Goal: Task Accomplishment & Management: Manage account settings

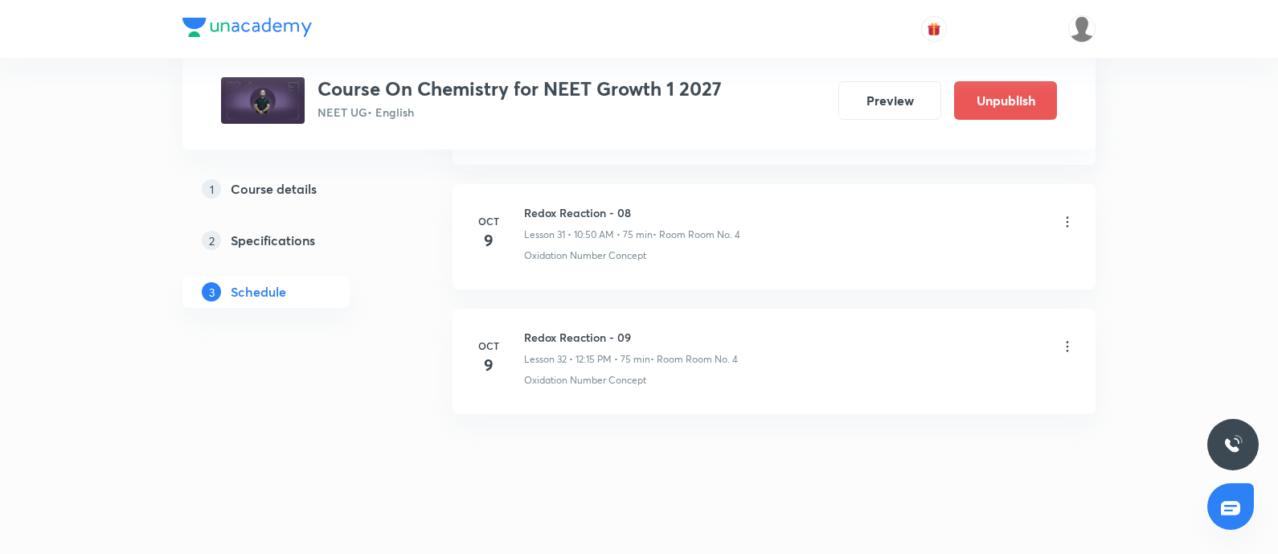
click at [528, 329] on h6 "Redox Reaction - 09" at bounding box center [631, 337] width 214 height 17
copy h6 "Redox Reaction - 09"
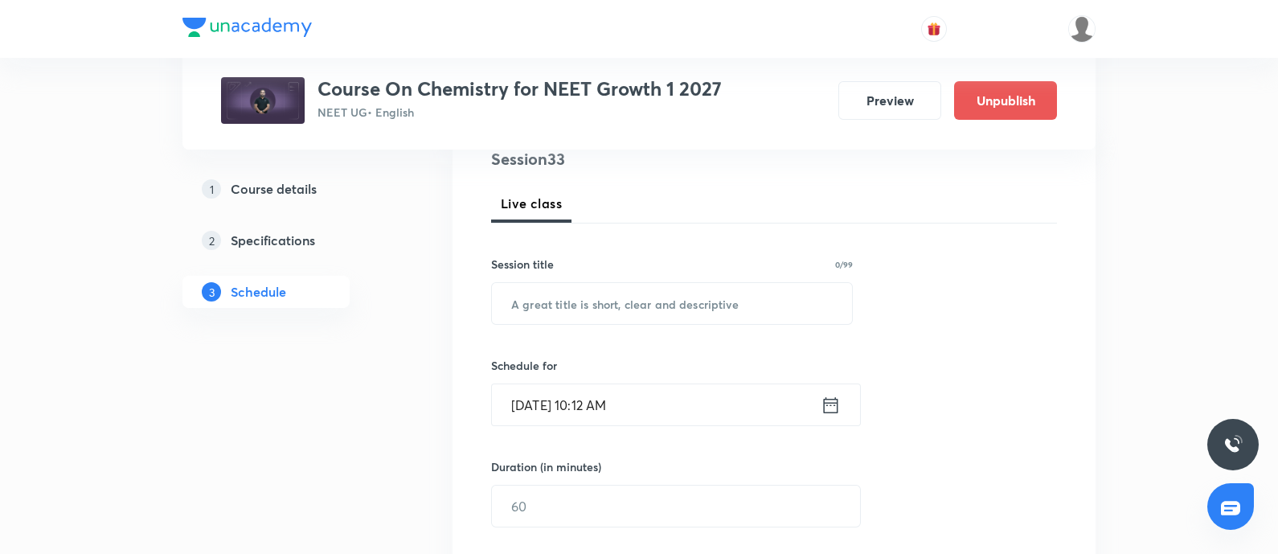
scroll to position [200, 0]
click at [603, 314] on input "text" at bounding box center [672, 303] width 360 height 41
paste input "Redox Reaction - 09"
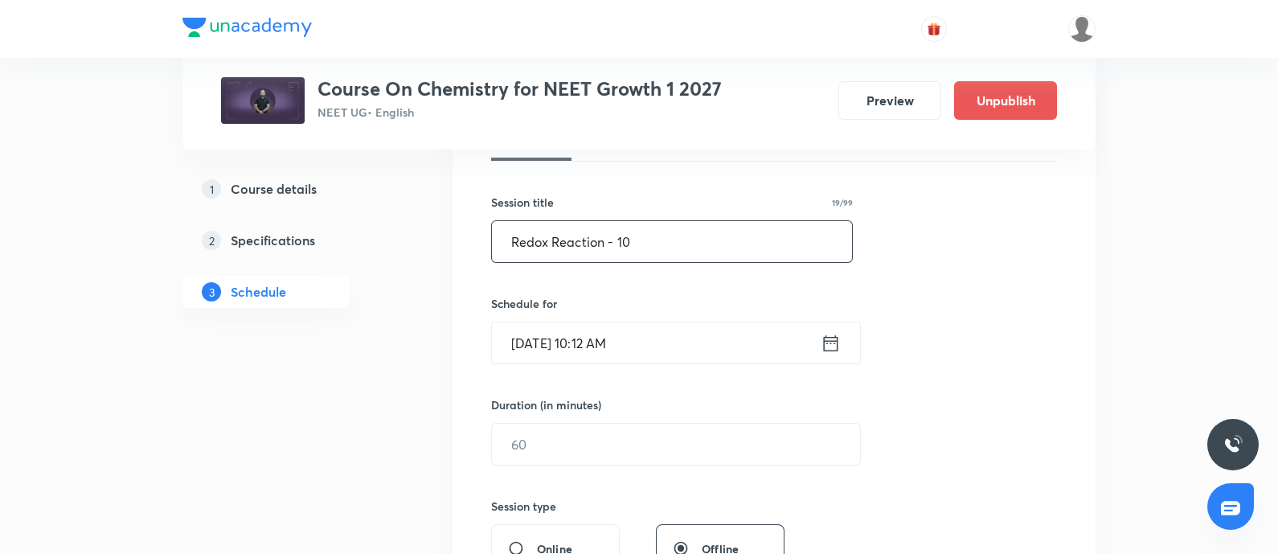
scroll to position [285, 0]
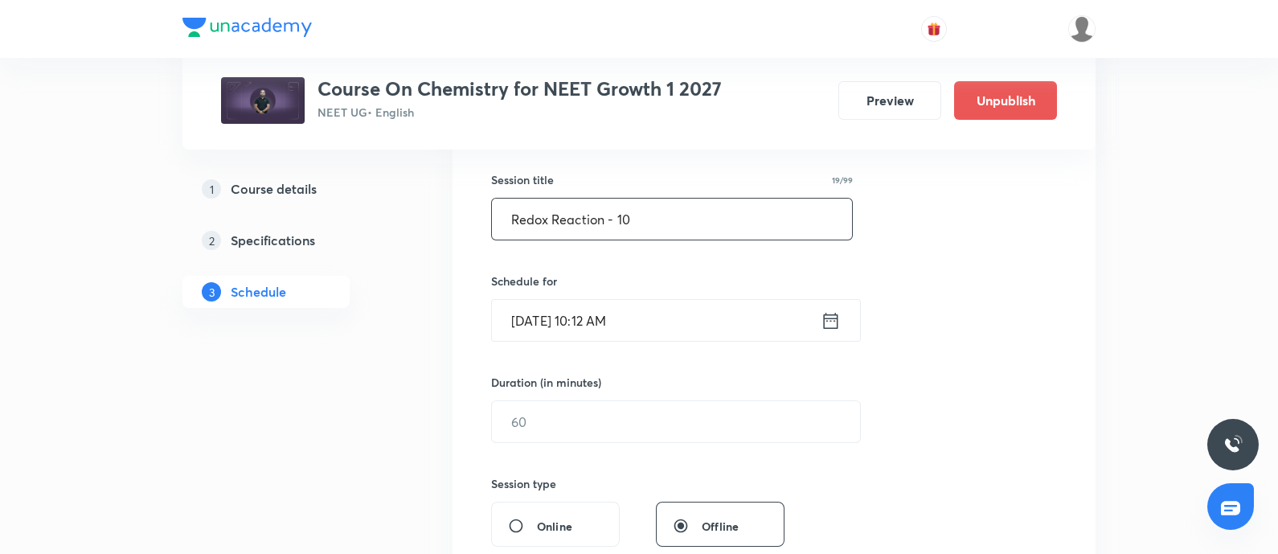
type input "Redox Reaction - 10"
click at [679, 322] on input "Oct 8, 2025, 10:12 AM" at bounding box center [656, 320] width 329 height 41
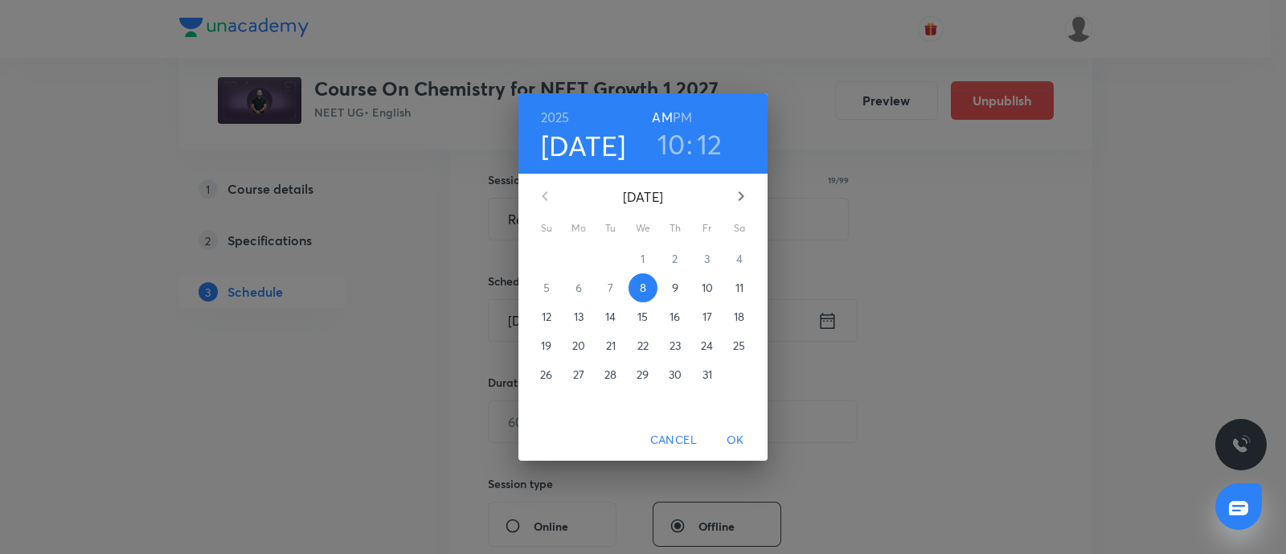
click at [711, 284] on p "10" at bounding box center [707, 288] width 11 height 16
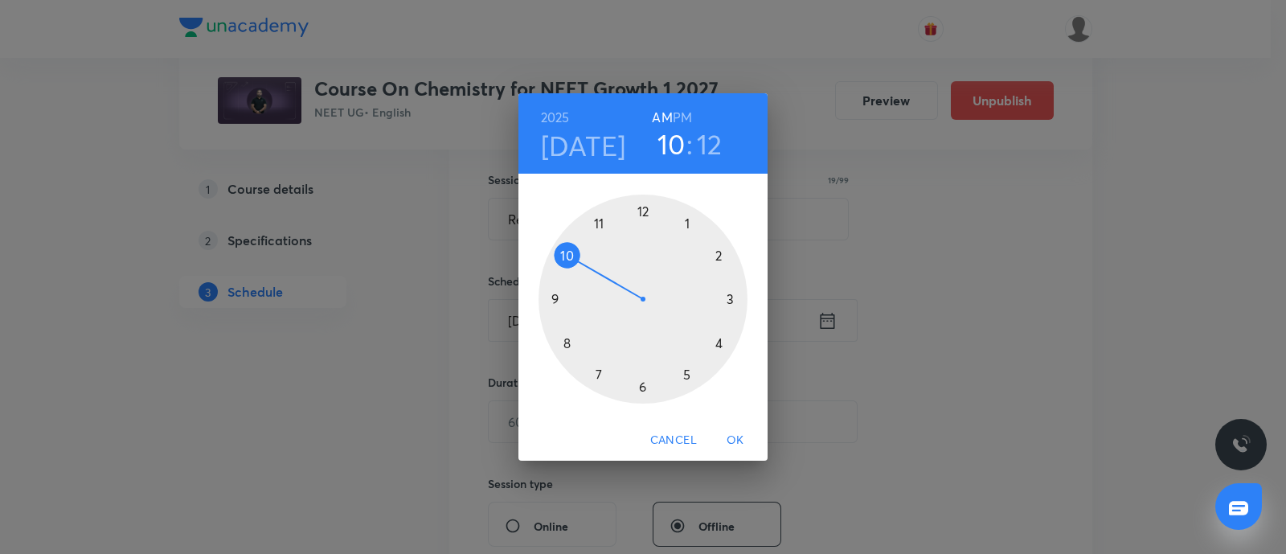
click at [641, 389] on div at bounding box center [643, 299] width 209 height 209
click at [560, 299] on div at bounding box center [643, 299] width 209 height 209
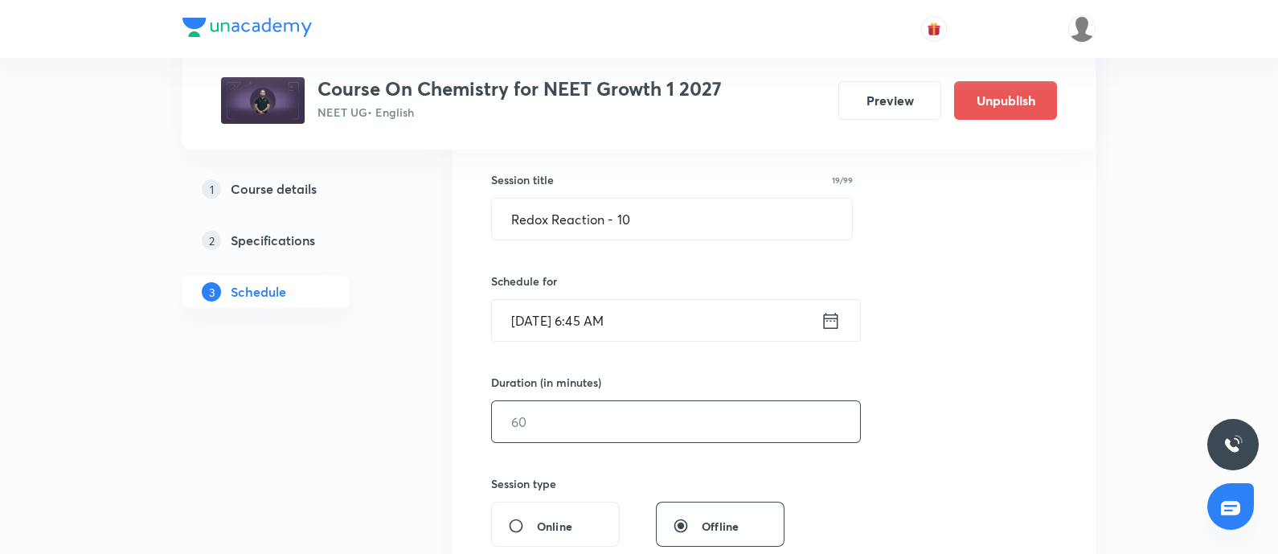
click at [555, 432] on input "text" at bounding box center [676, 421] width 368 height 41
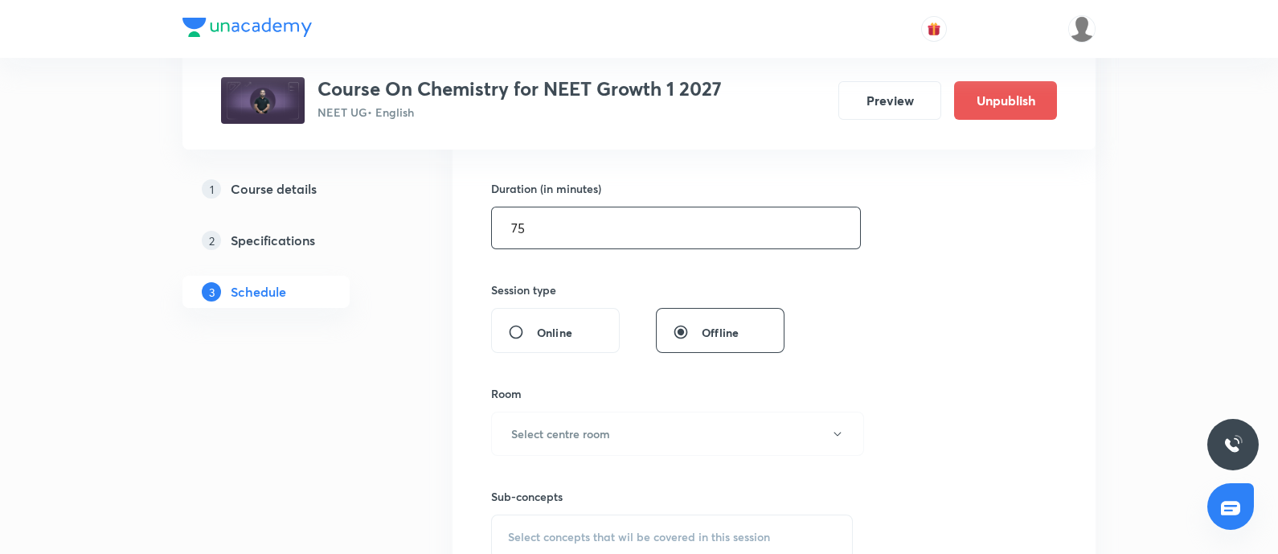
scroll to position [479, 0]
type input "75"
click at [555, 432] on h6 "Select centre room" at bounding box center [560, 432] width 99 height 17
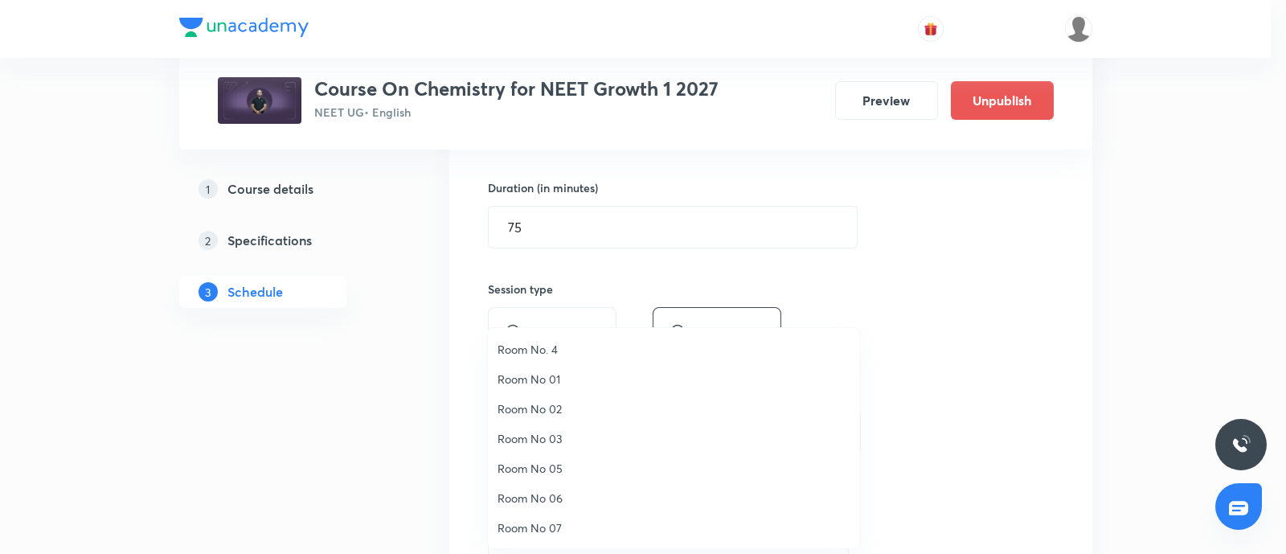
click at [553, 345] on span "Room No. 4" at bounding box center [674, 349] width 352 height 17
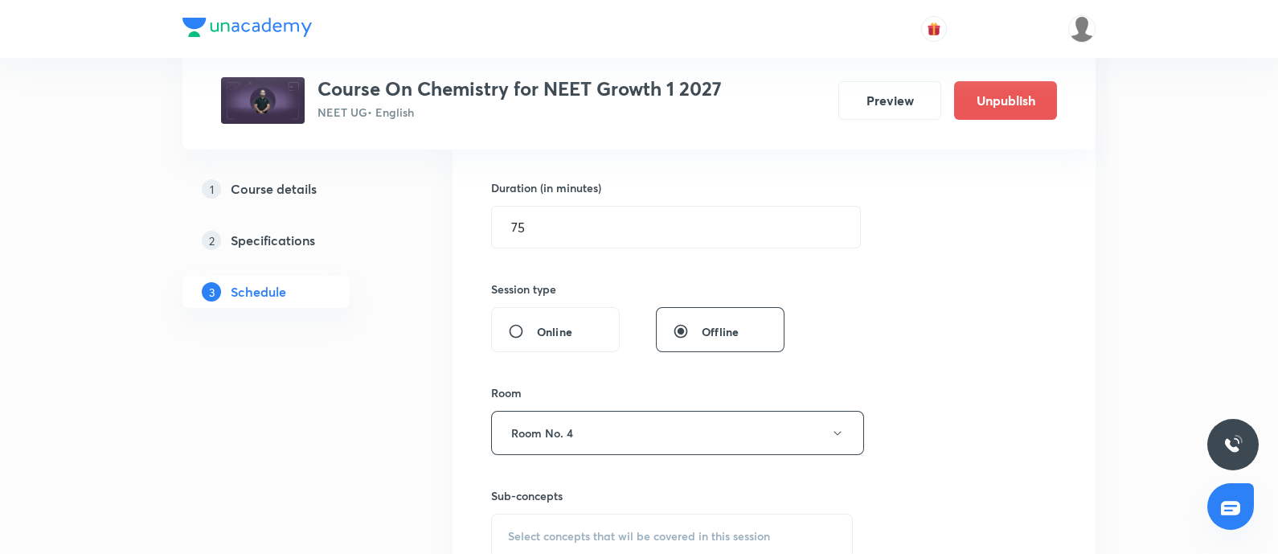
click at [534, 517] on div "Select concepts that wil be covered in this session" at bounding box center [672, 536] width 362 height 45
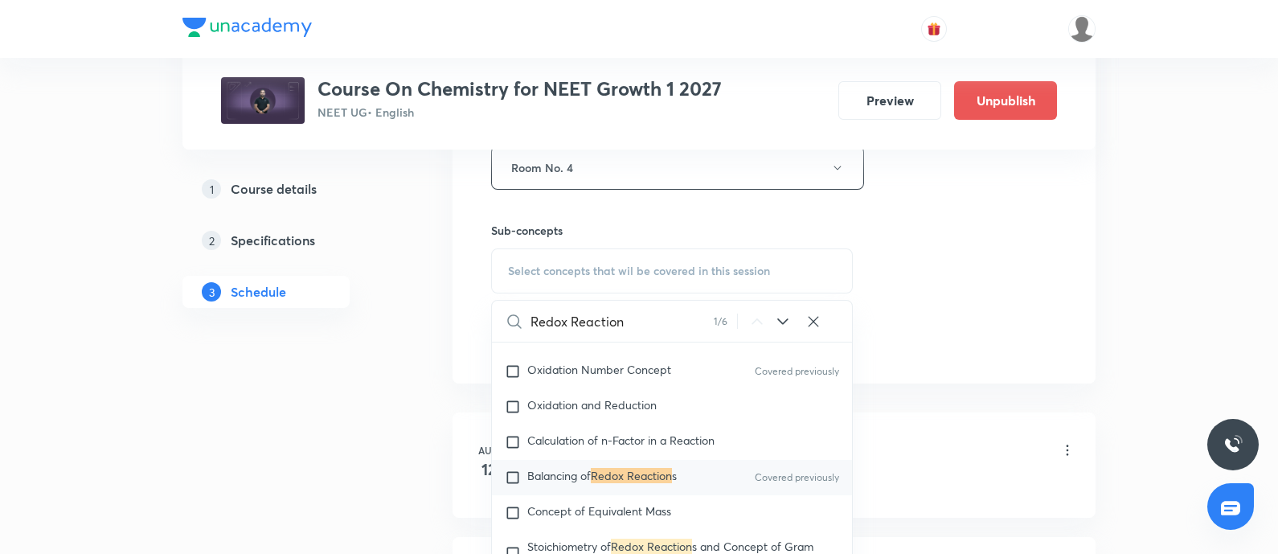
scroll to position [5746, 0]
type input "Redox Reaction"
click at [516, 377] on input "checkbox" at bounding box center [516, 369] width 23 height 16
checkbox input "true"
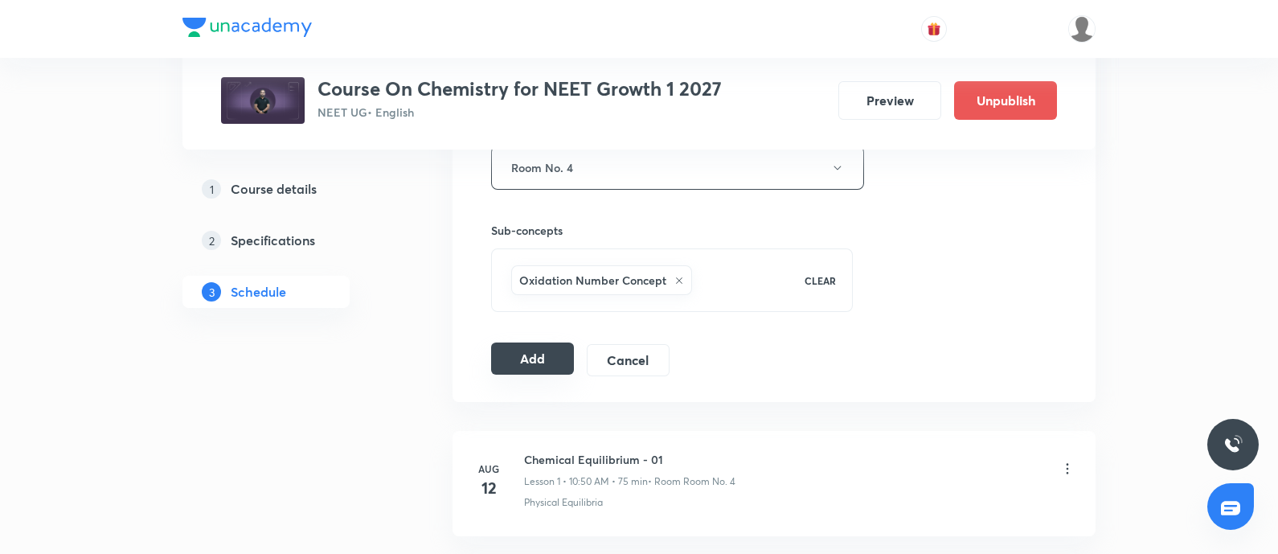
click at [520, 355] on button "Add" at bounding box center [532, 358] width 83 height 32
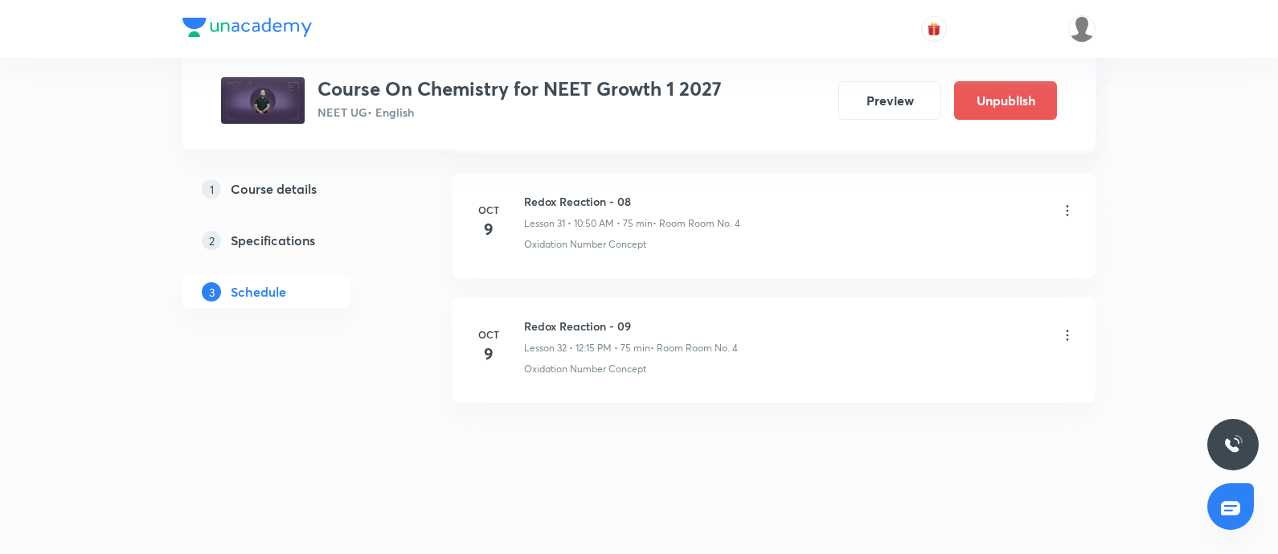
scroll to position [3975, 0]
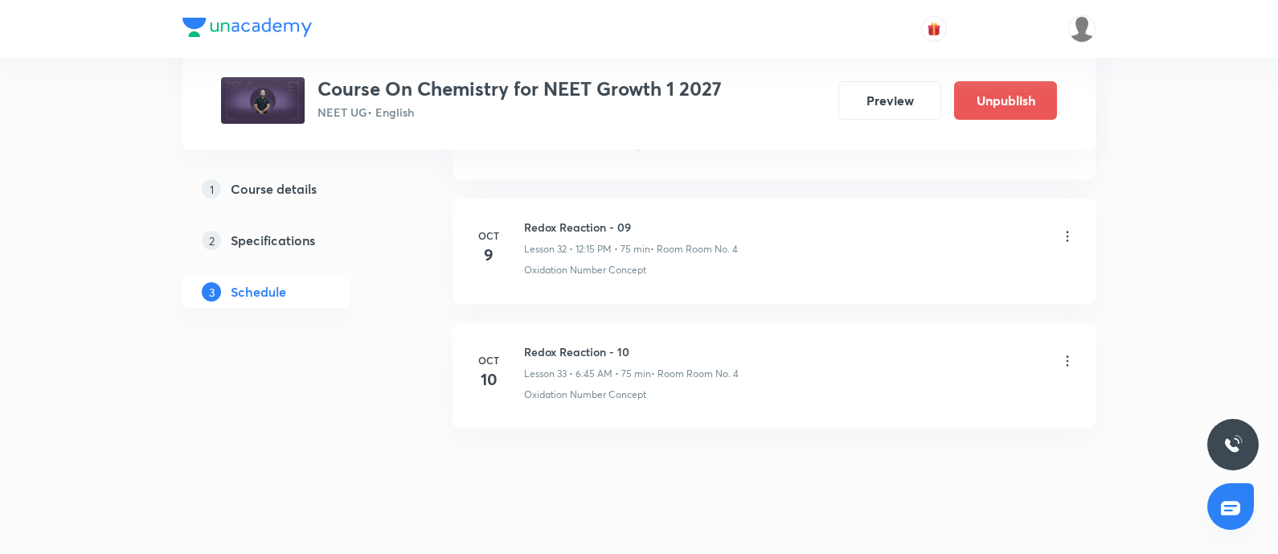
scroll to position [4836, 0]
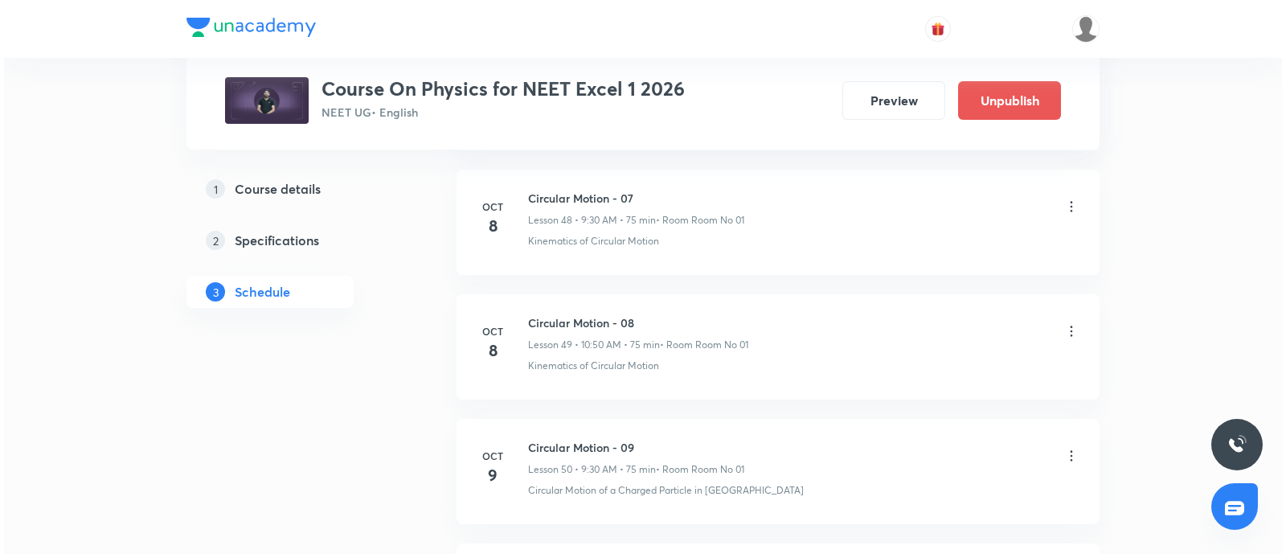
scroll to position [7074, 0]
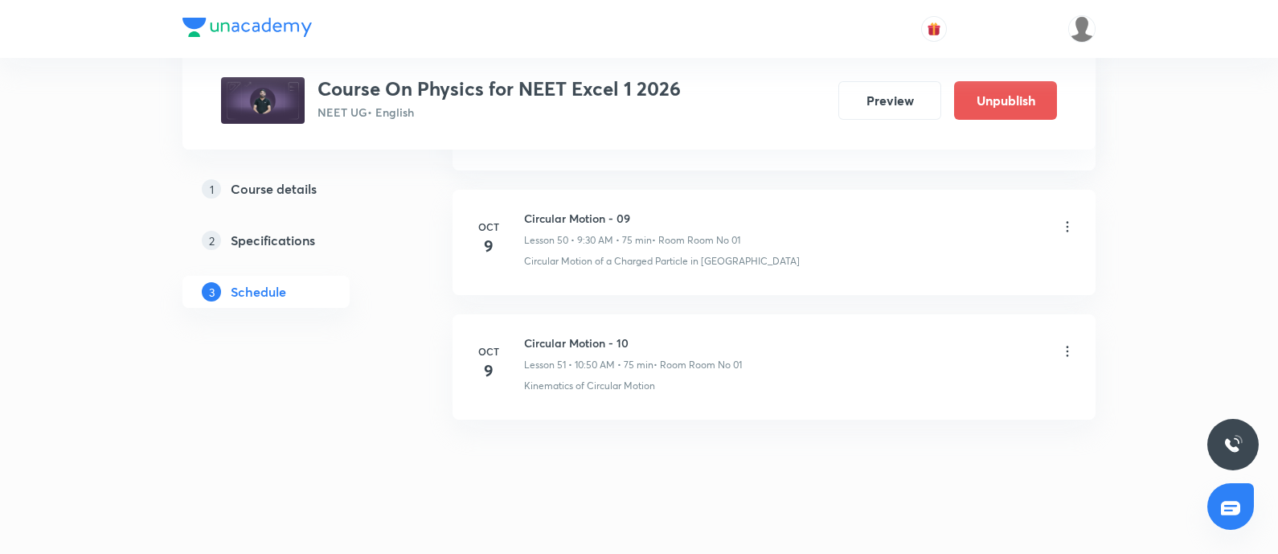
click at [1069, 343] on icon at bounding box center [1068, 351] width 16 height 16
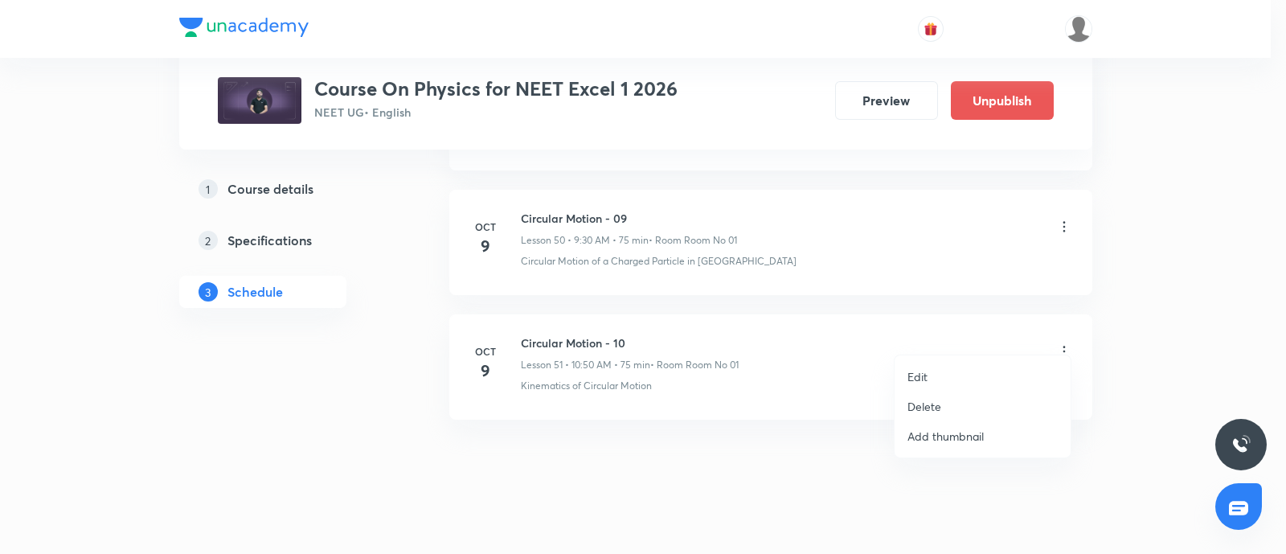
click at [924, 371] on p "Edit" at bounding box center [918, 376] width 20 height 17
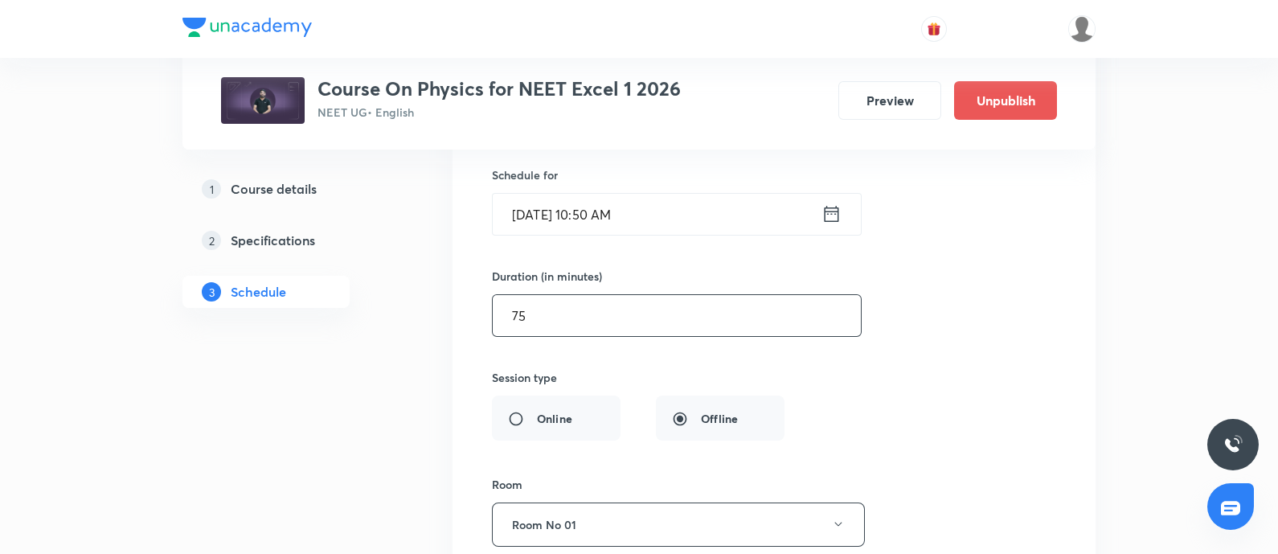
scroll to position [6619, 0]
click at [543, 311] on input "75" at bounding box center [677, 316] width 368 height 41
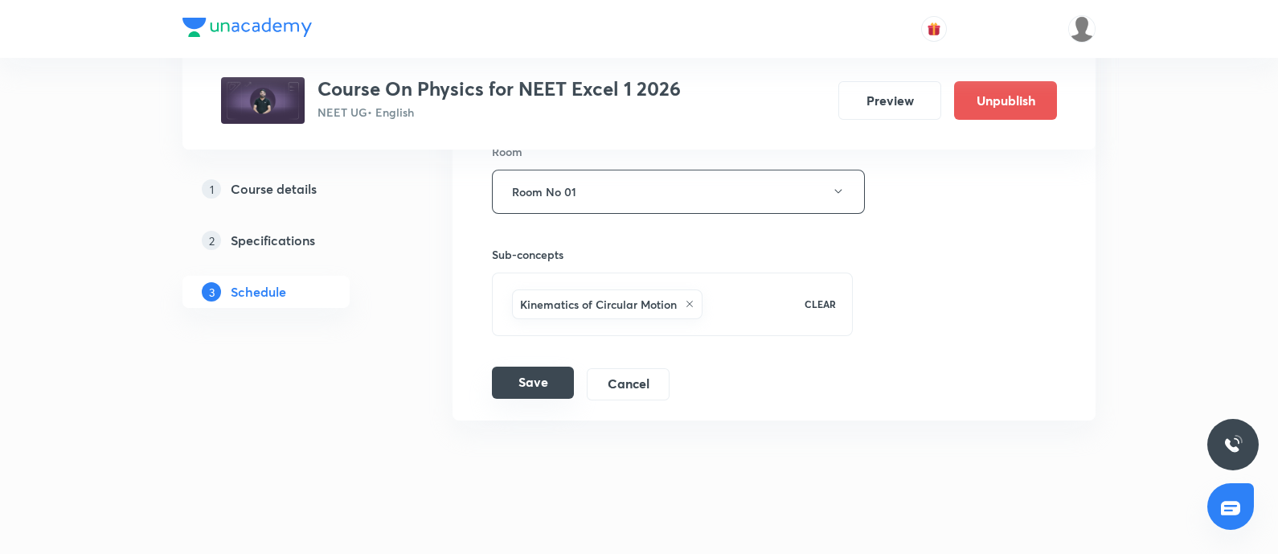
type input "60"
click at [535, 367] on button "Save" at bounding box center [533, 383] width 82 height 32
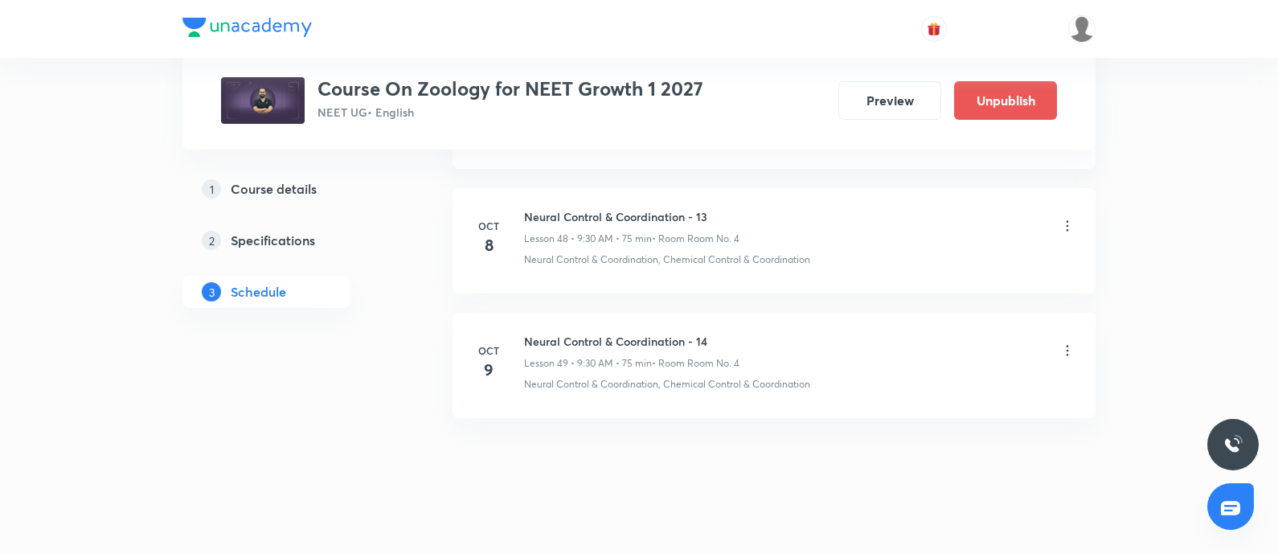
click at [527, 333] on h6 "Neural Control & Coordination - 14" at bounding box center [631, 341] width 215 height 17
copy h6 "Neural Control & Coordination - 14"
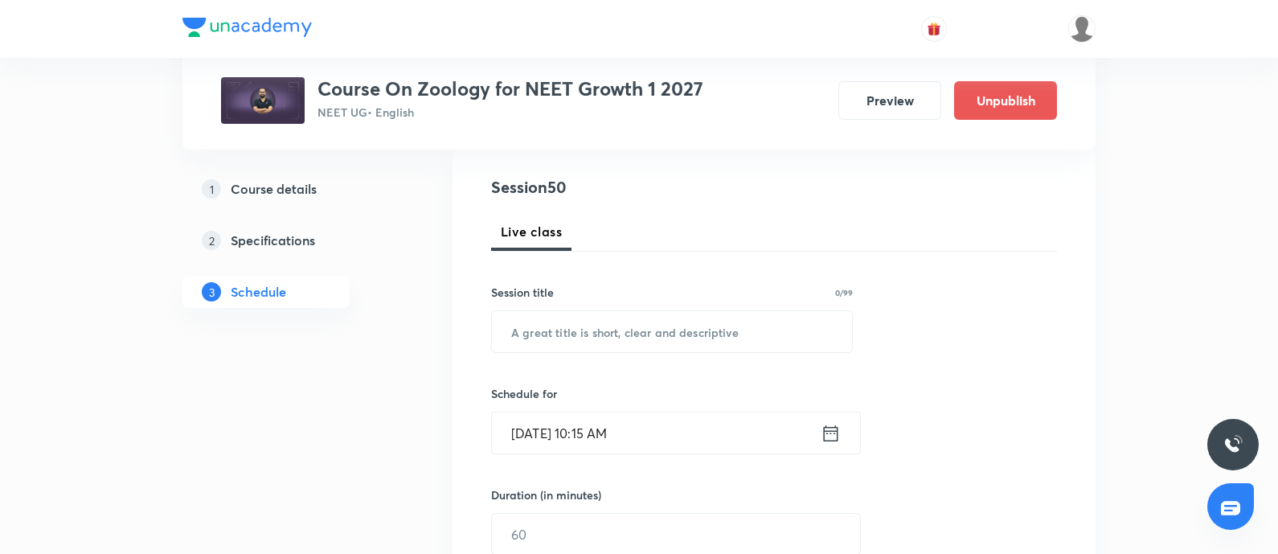
scroll to position [180, 0]
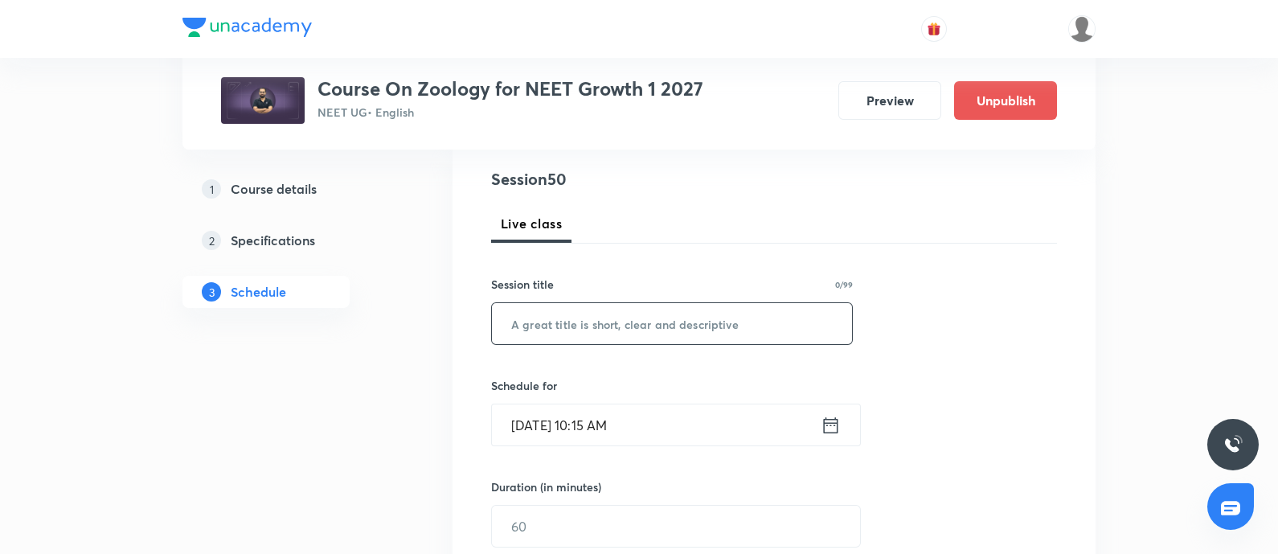
click at [578, 326] on input "text" at bounding box center [672, 323] width 360 height 41
paste input "Neural Control & Coordination - 14"
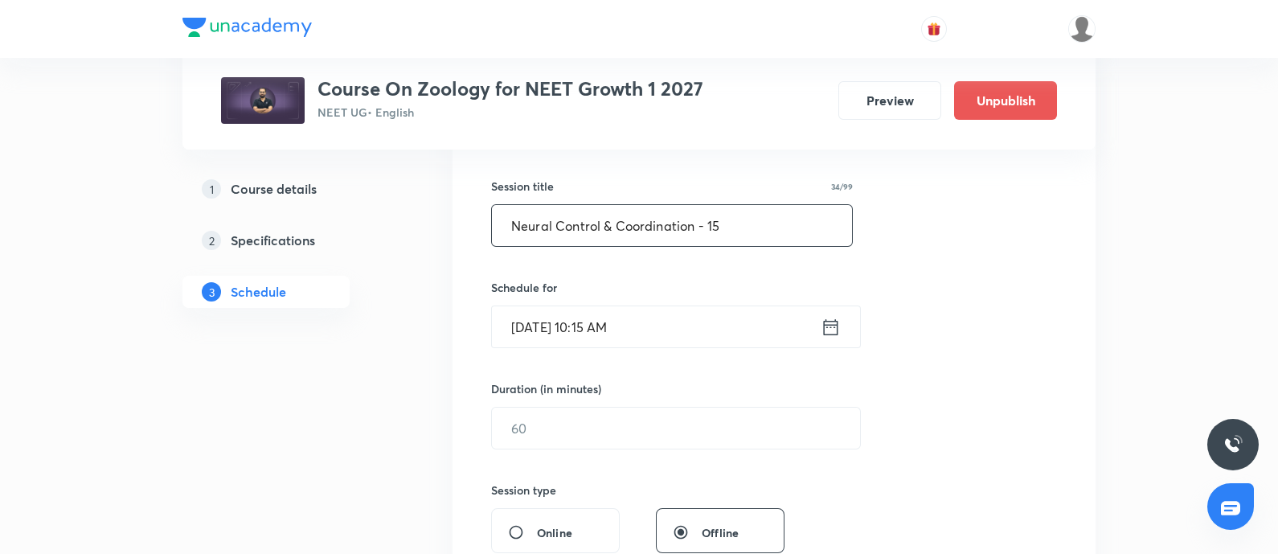
scroll to position [281, 0]
type input "Neural Control & Coordination - 15"
click at [674, 328] on input "Oct 8, 2025, 10:15 AM" at bounding box center [656, 323] width 329 height 41
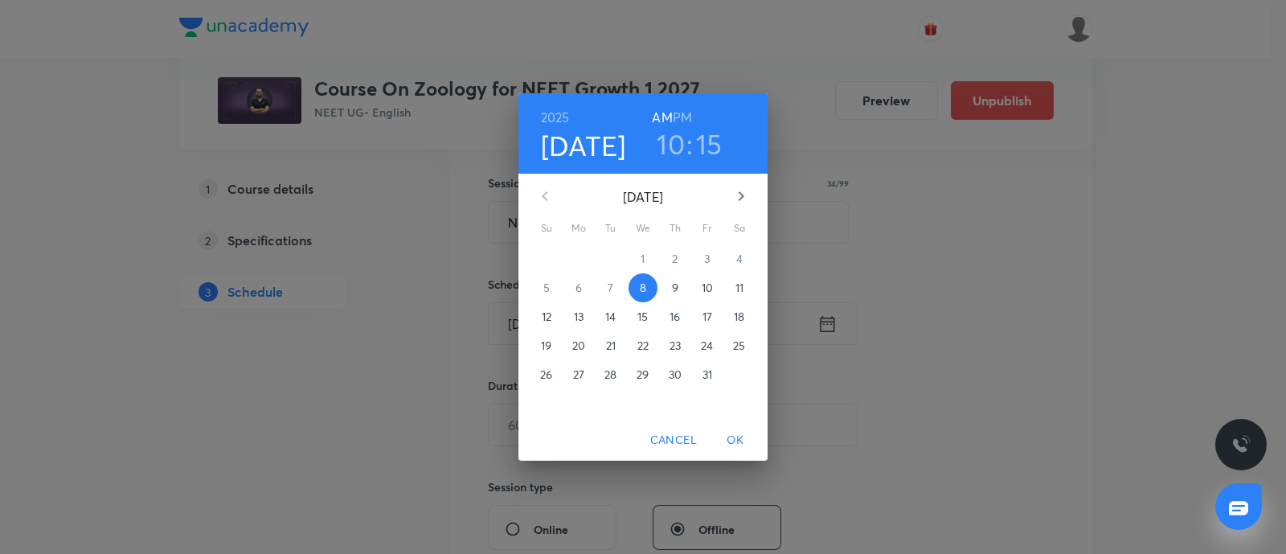
click at [706, 289] on p "10" at bounding box center [707, 288] width 11 height 16
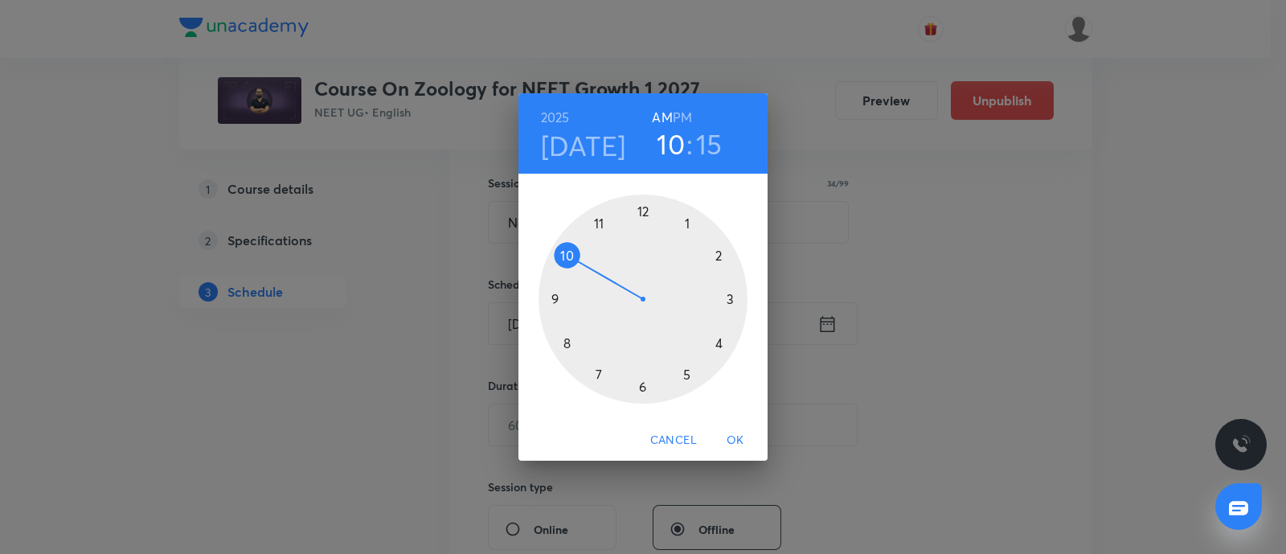
click at [568, 341] on div at bounding box center [643, 299] width 209 height 209
click at [687, 219] on div at bounding box center [643, 299] width 209 height 209
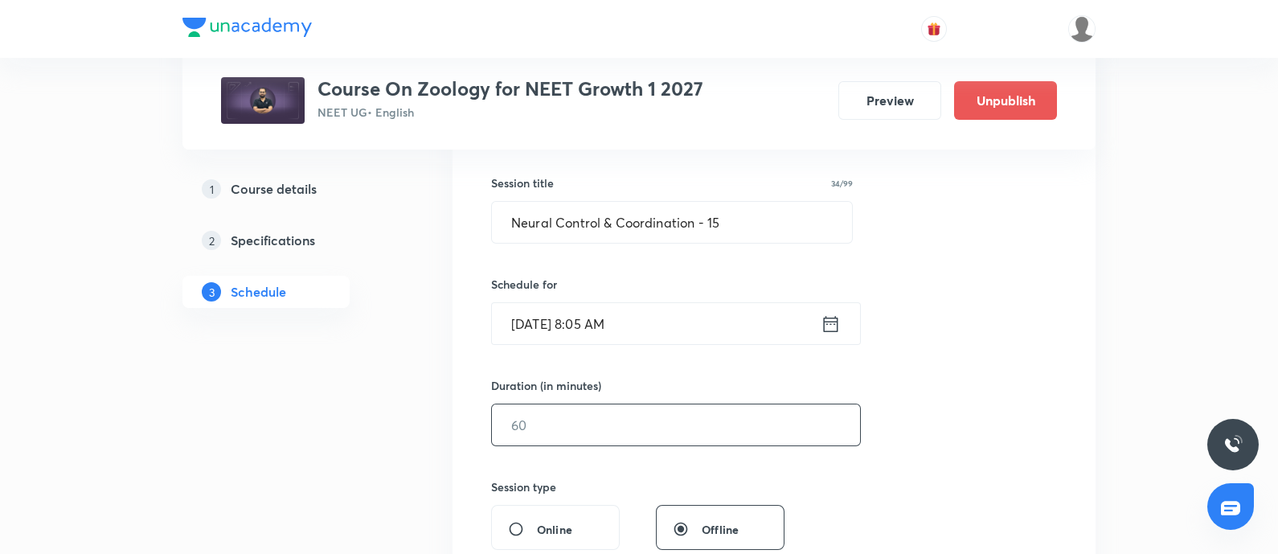
click at [564, 424] on input "text" at bounding box center [676, 424] width 368 height 41
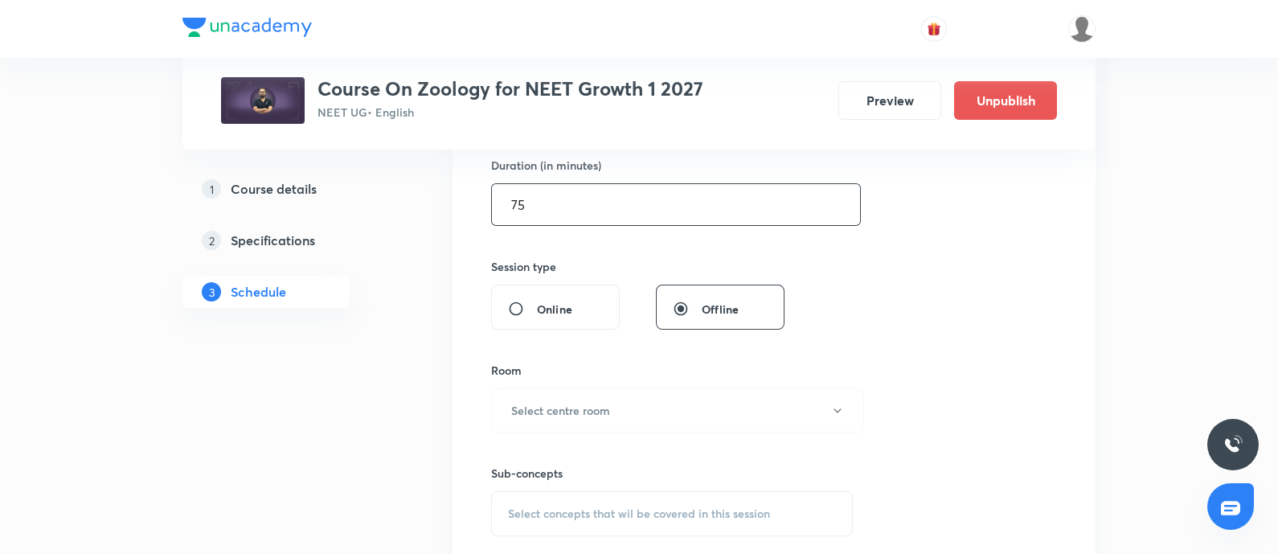
scroll to position [504, 0]
type input "75"
click at [591, 413] on h6 "Select centre room" at bounding box center [560, 408] width 99 height 17
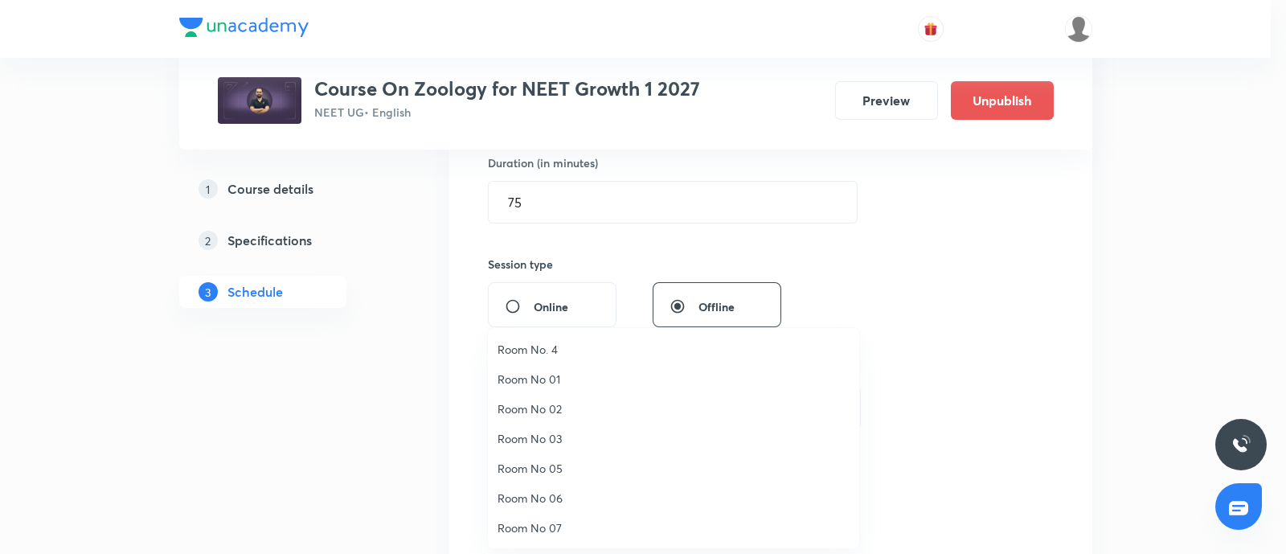
click at [546, 341] on span "Room No. 4" at bounding box center [674, 349] width 352 height 17
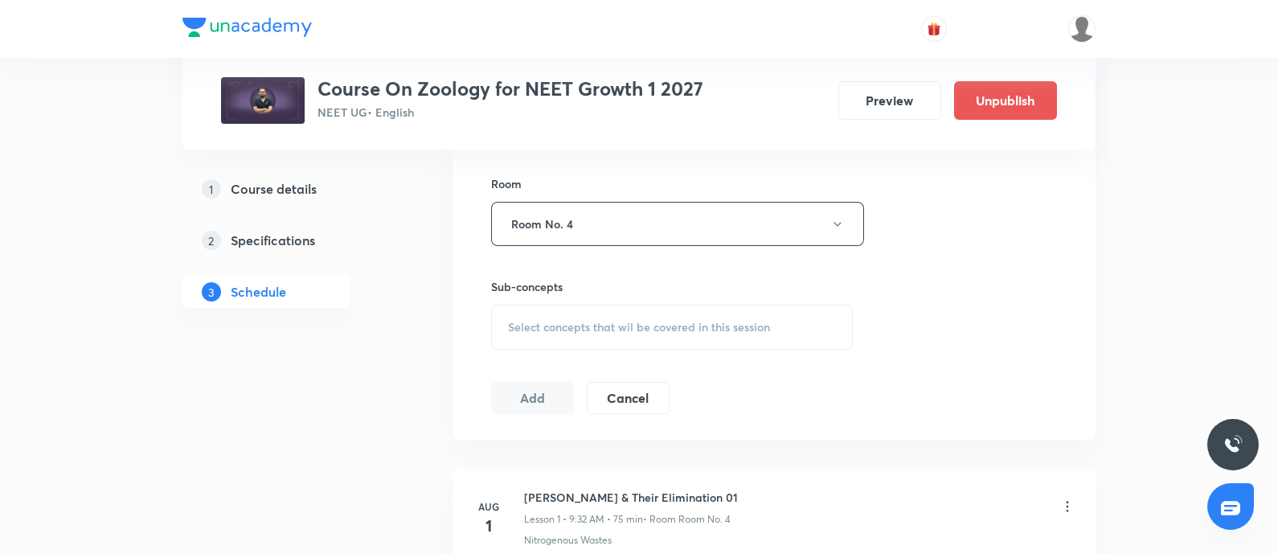
scroll to position [703, 0]
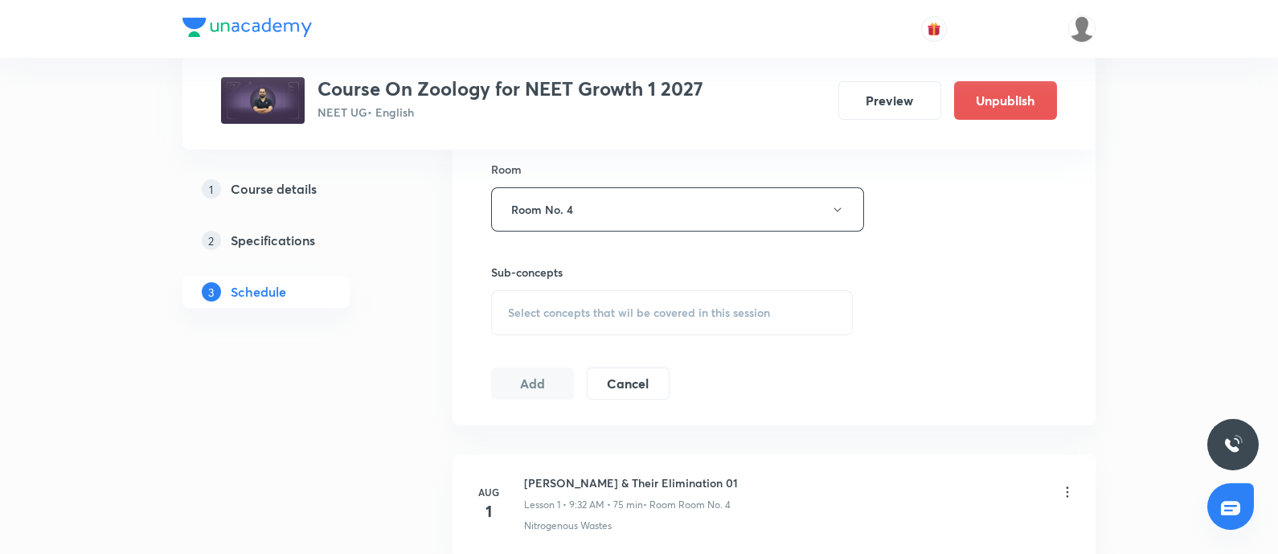
click at [584, 314] on span "Select concepts that wil be covered in this session" at bounding box center [639, 312] width 262 height 13
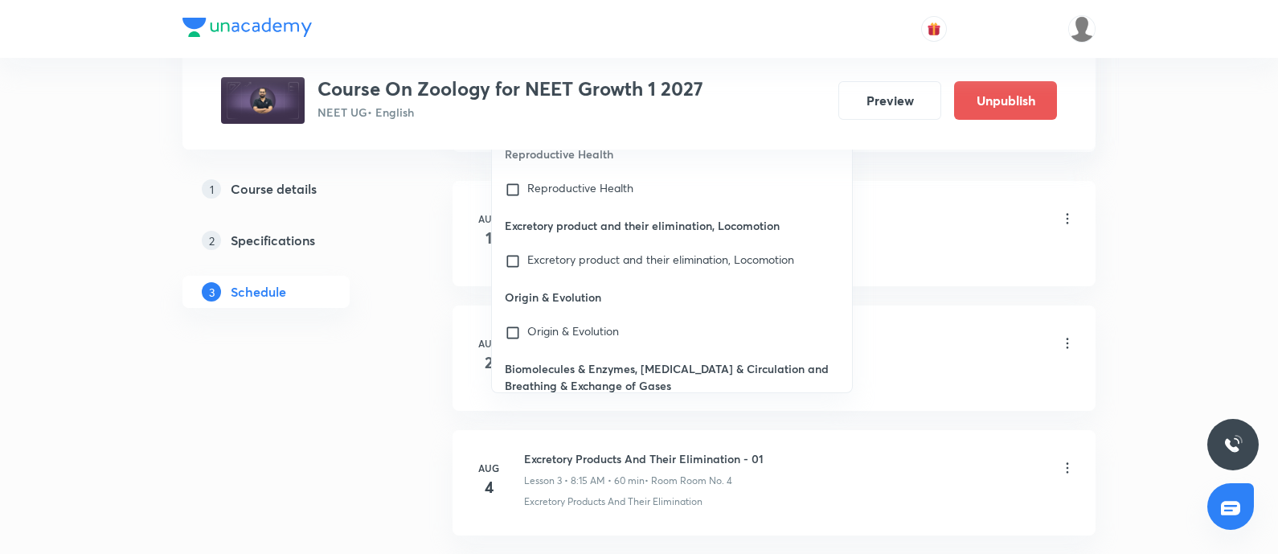
scroll to position [73915, 0]
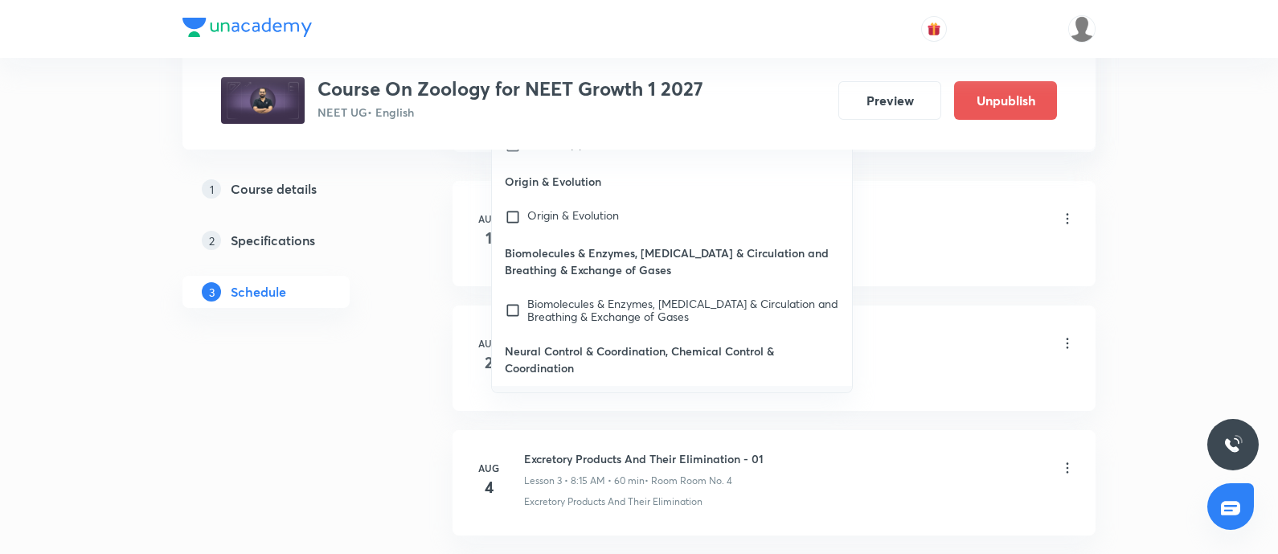
type input "Neural Control & Coordination"
click at [515, 396] on input "checkbox" at bounding box center [516, 415] width 23 height 39
checkbox input "true"
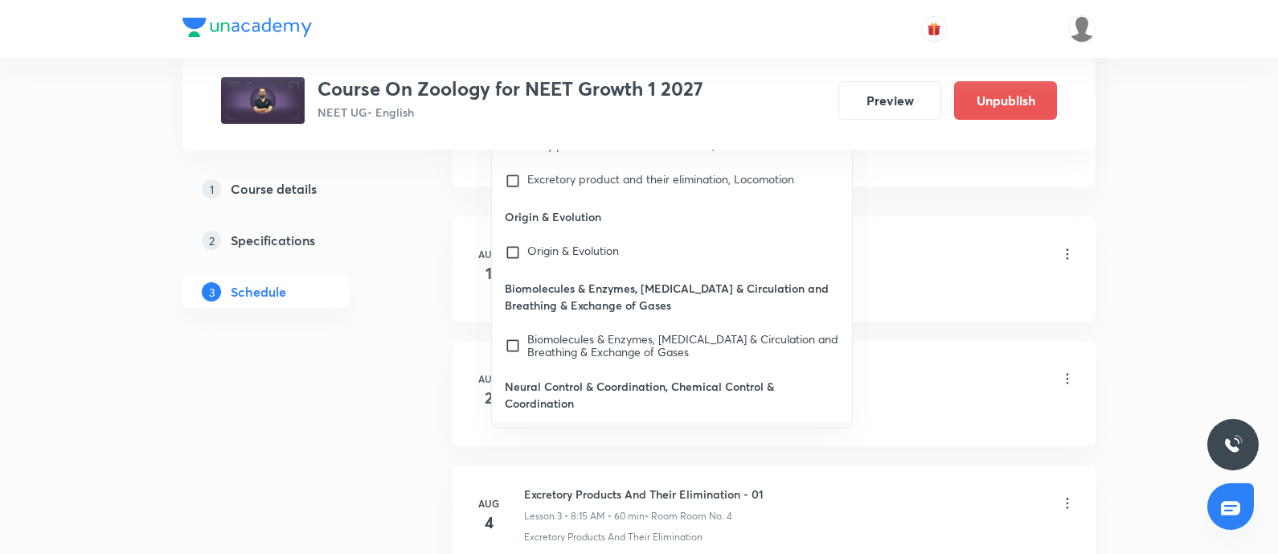
click at [960, 289] on div "Nitrogenous Wastes" at bounding box center [799, 288] width 551 height 14
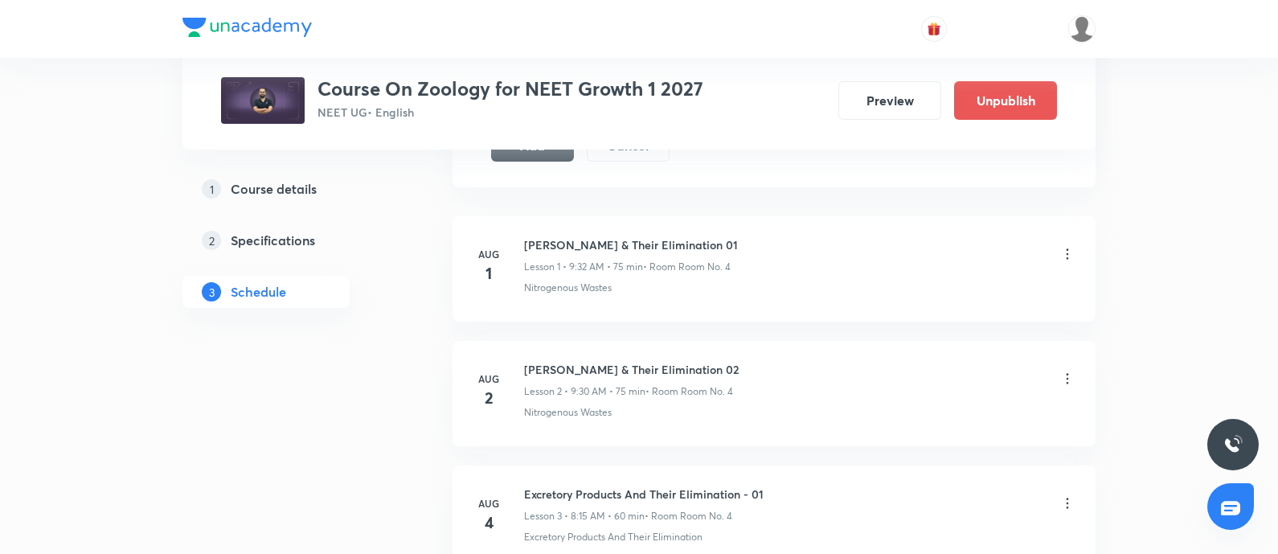
scroll to position [819, 0]
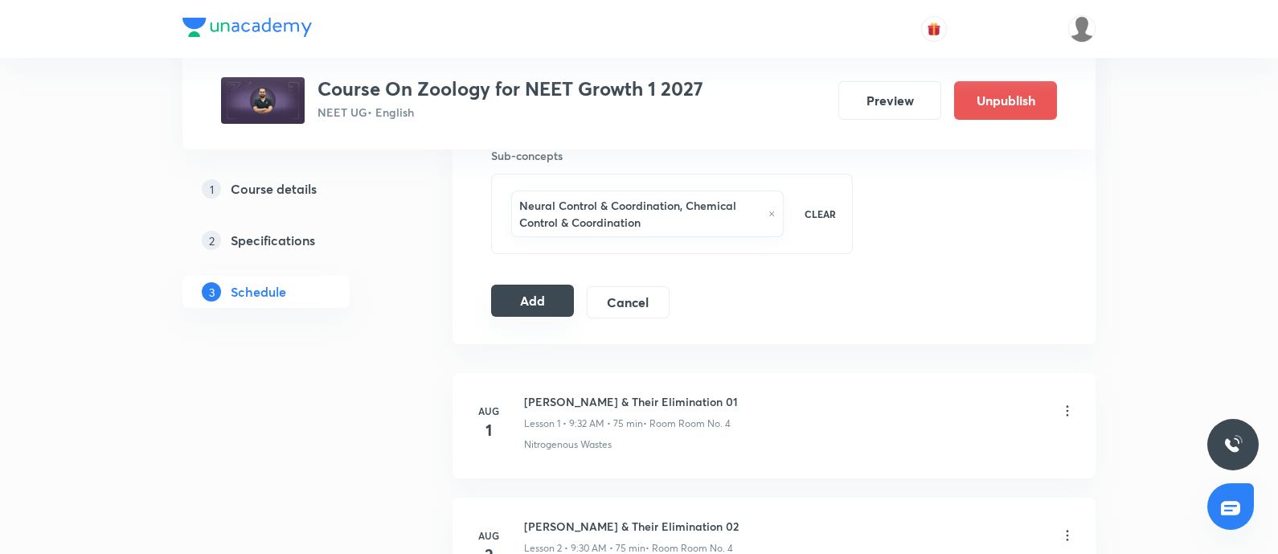
click at [539, 305] on button "Add" at bounding box center [532, 301] width 83 height 32
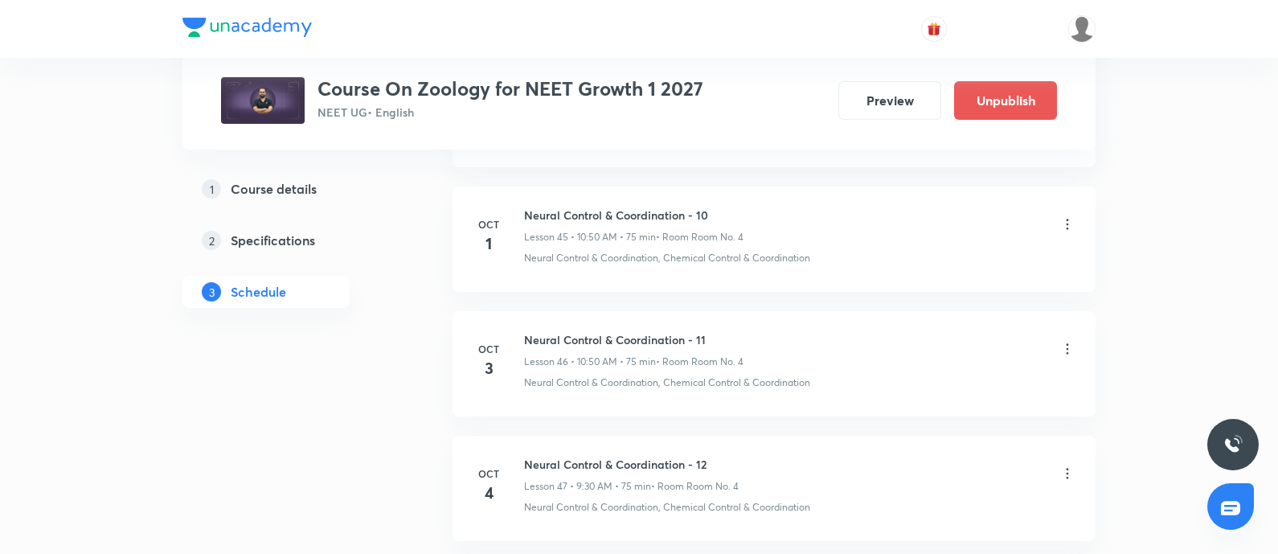
scroll to position [6860, 0]
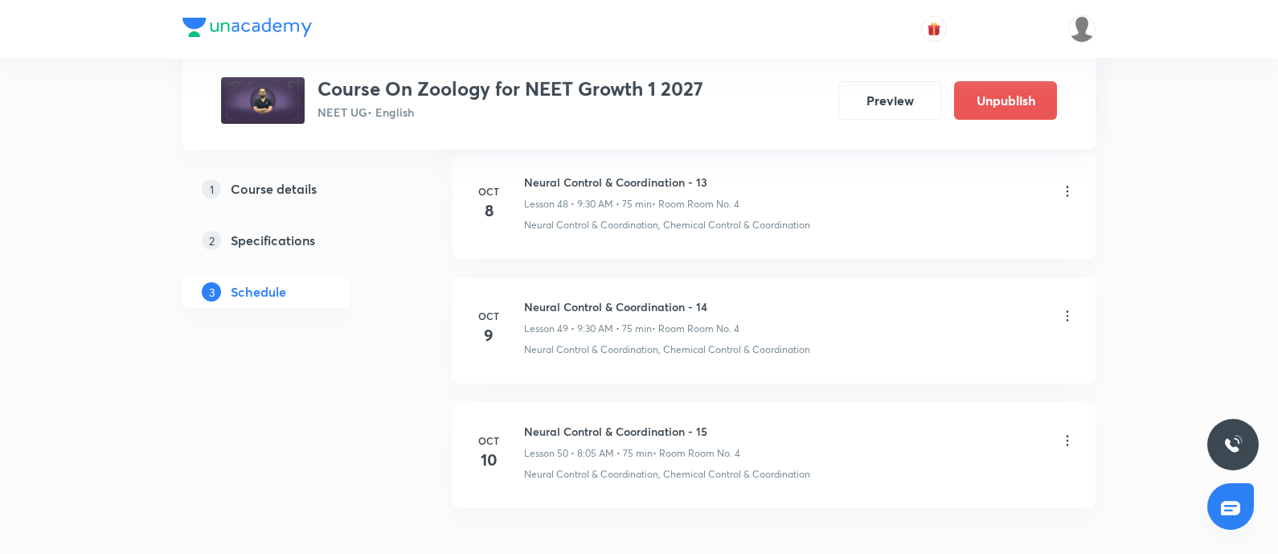
scroll to position [6949, 0]
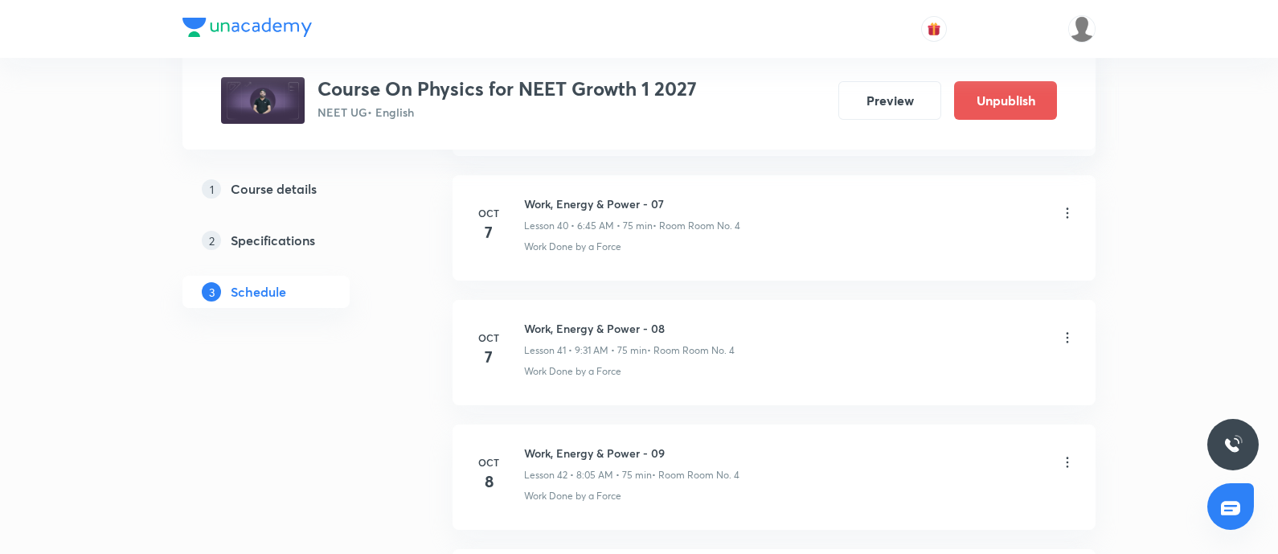
scroll to position [6078, 0]
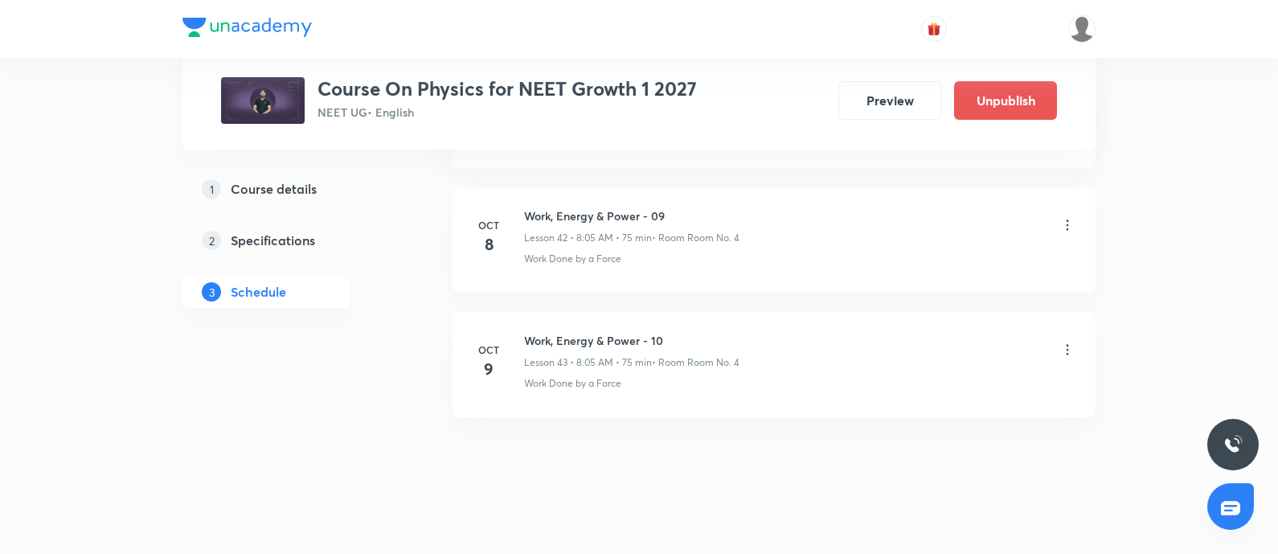
click at [534, 332] on h6 "Work, Energy & Power - 10" at bounding box center [631, 340] width 215 height 17
copy h6 "Work, Energy & Power - 10"
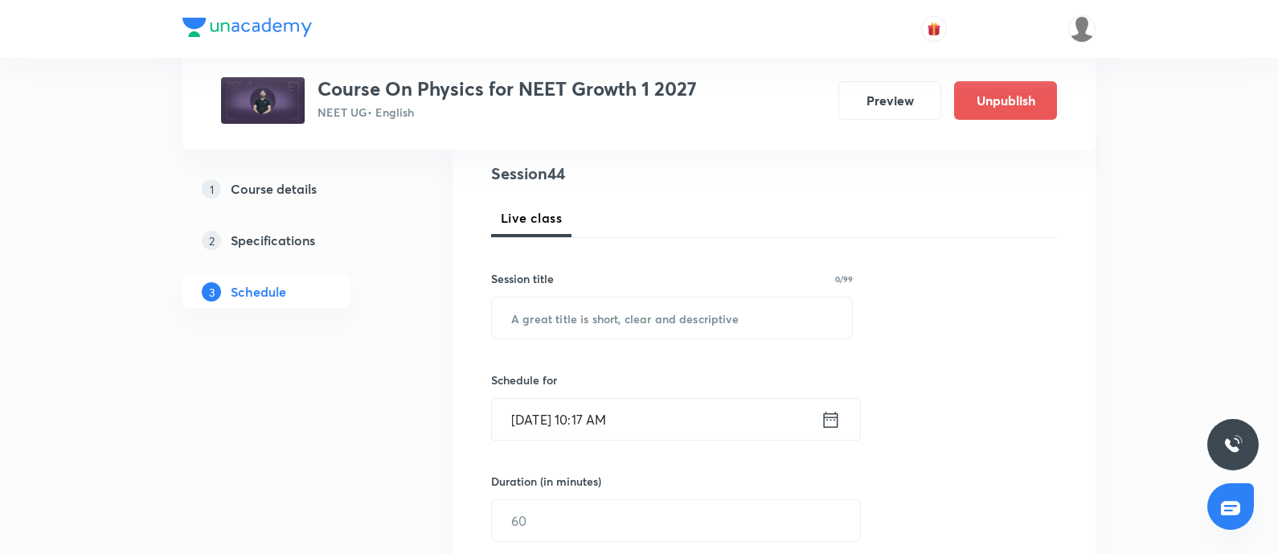
scroll to position [188, 0]
click at [577, 314] on input "text" at bounding box center [672, 315] width 360 height 41
paste input "Work, Energy & Power - 10"
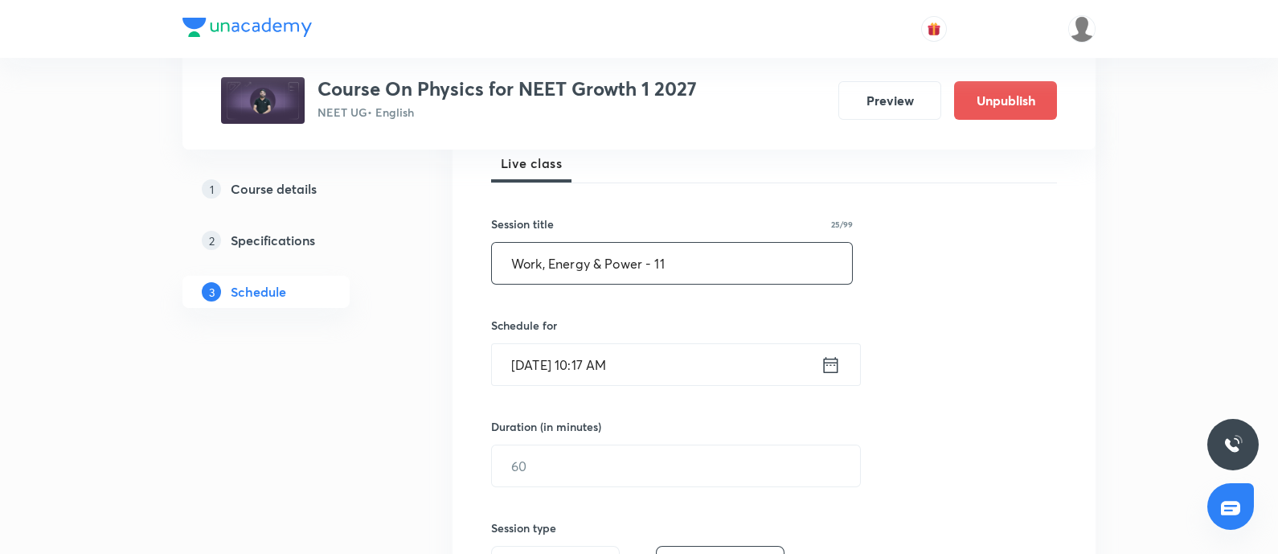
scroll to position [257, 0]
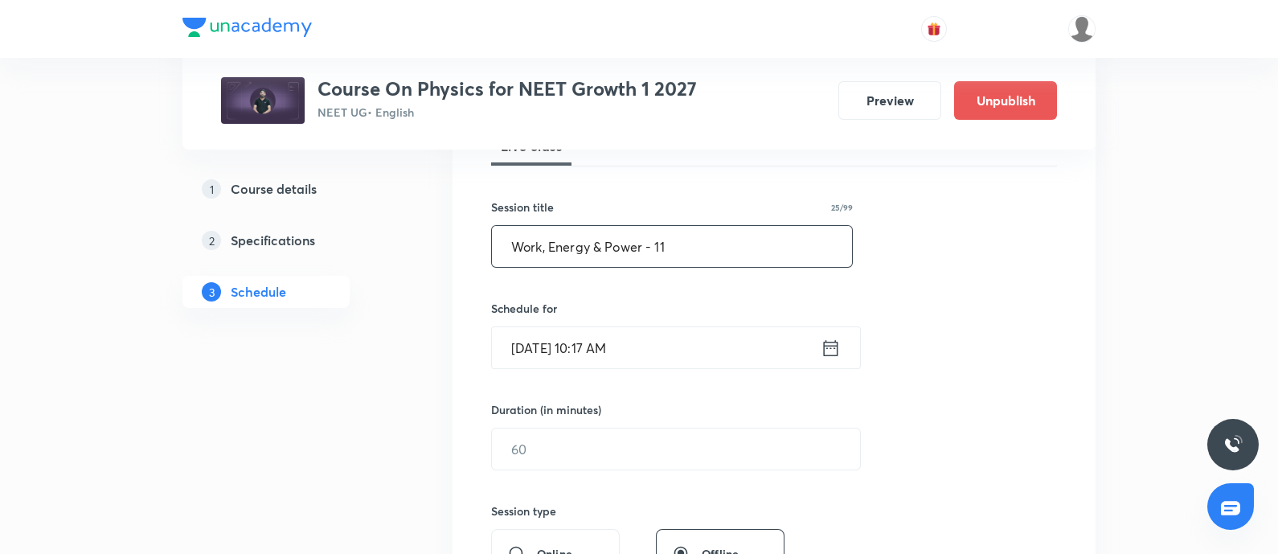
type input "Work, Energy & Power - 11"
click at [665, 346] on input "Oct 8, 2025, 10:17 AM" at bounding box center [656, 347] width 329 height 41
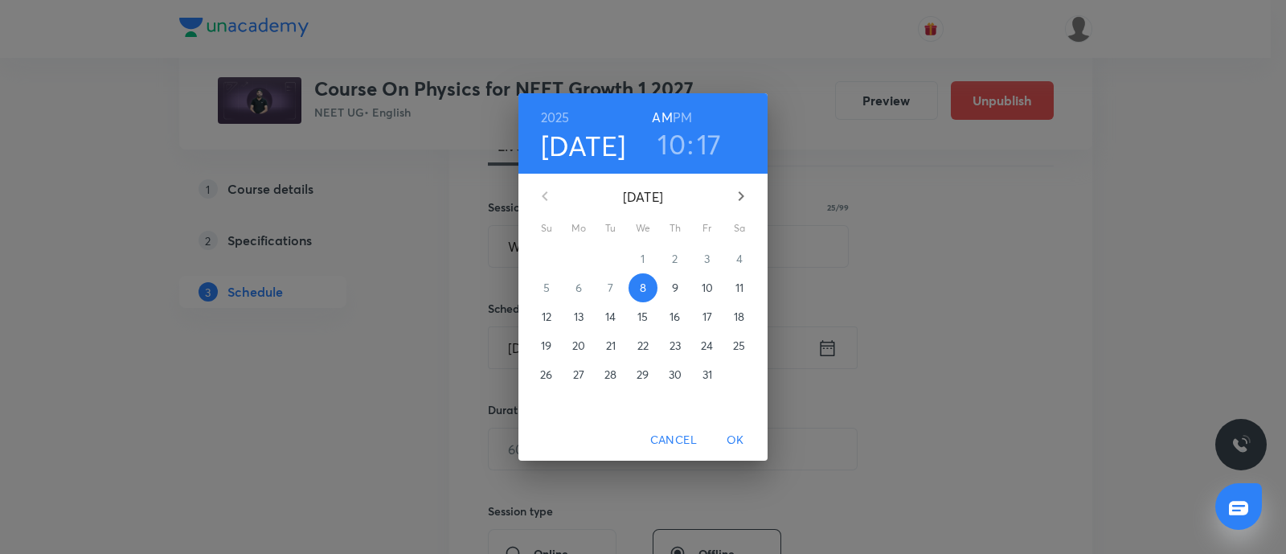
click at [702, 287] on p "10" at bounding box center [707, 288] width 11 height 16
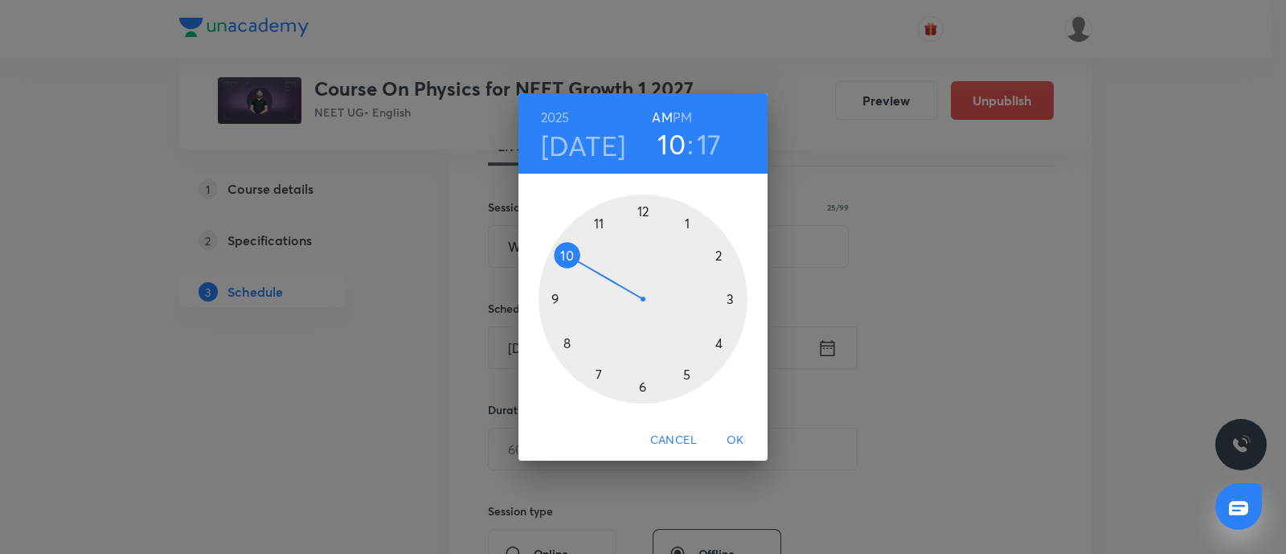
click at [560, 300] on div at bounding box center [643, 299] width 209 height 209
click at [643, 387] on div at bounding box center [643, 299] width 209 height 209
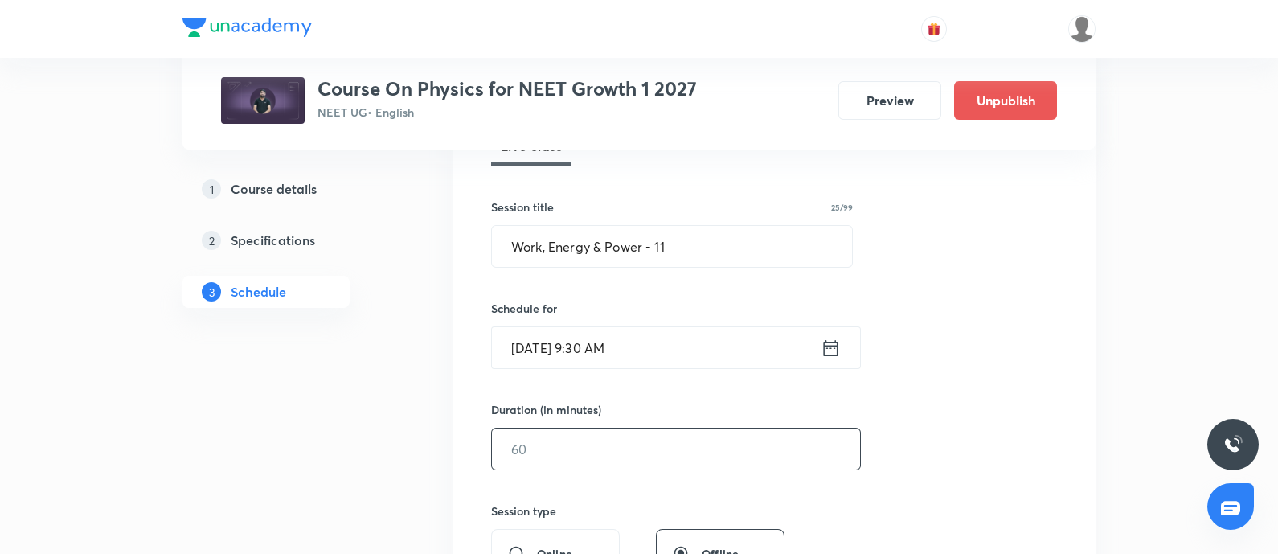
click at [582, 444] on input "text" at bounding box center [676, 448] width 368 height 41
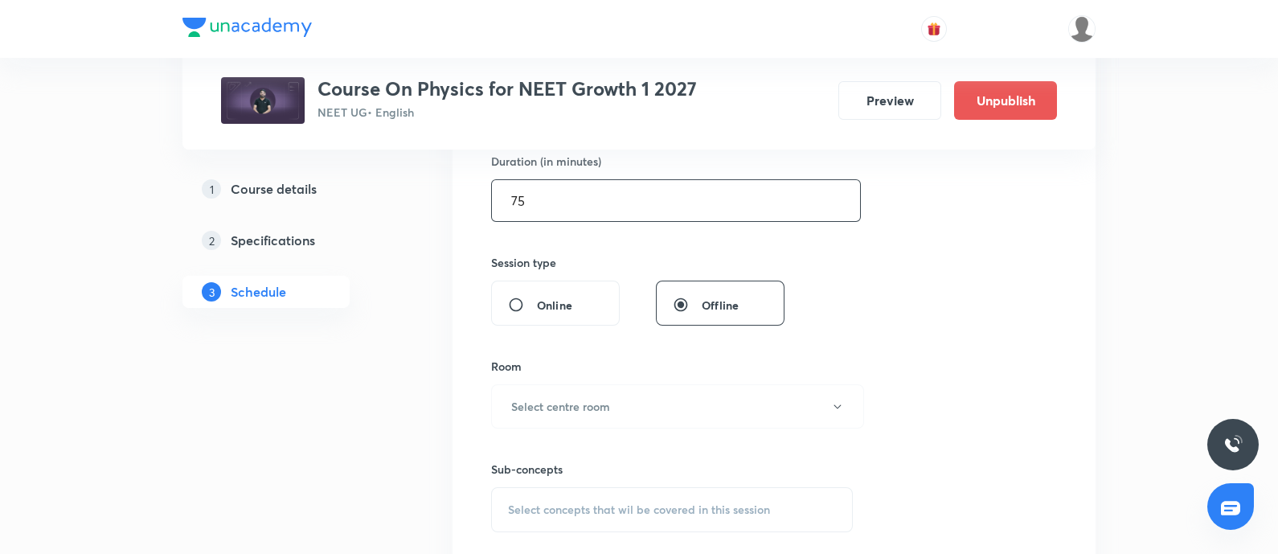
scroll to position [511, 0]
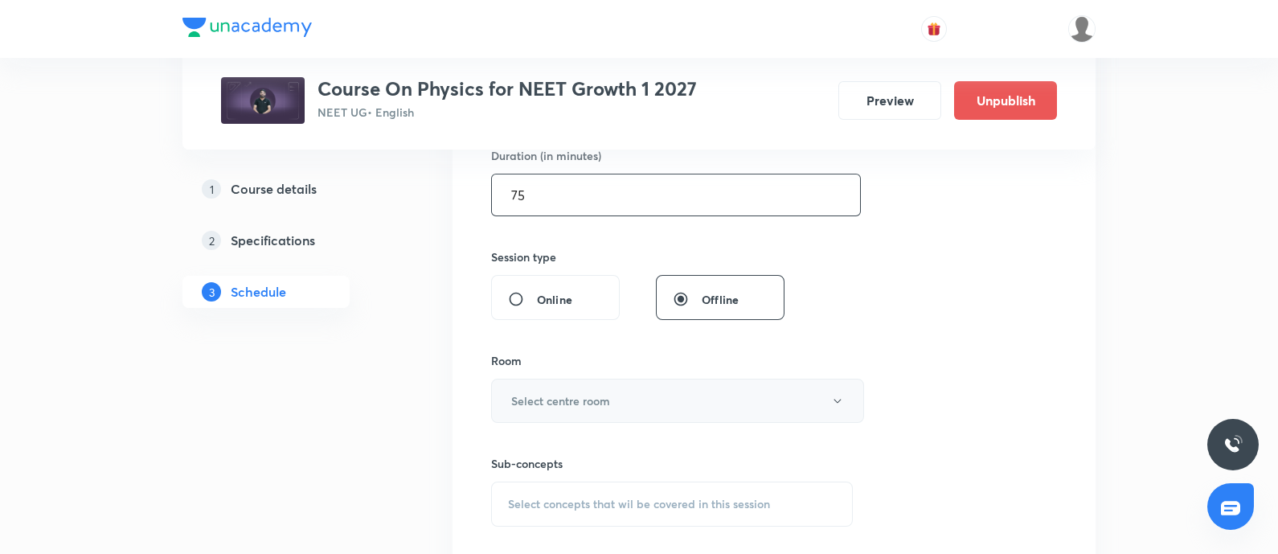
type input "75"
click at [607, 414] on button "Select centre room" at bounding box center [677, 401] width 373 height 44
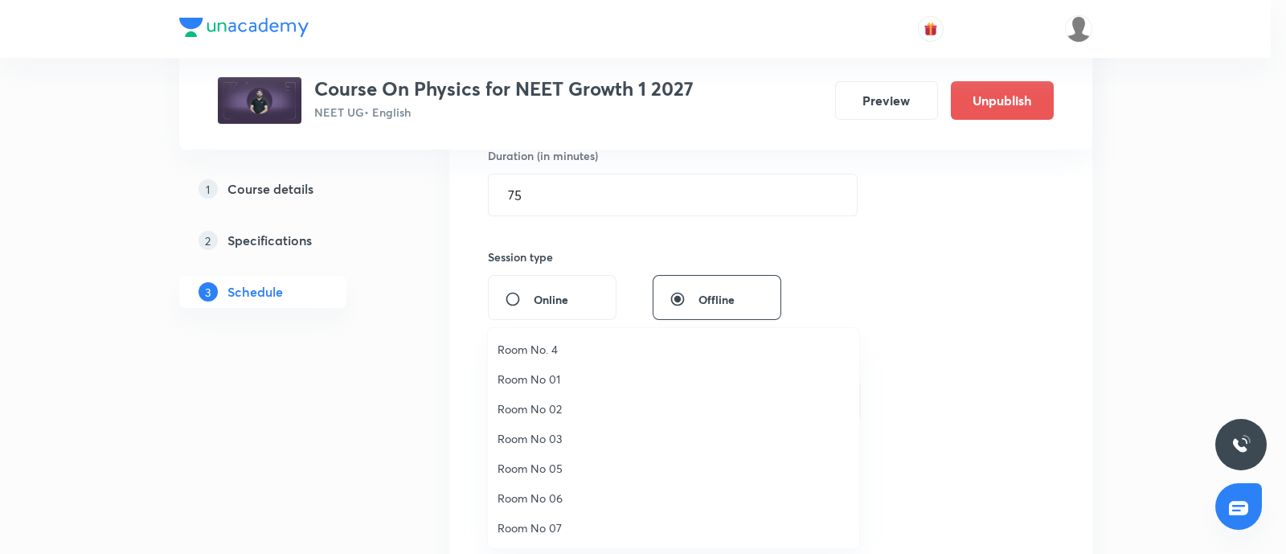
click at [553, 348] on span "Room No. 4" at bounding box center [674, 349] width 352 height 17
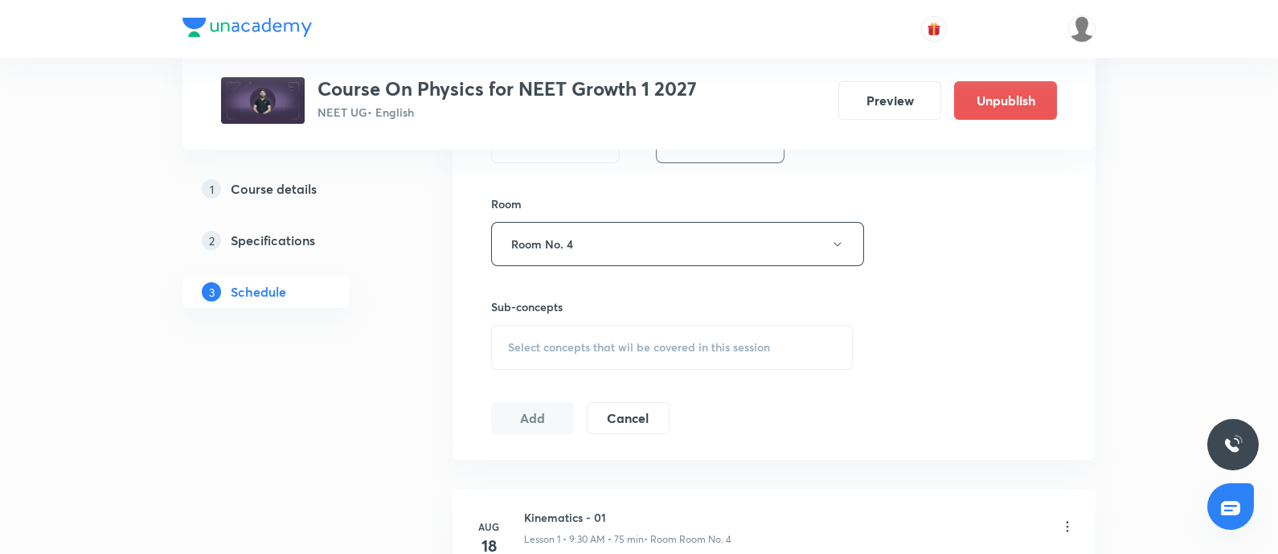
scroll to position [672, 0]
click at [553, 348] on span "Select concepts that wil be covered in this session" at bounding box center [639, 343] width 262 height 13
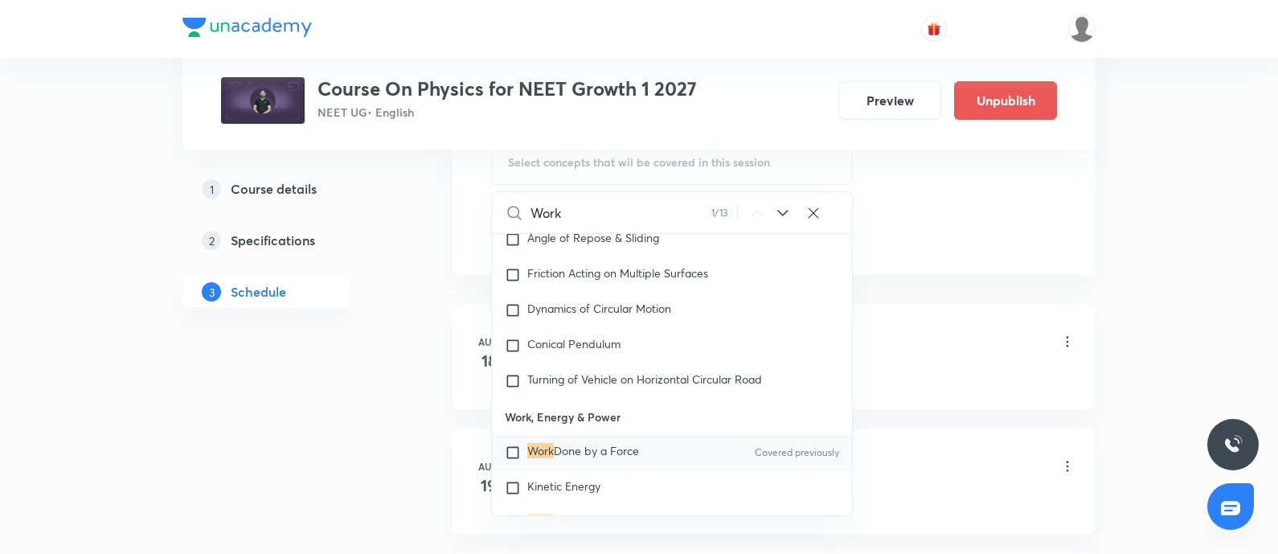
scroll to position [3878, 0]
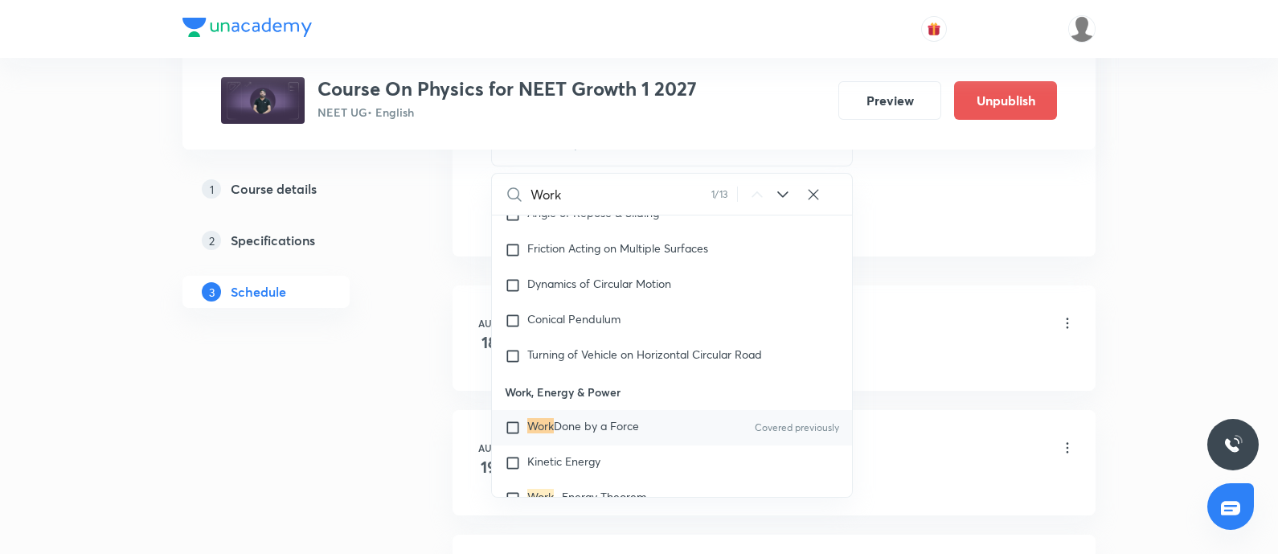
type input "Work"
click at [515, 421] on input "checkbox" at bounding box center [516, 428] width 23 height 16
checkbox input "true"
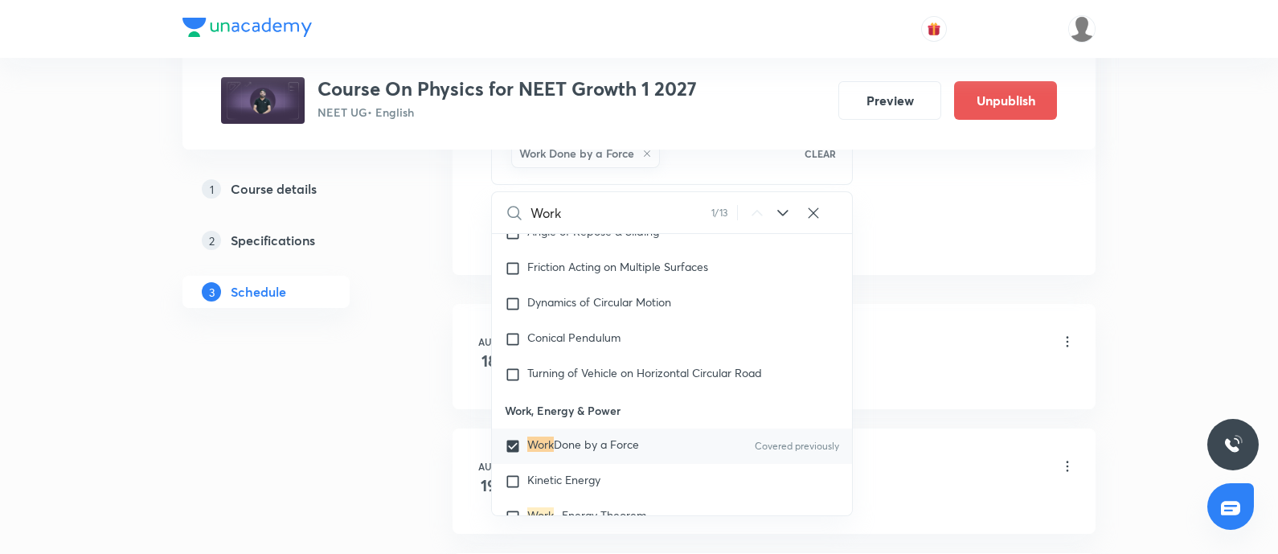
click at [911, 343] on div "Kinematics - 01 Lesson 1 • 9:30 AM • 75 min • Room Room No. 4" at bounding box center [799, 343] width 551 height 38
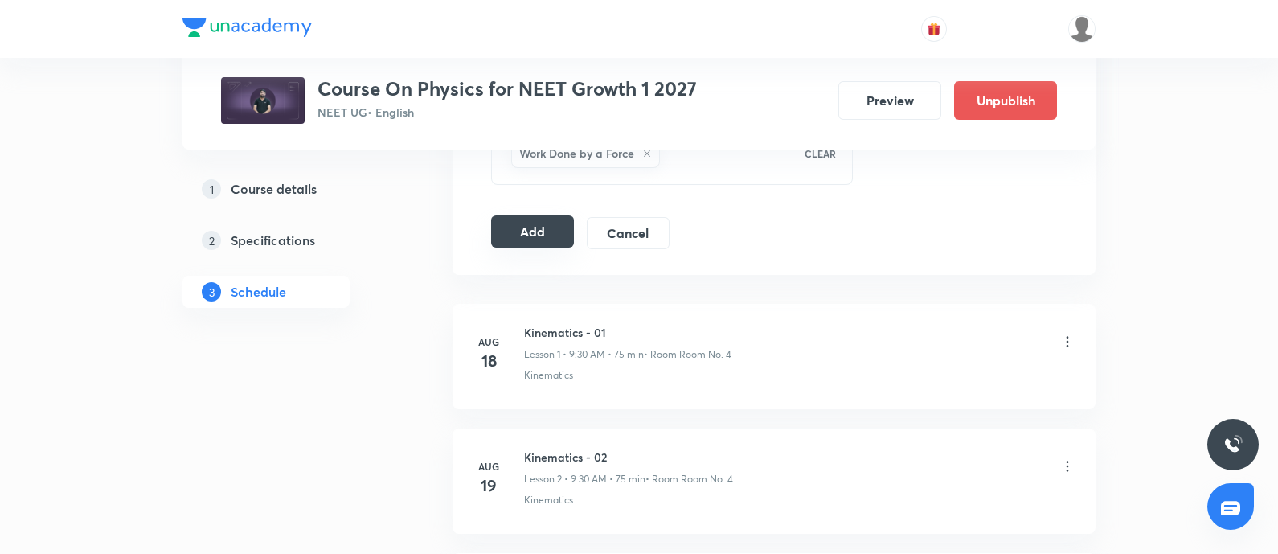
click at [539, 232] on button "Add" at bounding box center [532, 231] width 83 height 32
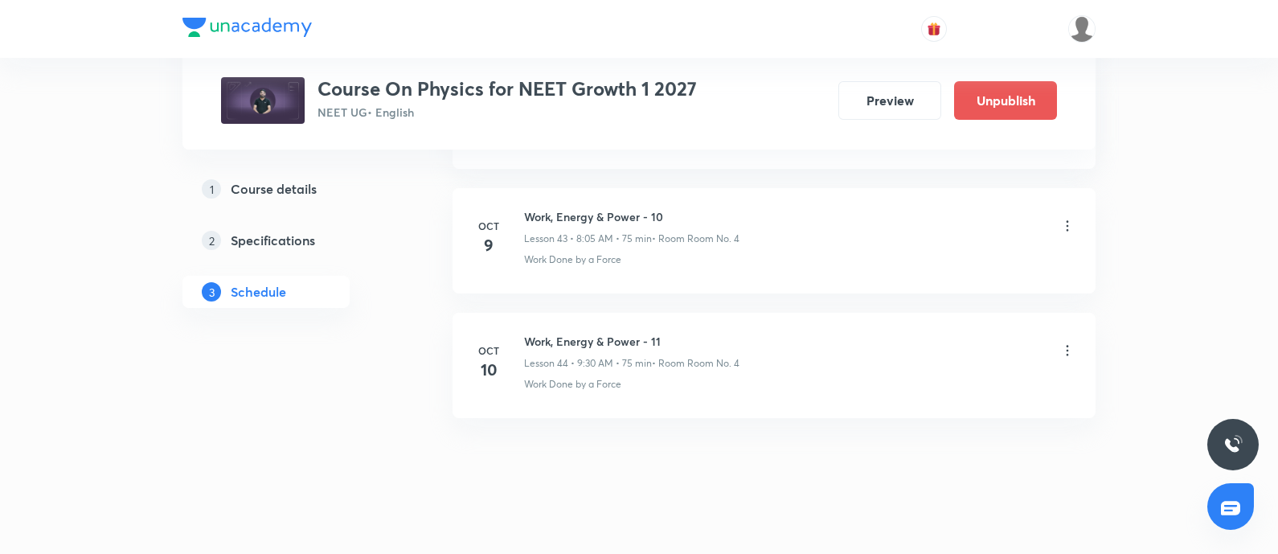
scroll to position [6202, 0]
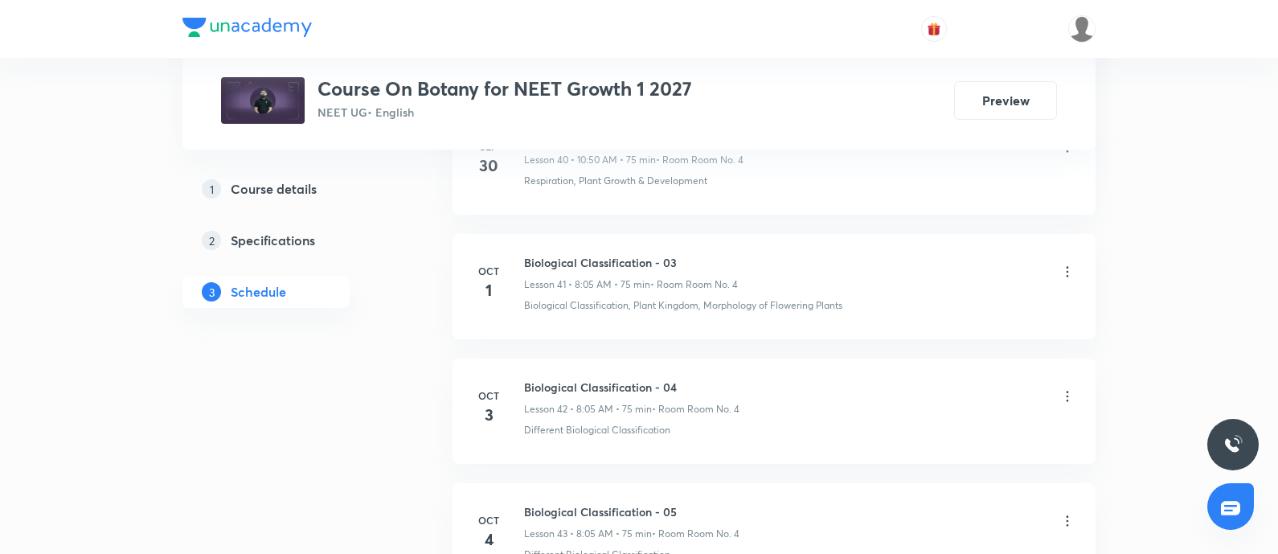
scroll to position [6328, 0]
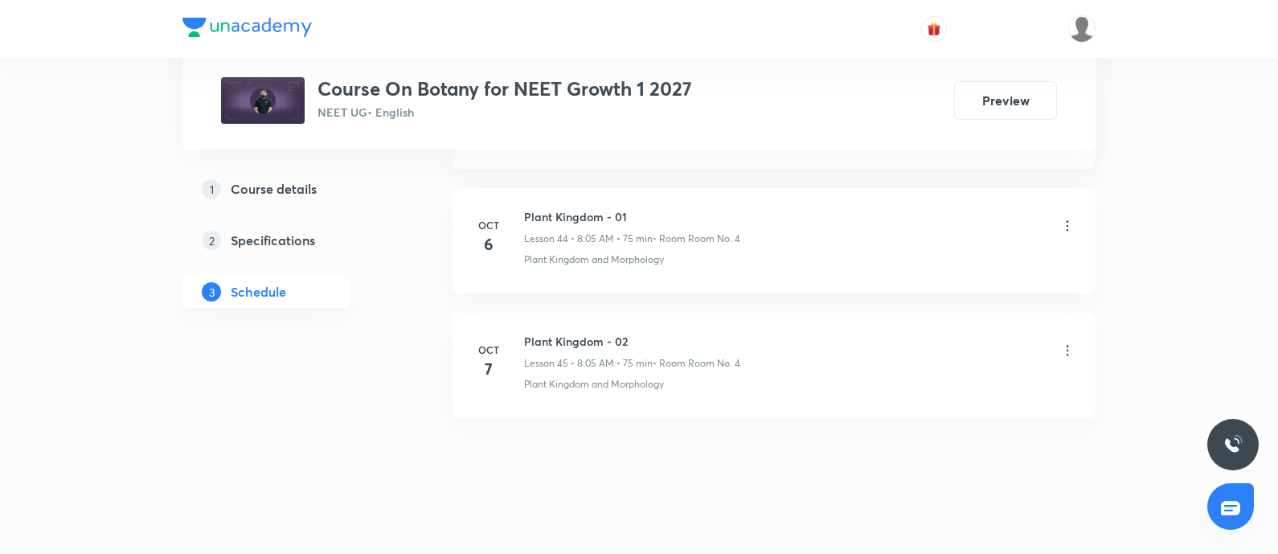
click at [527, 333] on h6 "Plant Kingdom - 02" at bounding box center [632, 341] width 216 height 17
copy h6 "Plant Kingdom - 02"
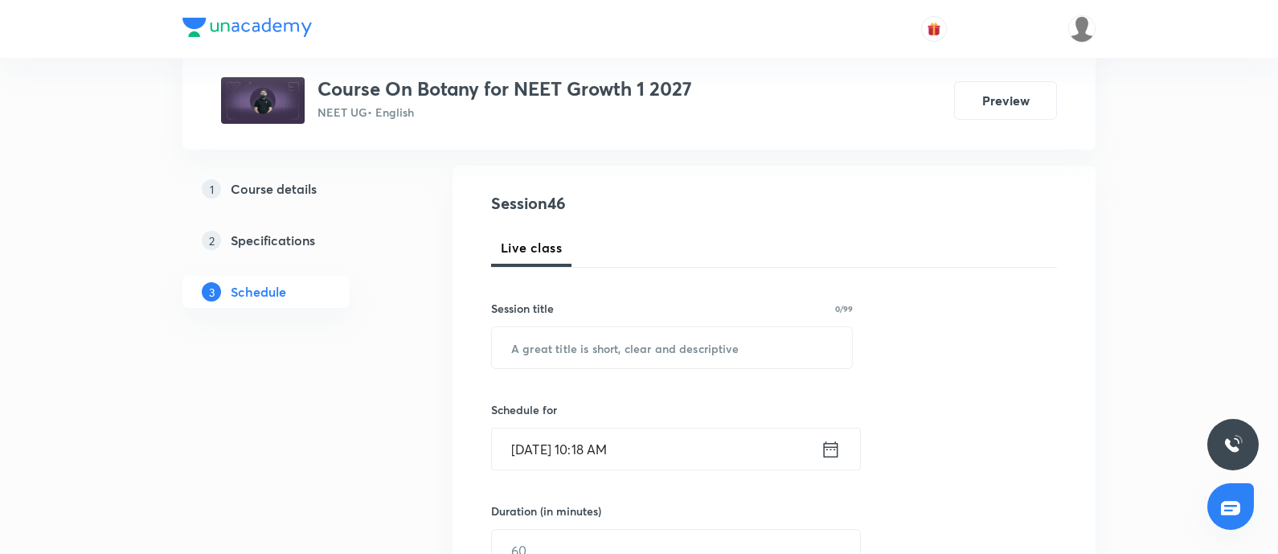
scroll to position [158, 0]
click at [575, 346] on input "text" at bounding box center [672, 346] width 360 height 41
paste input "Plant Kingdom - 02"
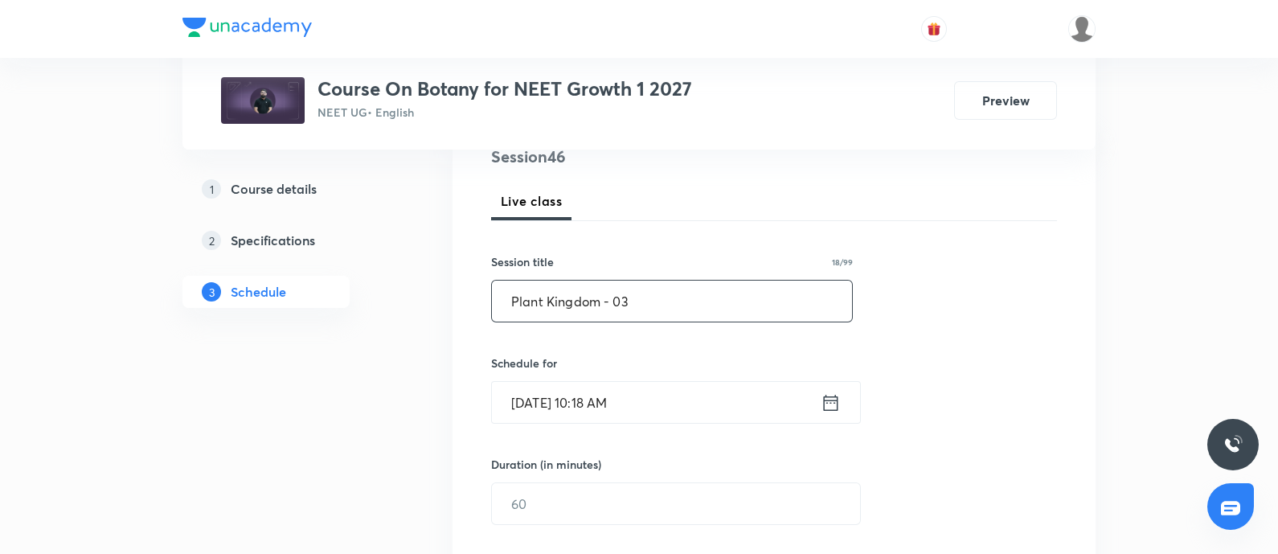
scroll to position [204, 0]
type input "Plant Kingdom - 03"
click at [674, 404] on input "[DATE] 10:18 AM" at bounding box center [656, 400] width 329 height 41
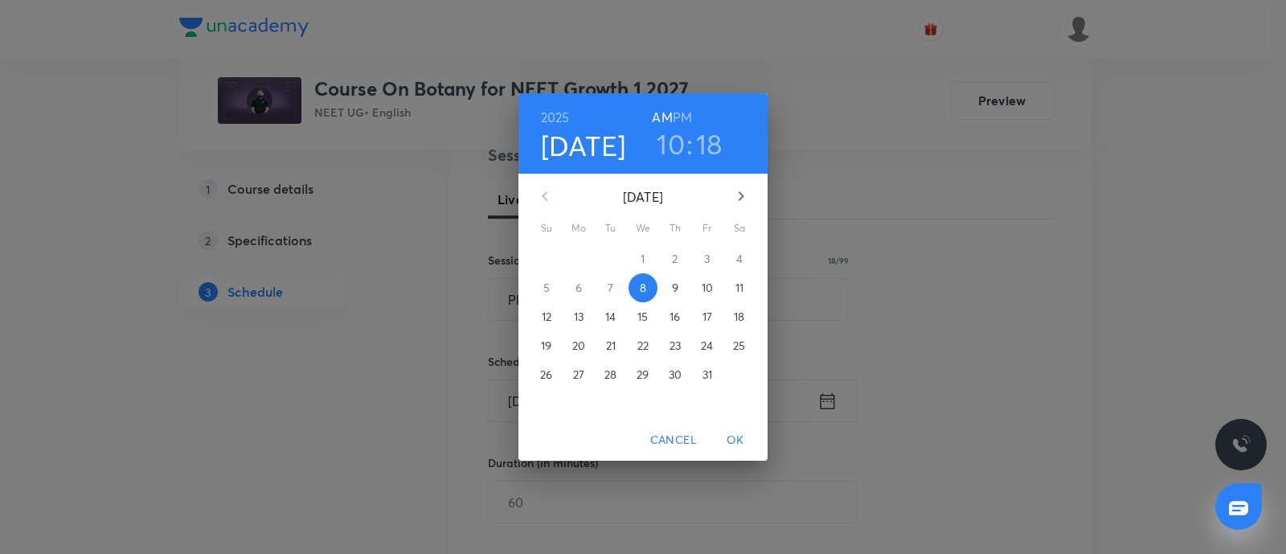
click at [703, 282] on p "10" at bounding box center [707, 288] width 11 height 16
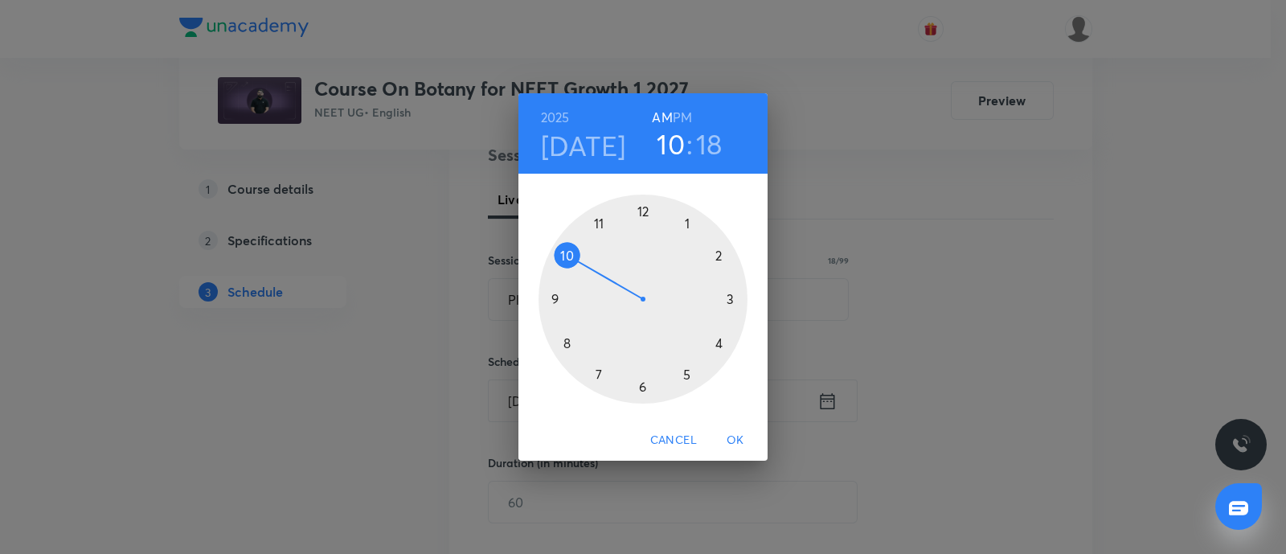
click at [564, 256] on div at bounding box center [643, 299] width 209 height 209
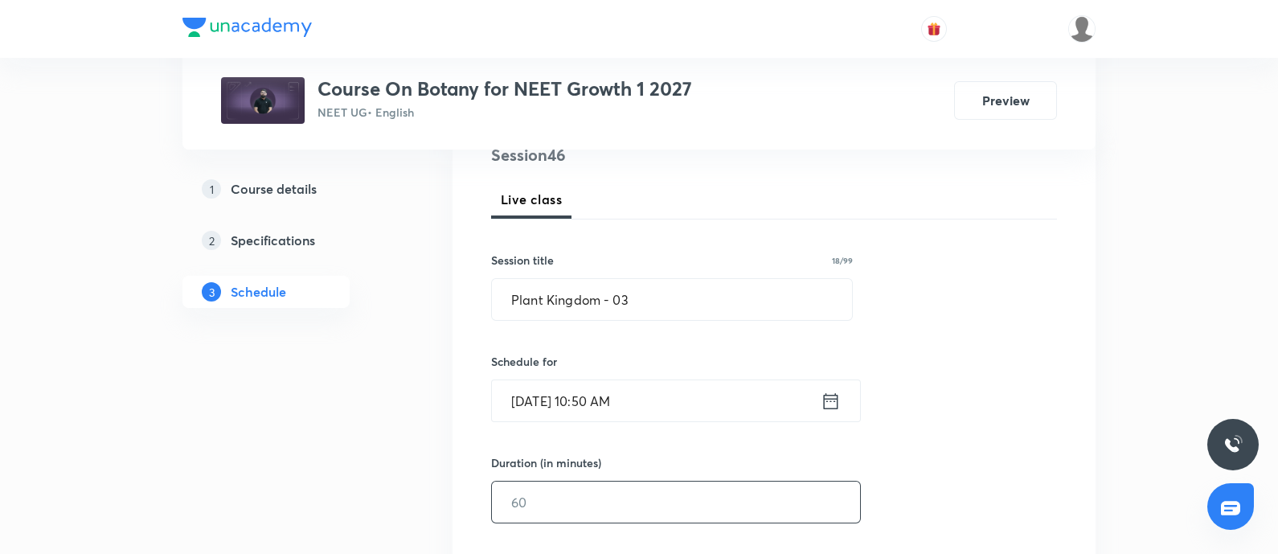
click at [556, 498] on input "text" at bounding box center [676, 502] width 368 height 41
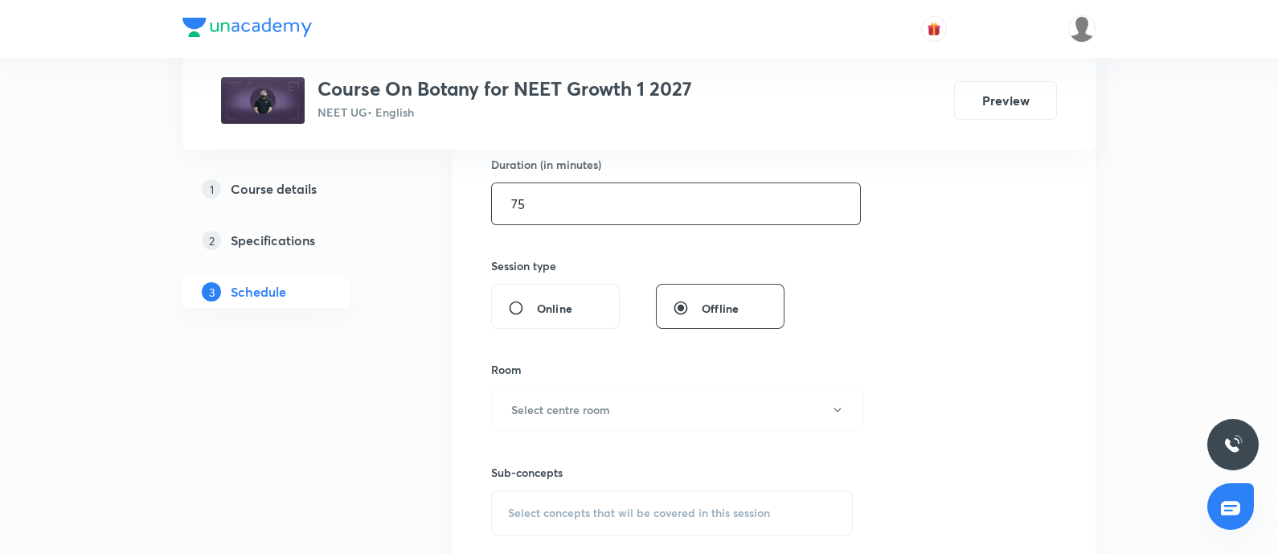
scroll to position [510, 0]
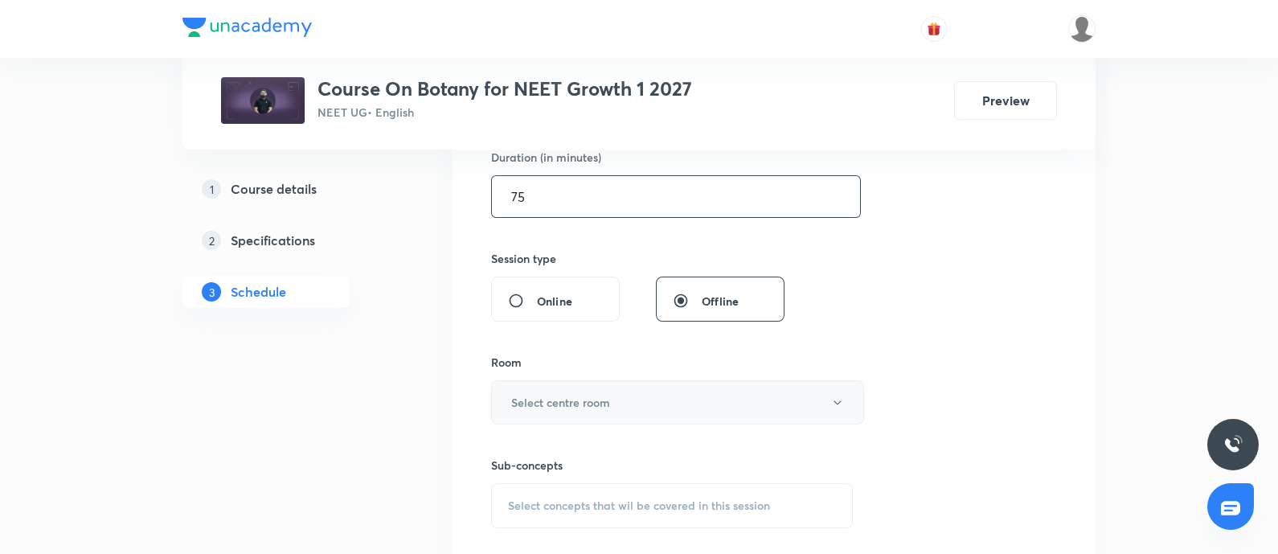
type input "75"
click at [604, 403] on h6 "Select centre room" at bounding box center [560, 402] width 99 height 17
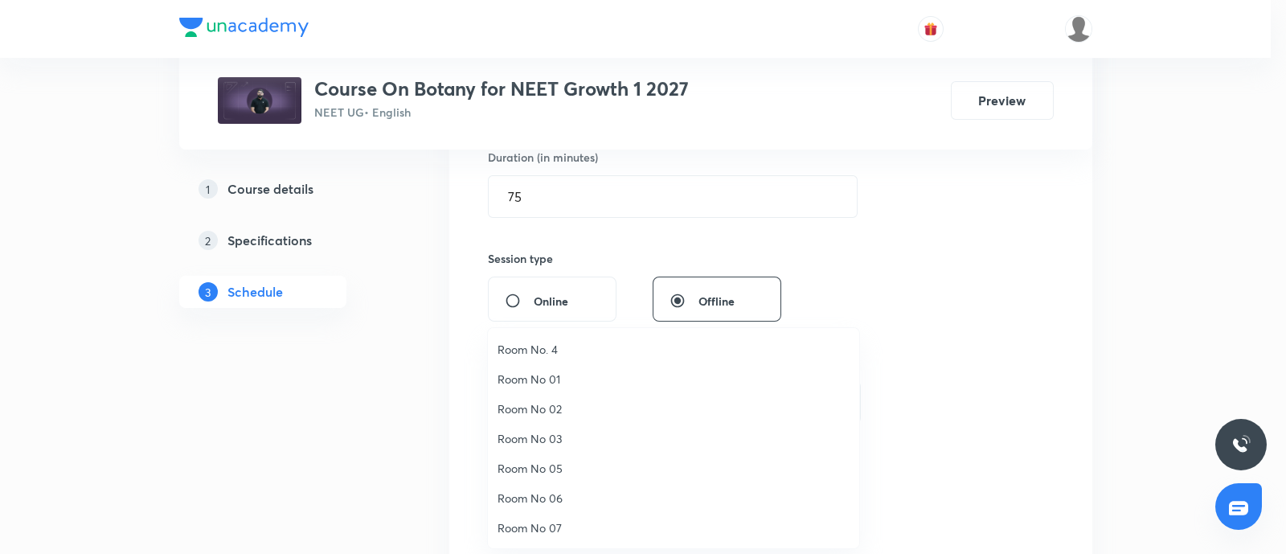
click at [557, 351] on span "Room No. 4" at bounding box center [674, 349] width 352 height 17
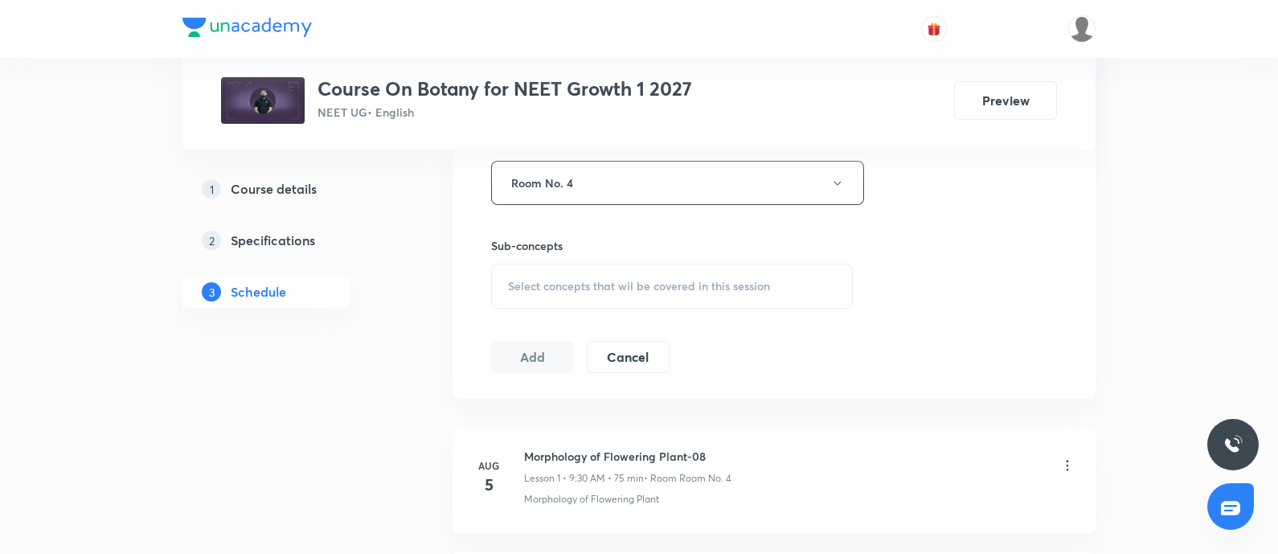
scroll to position [731, 0]
click at [607, 278] on span "Select concepts that wil be covered in this session" at bounding box center [639, 284] width 262 height 13
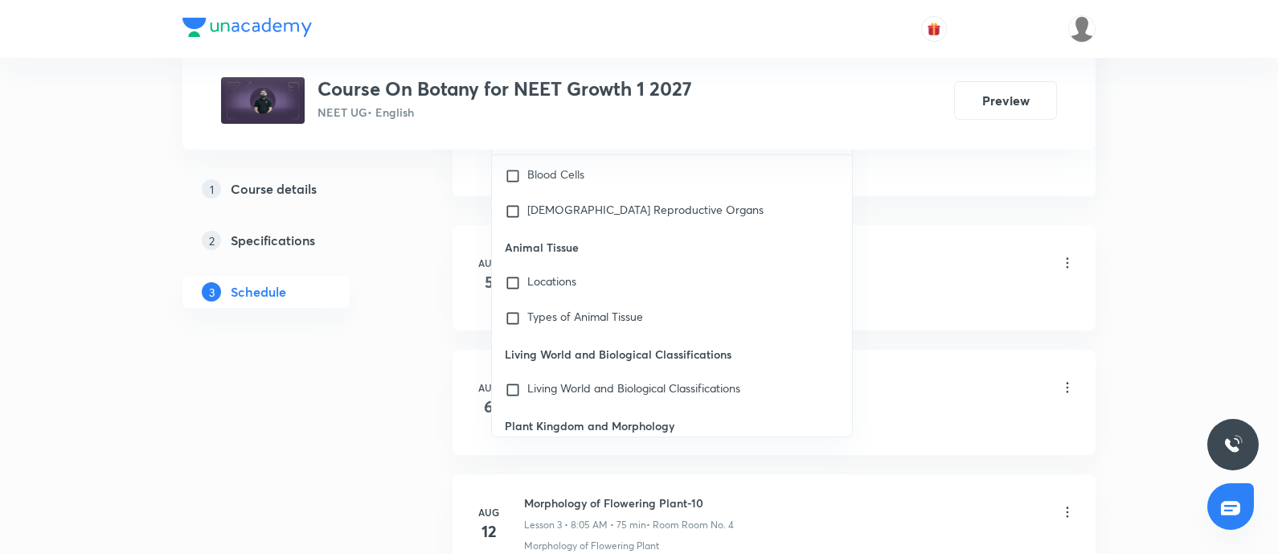
scroll to position [73514, 0]
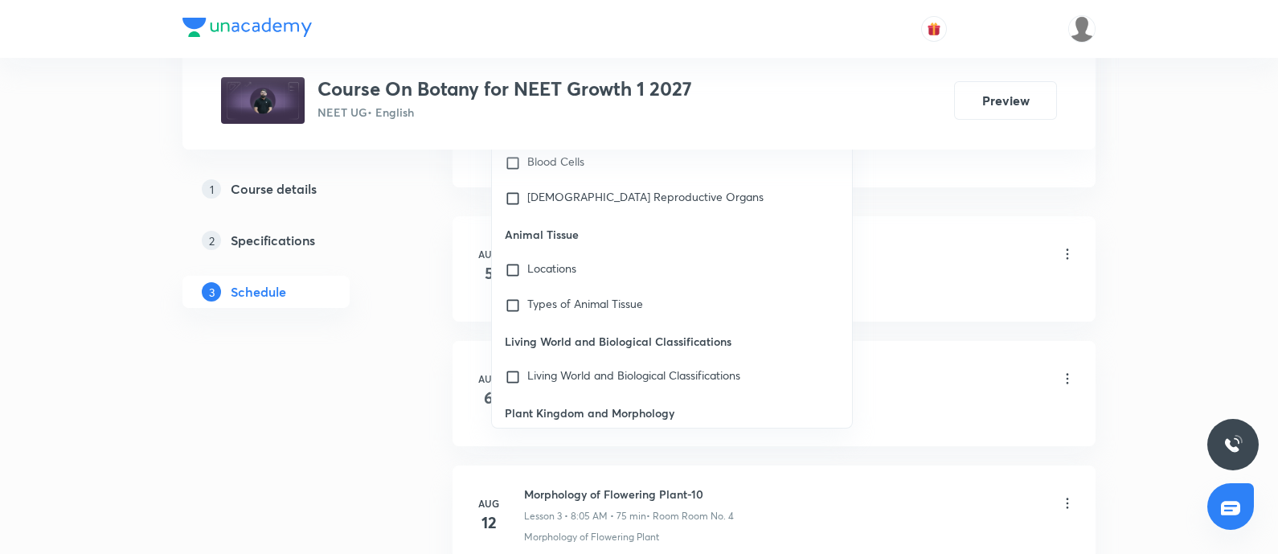
type input "Plant Kingdom"
click at [517, 441] on input "checkbox" at bounding box center [516, 449] width 23 height 16
checkbox input "true"
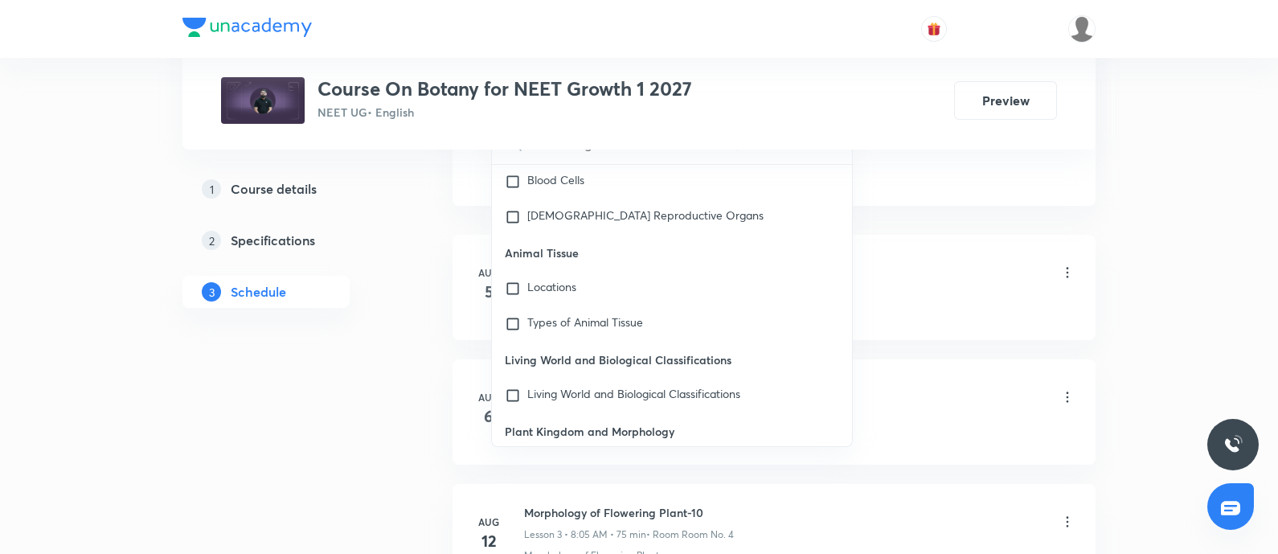
click at [945, 265] on div "Morphology of Flowering Plant-08 Lesson 1 • 9:30 AM • 75 min • Room Room No. 4" at bounding box center [799, 274] width 551 height 38
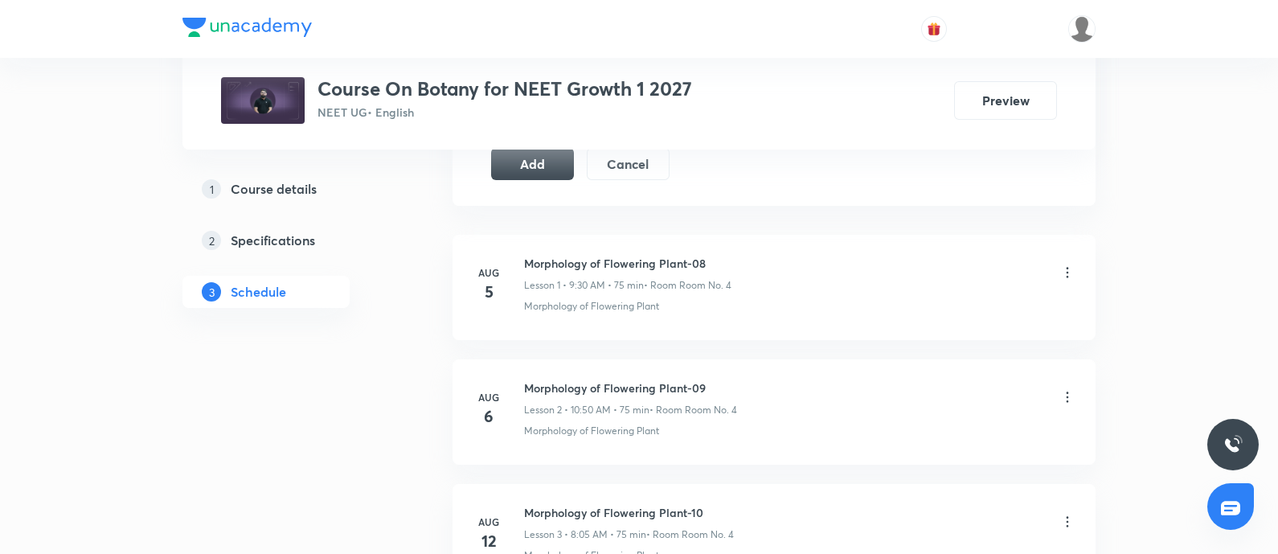
click at [539, 144] on div "Plus Courses Course On Botany for NEET Growth 1 2027 NEET UG • English Preview" at bounding box center [638, 75] width 913 height 150
click at [528, 170] on button "Add" at bounding box center [532, 162] width 83 height 32
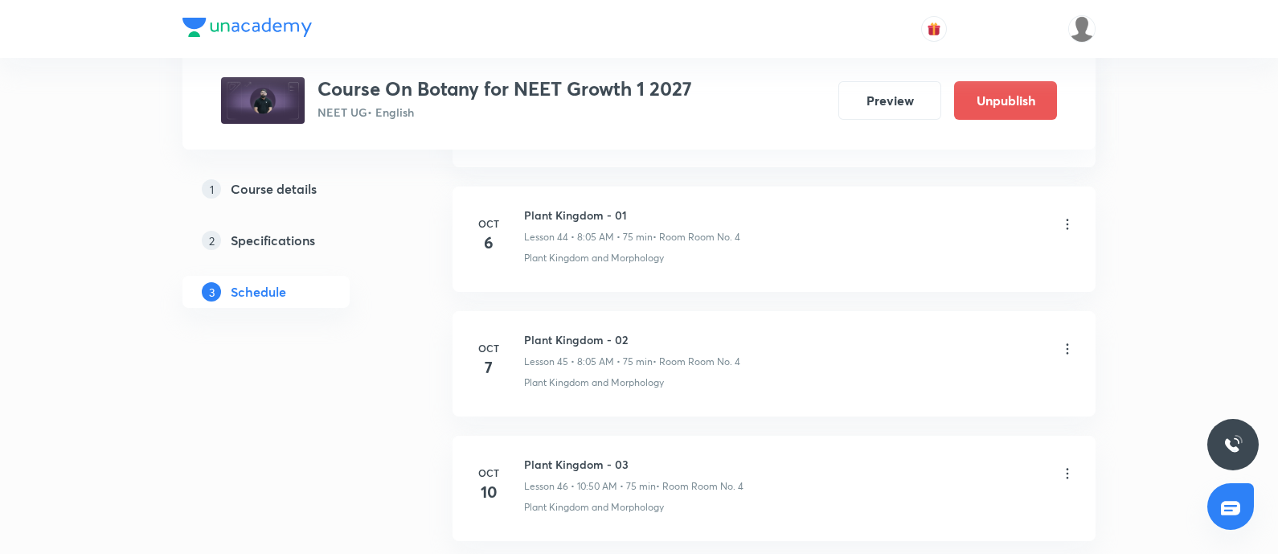
scroll to position [5715, 0]
click at [527, 334] on h6 "Circular Motion - 10" at bounding box center [633, 342] width 219 height 17
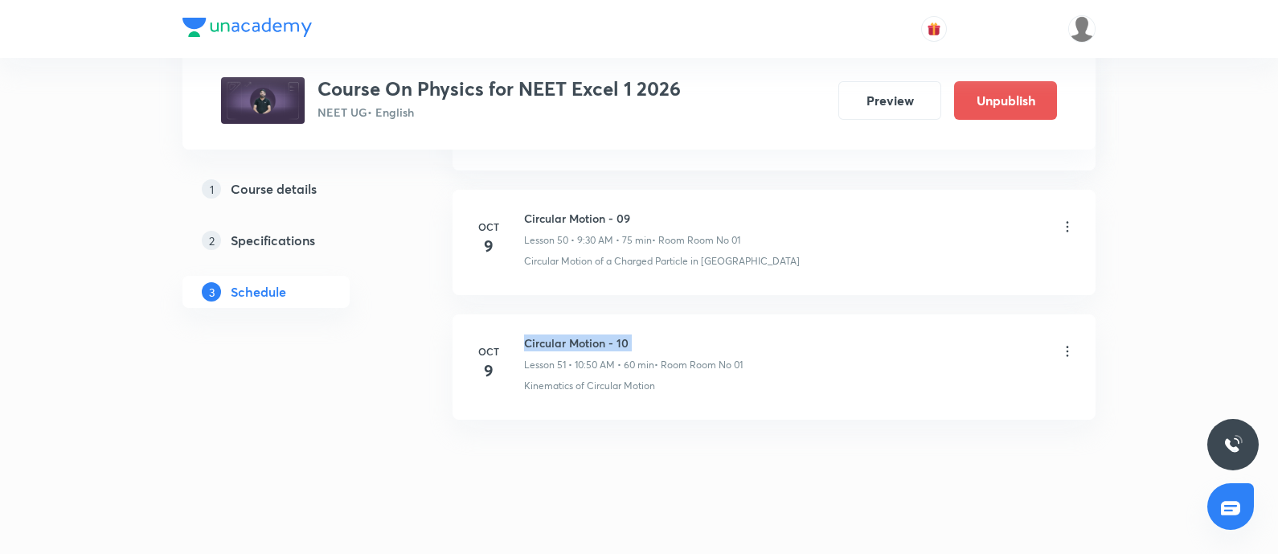
click at [527, 334] on h6 "Circular Motion - 10" at bounding box center [633, 342] width 219 height 17
copy h6 "Circular Motion - 10"
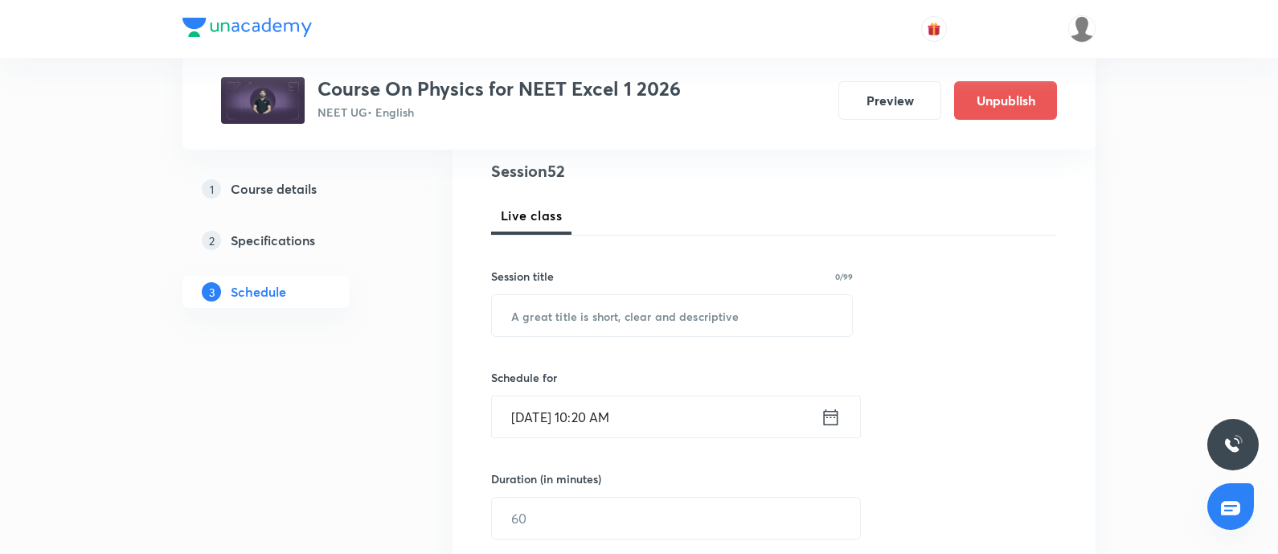
scroll to position [191, 0]
click at [570, 313] on input "text" at bounding box center [672, 313] width 360 height 41
paste input "Circular Motion - 10"
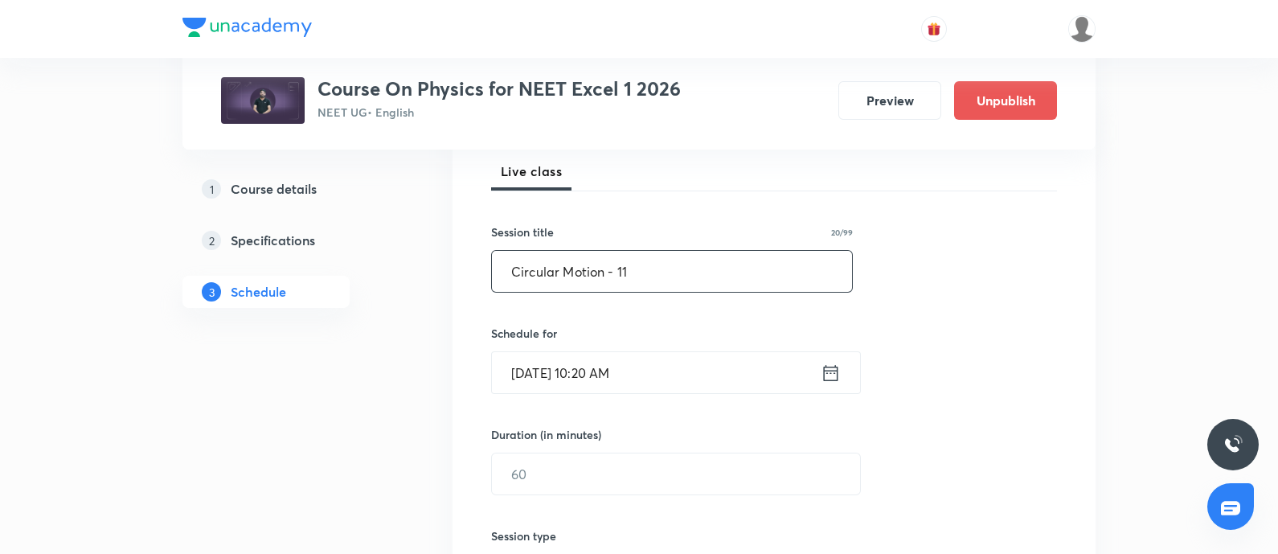
scroll to position [253, 0]
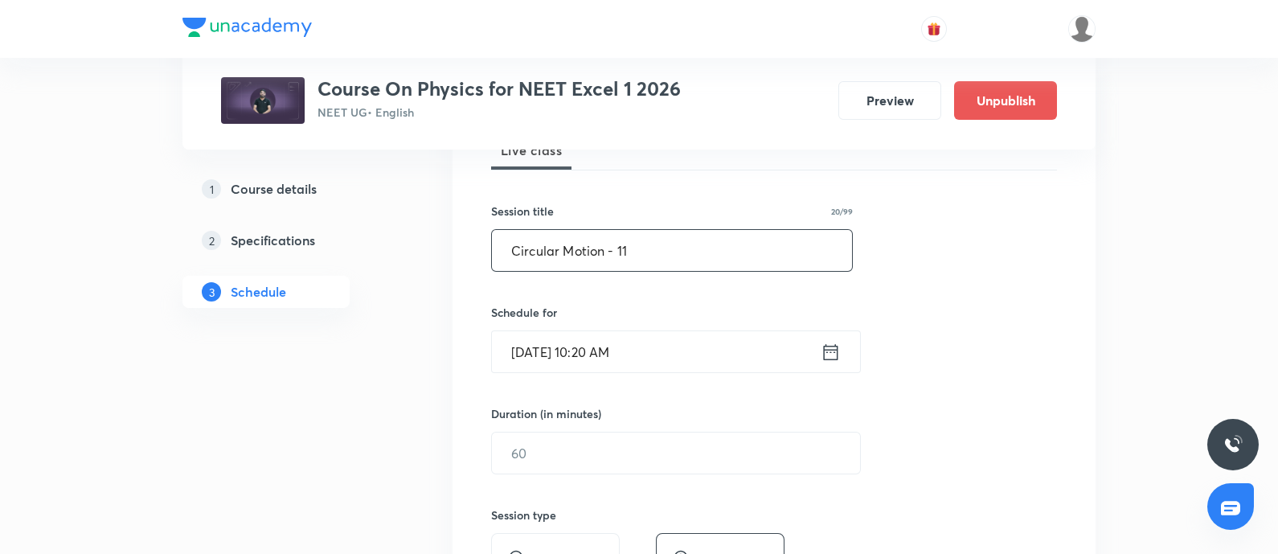
type input "Circular Motion - 11"
click at [663, 349] on input "[DATE] 10:20 AM" at bounding box center [656, 351] width 329 height 41
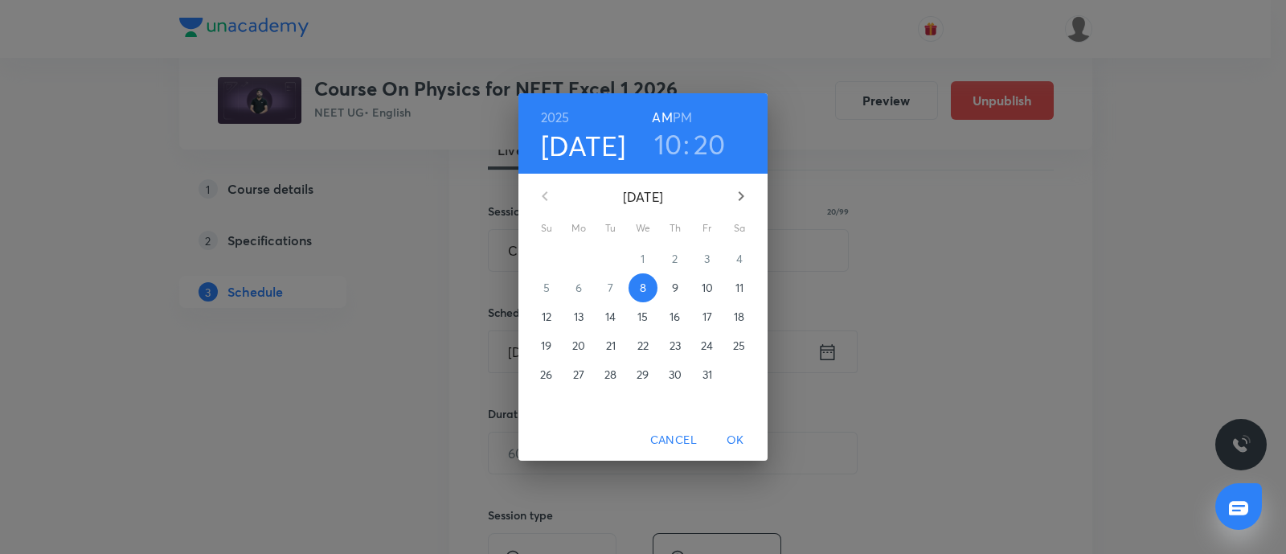
click at [707, 280] on p "10" at bounding box center [707, 288] width 11 height 16
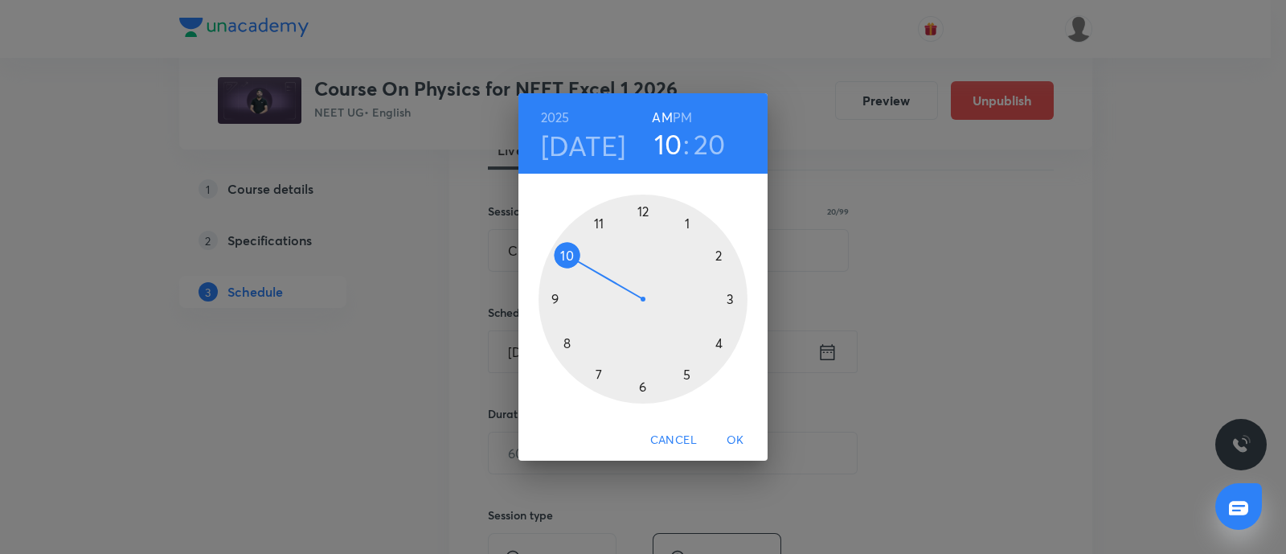
click at [643, 389] on div at bounding box center [643, 299] width 209 height 209
click at [560, 299] on div at bounding box center [643, 299] width 209 height 209
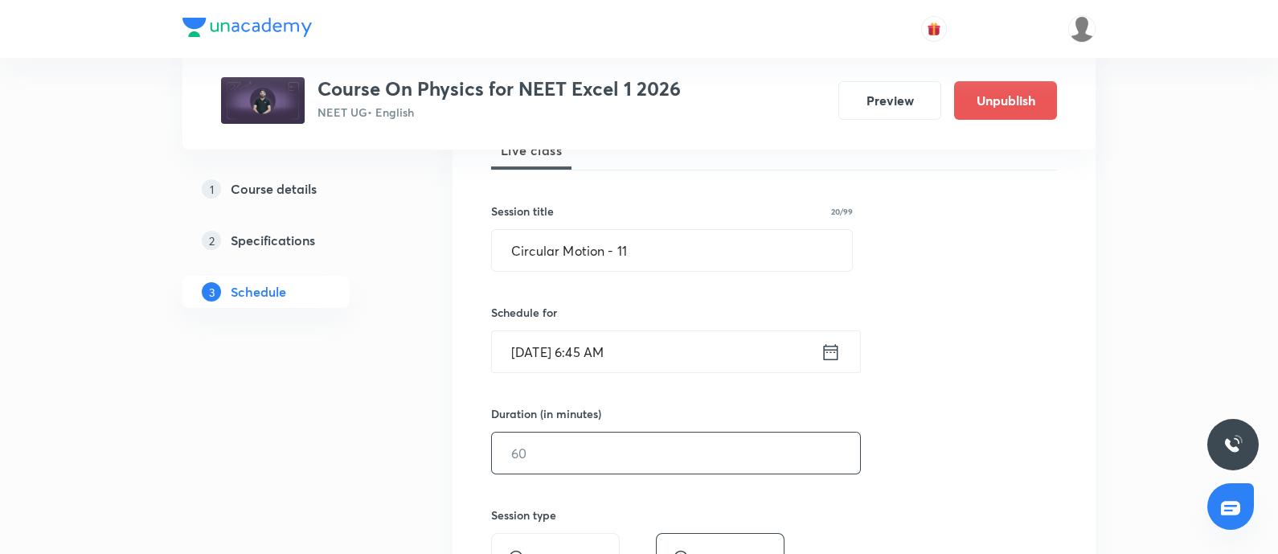
click at [551, 461] on input "text" at bounding box center [676, 453] width 368 height 41
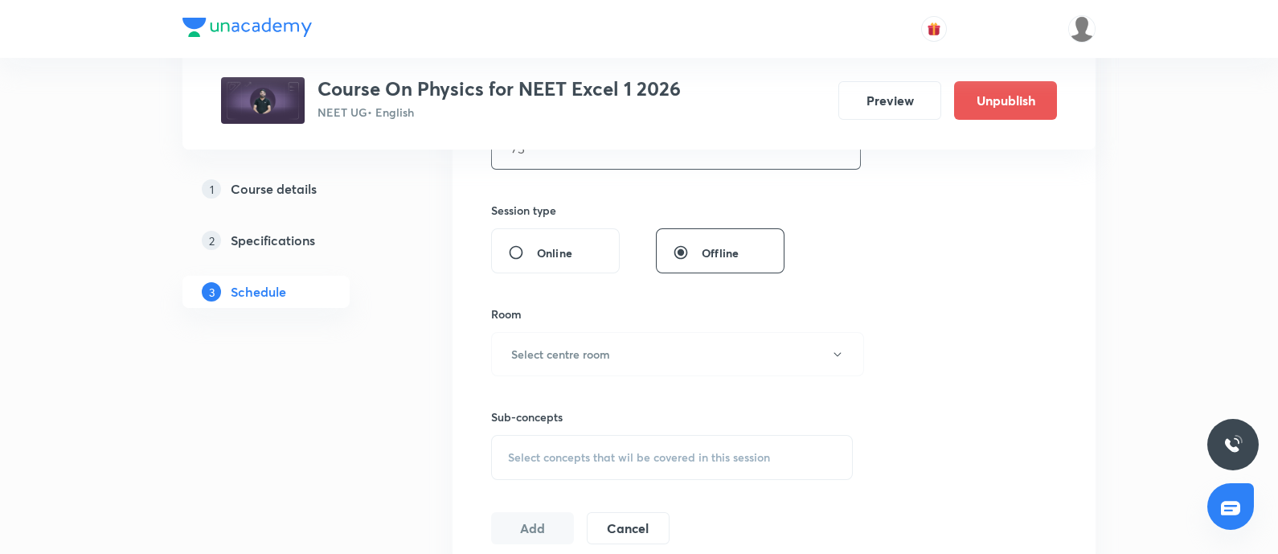
scroll to position [582, 0]
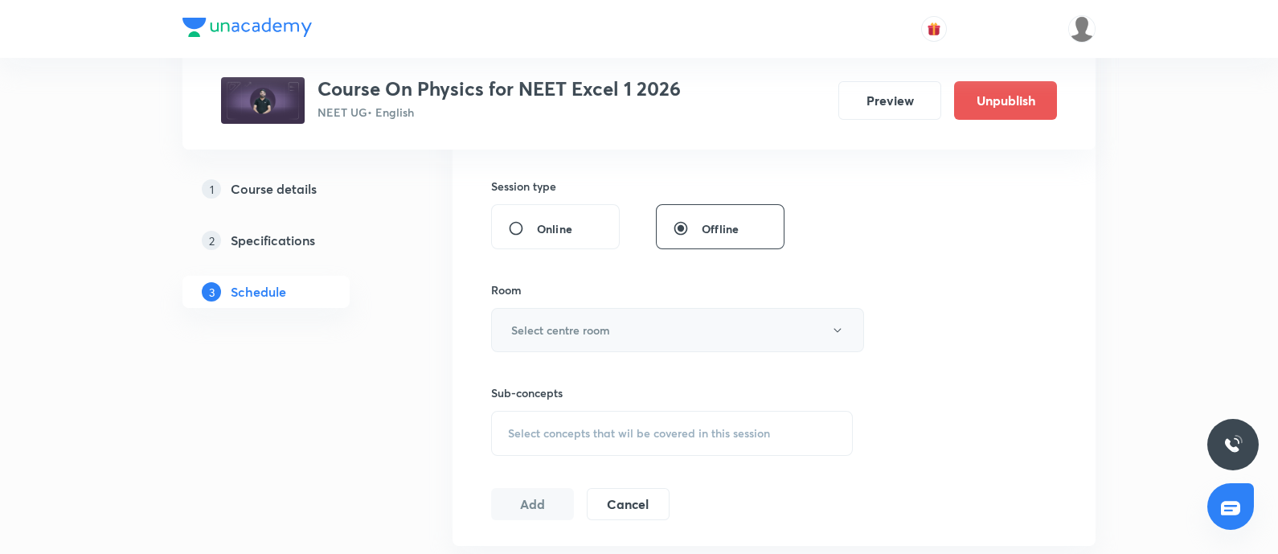
type input "75"
click at [588, 336] on h6 "Select centre room" at bounding box center [560, 330] width 99 height 17
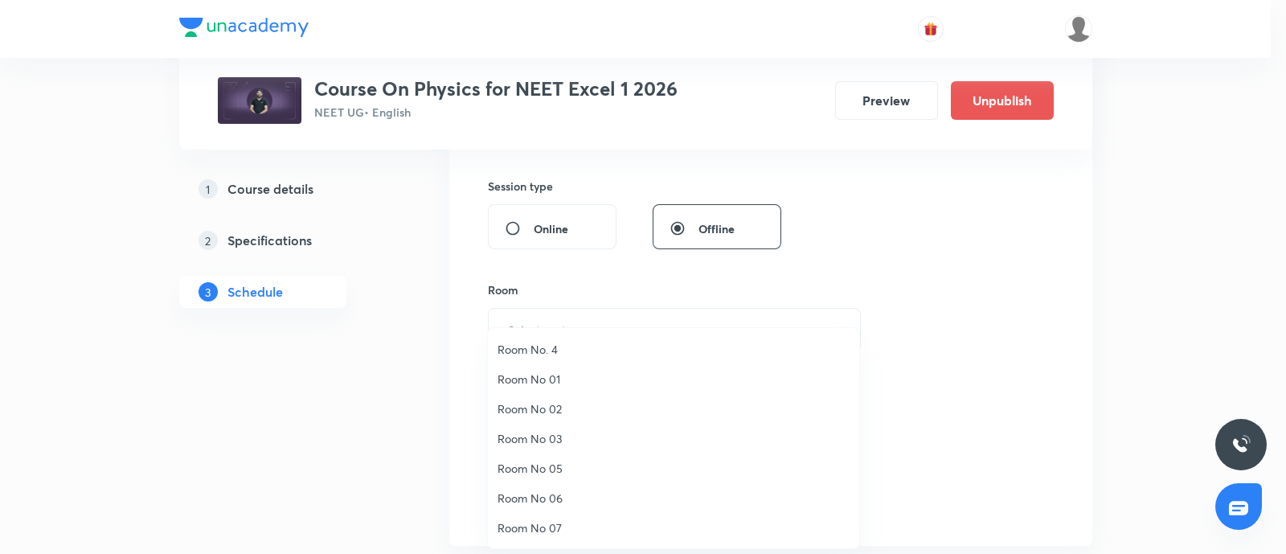
click at [521, 379] on span "Room No 01" at bounding box center [674, 379] width 352 height 17
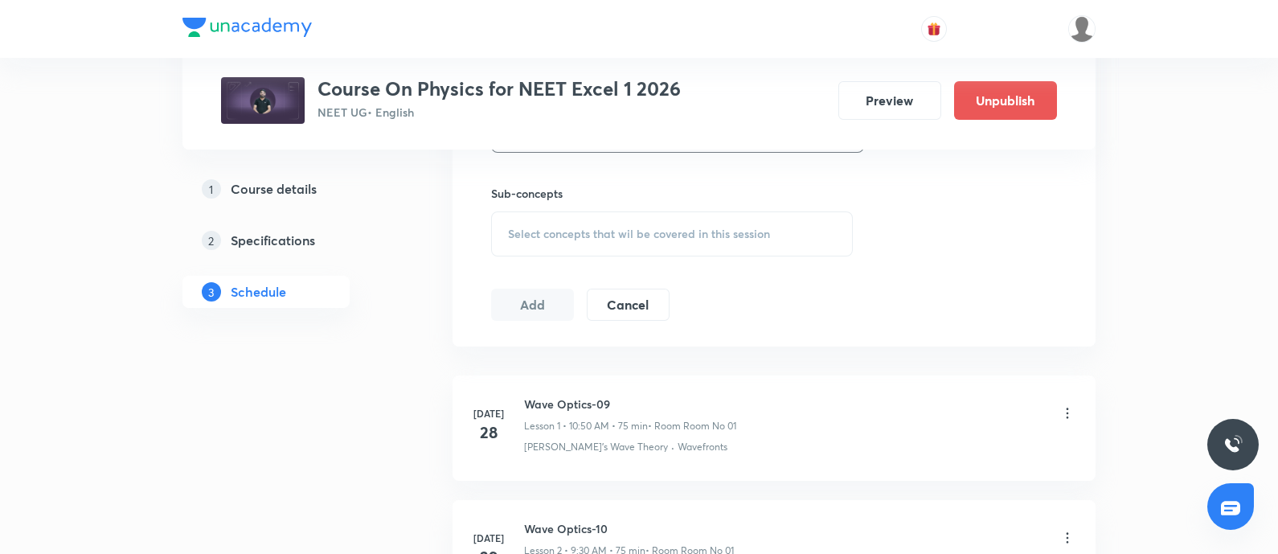
scroll to position [783, 0]
click at [606, 219] on div "Select concepts that wil be covered in this session" at bounding box center [672, 232] width 362 height 45
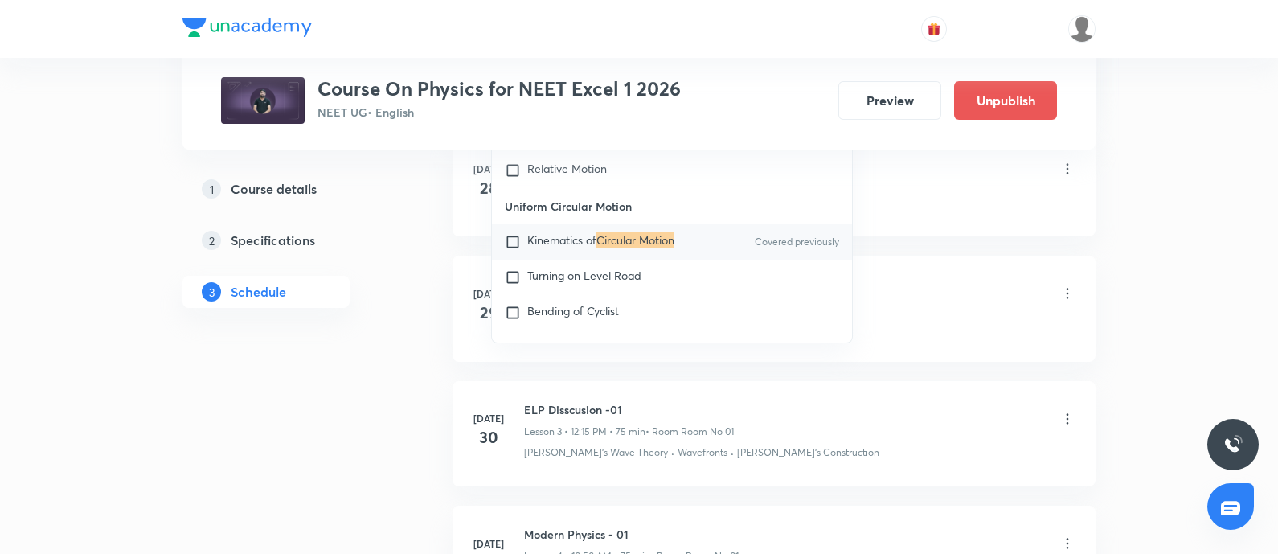
scroll to position [2889, 0]
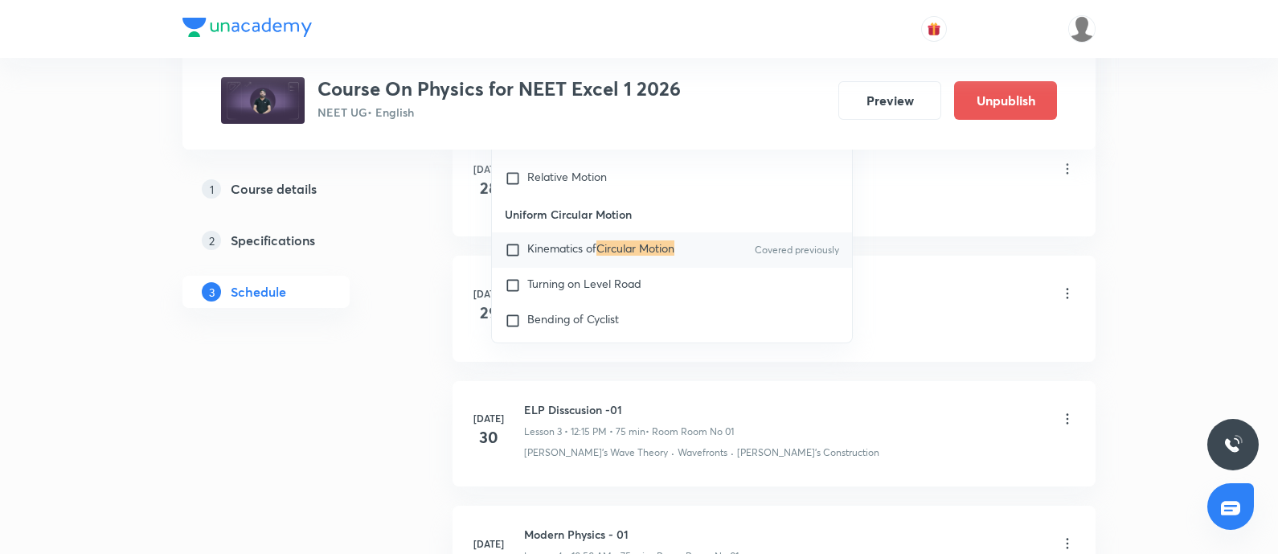
type input "Circular Motion"
click at [539, 256] on span "Kinematics of" at bounding box center [561, 247] width 69 height 15
checkbox input "true"
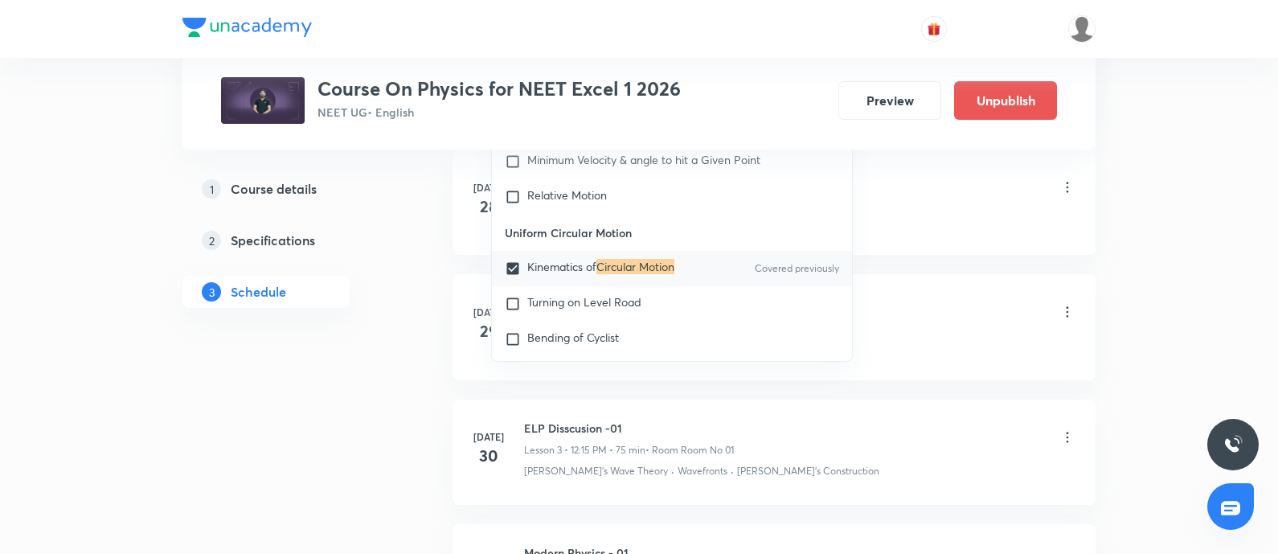
click at [953, 221] on div "[PERSON_NAME]'s Wave Theory · Wavefronts" at bounding box center [799, 221] width 551 height 14
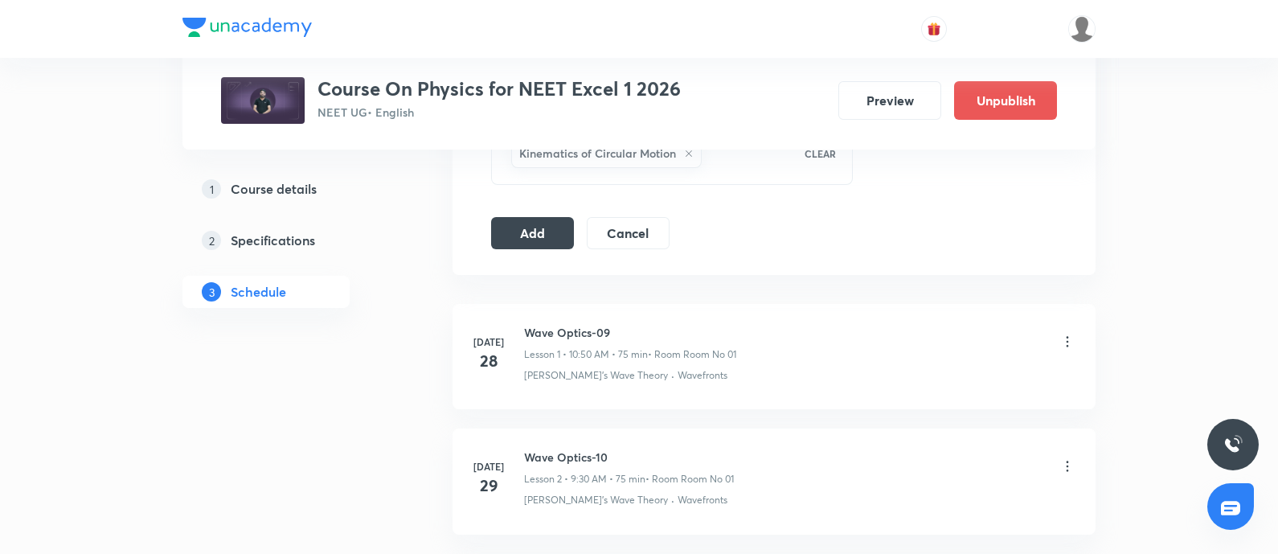
scroll to position [870, 0]
click at [527, 231] on button "Add" at bounding box center [532, 233] width 83 height 32
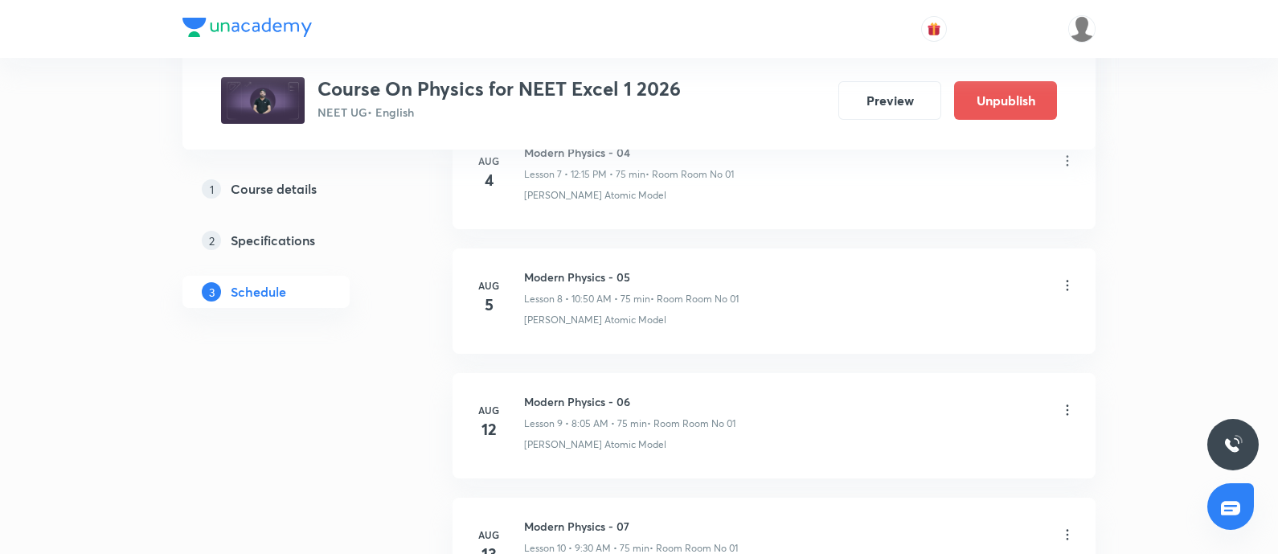
scroll to position [2025, 0]
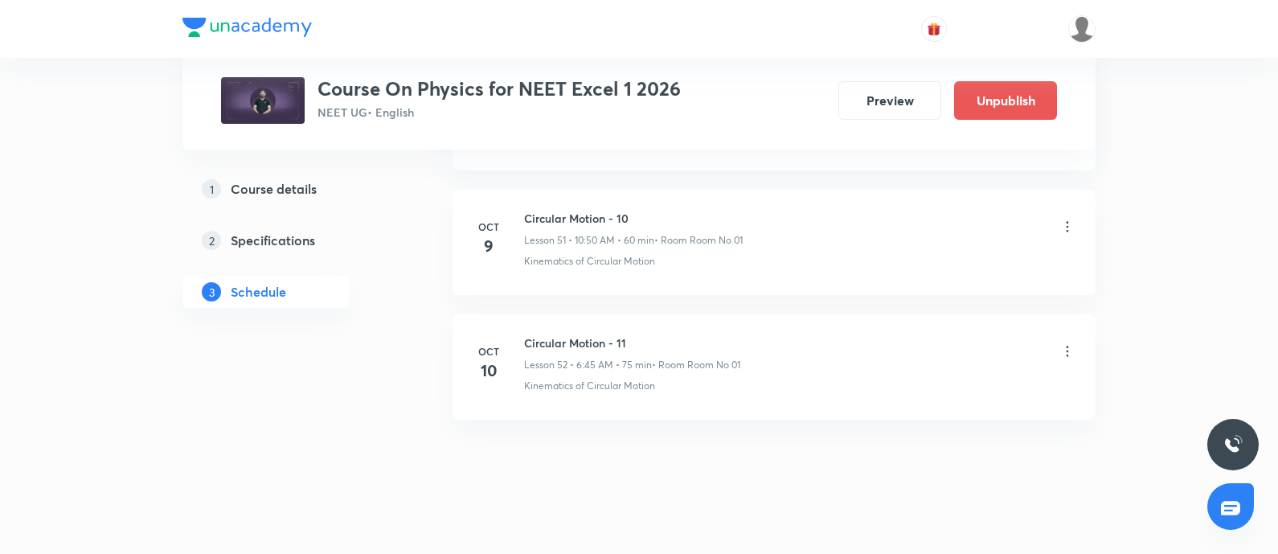
click at [534, 334] on h6 "Circular Motion - 11" at bounding box center [632, 342] width 216 height 17
copy h6 "Circular Motion - 11"
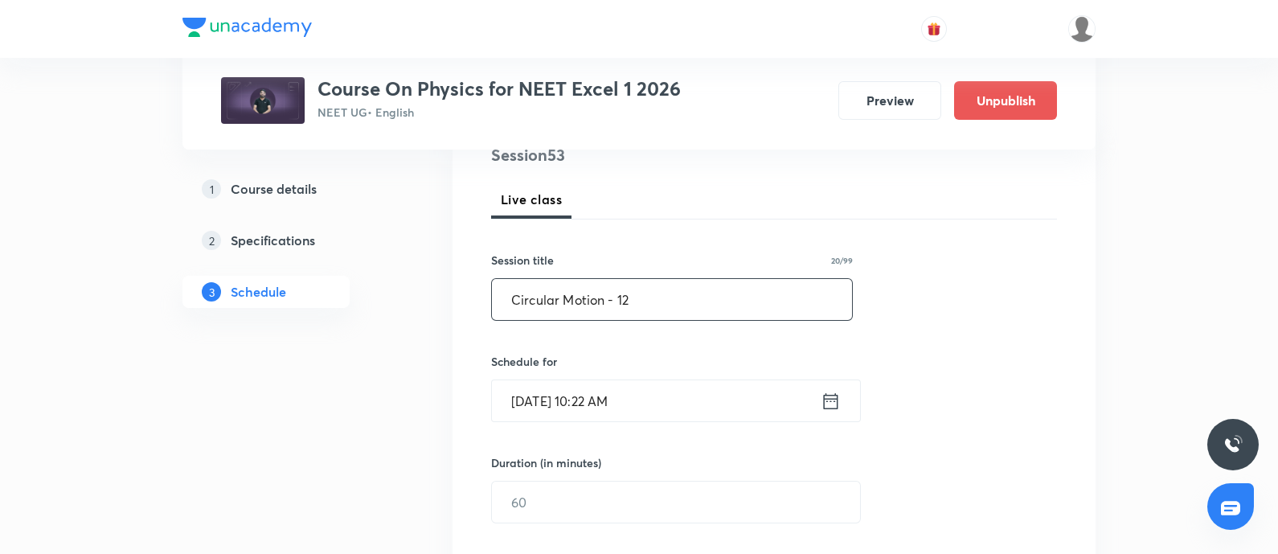
scroll to position [223, 0]
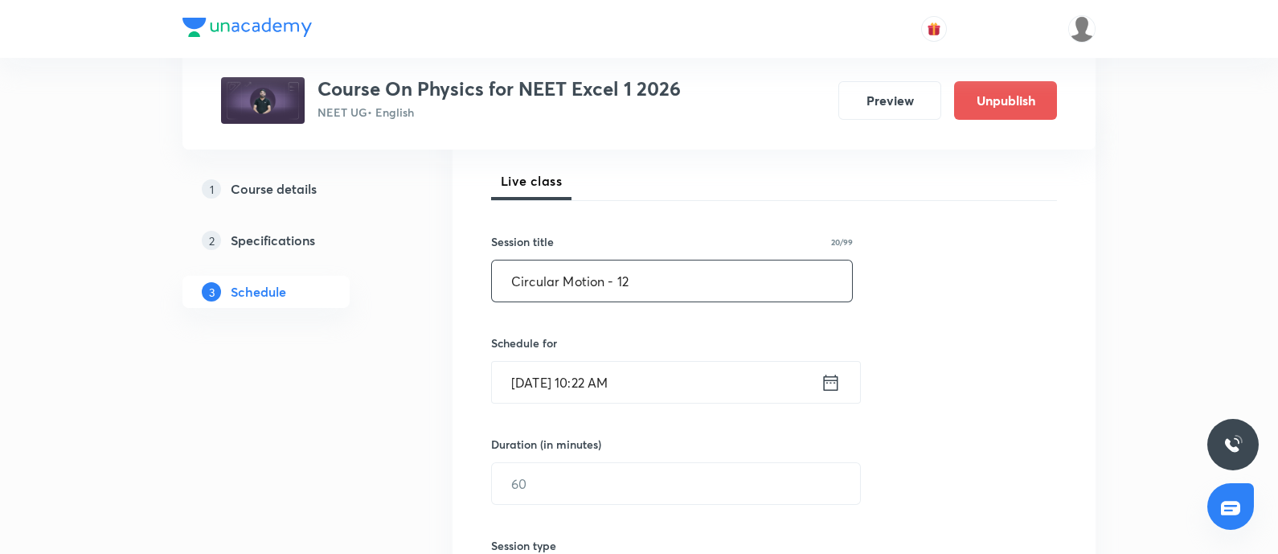
type input "Circular Motion - 12"
click at [679, 383] on input "Oct 8, 2025, 10:22 AM" at bounding box center [656, 382] width 329 height 41
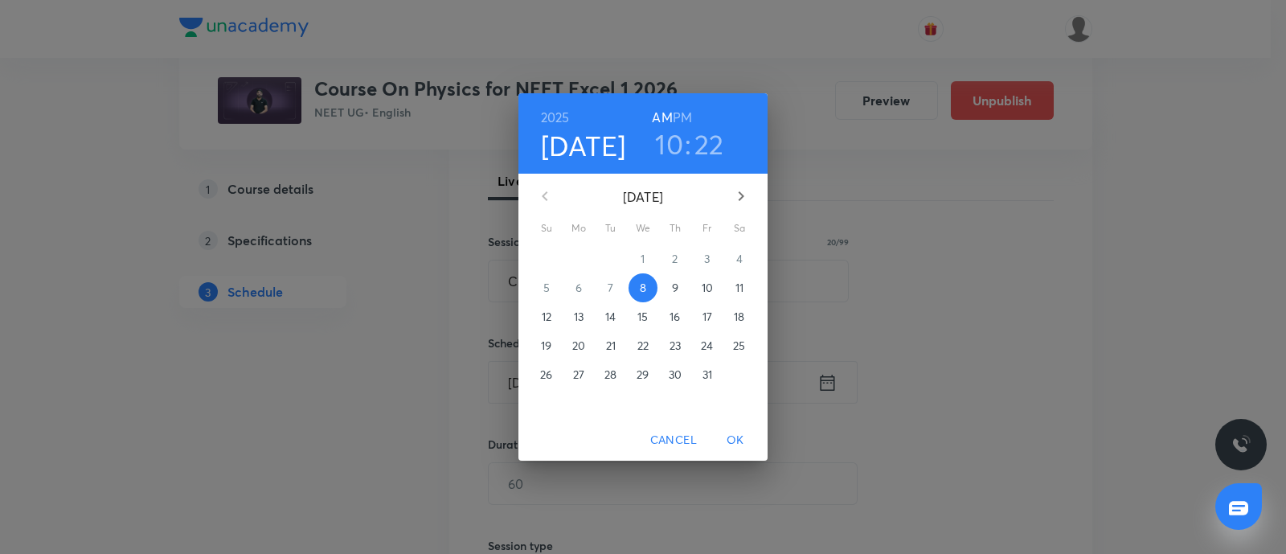
click at [710, 283] on p "10" at bounding box center [707, 288] width 11 height 16
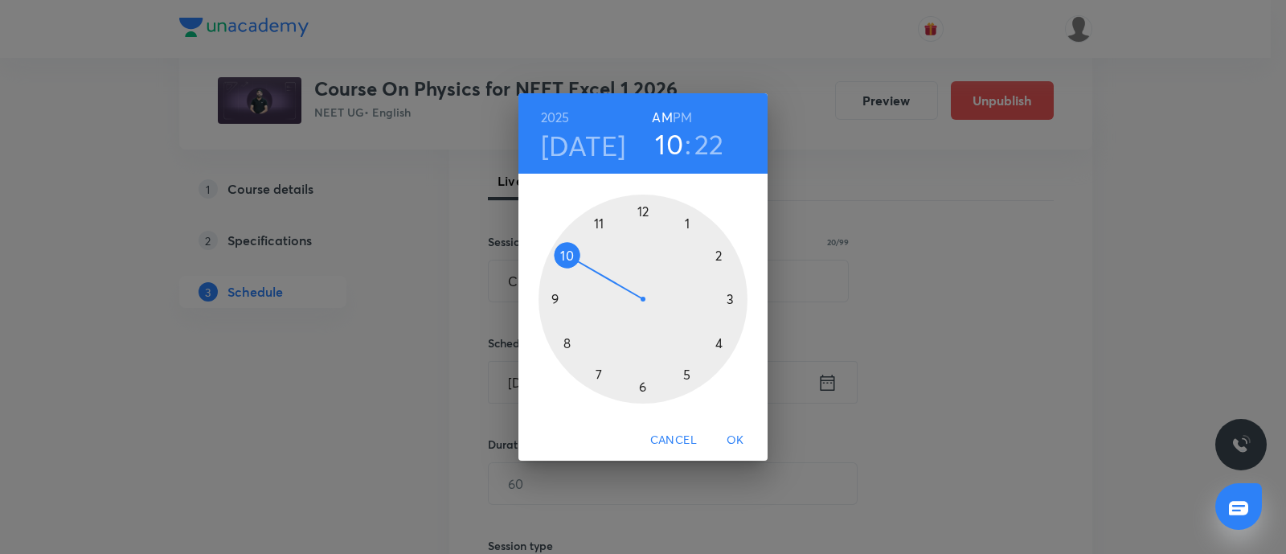
click at [568, 342] on div at bounding box center [643, 299] width 209 height 209
click at [687, 222] on div at bounding box center [643, 299] width 209 height 209
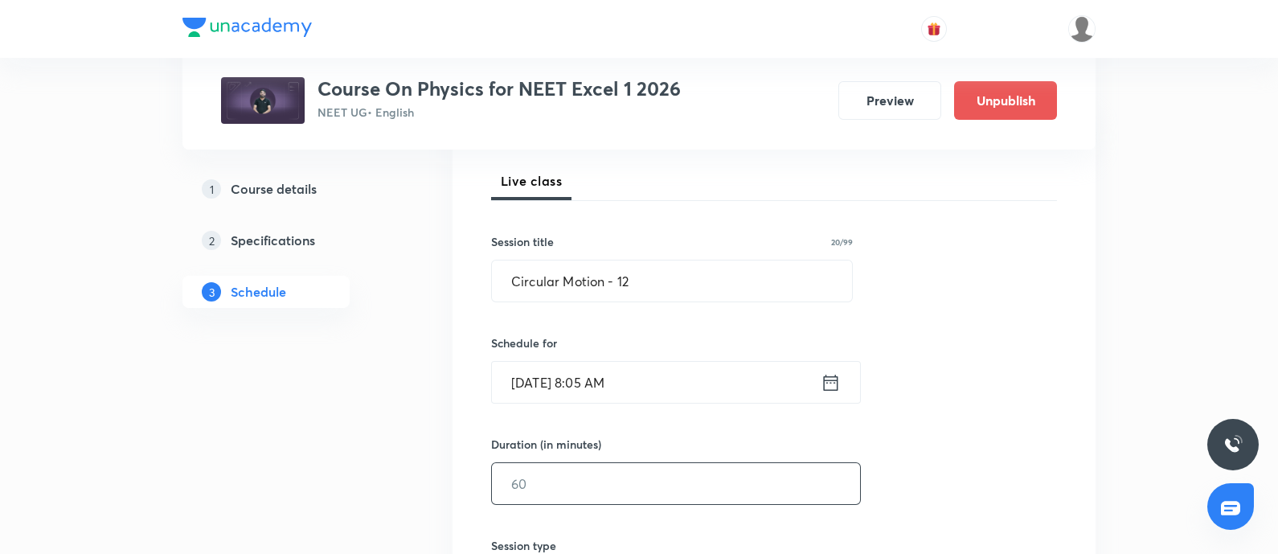
click at [544, 477] on input "text" at bounding box center [676, 483] width 368 height 41
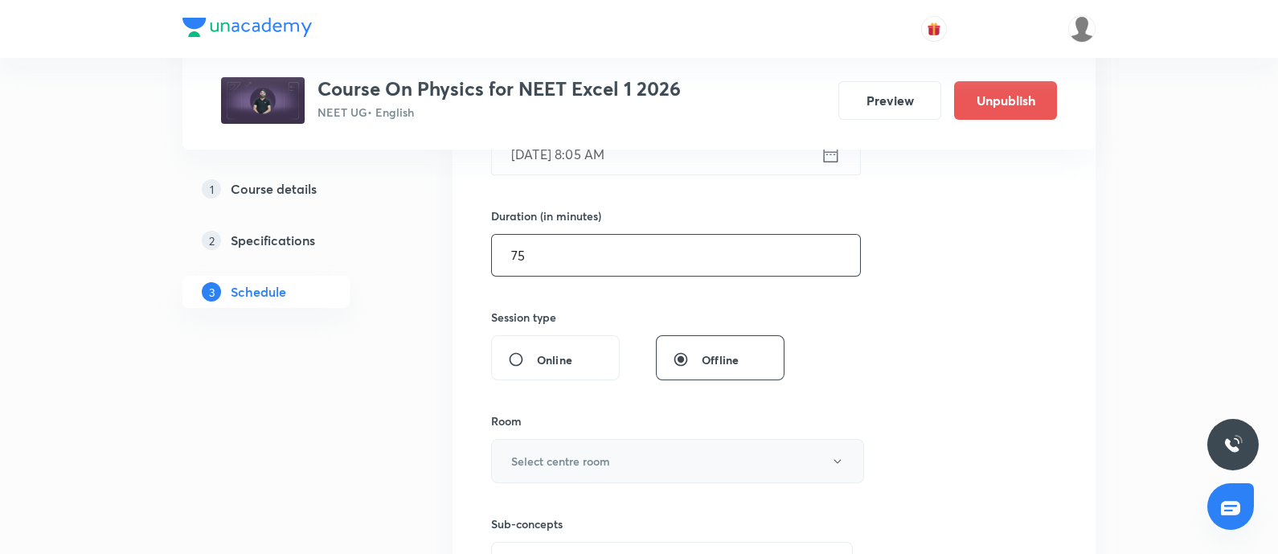
scroll to position [452, 0]
type input "75"
click at [577, 452] on h6 "Select centre room" at bounding box center [560, 460] width 99 height 17
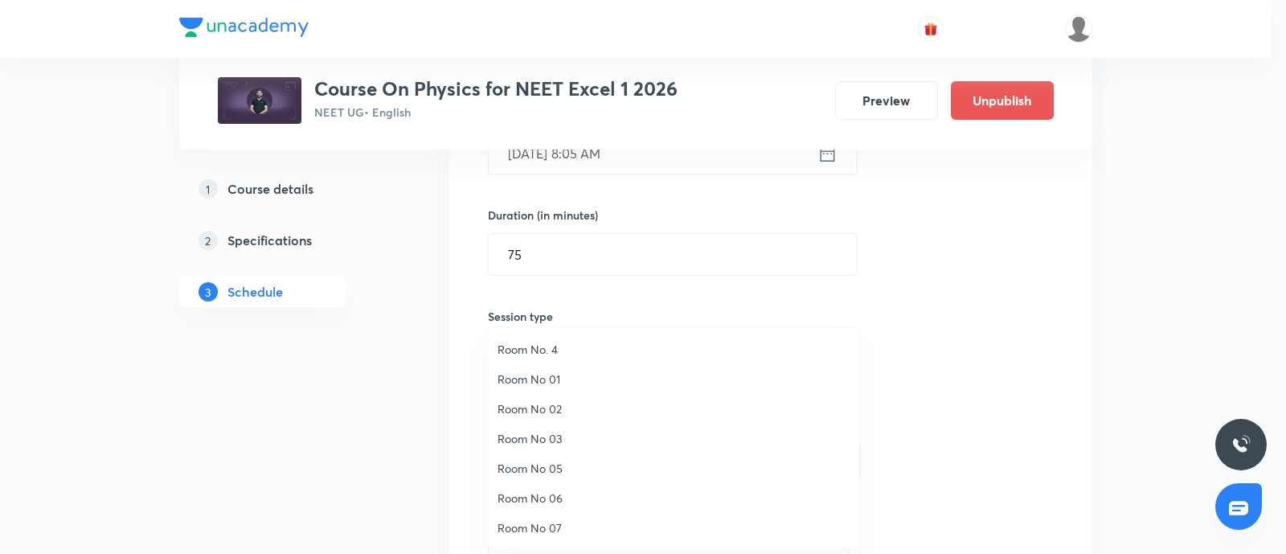
click at [543, 369] on li "Room No 01" at bounding box center [673, 379] width 371 height 30
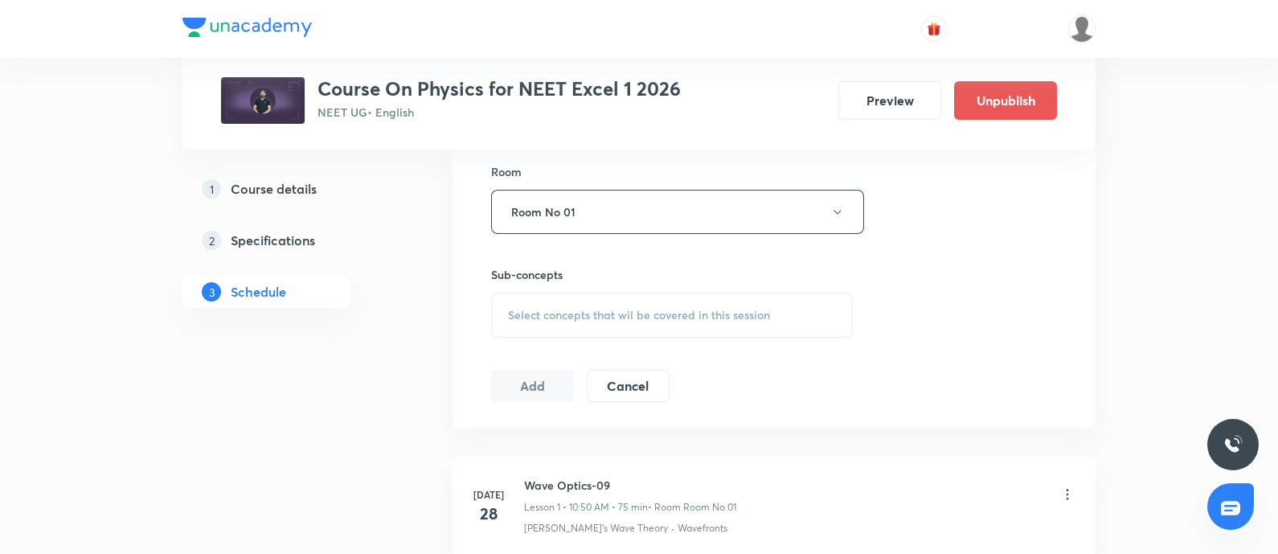
scroll to position [701, 0]
click at [584, 327] on div "Select concepts that wil be covered in this session" at bounding box center [672, 314] width 362 height 45
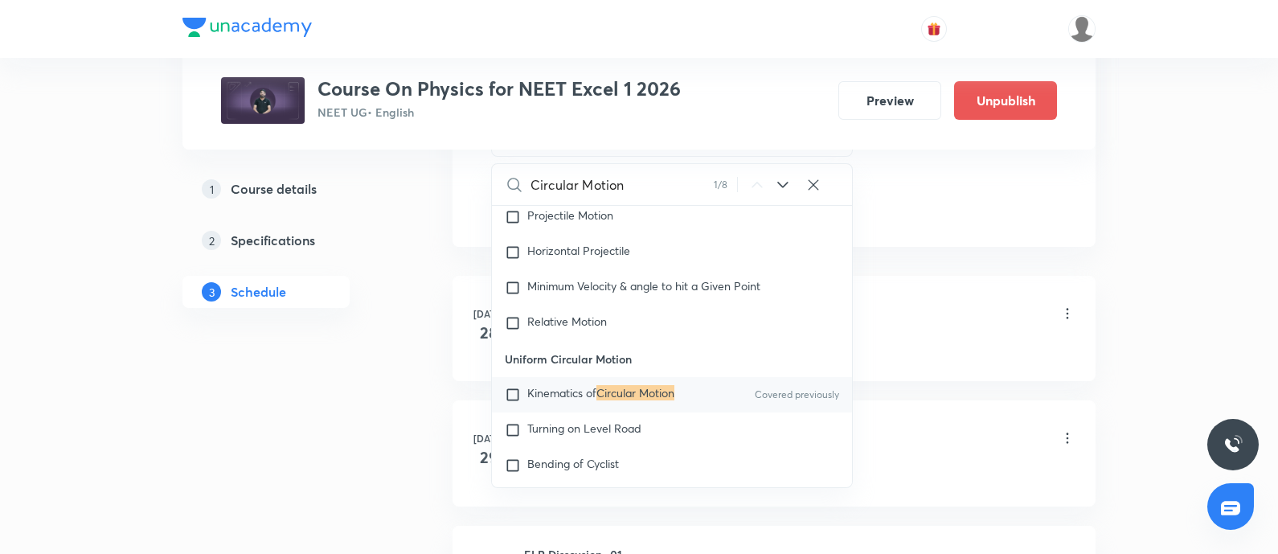
scroll to position [898, 0]
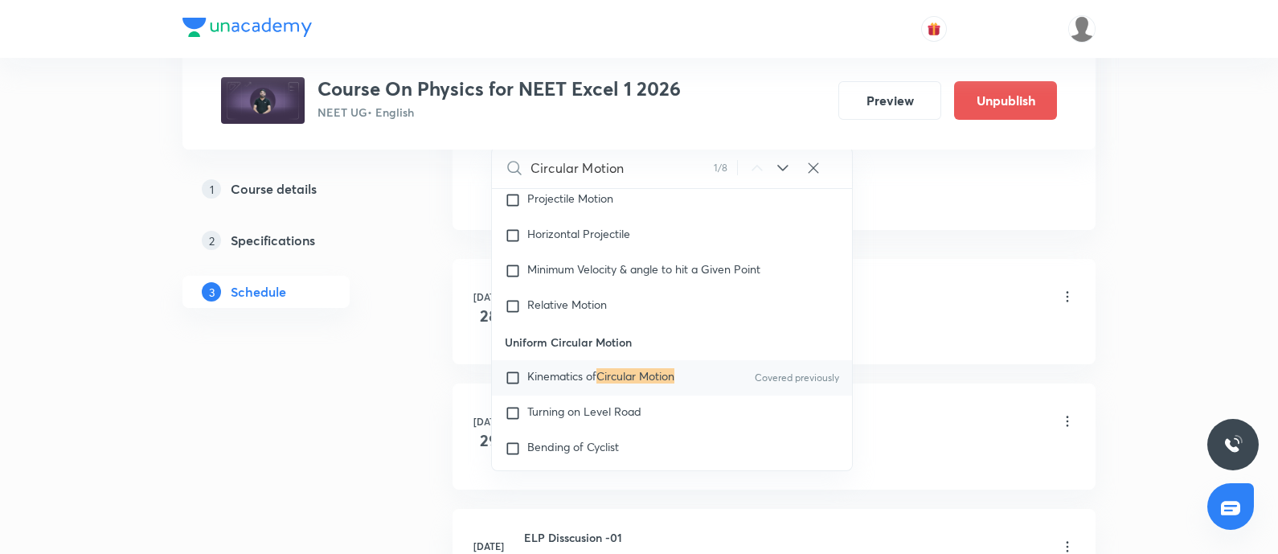
type input "Circular Motion"
click at [524, 386] on input "checkbox" at bounding box center [516, 378] width 23 height 16
checkbox input "true"
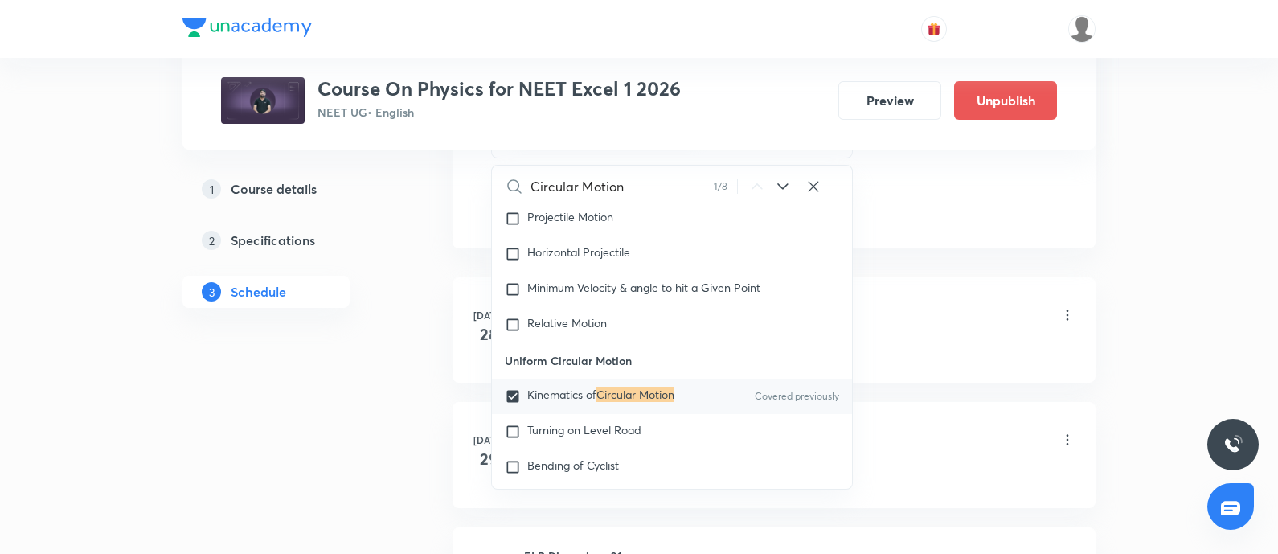
click at [963, 346] on div "Huygen's Wave Theory · Wavefronts" at bounding box center [799, 349] width 551 height 14
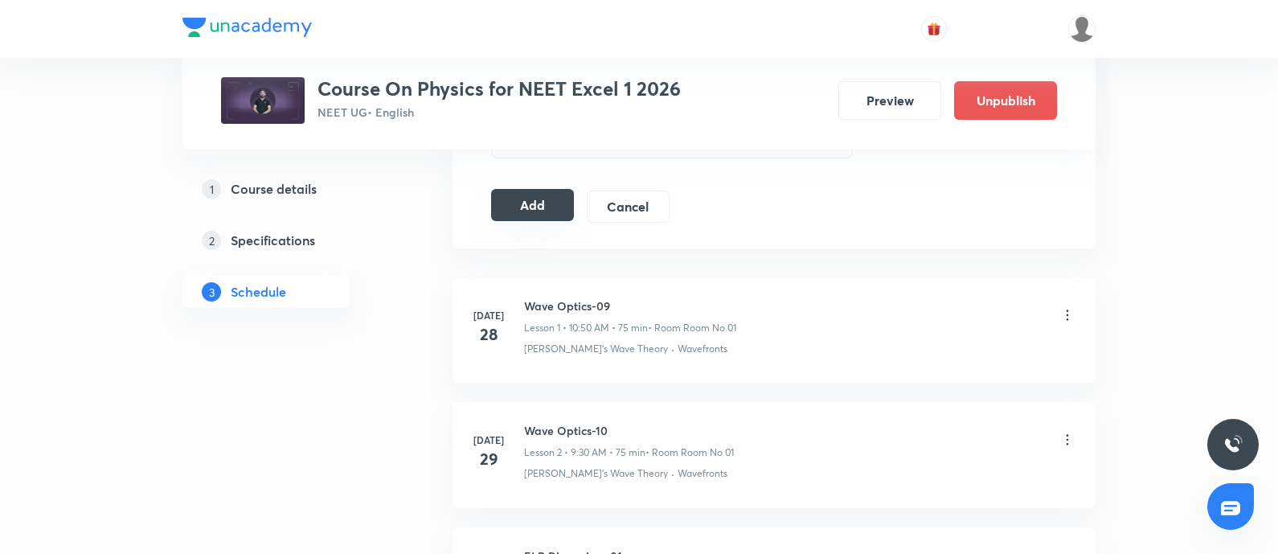
click at [542, 203] on button "Add" at bounding box center [532, 205] width 83 height 32
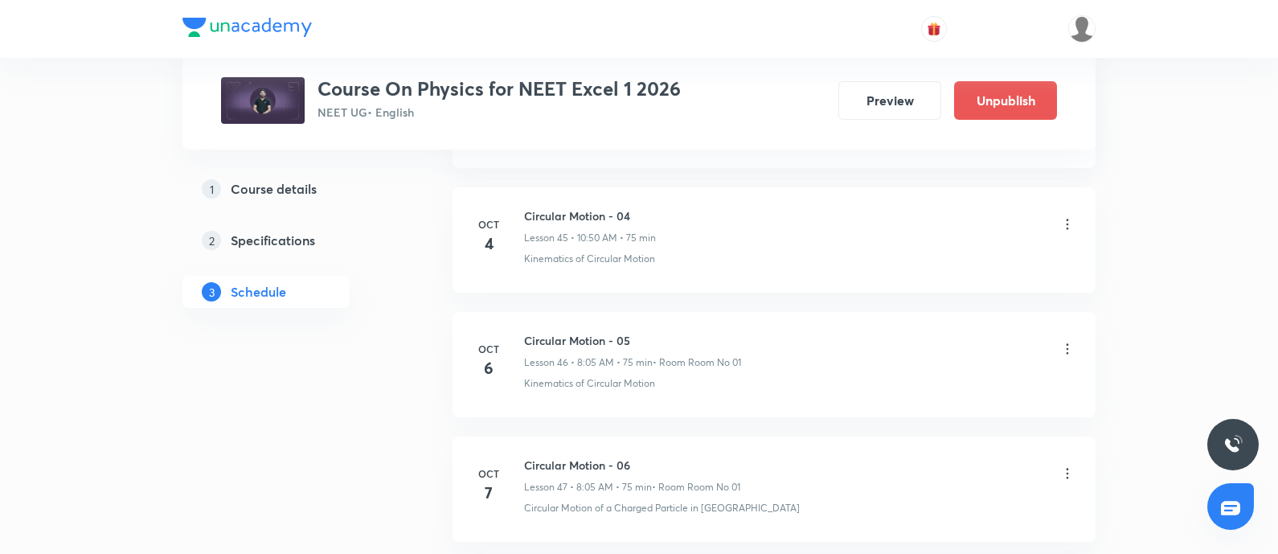
scroll to position [7216, 0]
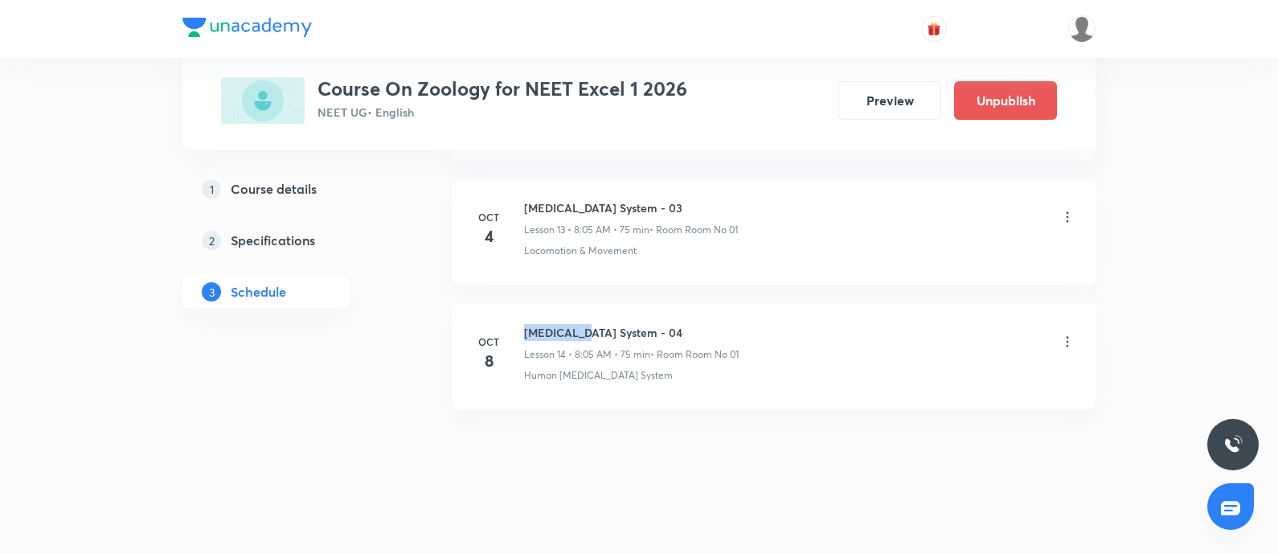
click at [530, 331] on h6 "[MEDICAL_DATA] System - 04" at bounding box center [631, 332] width 215 height 17
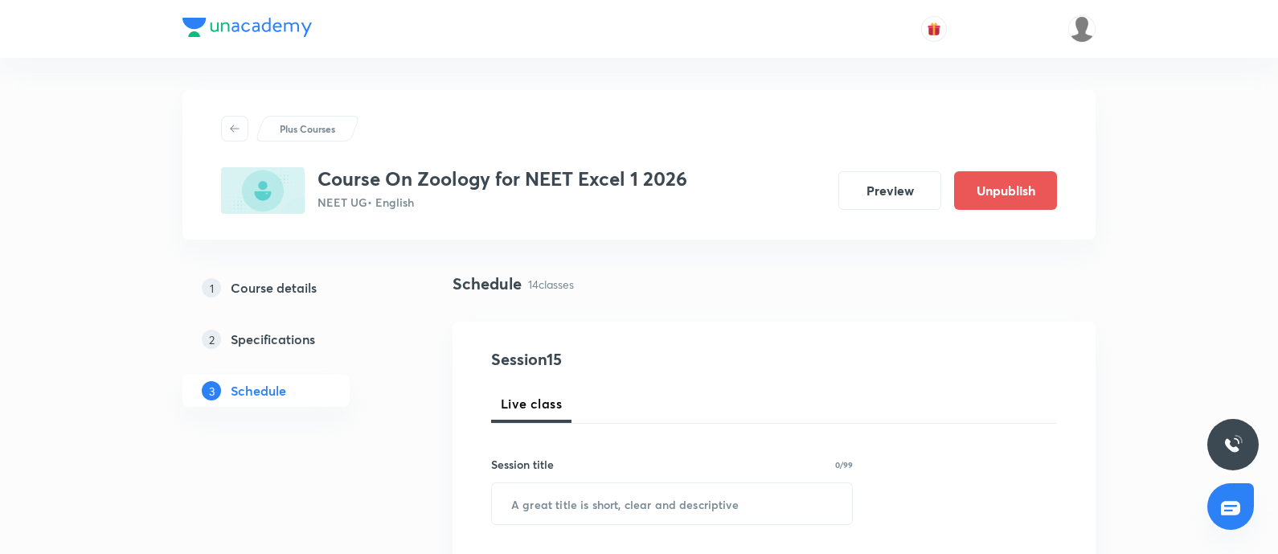
scroll to position [236, 0]
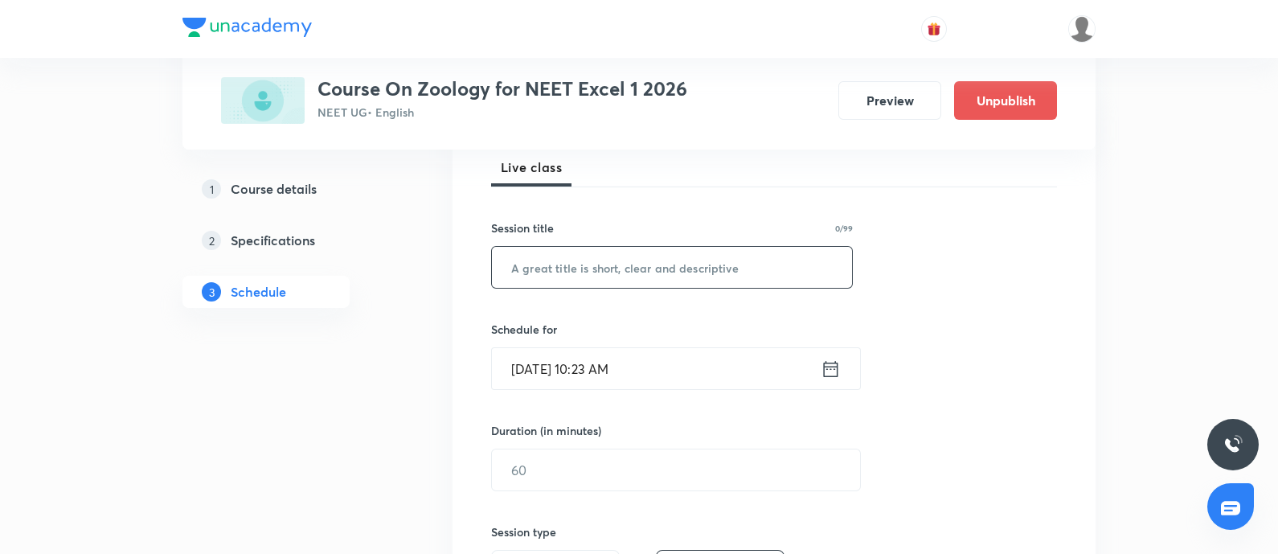
click at [595, 272] on input "text" at bounding box center [672, 267] width 360 height 41
paste input "[MEDICAL_DATA] System - 04"
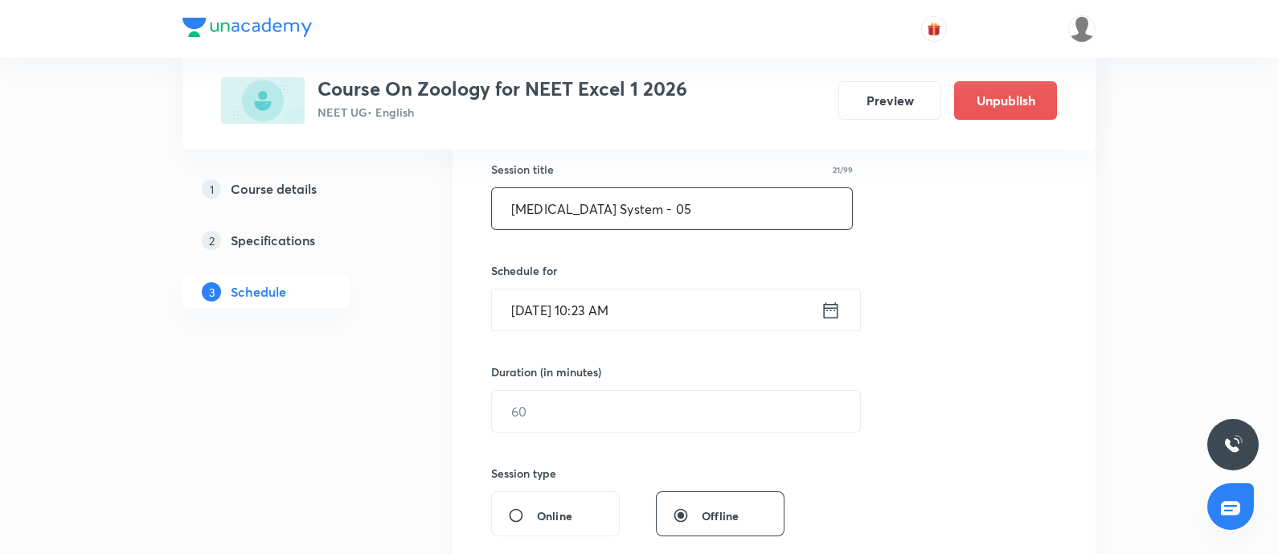
scroll to position [309, 0]
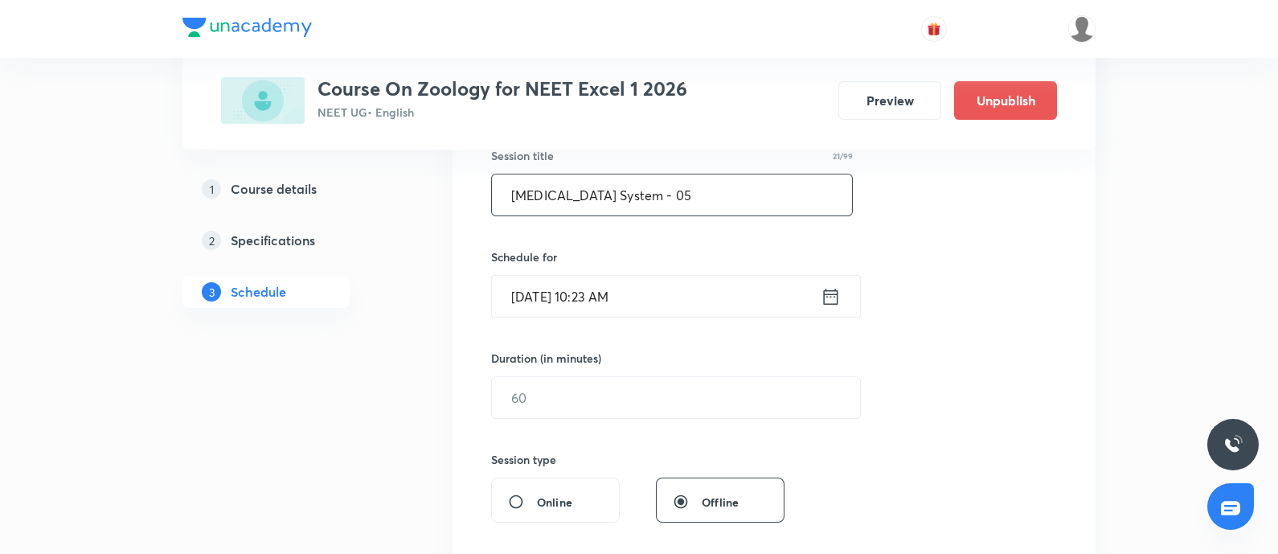
type input "[MEDICAL_DATA] System - 05"
click at [659, 290] on input "[DATE] 10:23 AM" at bounding box center [656, 296] width 329 height 41
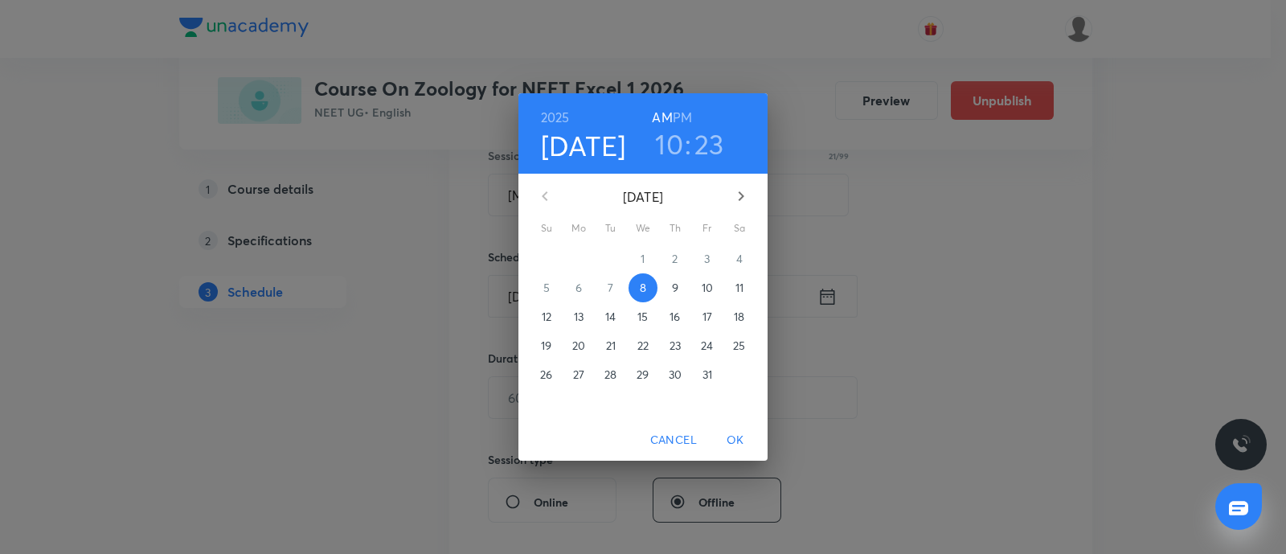
click at [711, 289] on p "10" at bounding box center [707, 288] width 11 height 16
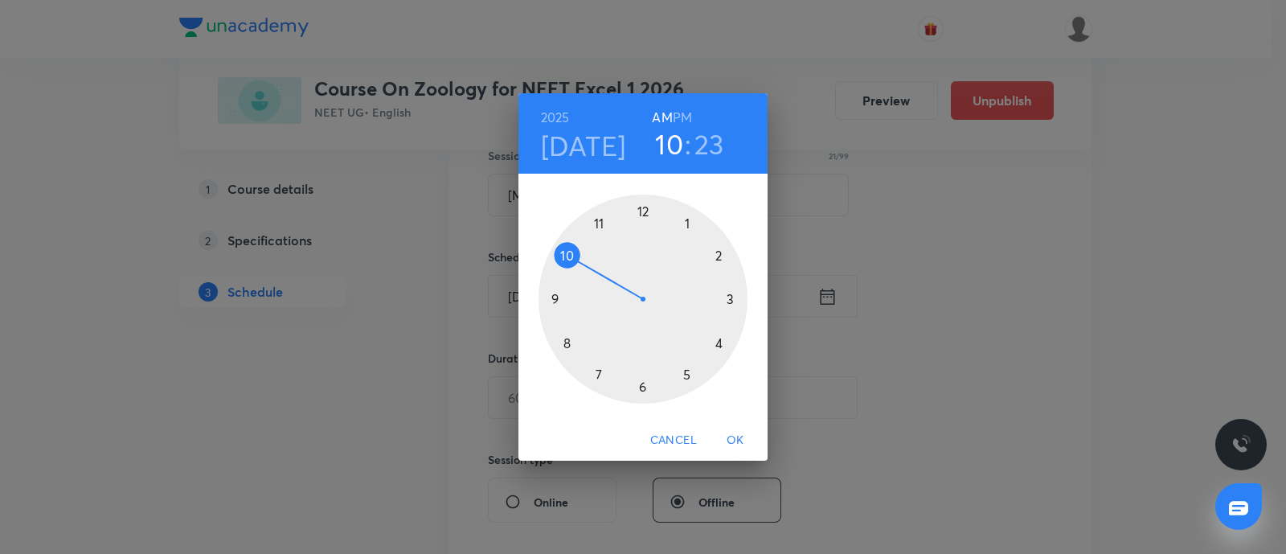
click at [553, 299] on div at bounding box center [643, 299] width 209 height 209
click at [643, 387] on div at bounding box center [643, 299] width 209 height 209
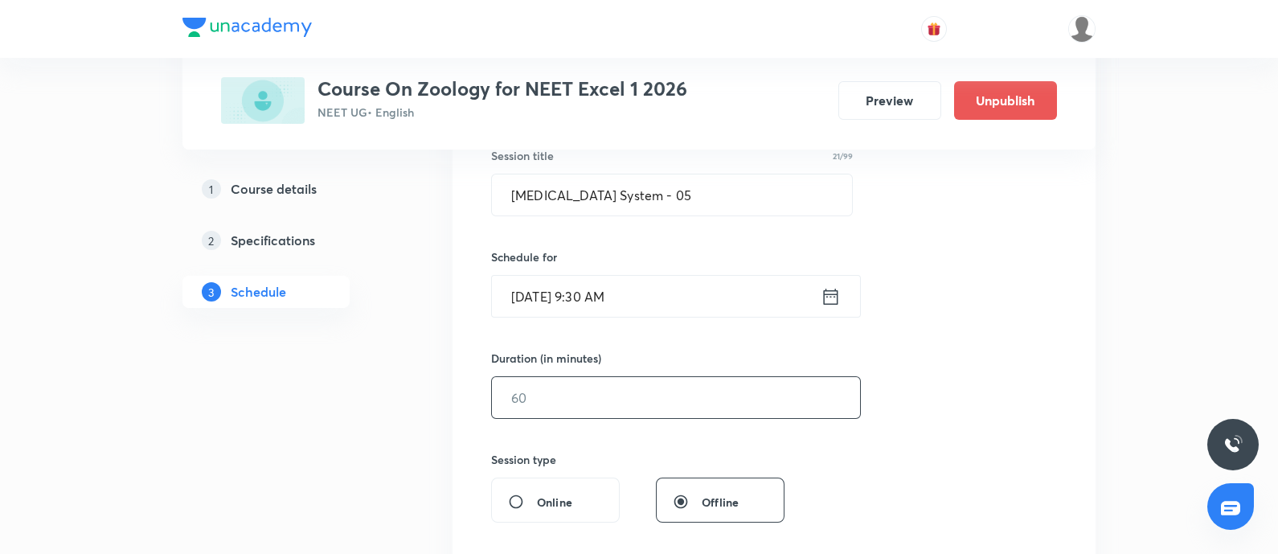
click at [592, 402] on input "text" at bounding box center [676, 397] width 368 height 41
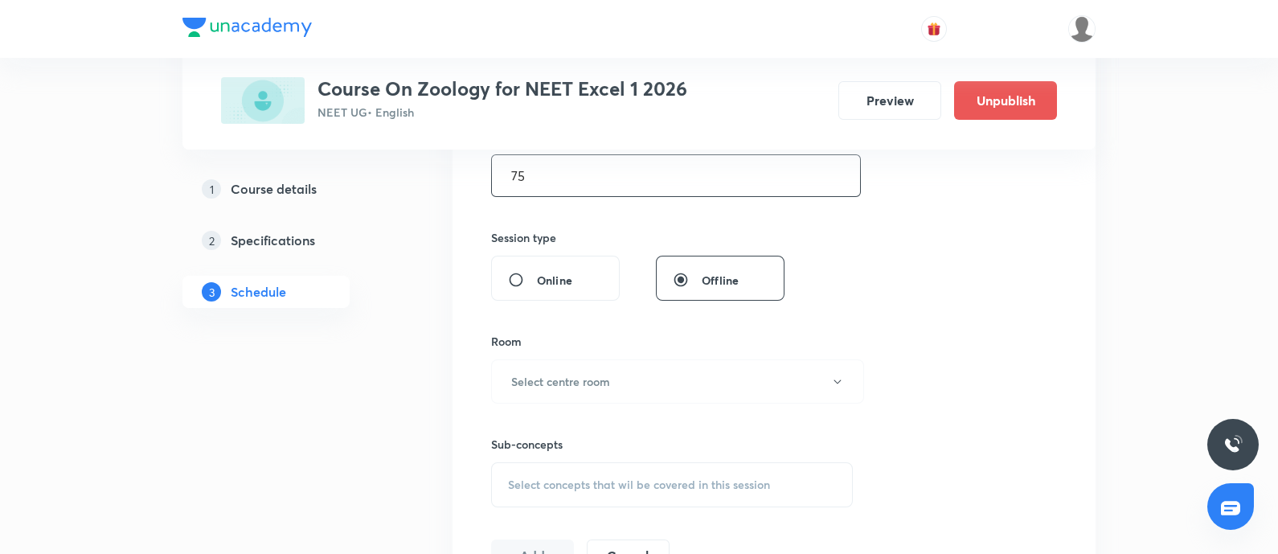
scroll to position [532, 0]
type input "75"
click at [592, 402] on div "Sub-concepts Select concepts that wil be covered in this session" at bounding box center [672, 454] width 362 height 104
click at [588, 384] on h6 "Select centre room" at bounding box center [560, 379] width 99 height 17
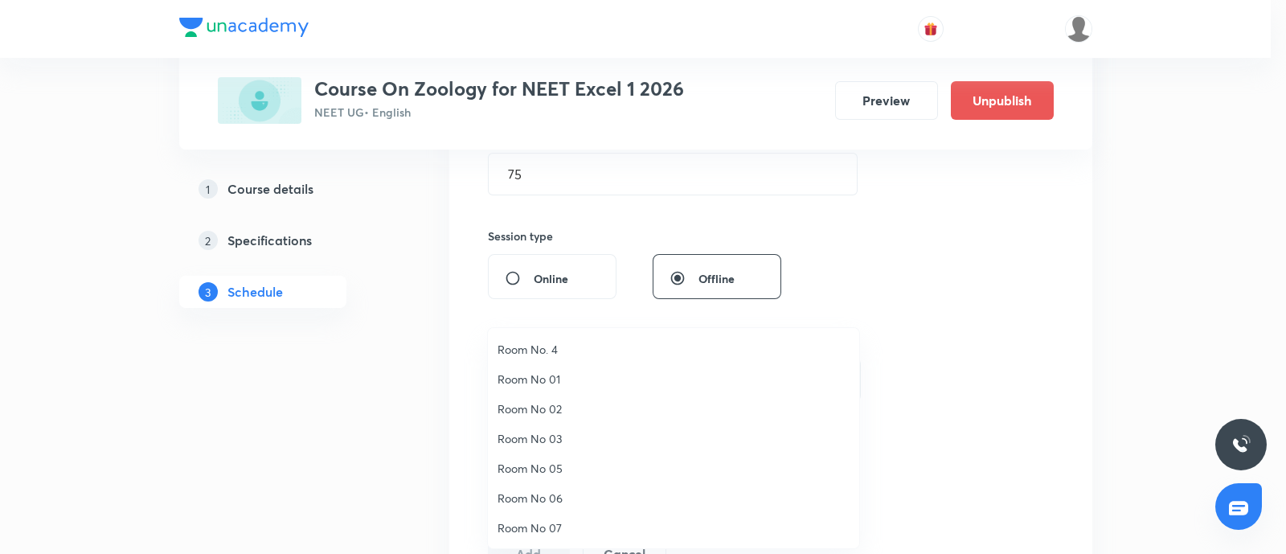
click at [555, 378] on span "Room No 01" at bounding box center [674, 379] width 352 height 17
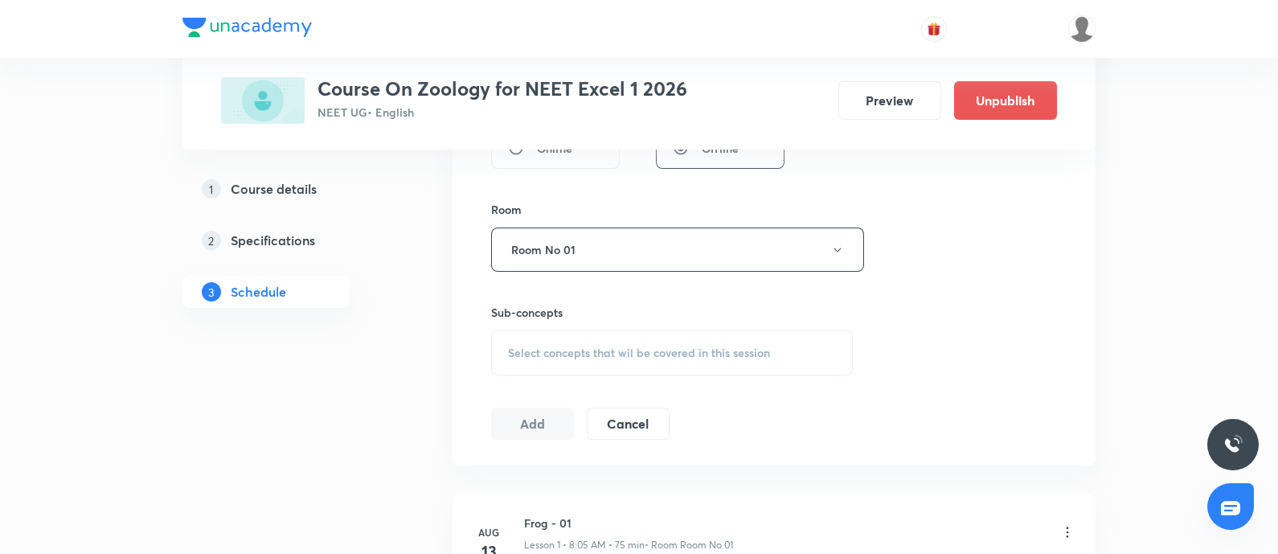
scroll to position [666, 0]
click at [588, 338] on div "Select concepts that wil be covered in this session" at bounding box center [672, 348] width 362 height 45
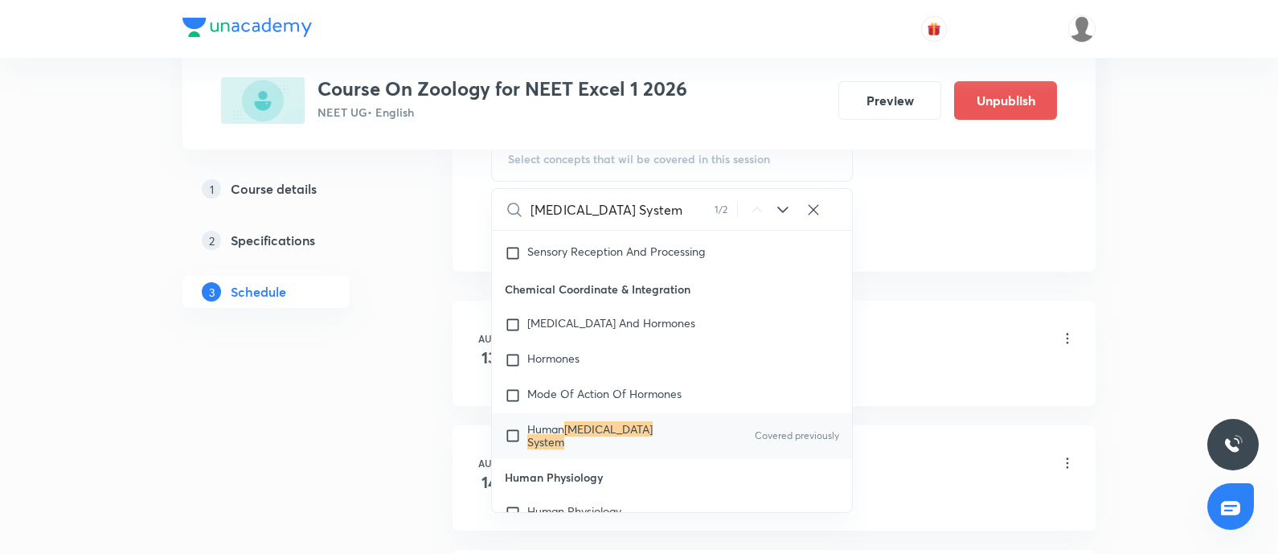
scroll to position [879, 0]
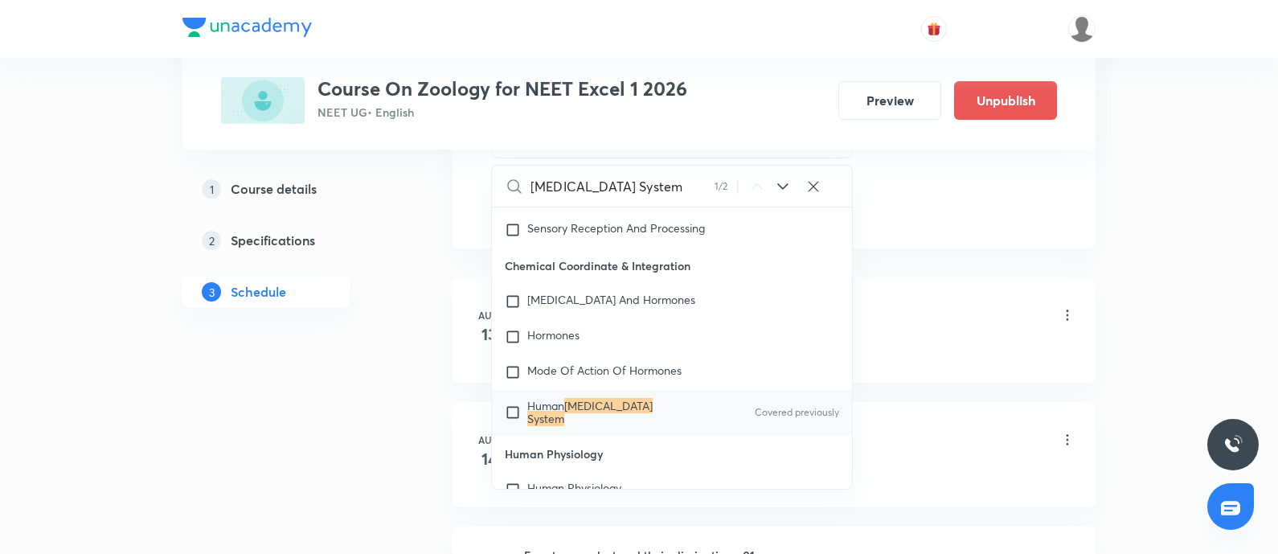
type input "[MEDICAL_DATA] System"
click at [512, 412] on input "checkbox" at bounding box center [516, 413] width 23 height 26
checkbox input "true"
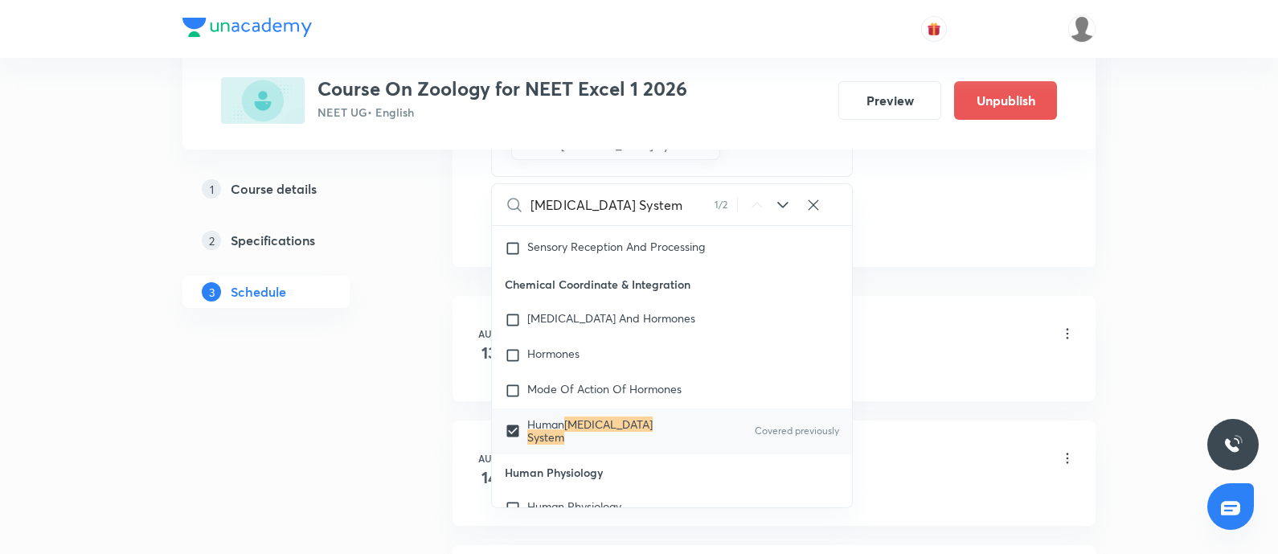
click at [910, 343] on div "Frog - 01 Lesson 1 • 8:05 AM • 75 min • Room Room No 01" at bounding box center [799, 335] width 551 height 38
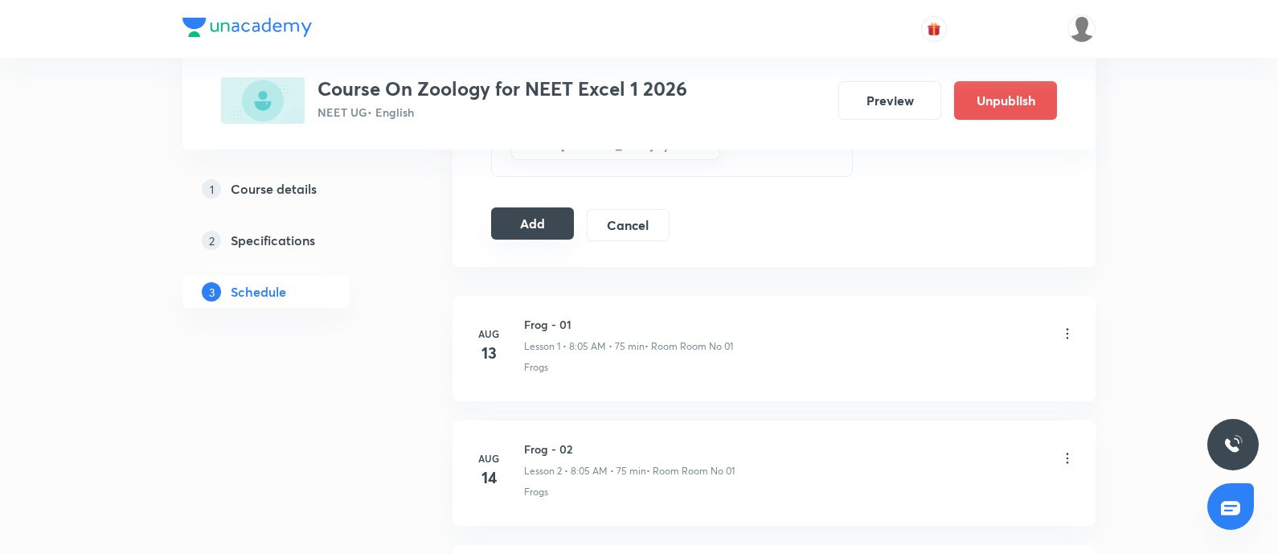
click at [518, 215] on button "Add" at bounding box center [532, 223] width 83 height 32
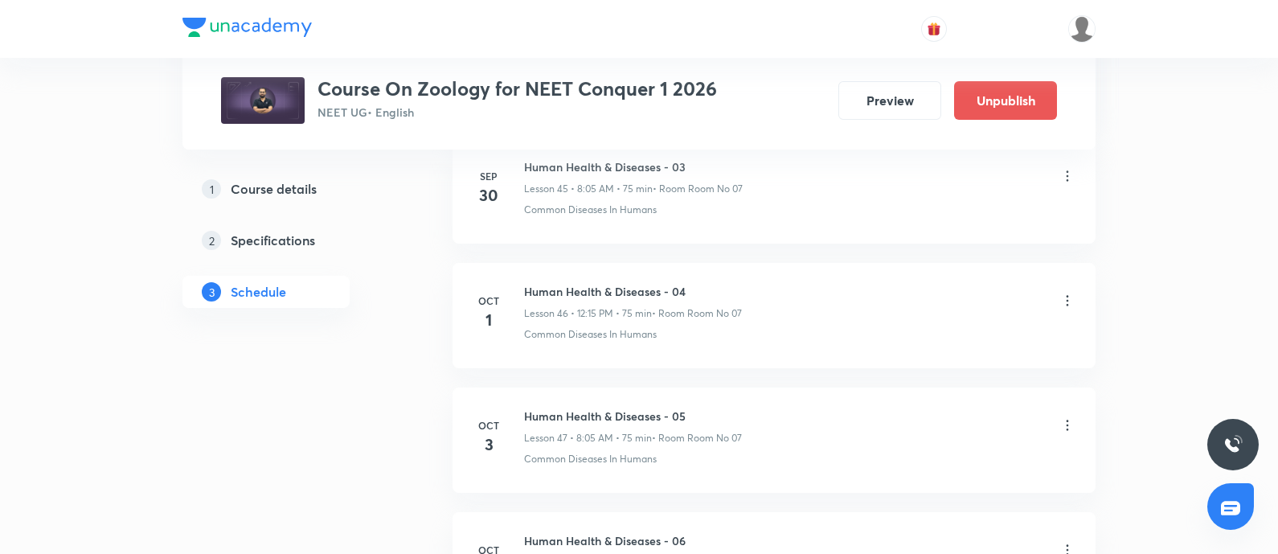
scroll to position [6949, 0]
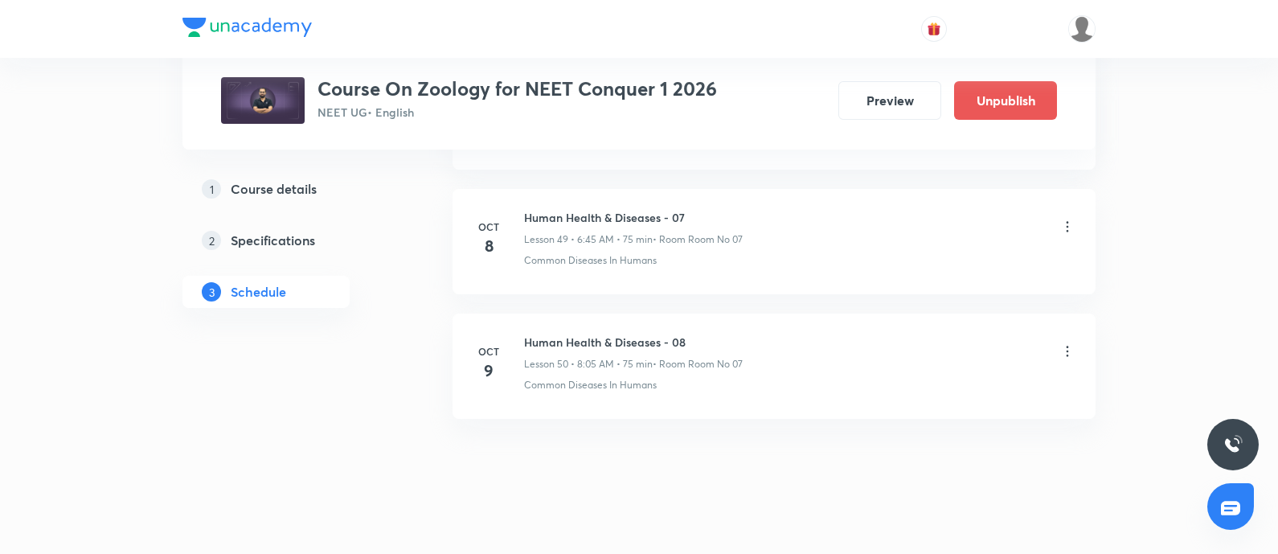
click at [527, 334] on h6 "Human Health & Diseases - 08" at bounding box center [633, 342] width 219 height 17
copy h6 "Human Health & Diseases - 08"
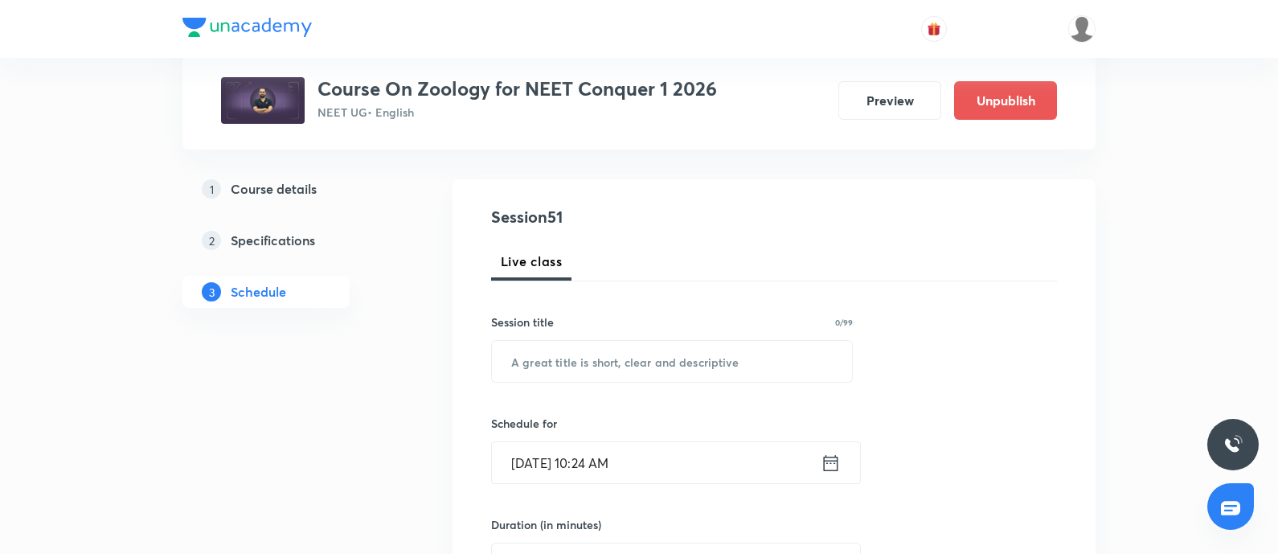
scroll to position [170, 0]
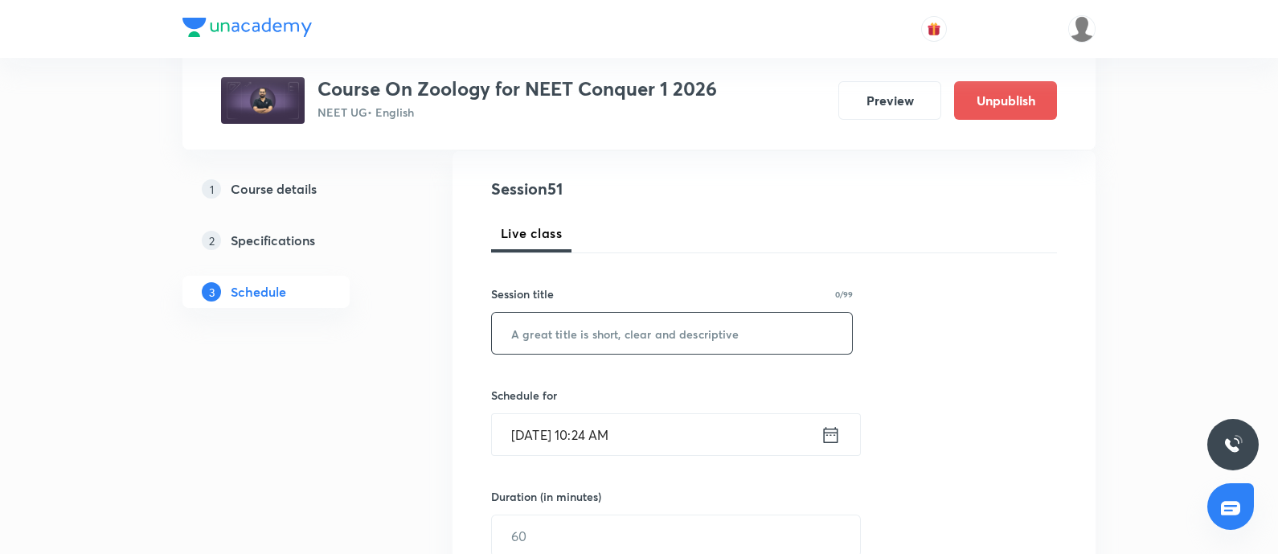
click at [559, 334] on input "text" at bounding box center [672, 333] width 360 height 41
paste input "Human Health & Diseases - 08"
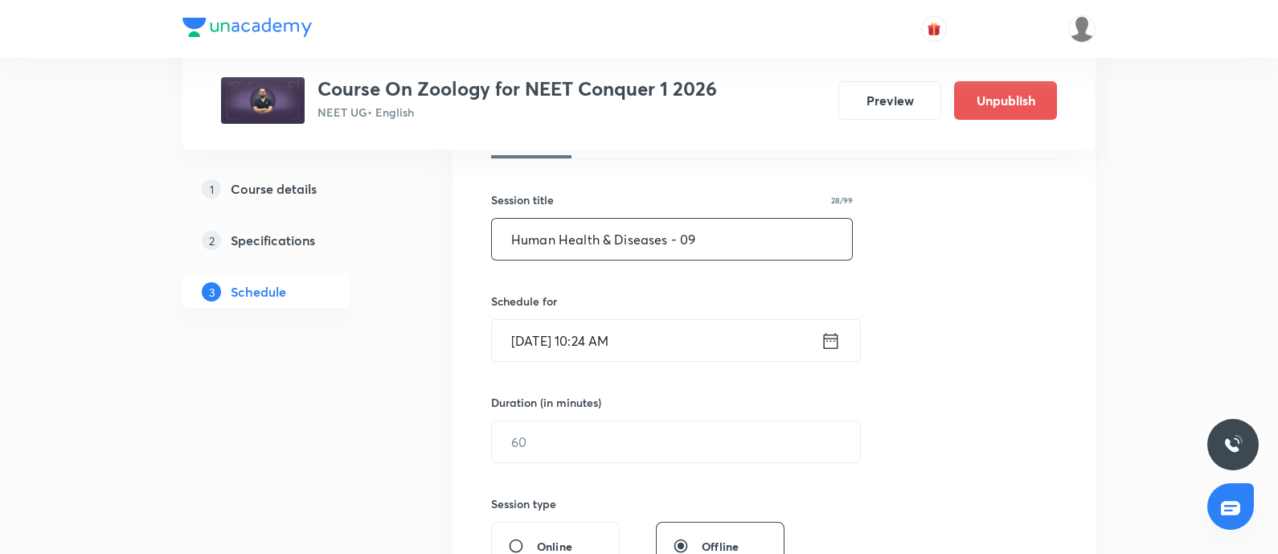
type input "Human Health & Diseases - 09"
click at [679, 349] on input "Oct 8, 2025, 10:24 AM" at bounding box center [656, 340] width 329 height 41
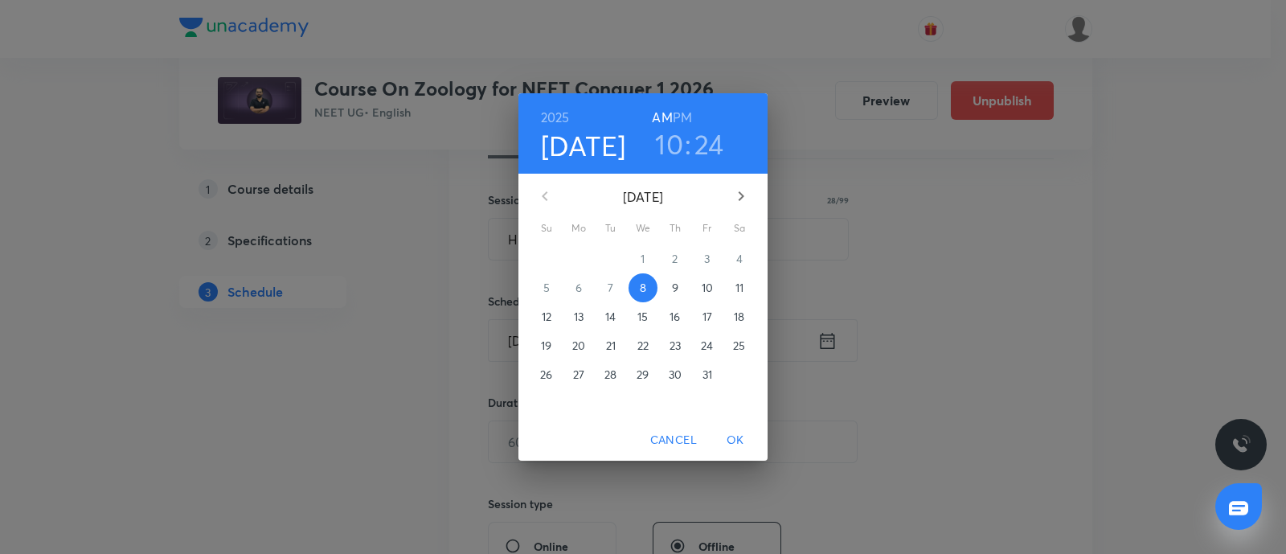
click at [705, 288] on p "10" at bounding box center [707, 288] width 11 height 16
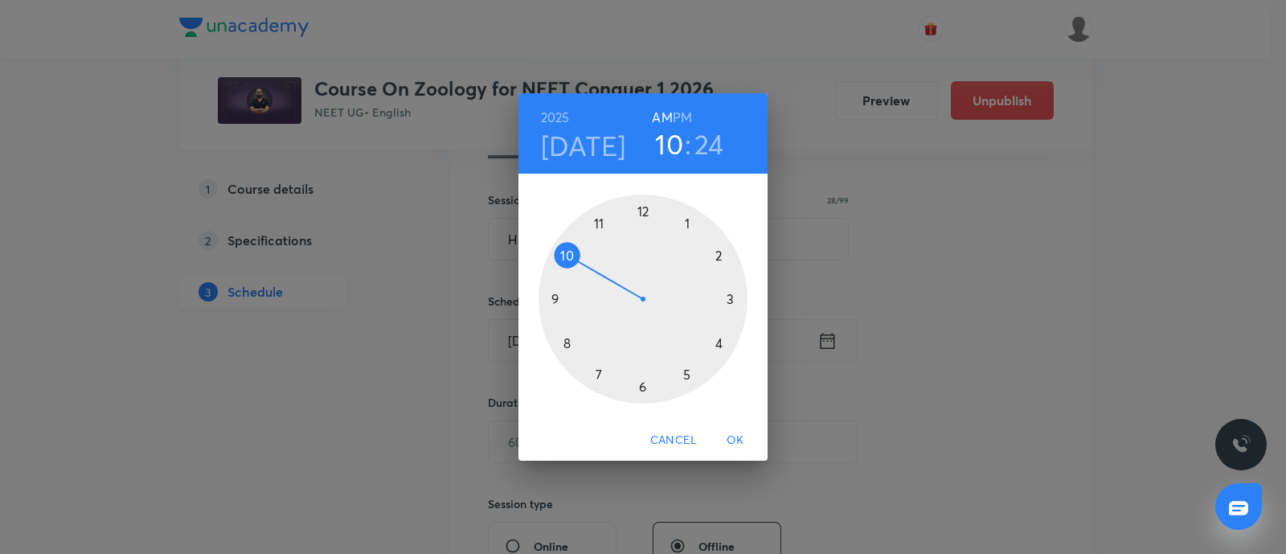
click at [642, 387] on div at bounding box center [643, 299] width 209 height 209
click at [556, 300] on div at bounding box center [643, 299] width 209 height 209
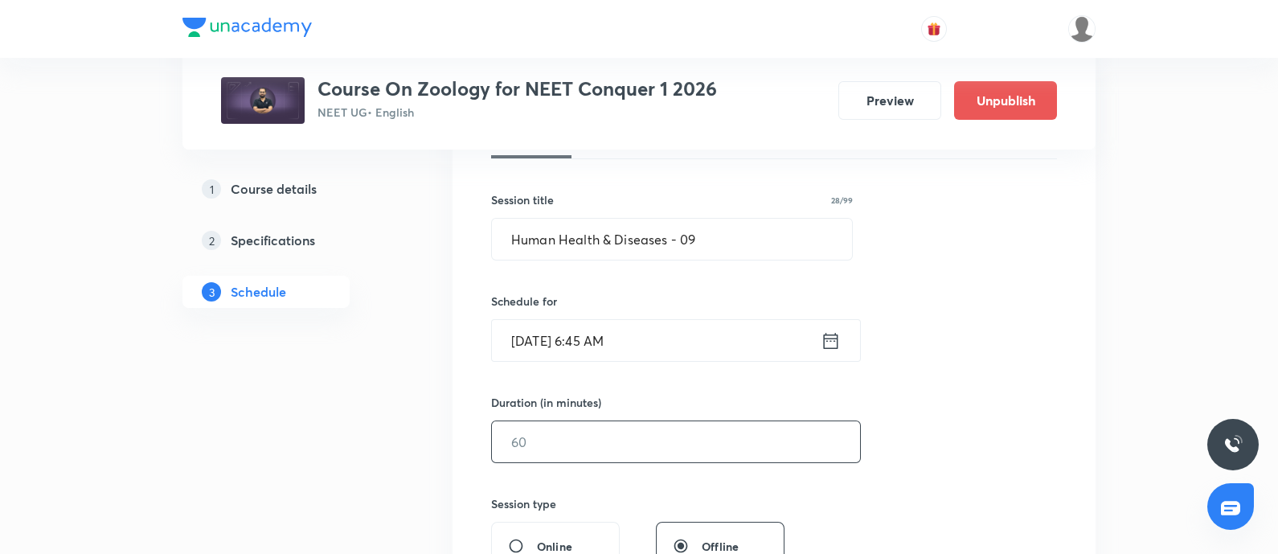
click at [559, 443] on input "text" at bounding box center [676, 441] width 368 height 41
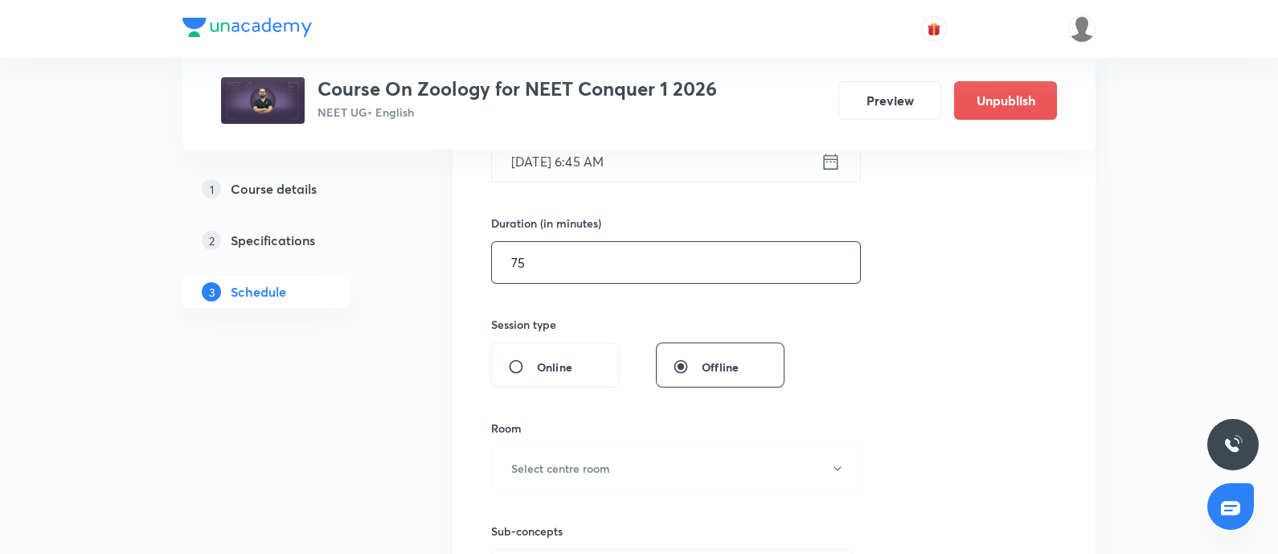
scroll to position [445, 0]
type input "75"
click at [556, 465] on h6 "Select centre room" at bounding box center [560, 466] width 99 height 17
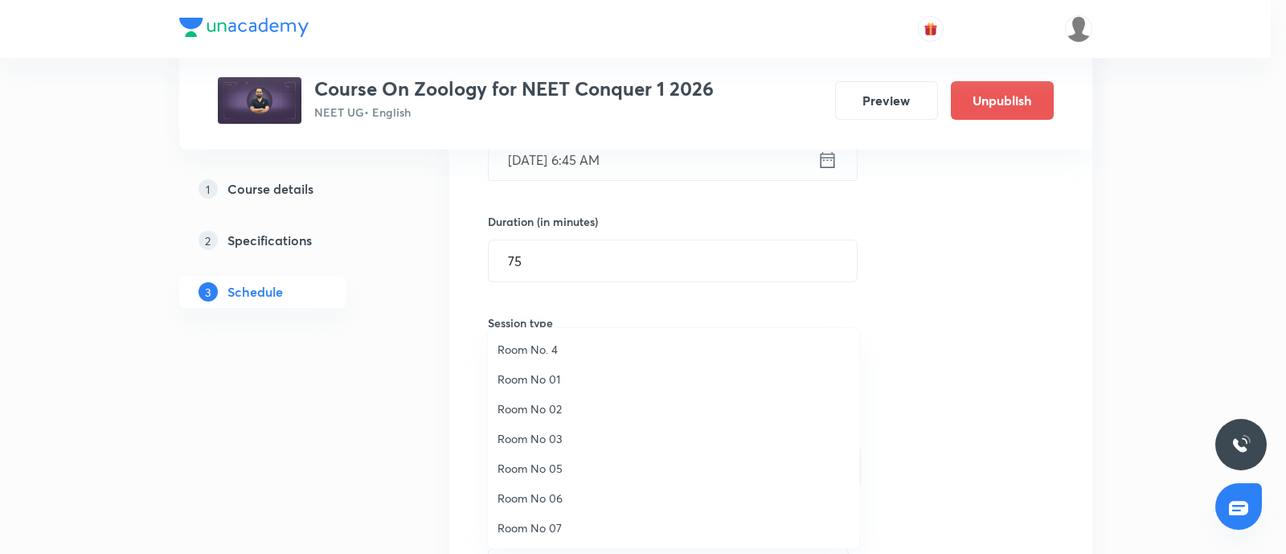
click at [532, 528] on span "Room No 07" at bounding box center [674, 527] width 352 height 17
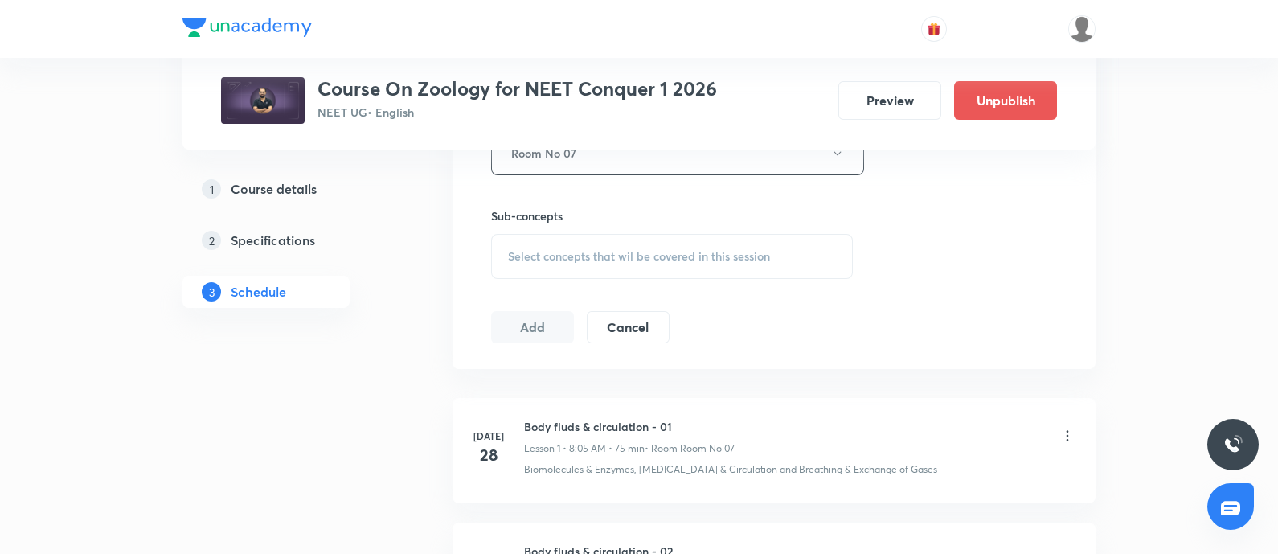
scroll to position [771, 0]
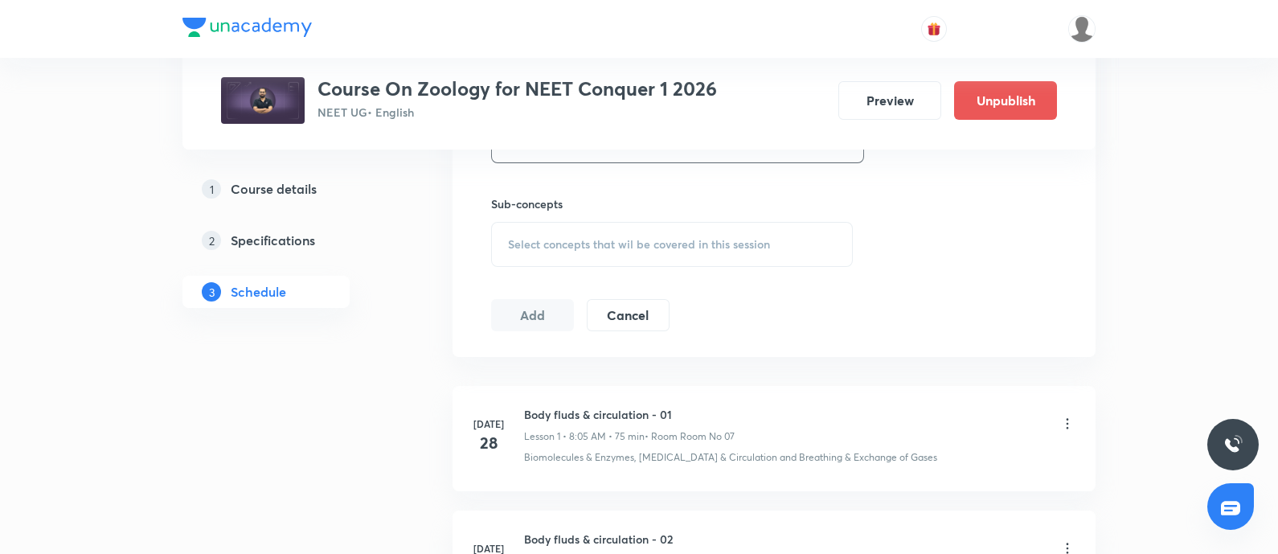
click at [601, 241] on span "Select concepts that wil be covered in this session" at bounding box center [639, 244] width 262 height 13
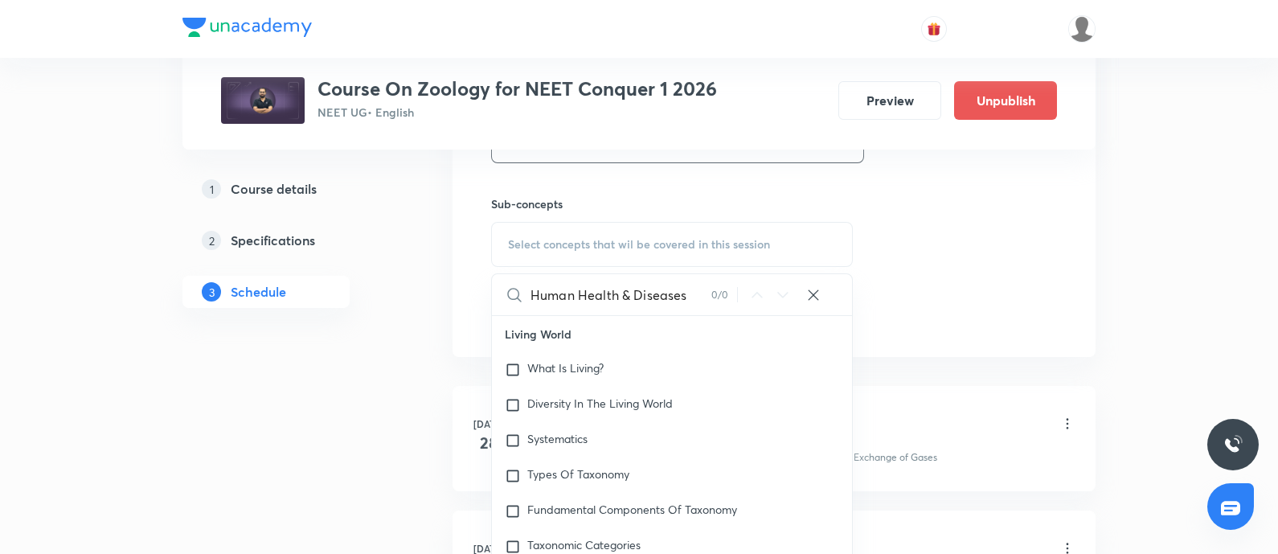
scroll to position [0, 0]
type input "H"
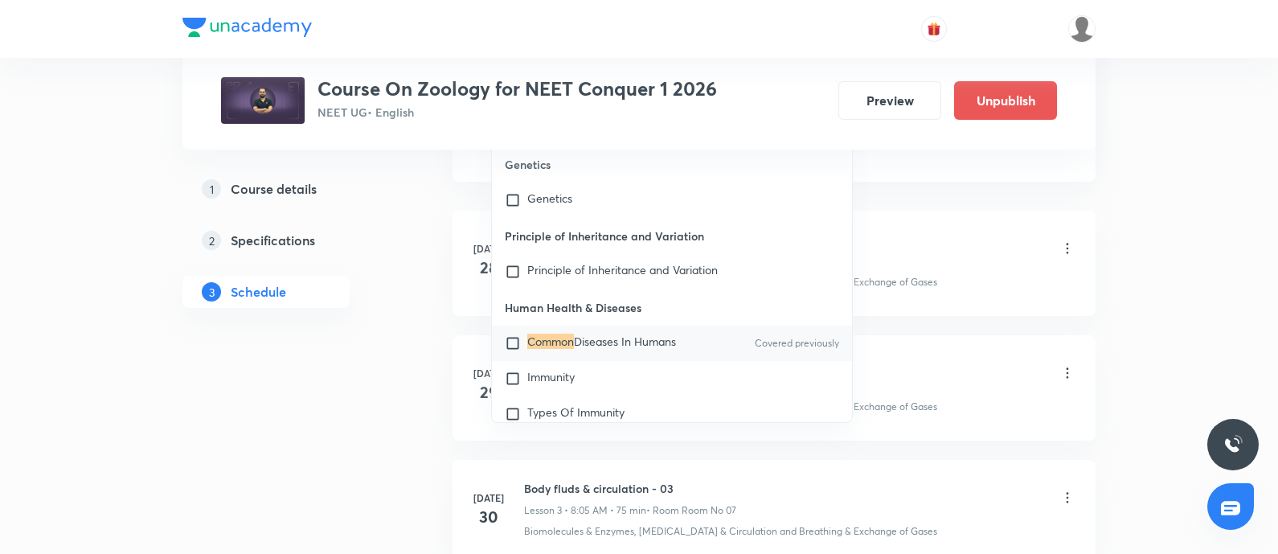
scroll to position [949, 0]
type input "common"
click at [508, 342] on input "checkbox" at bounding box center [516, 340] width 23 height 16
checkbox input "true"
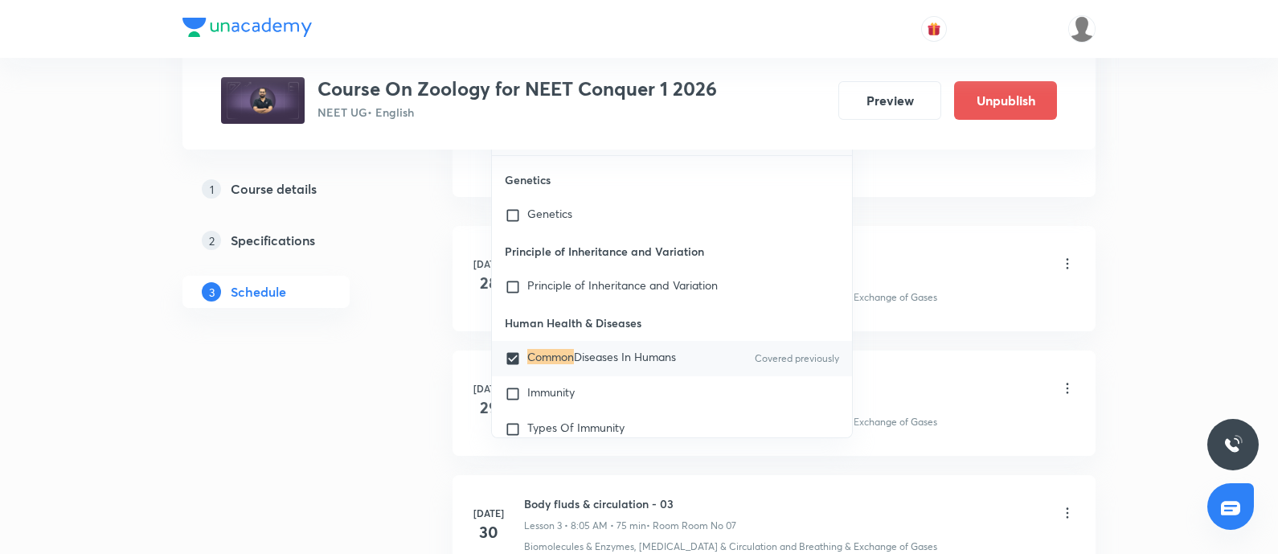
click at [946, 250] on div "Body fluds & circulation - 01 Lesson 1 • 8:05 AM • 75 min • Room Room No 07" at bounding box center [799, 265] width 551 height 38
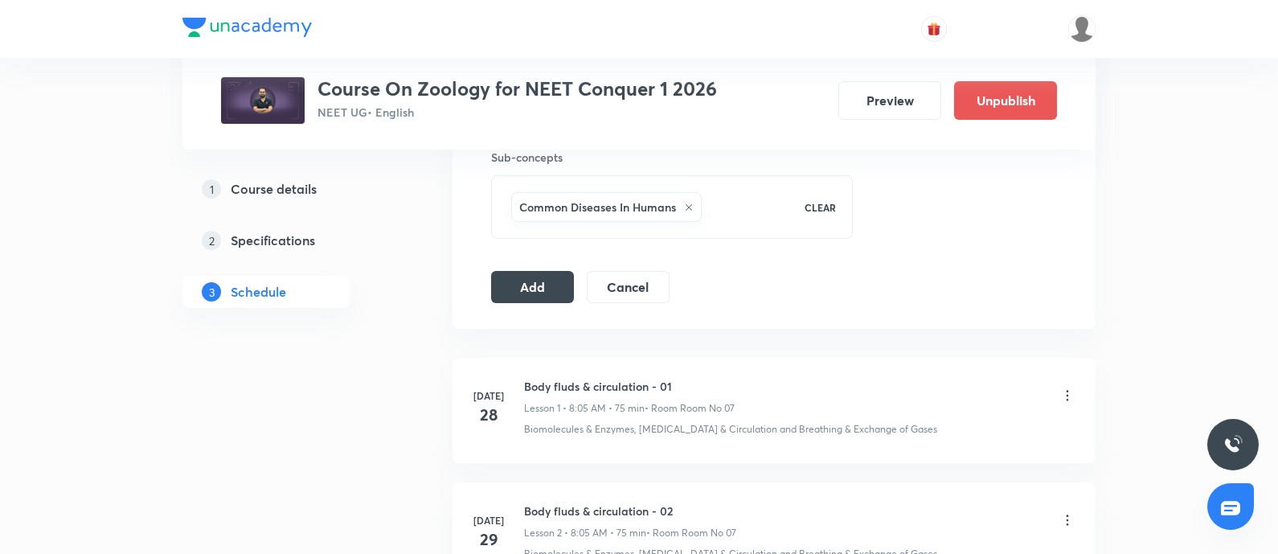
scroll to position [815, 0]
click at [552, 282] on button "Add" at bounding box center [532, 288] width 83 height 32
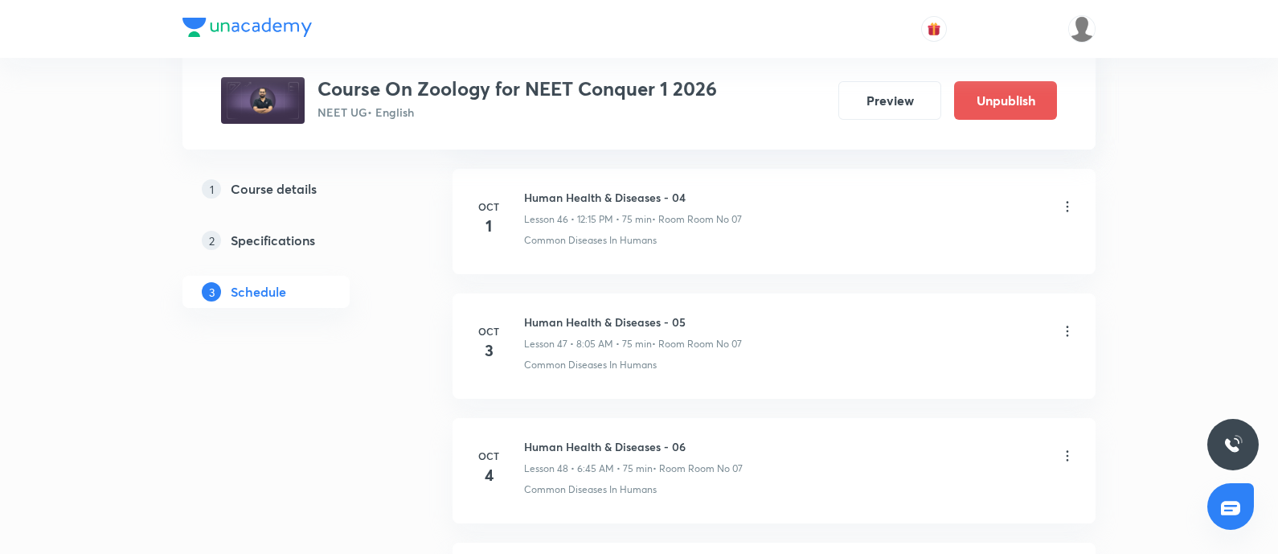
scroll to position [6966, 0]
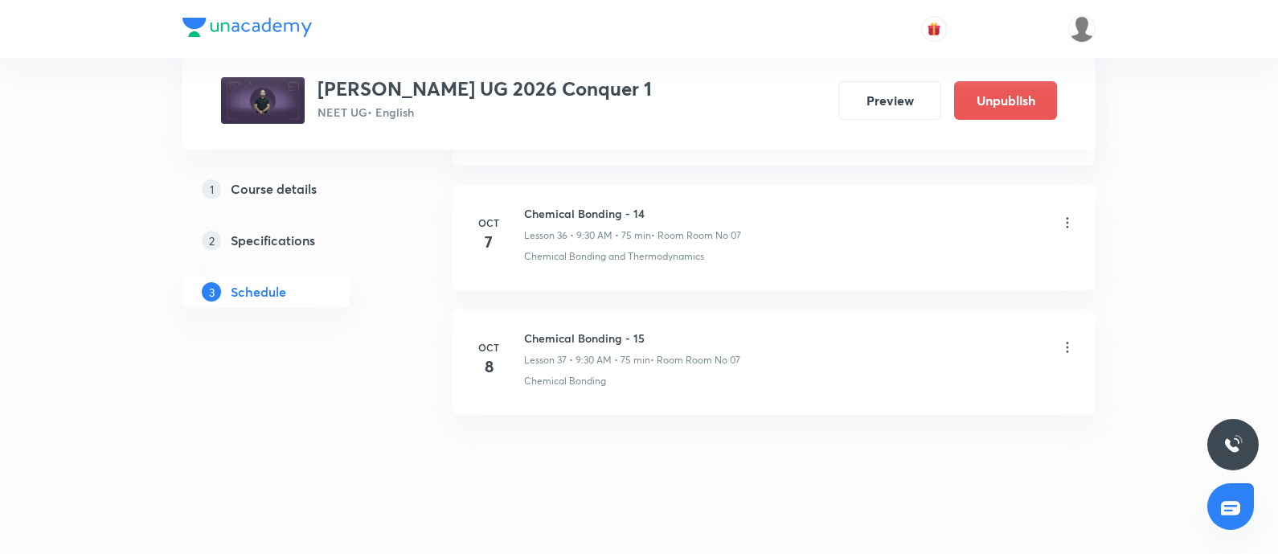
click at [529, 330] on h6 "Chemical Bonding - 15" at bounding box center [632, 338] width 216 height 17
copy h6 "Chemical Bonding - 15"
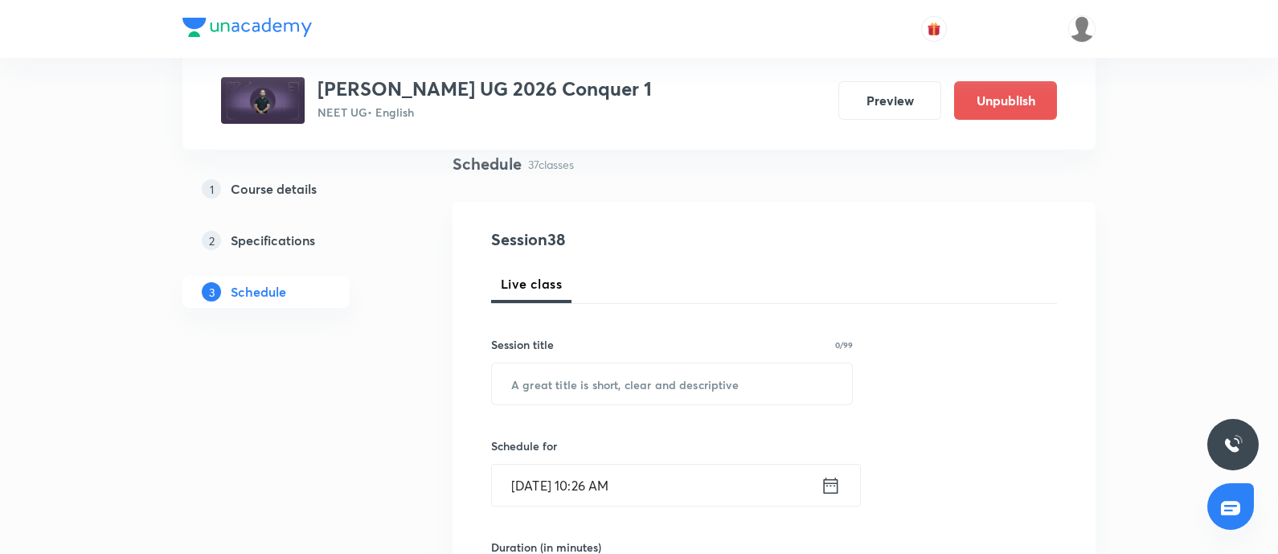
scroll to position [121, 0]
click at [544, 375] on input "text" at bounding box center [672, 382] width 360 height 41
paste input "Chemical Bonding - 15"
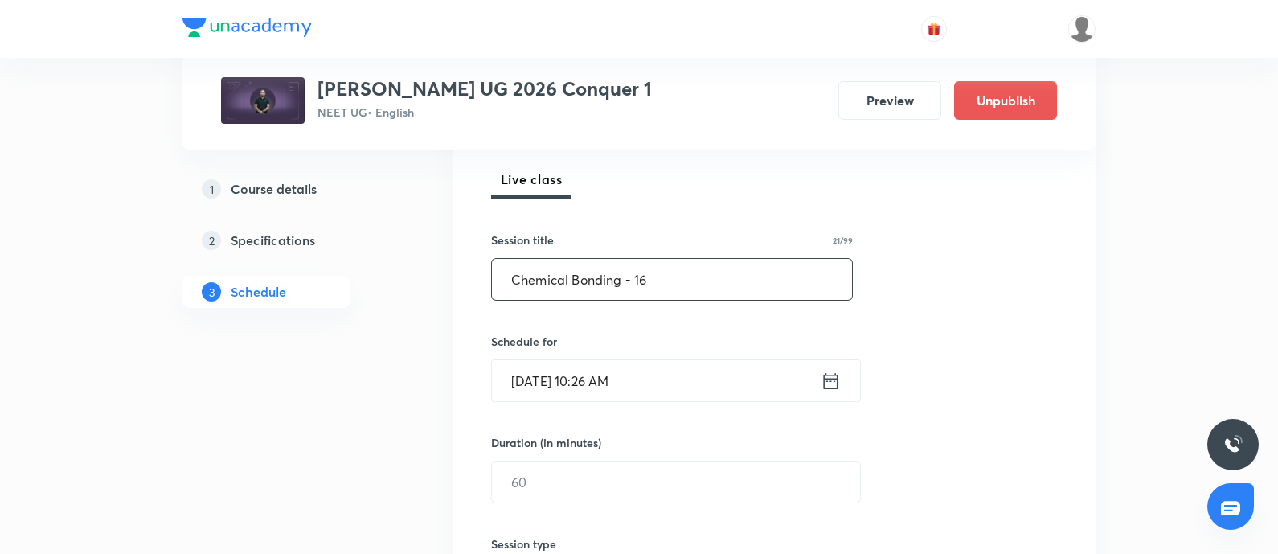
scroll to position [226, 0]
type input "Chemical Bonding - 16"
click at [675, 387] on input "Oct 8, 2025, 10:26 AM" at bounding box center [656, 379] width 329 height 41
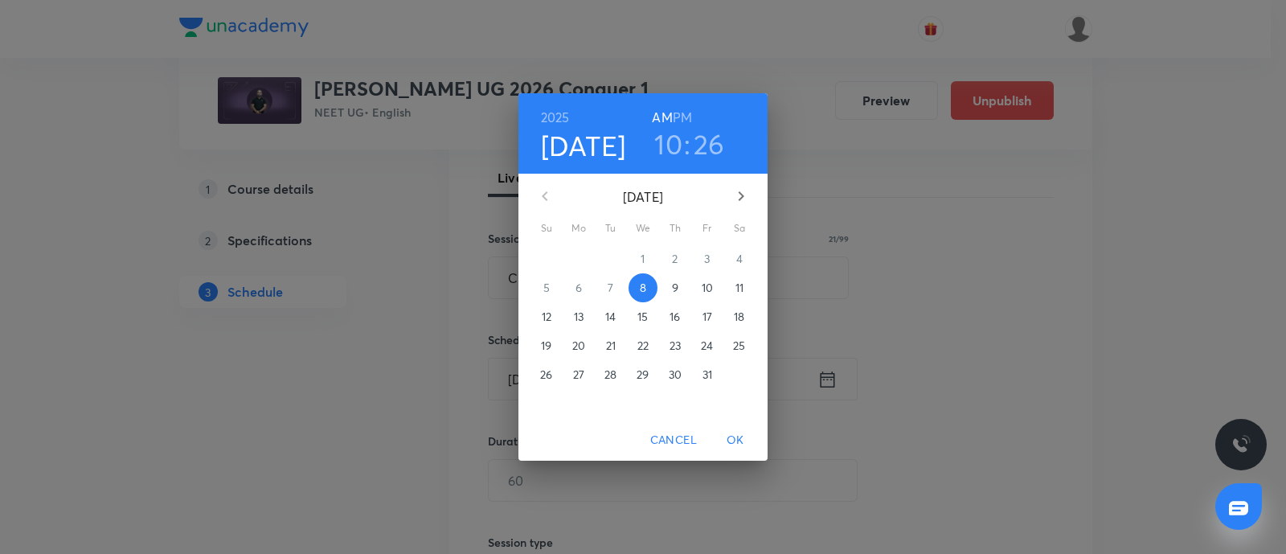
click at [707, 292] on p "10" at bounding box center [707, 288] width 11 height 16
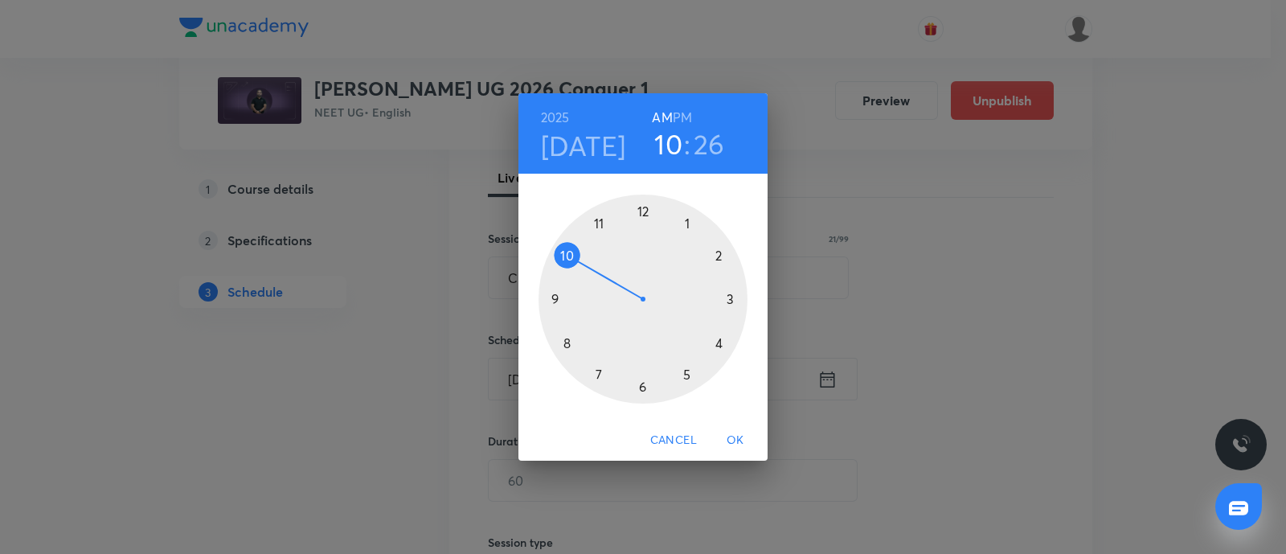
click at [570, 341] on div at bounding box center [643, 299] width 209 height 209
click at [686, 228] on div at bounding box center [643, 299] width 209 height 209
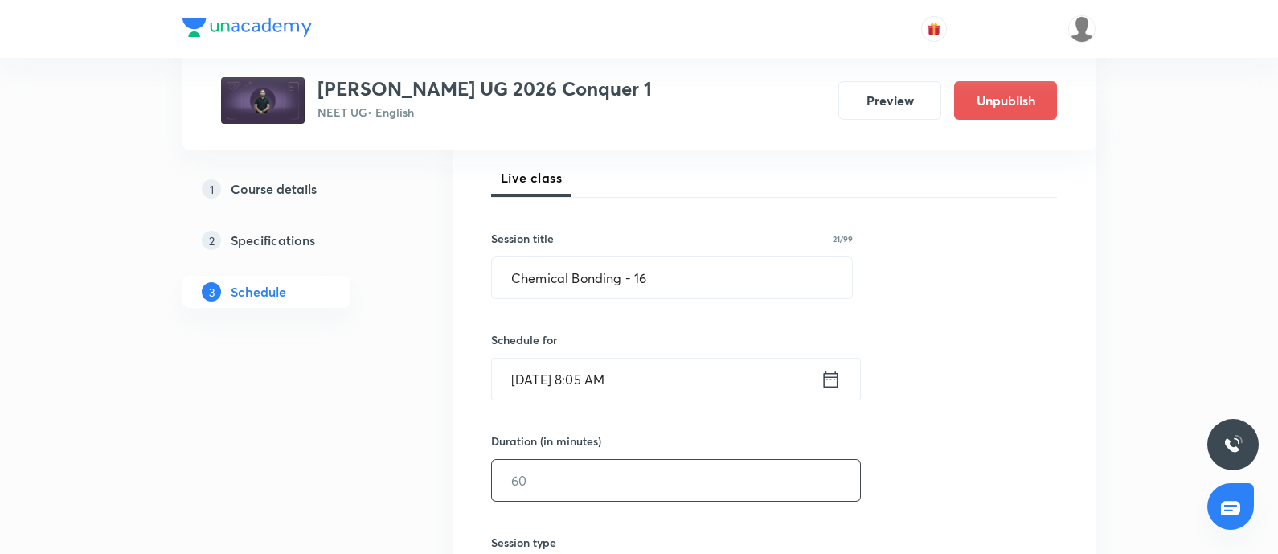
click at [581, 478] on input "text" at bounding box center [676, 480] width 368 height 41
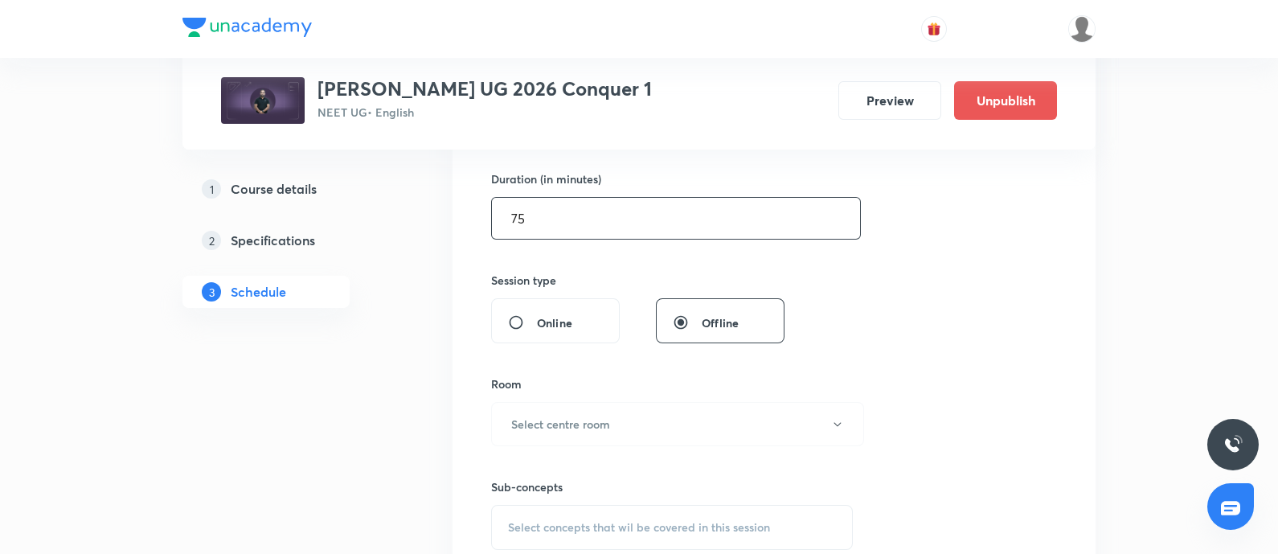
scroll to position [490, 0]
type input "75"
click at [593, 436] on button "Select centre room" at bounding box center [677, 422] width 373 height 44
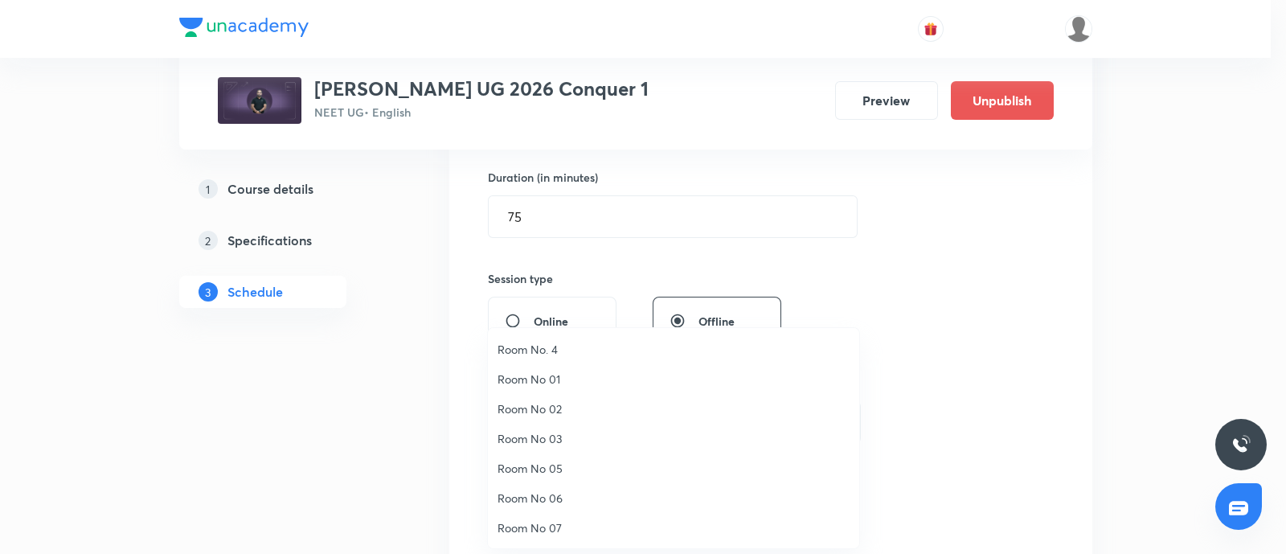
click at [557, 522] on span "Room No 07" at bounding box center [674, 527] width 352 height 17
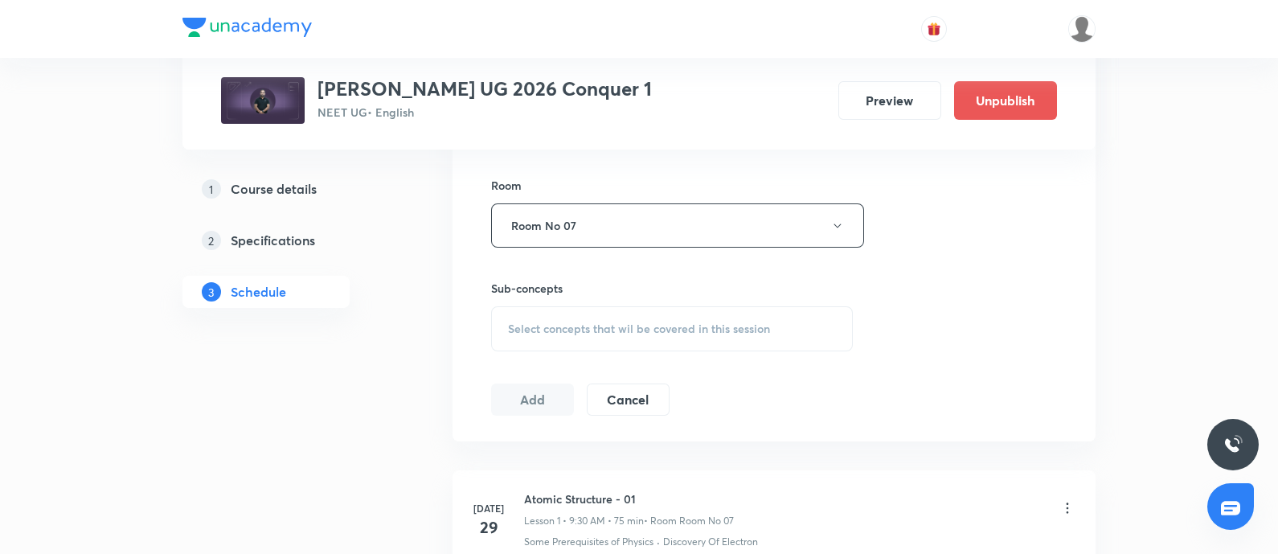
scroll to position [691, 0]
click at [599, 320] on span "Select concepts that wil be covered in this session" at bounding box center [639, 324] width 262 height 13
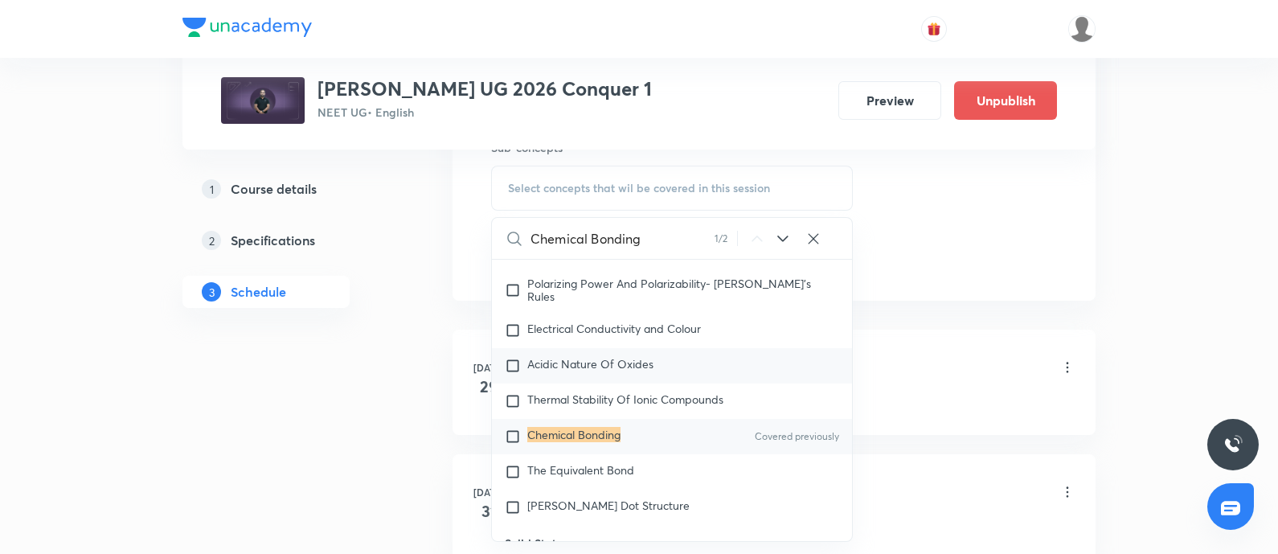
scroll to position [7481, 0]
type input "Chemical Bonding"
click at [512, 449] on input "checkbox" at bounding box center [516, 441] width 23 height 16
checkbox input "true"
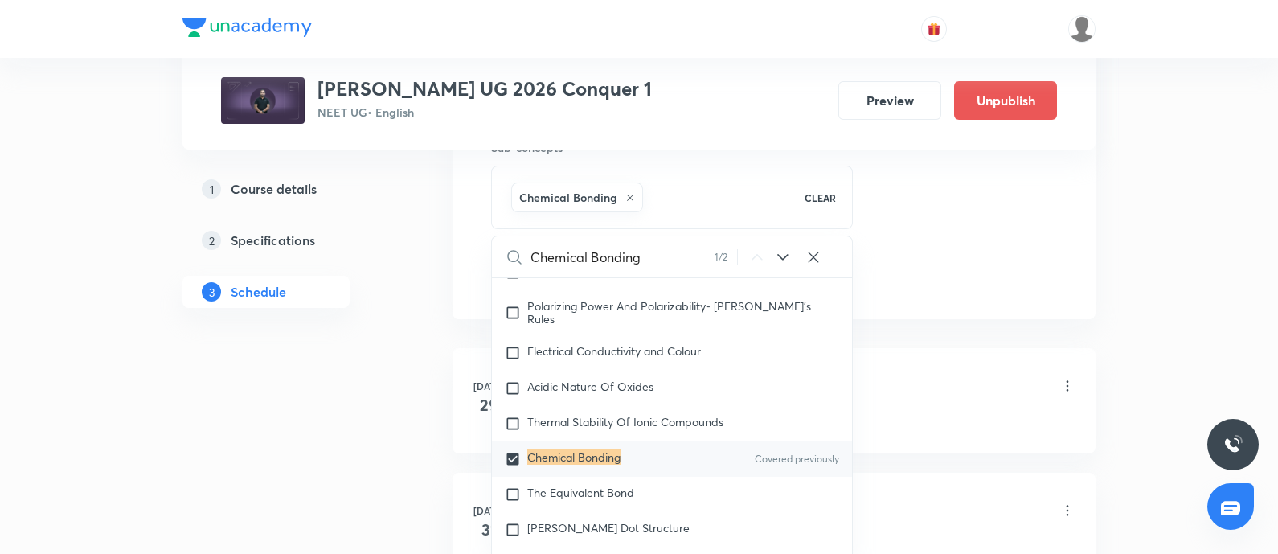
click at [929, 368] on div "Atomic Structure - 01 Lesson 1 • 9:30 AM • 75 min • Room Room No 07" at bounding box center [799, 387] width 551 height 38
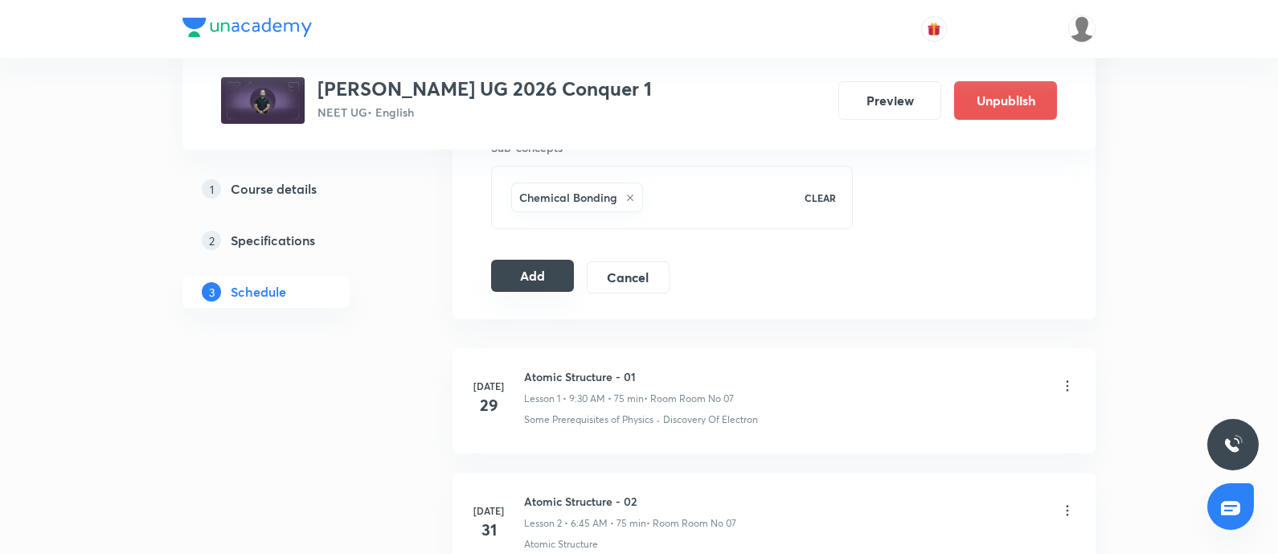
click at [540, 262] on button "Add" at bounding box center [532, 276] width 83 height 32
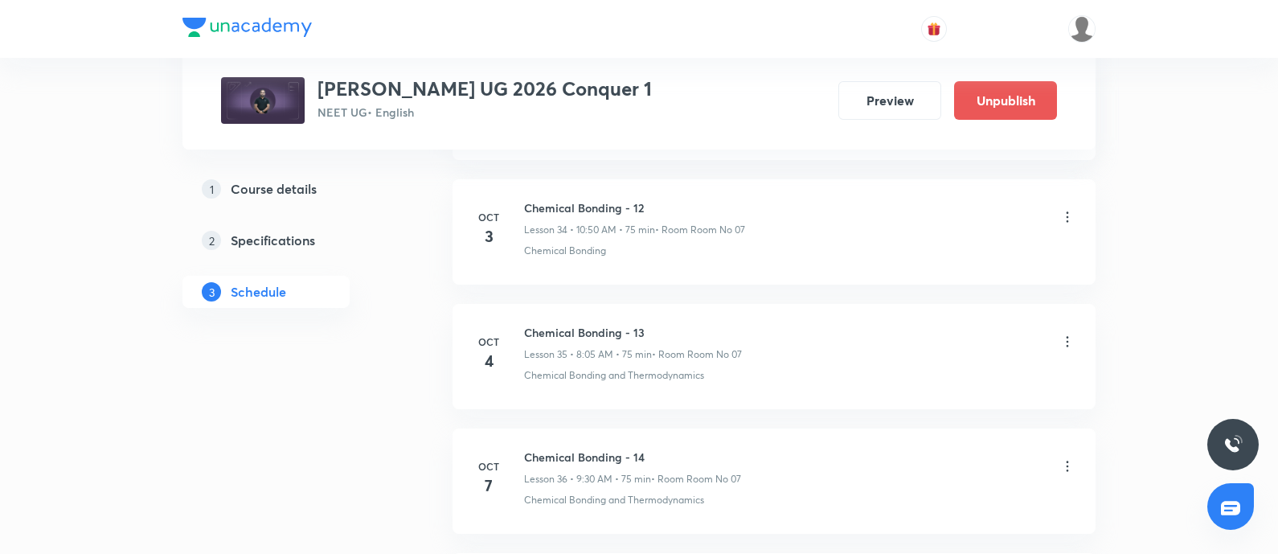
scroll to position [5457, 0]
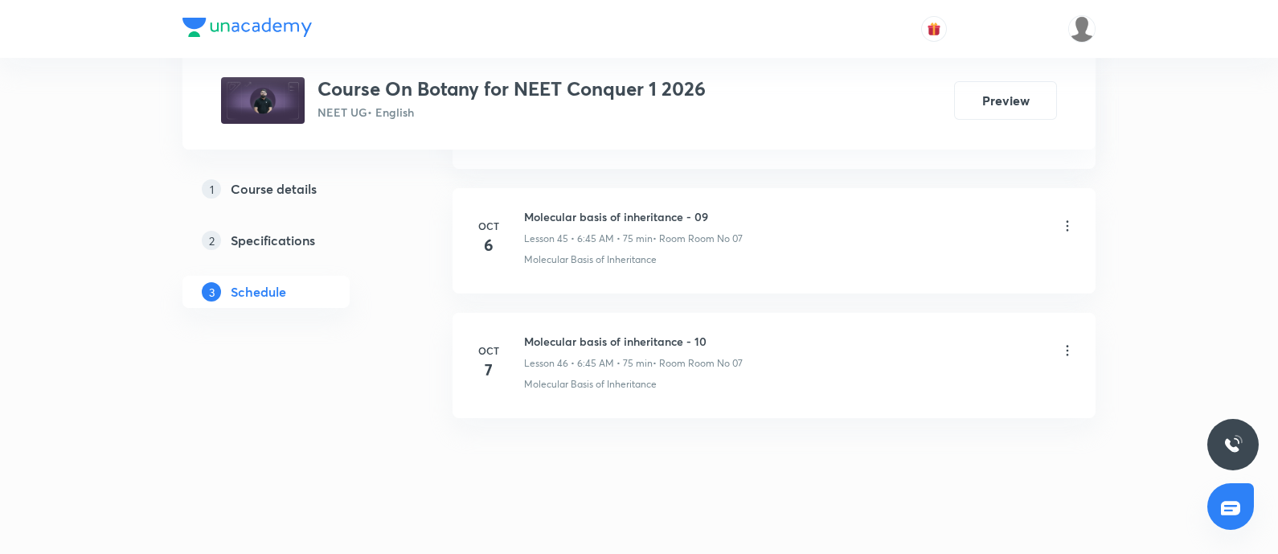
click at [528, 333] on h6 "Molecular basis of inheritance - 10" at bounding box center [633, 341] width 219 height 17
copy h6 "Molecular basis of inheritance - 10"
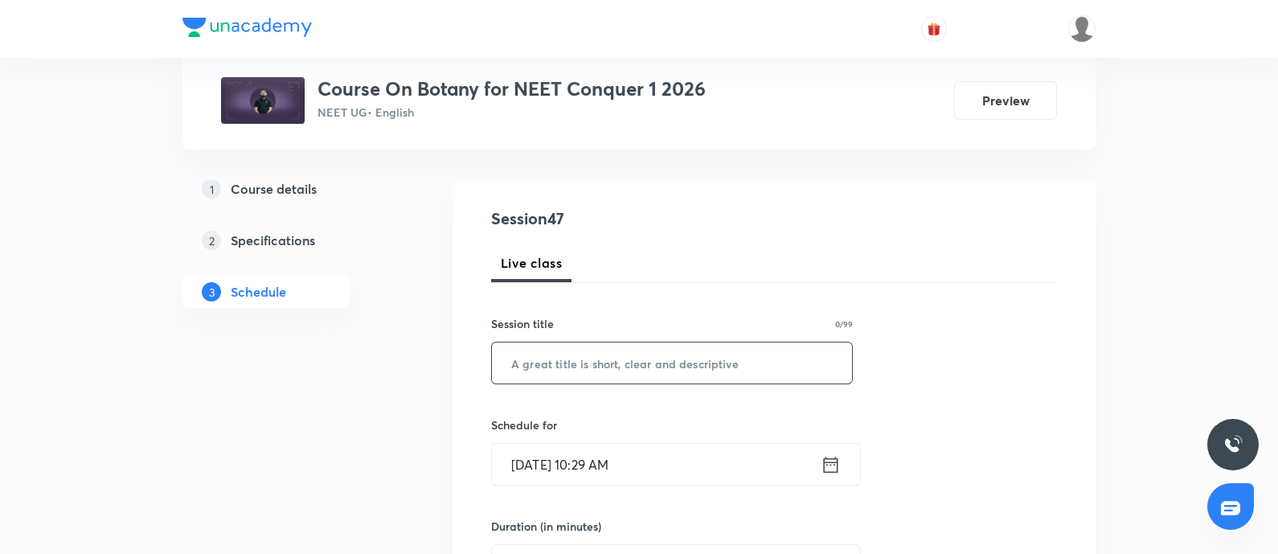
scroll to position [141, 0]
click at [567, 367] on input "text" at bounding box center [672, 362] width 360 height 41
paste input "Molecular basis of inheritance - 10"
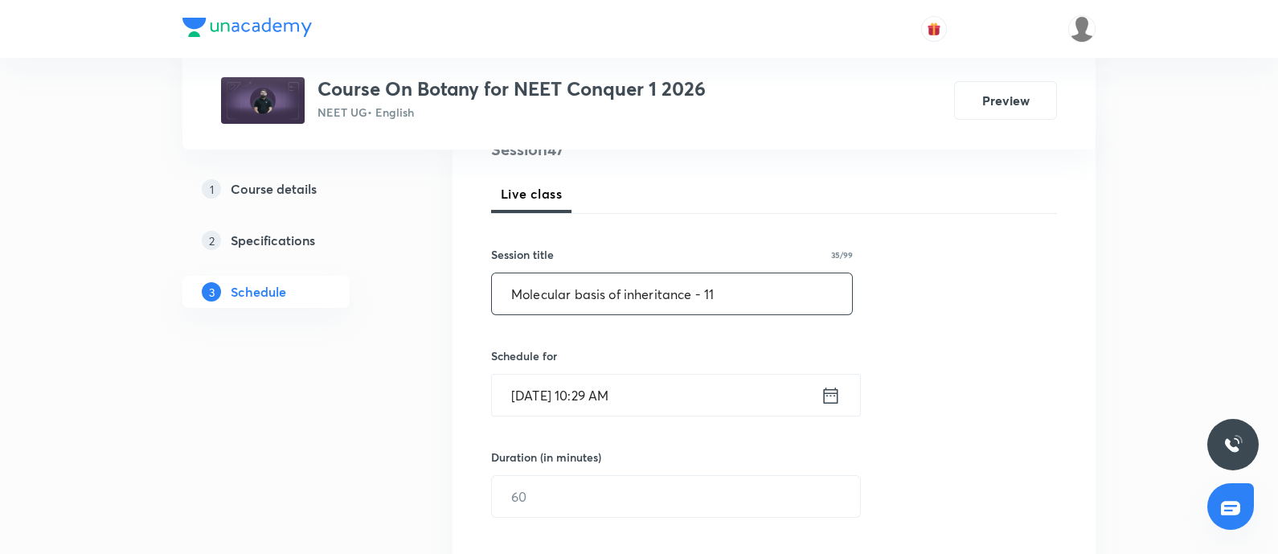
scroll to position [212, 0]
type input "Molecular basis of inheritance - 11"
click at [658, 399] on input "[DATE] 10:29 AM" at bounding box center [656, 392] width 329 height 41
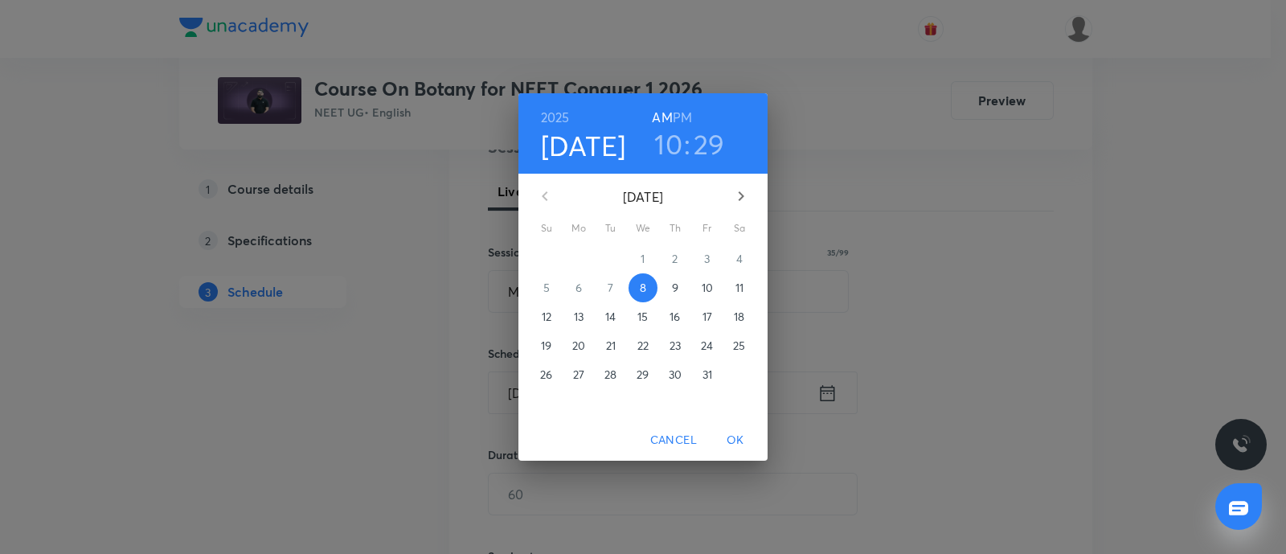
click at [708, 283] on p "10" at bounding box center [707, 288] width 11 height 16
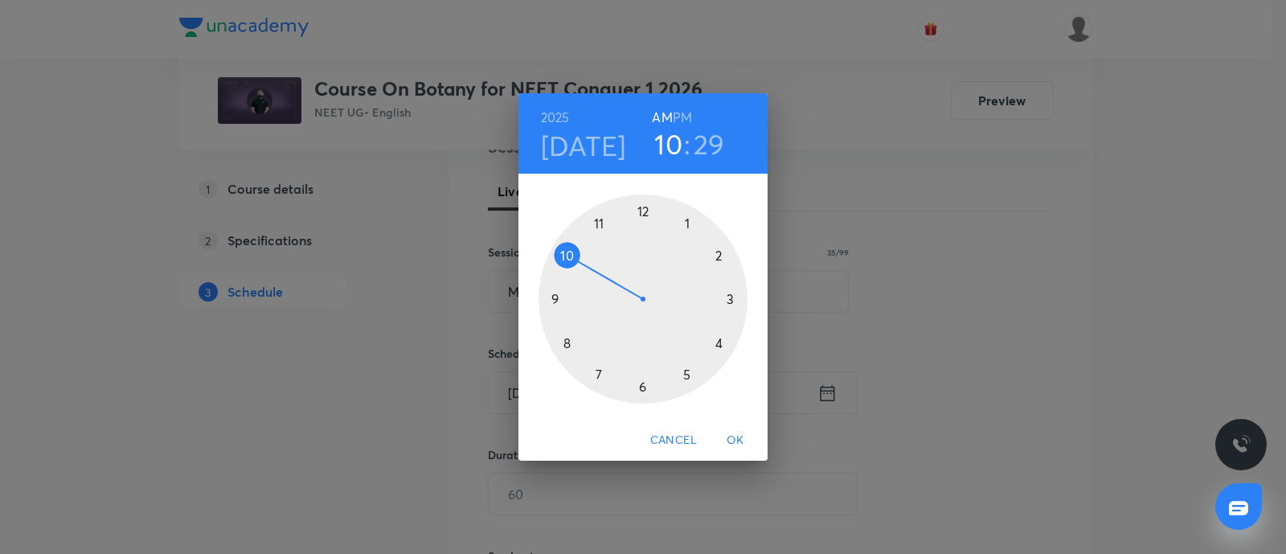
click at [557, 302] on div at bounding box center [643, 299] width 209 height 209
click at [643, 389] on div at bounding box center [643, 299] width 209 height 209
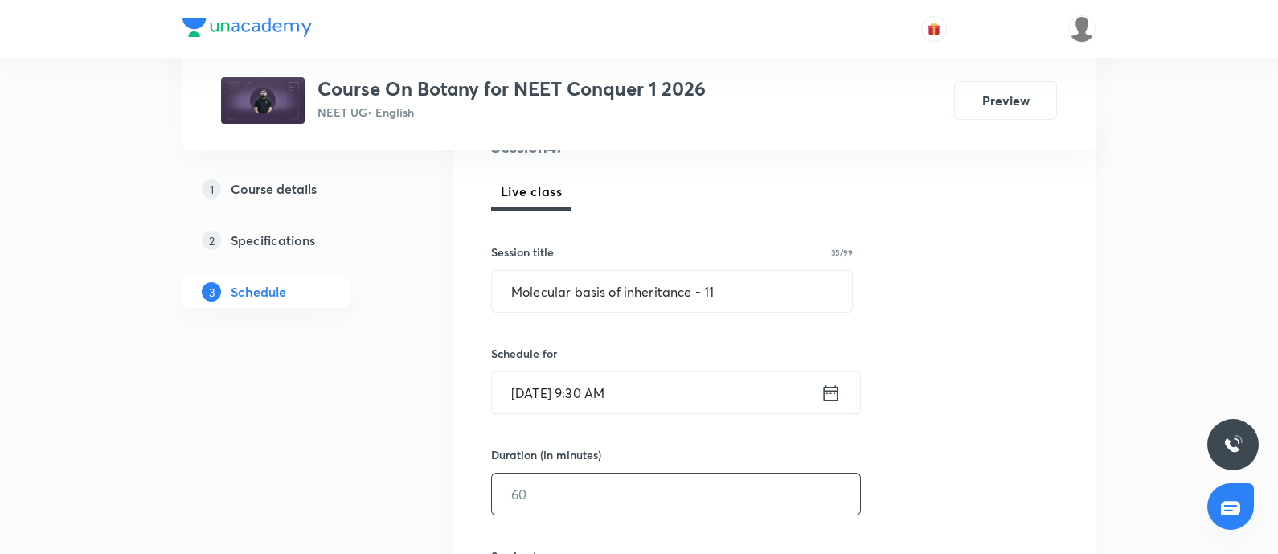
click at [577, 473] on div "​" at bounding box center [676, 494] width 370 height 43
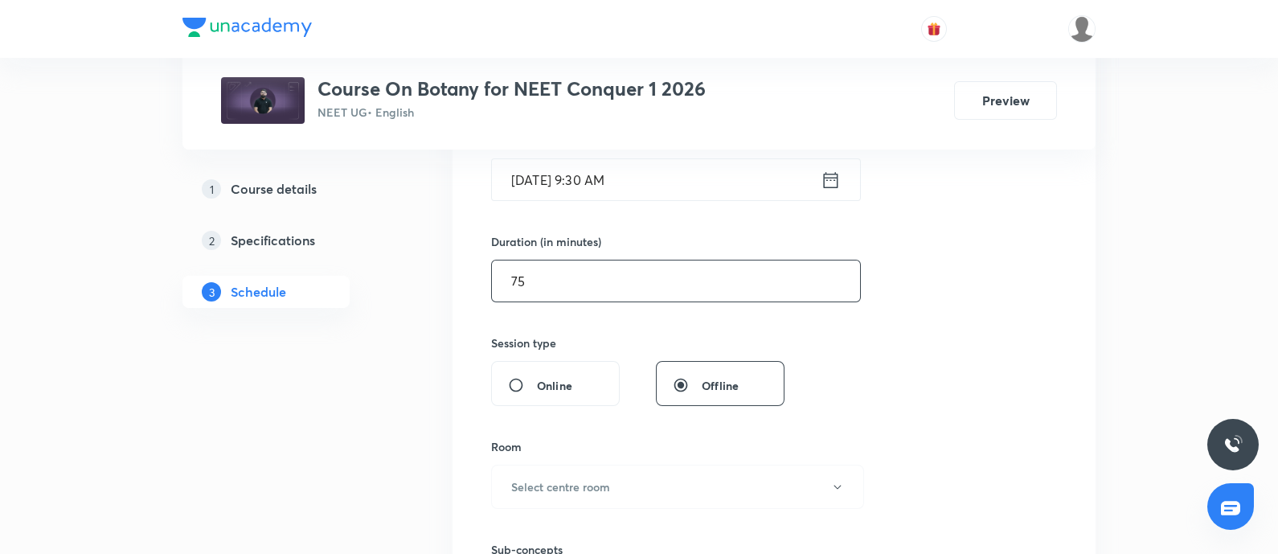
scroll to position [438, 0]
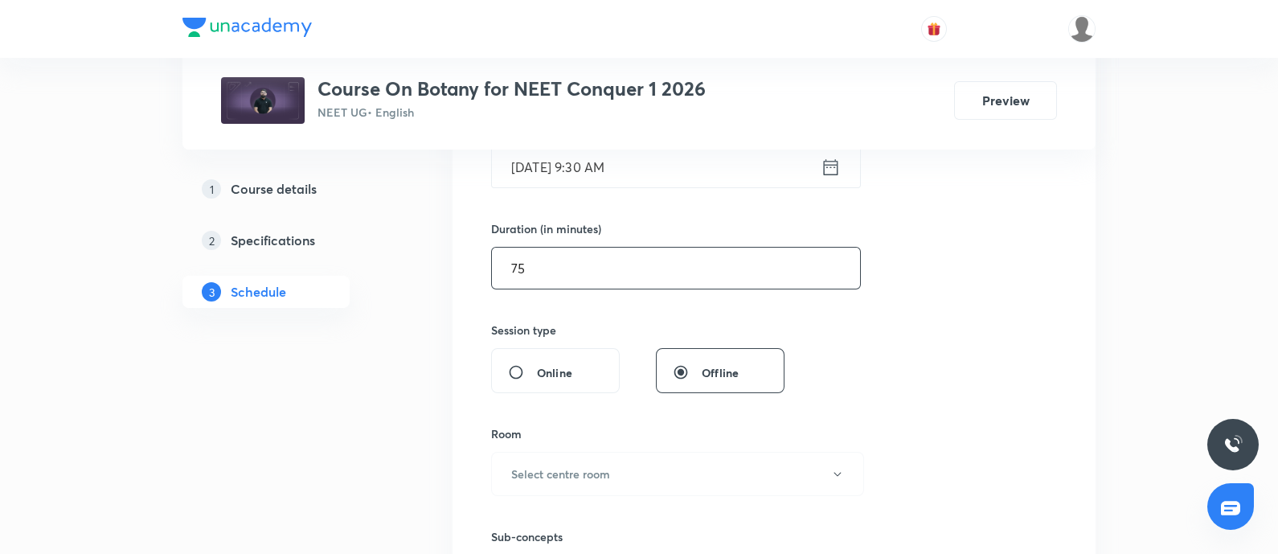
type input "75"
click at [577, 471] on h6 "Select centre room" at bounding box center [560, 473] width 99 height 17
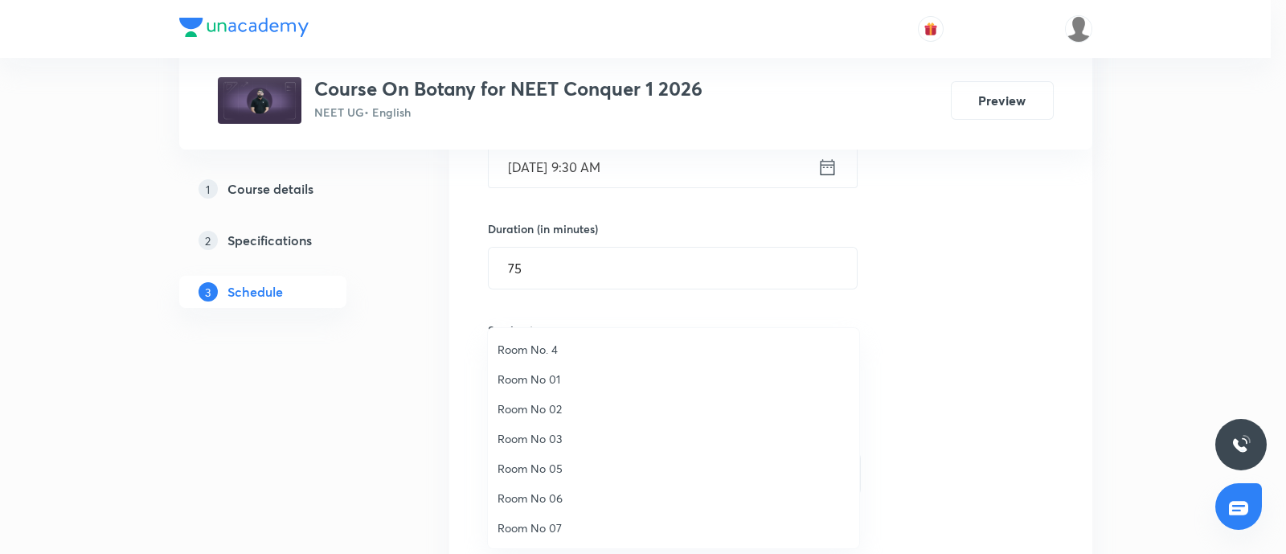
click at [542, 523] on span "Room No 07" at bounding box center [674, 527] width 352 height 17
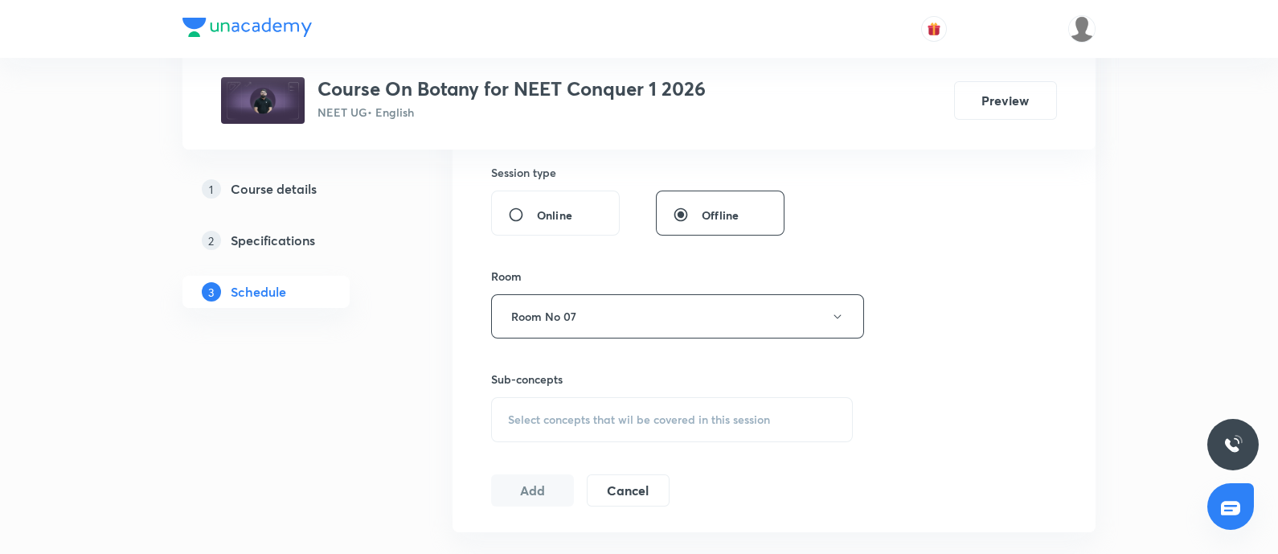
scroll to position [599, 0]
click at [581, 416] on span "Select concepts that wil be covered in this session" at bounding box center [639, 416] width 262 height 13
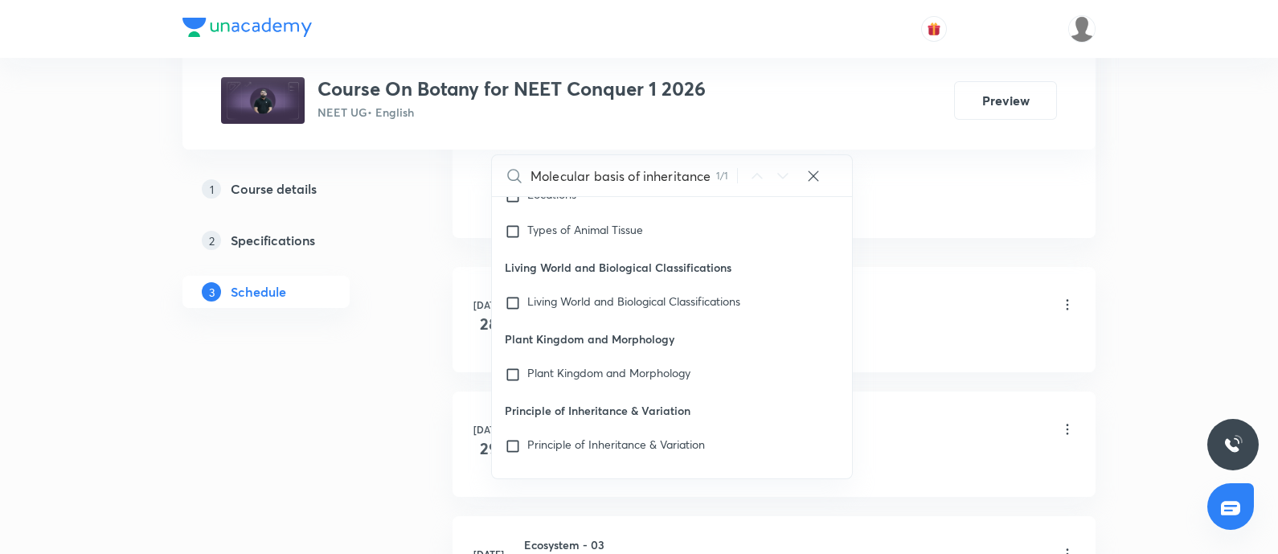
scroll to position [73657, 0]
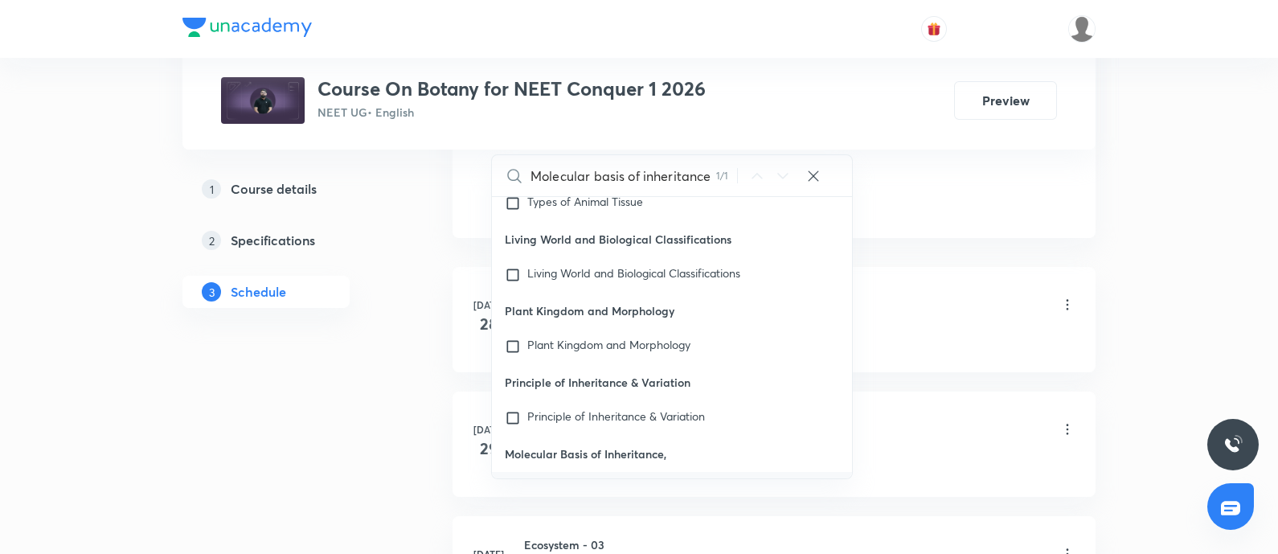
type input "Molecular basis of inheritance"
click at [510, 482] on input "checkbox" at bounding box center [516, 490] width 23 height 16
checkbox input "true"
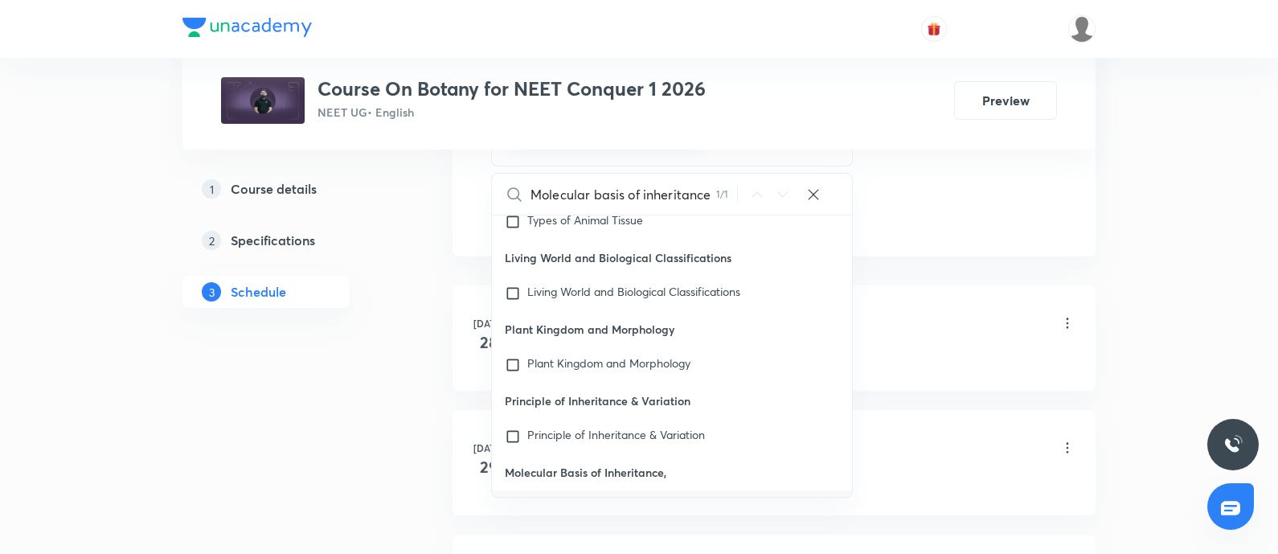
click at [904, 340] on div "Ecosystem - 01 Lesson 1 • 9:30 AM • 75 min • Room Room No 07" at bounding box center [799, 324] width 551 height 38
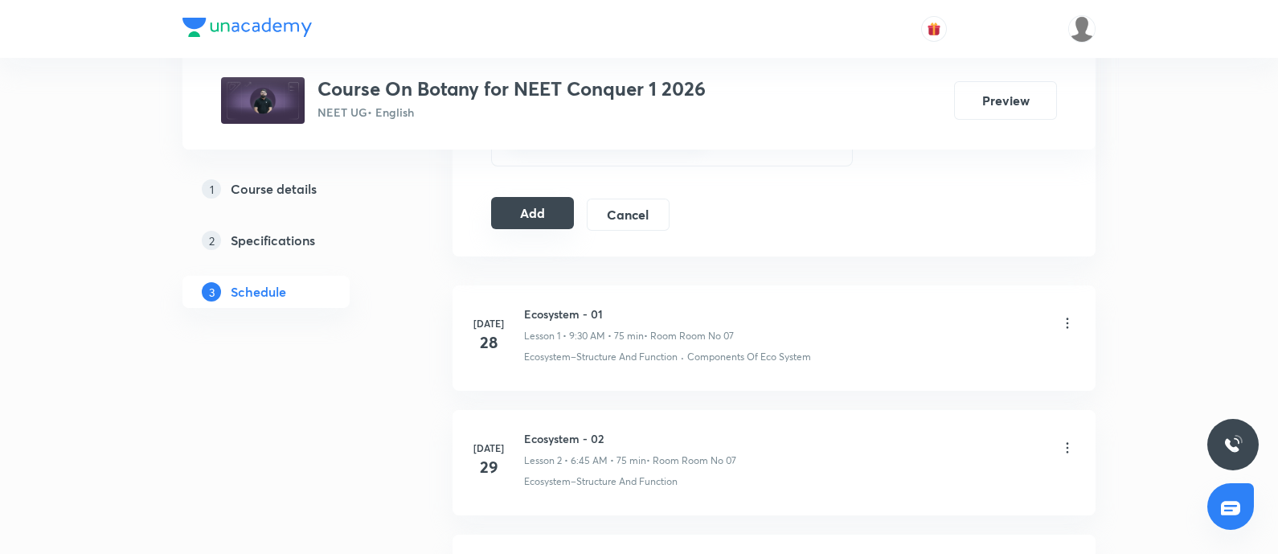
click at [535, 216] on button "Add" at bounding box center [532, 213] width 83 height 32
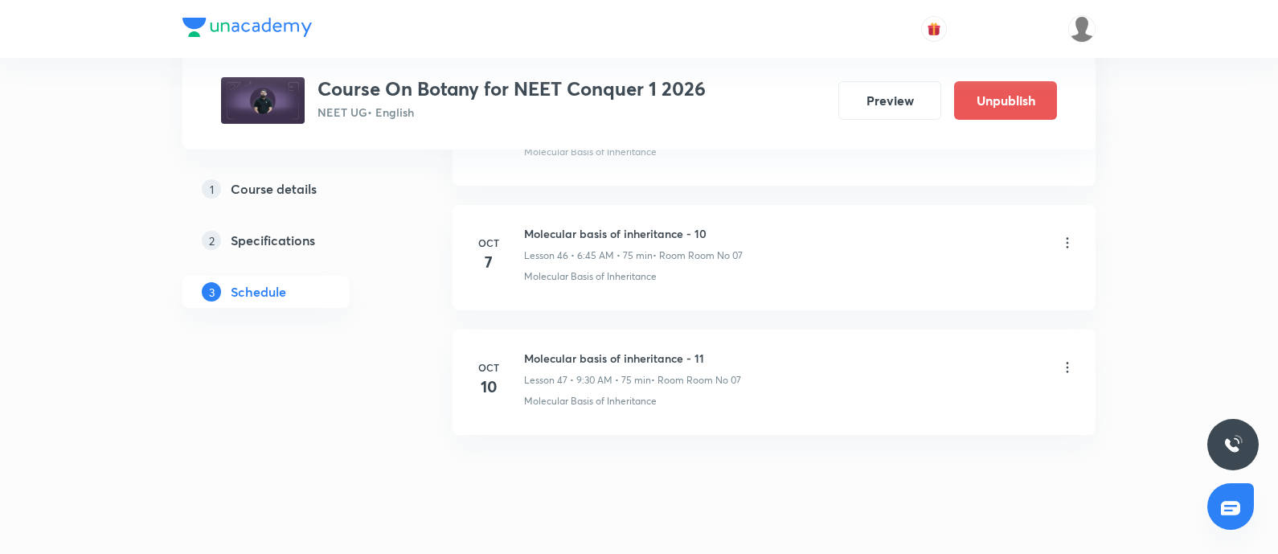
scroll to position [6575, 0]
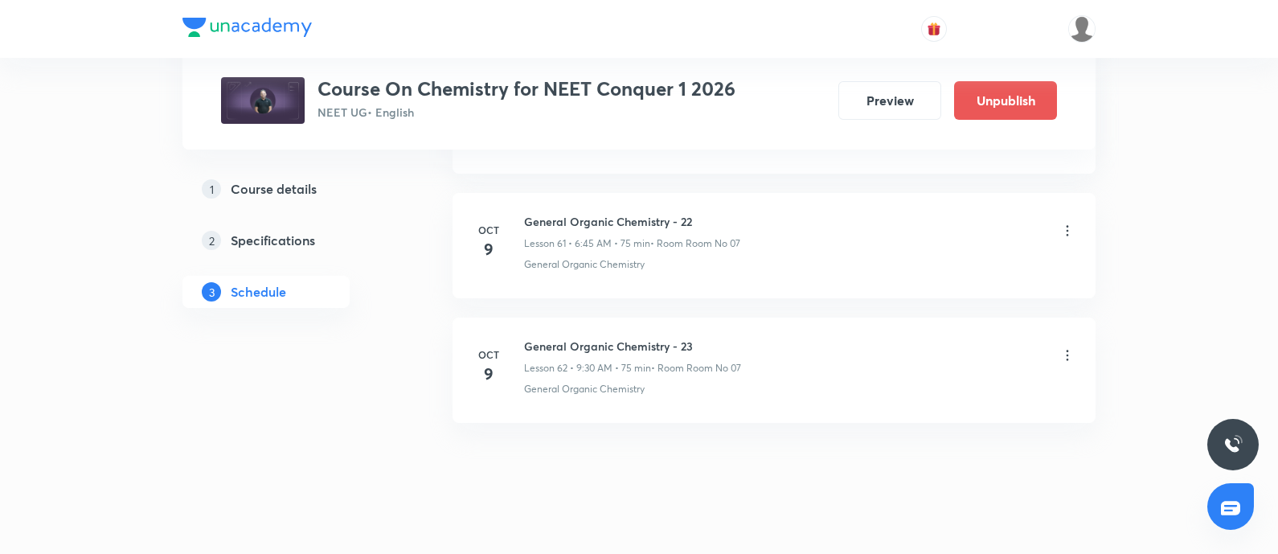
click at [528, 338] on h6 "General Organic Chemistry - 23" at bounding box center [632, 346] width 217 height 17
copy h6 "General Organic Chemistry - 23"
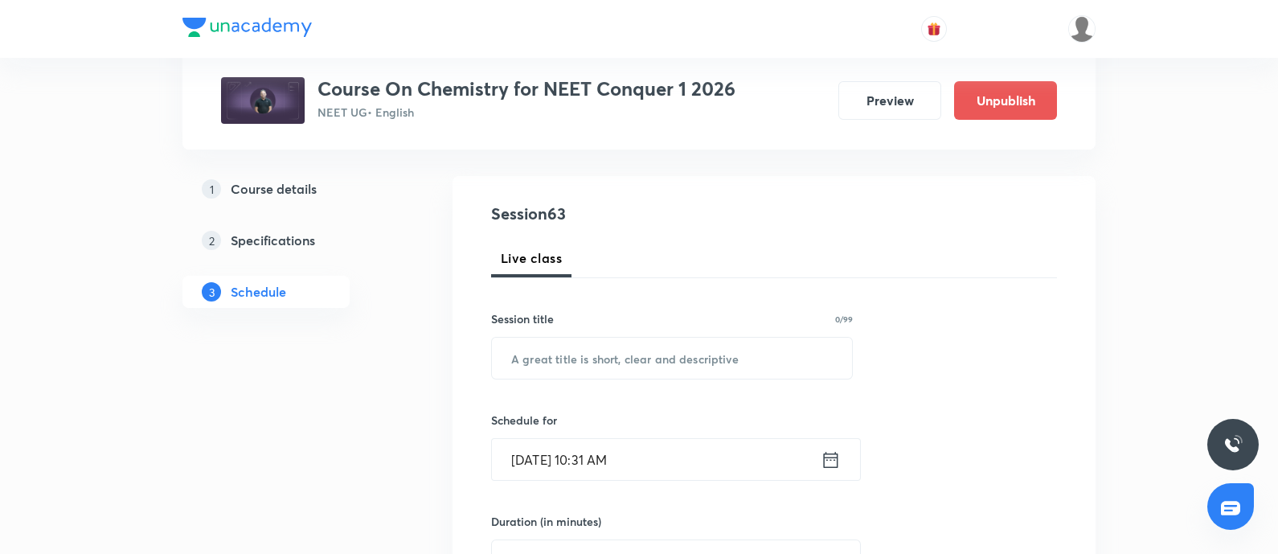
scroll to position [154, 0]
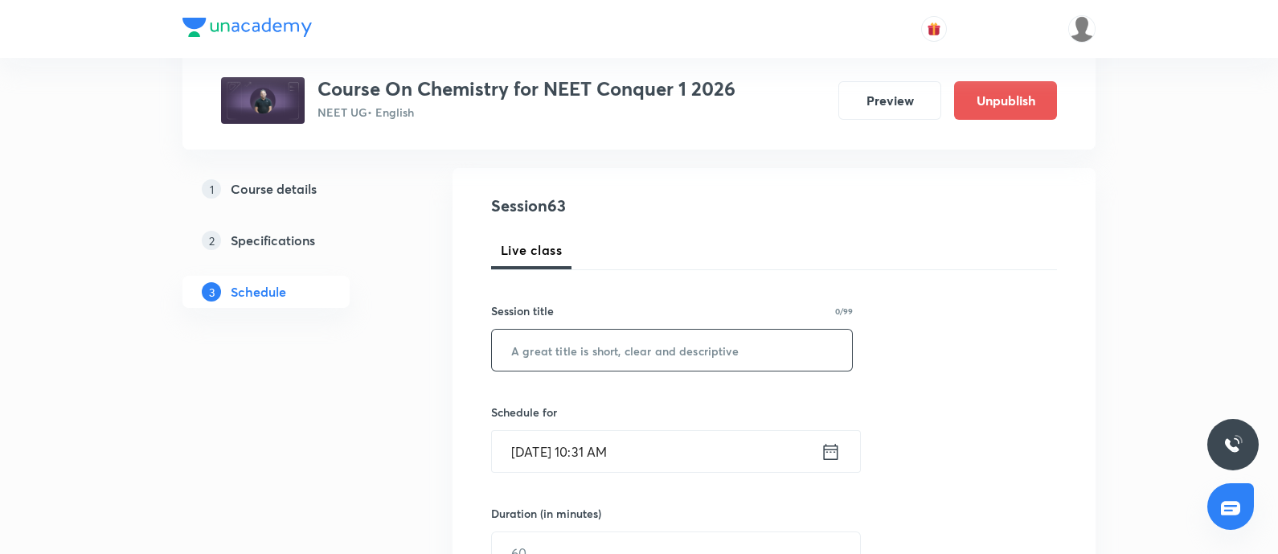
click at [576, 363] on input "text" at bounding box center [672, 350] width 360 height 41
paste input "General Organic Chemistry - 23"
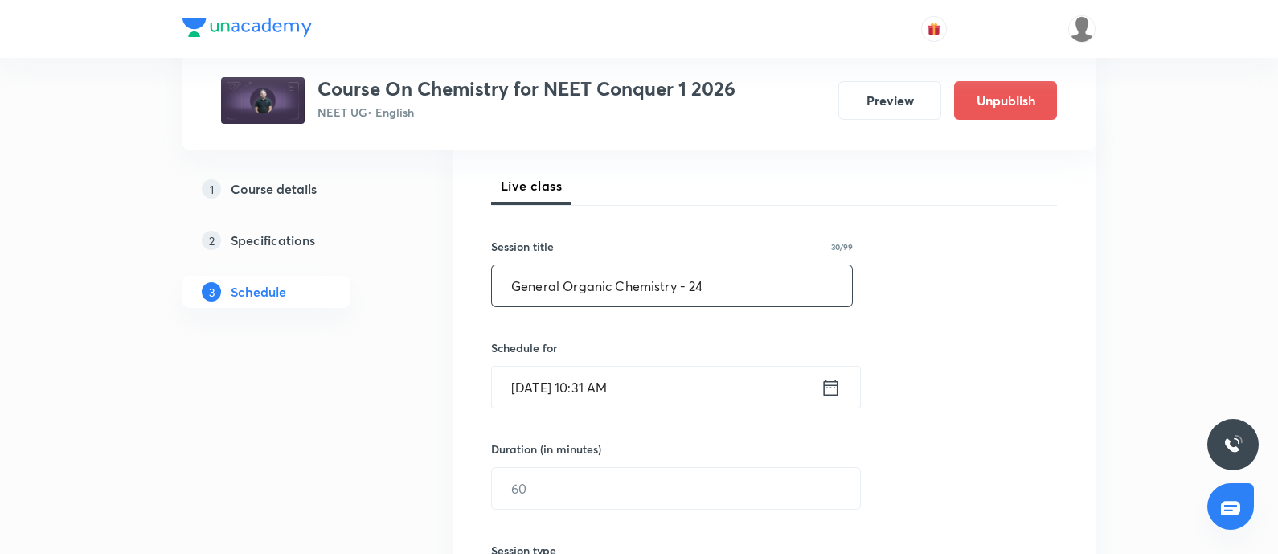
type input "General Organic Chemistry - 24"
click at [651, 387] on input "[DATE] 10:31 AM" at bounding box center [656, 387] width 329 height 41
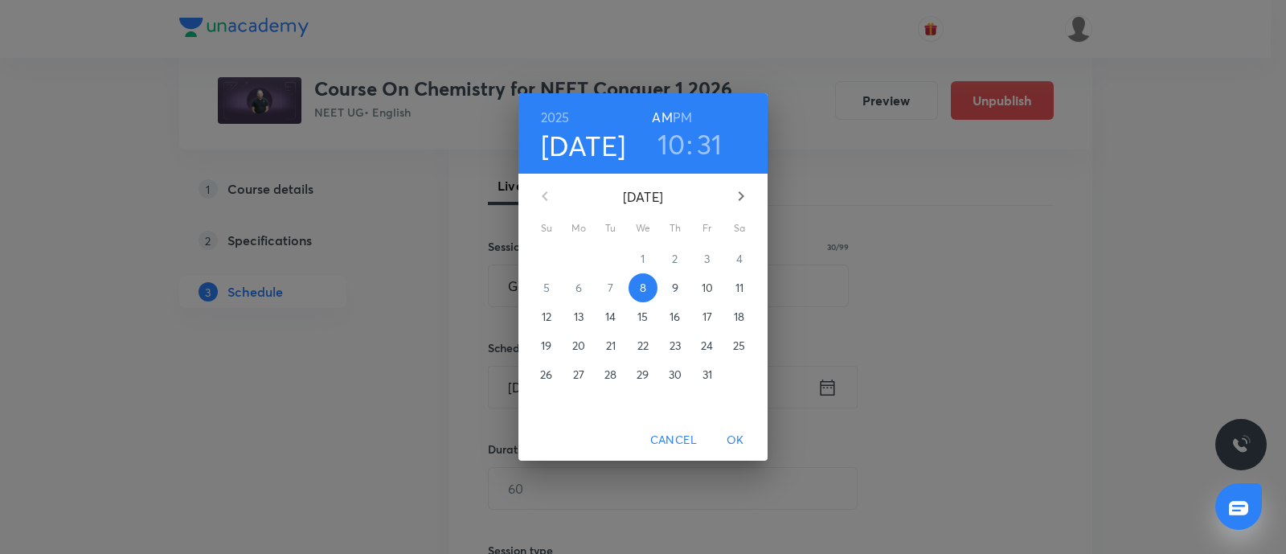
click at [707, 294] on p "10" at bounding box center [707, 288] width 11 height 16
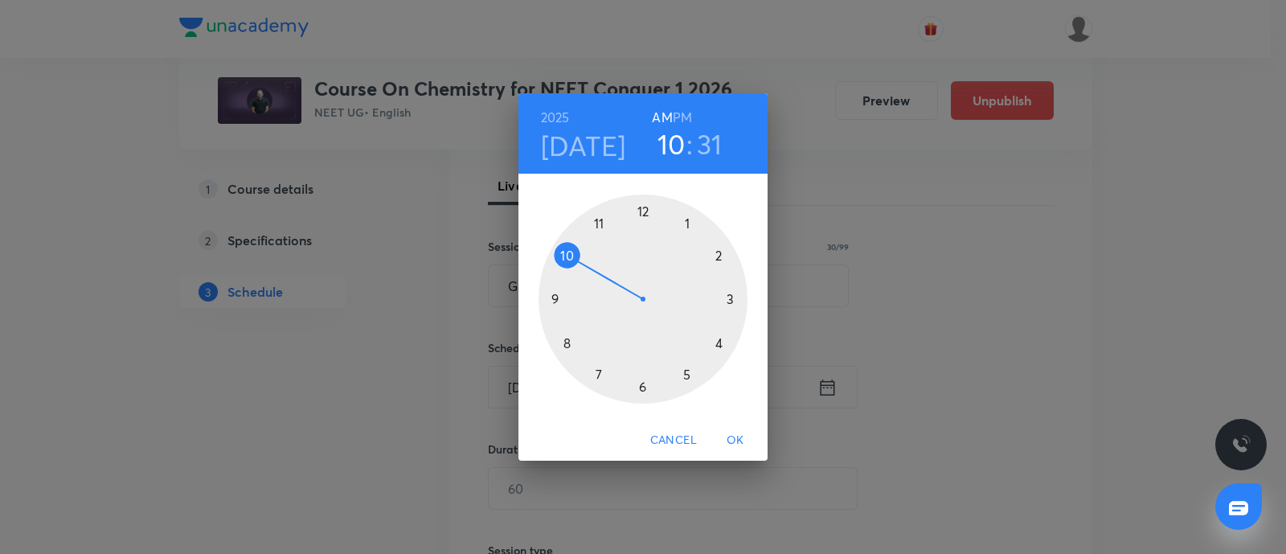
click at [566, 253] on div at bounding box center [643, 299] width 209 height 209
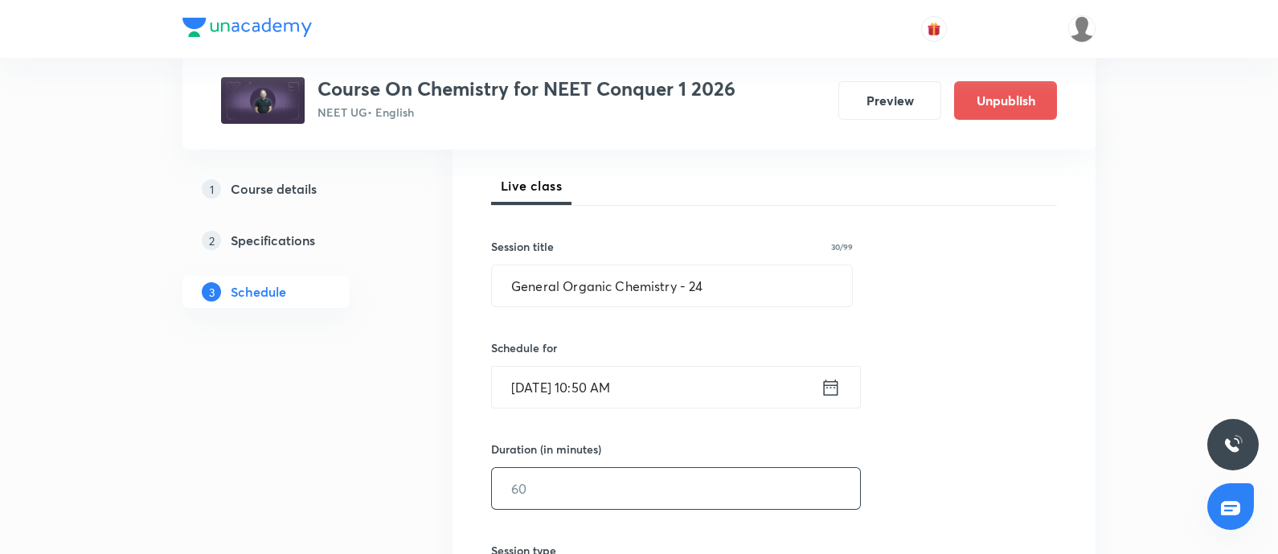
click at [564, 500] on input "text" at bounding box center [676, 488] width 368 height 41
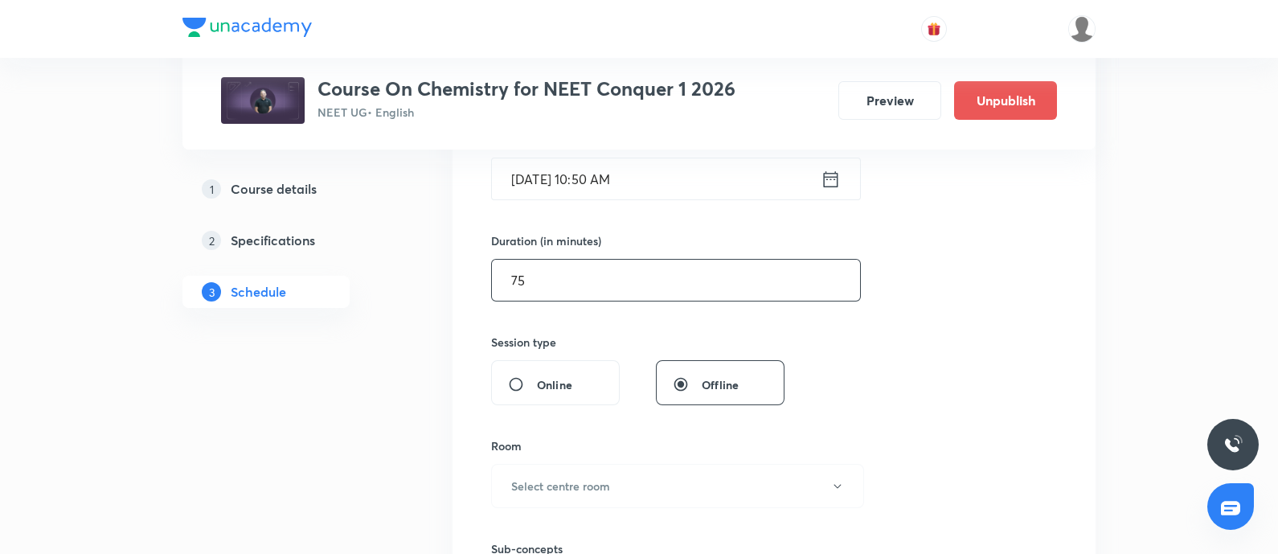
scroll to position [427, 0]
type input "75"
click at [564, 500] on button "Select centre room" at bounding box center [677, 485] width 373 height 44
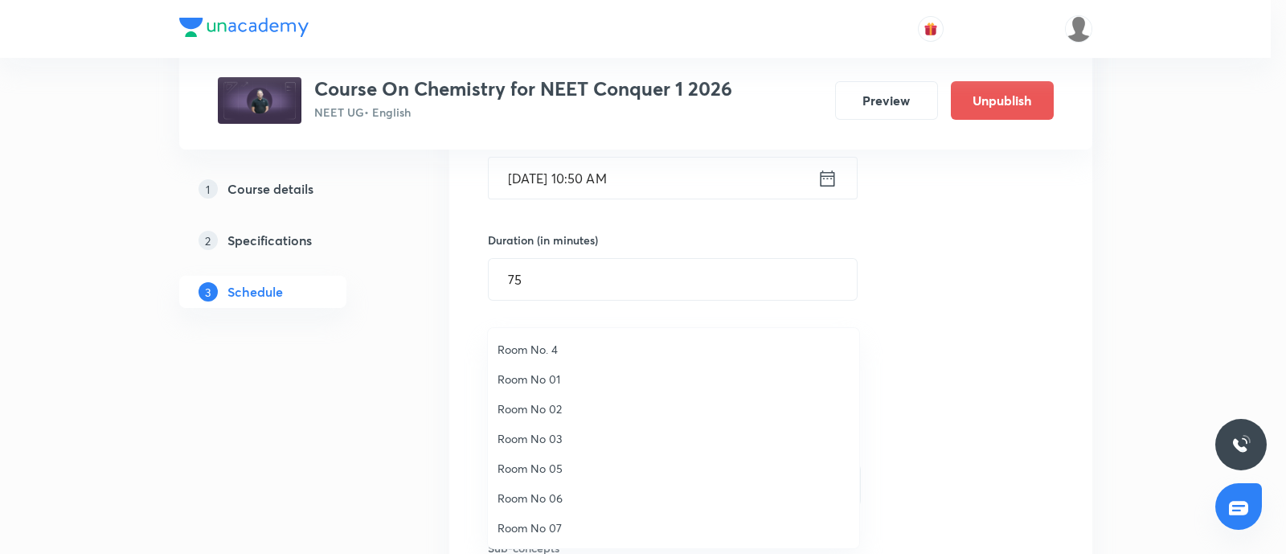
click at [545, 524] on span "Room No 07" at bounding box center [674, 527] width 352 height 17
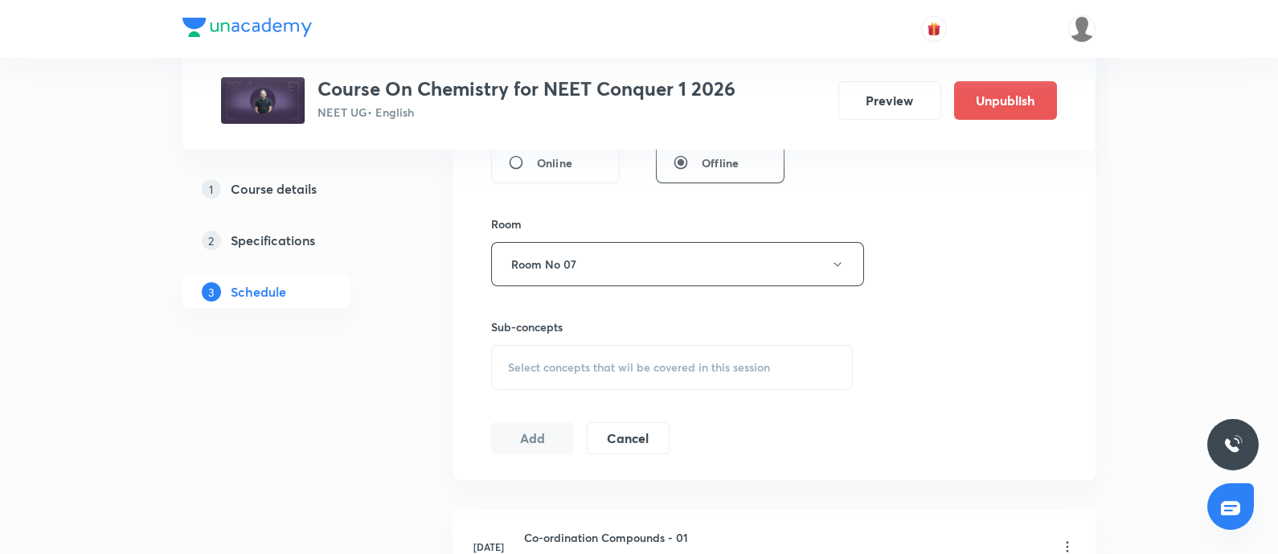
scroll to position [649, 0]
click at [578, 374] on div "Select concepts that wil be covered in this session" at bounding box center [672, 366] width 362 height 45
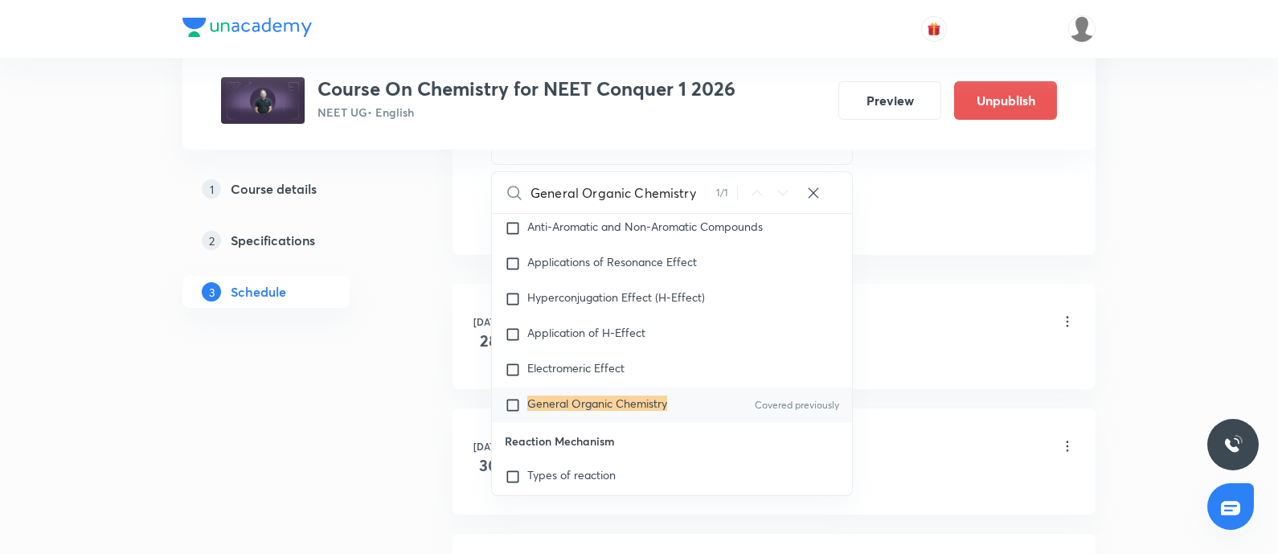
scroll to position [874, 0]
type input "General Organic Chemistry"
click at [515, 412] on input "checkbox" at bounding box center [516, 404] width 23 height 16
checkbox input "true"
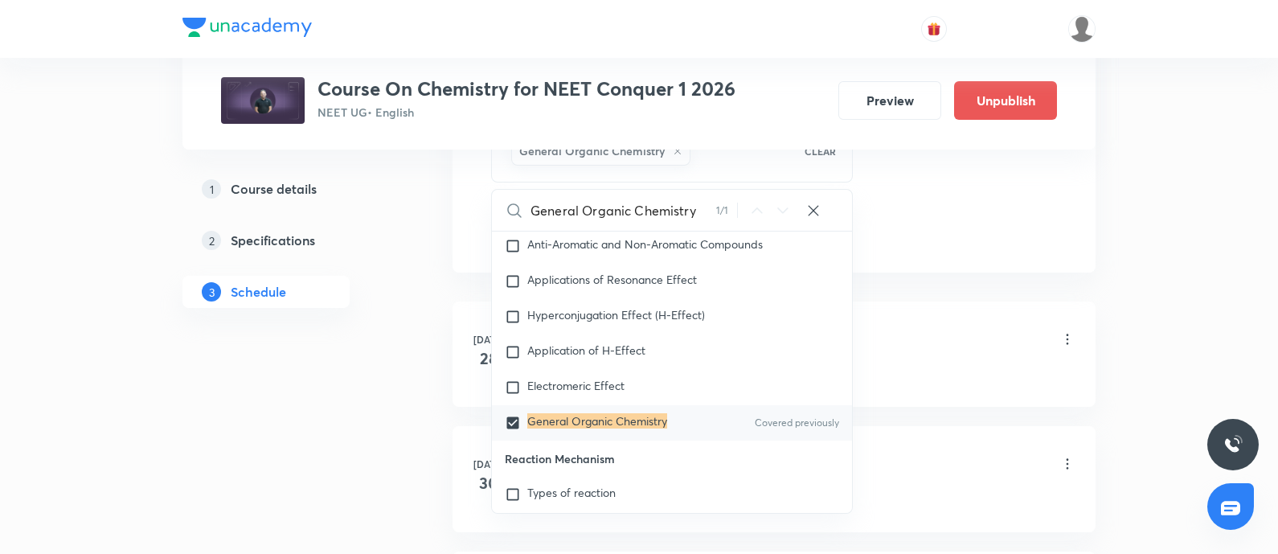
click at [892, 327] on div "Co-ordination Compounds - 01 Lesson 1 • 6:45 AM • 75 min • Room Room No 07" at bounding box center [799, 341] width 551 height 38
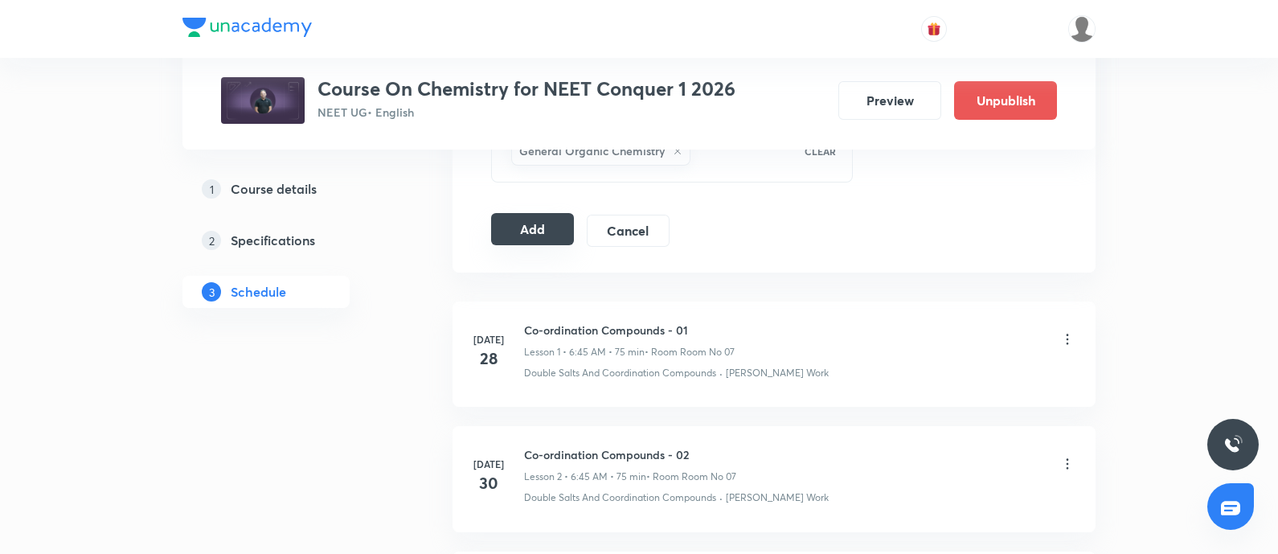
click at [539, 218] on button "Add" at bounding box center [532, 229] width 83 height 32
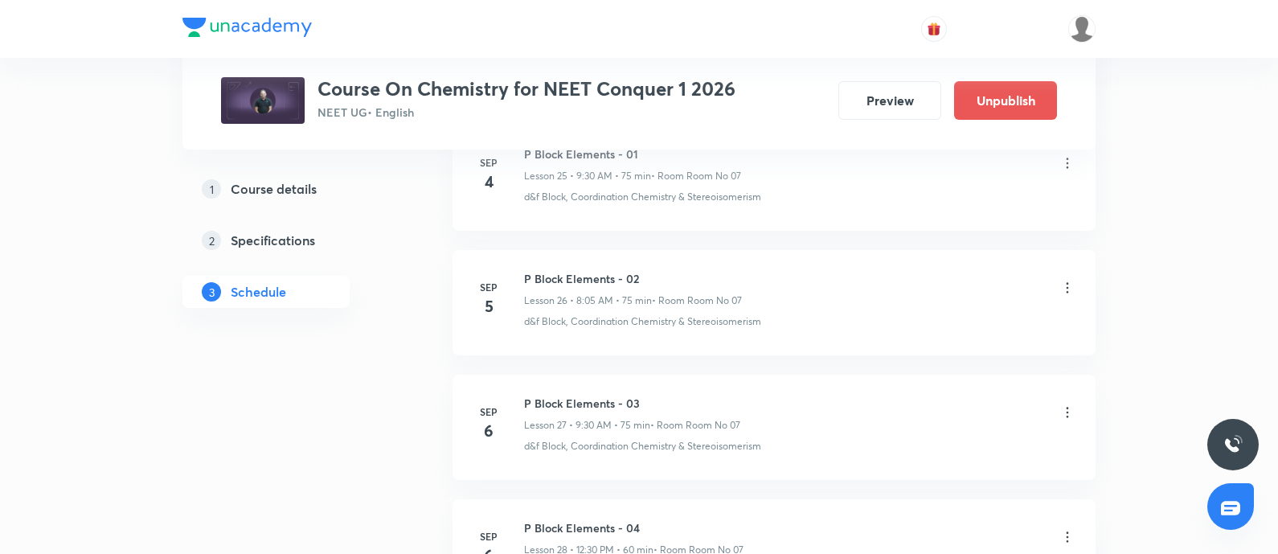
scroll to position [4574, 0]
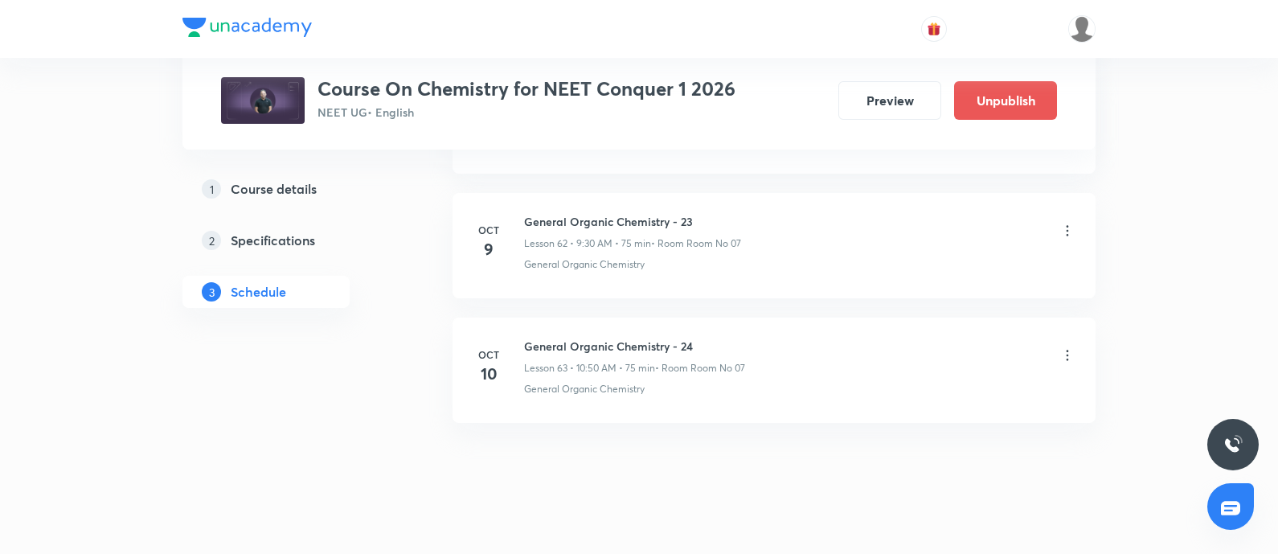
drag, startPoint x: 0, startPoint y: 0, endPoint x: 522, endPoint y: 321, distance: 612.5
click at [522, 338] on div "Oct 10 General Organic Chemistry - 24 Lesson 63 • 10:50 AM • 75 min • Room Room…" at bounding box center [774, 367] width 603 height 59
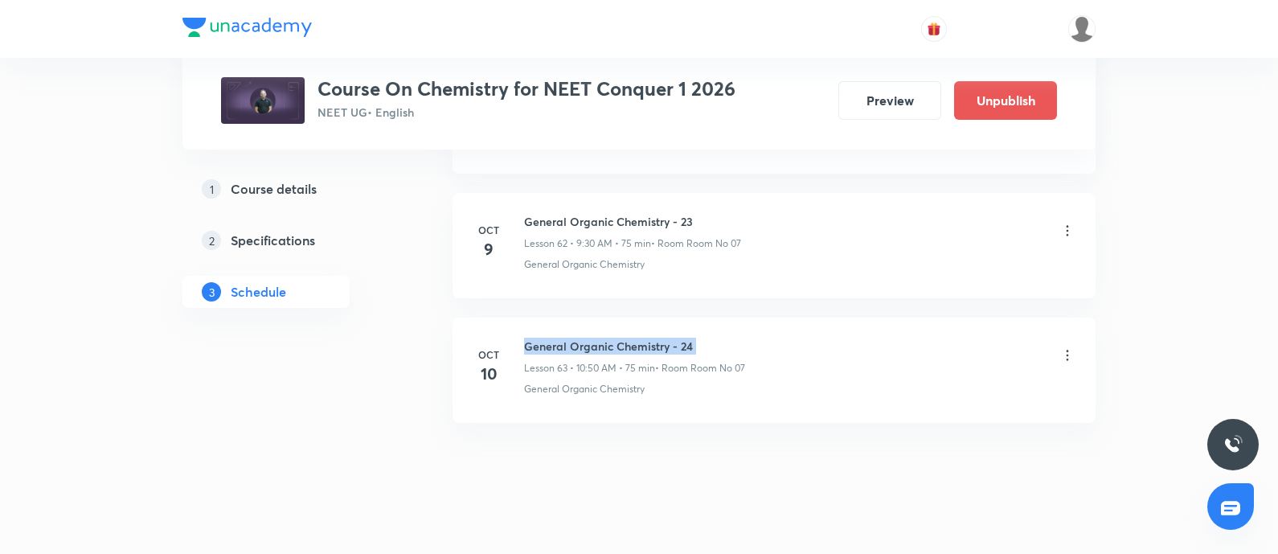
copy h6 "General Organic Chemistry - 24"
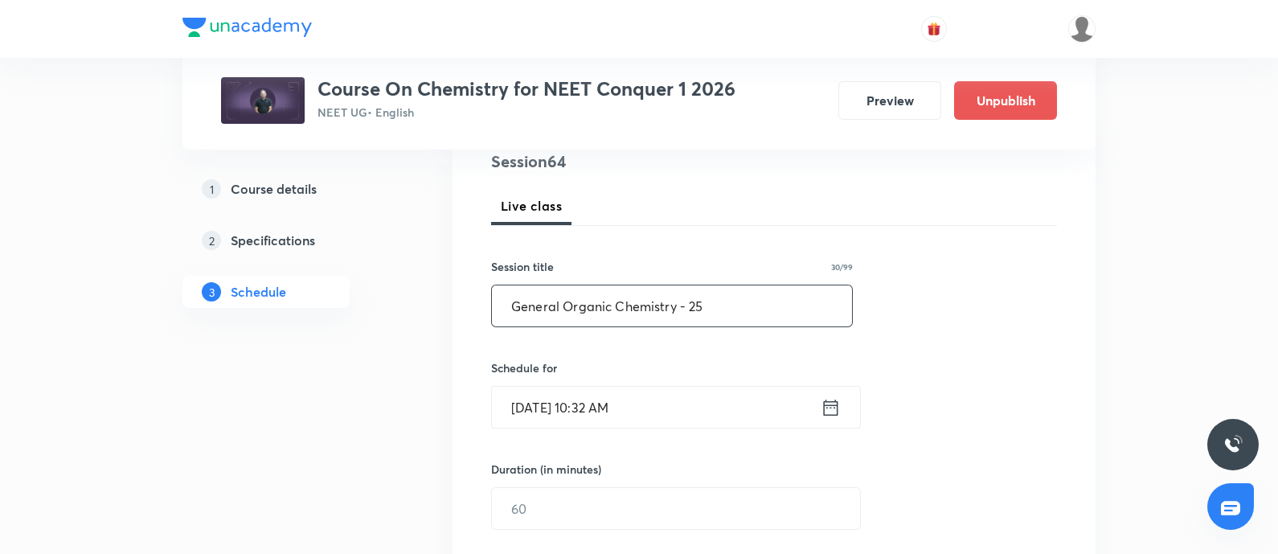
scroll to position [199, 0]
type input "General Organic Chemistry - 25"
click at [675, 410] on input "[DATE] 10:32 AM" at bounding box center [656, 406] width 329 height 41
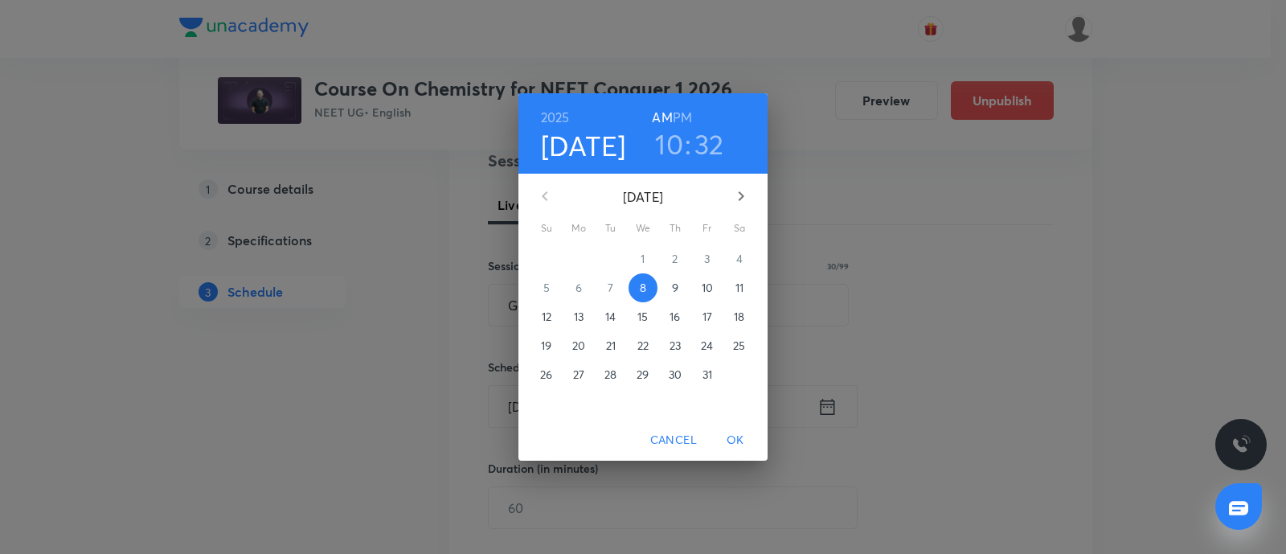
click at [706, 290] on p "10" at bounding box center [707, 288] width 11 height 16
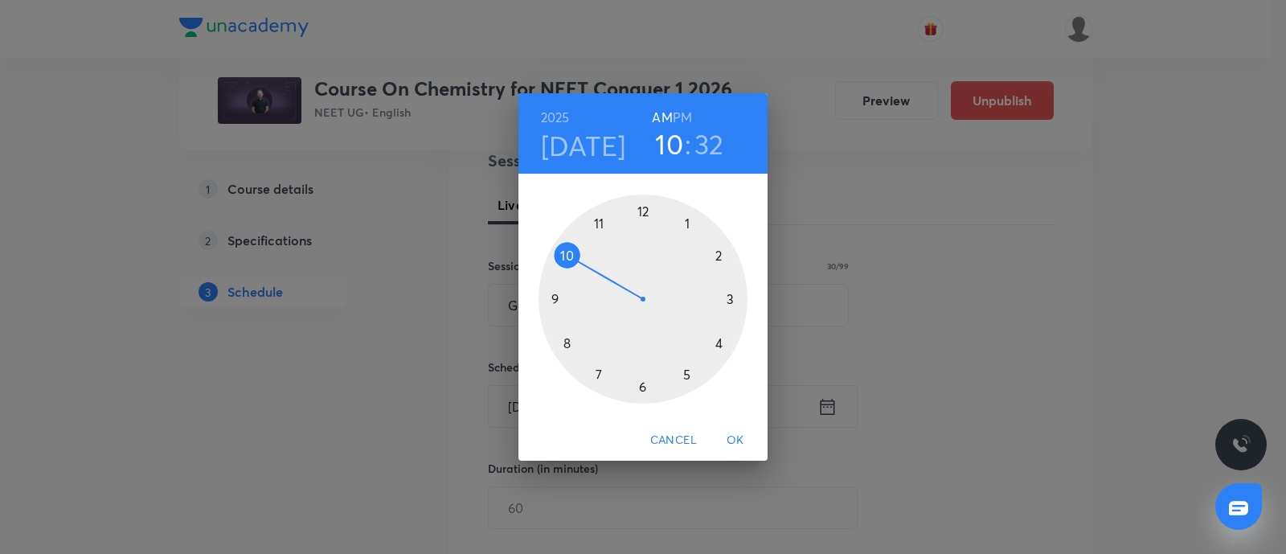
click at [687, 111] on h6 "PM" at bounding box center [682, 117] width 19 height 23
click at [643, 211] on div at bounding box center [643, 299] width 209 height 209
click at [730, 300] on div at bounding box center [643, 299] width 209 height 209
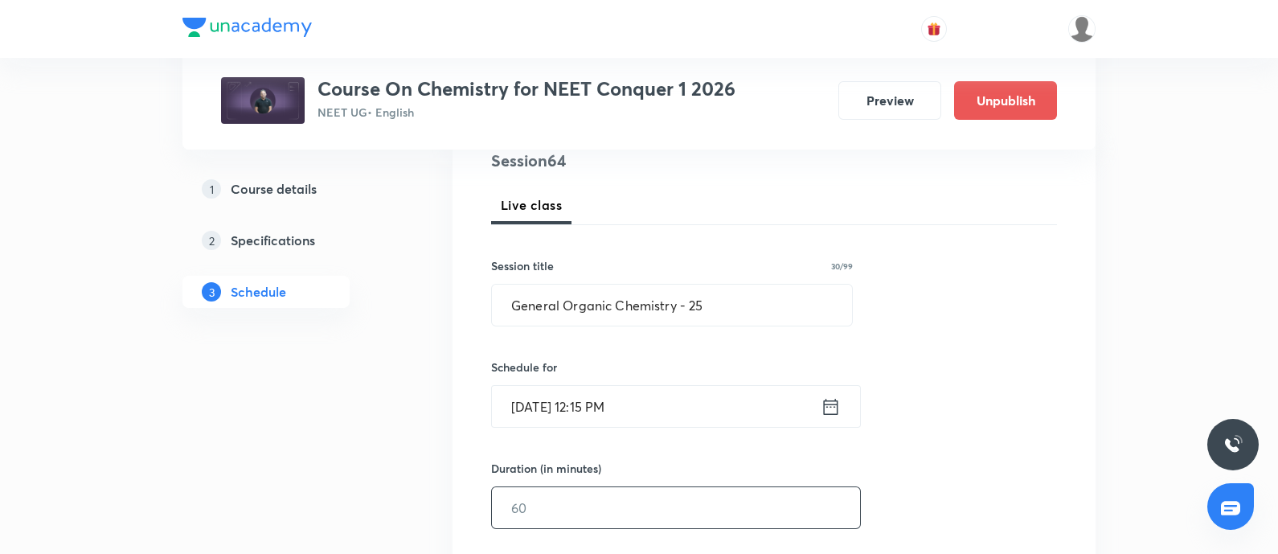
click at [554, 500] on input "text" at bounding box center [676, 507] width 368 height 41
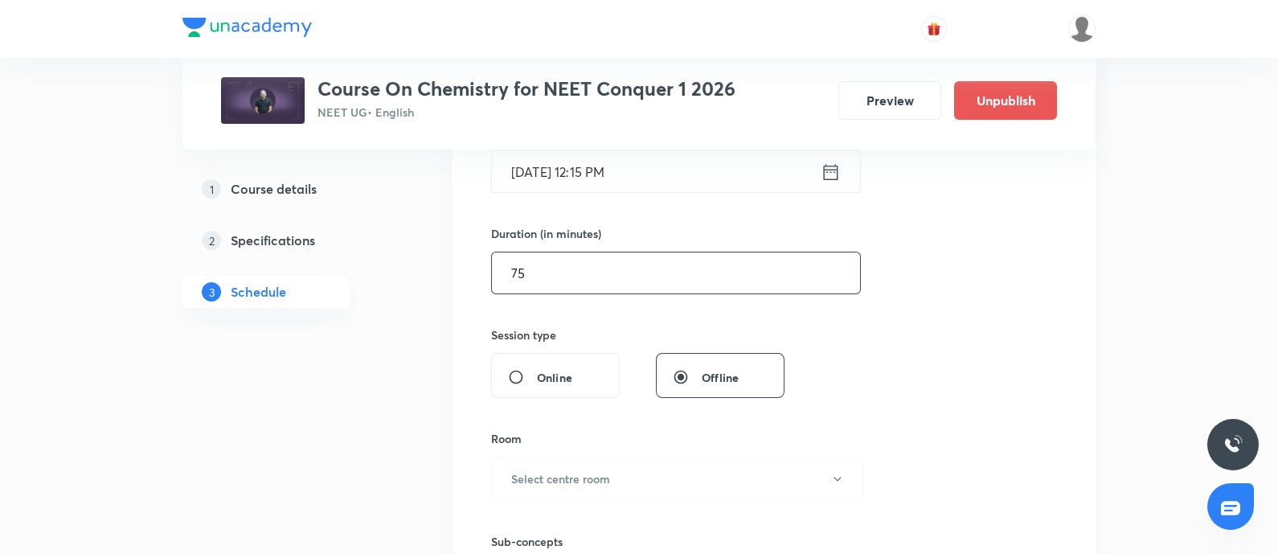
scroll to position [434, 0]
type input "75"
click at [586, 464] on button "Select centre room" at bounding box center [677, 478] width 373 height 44
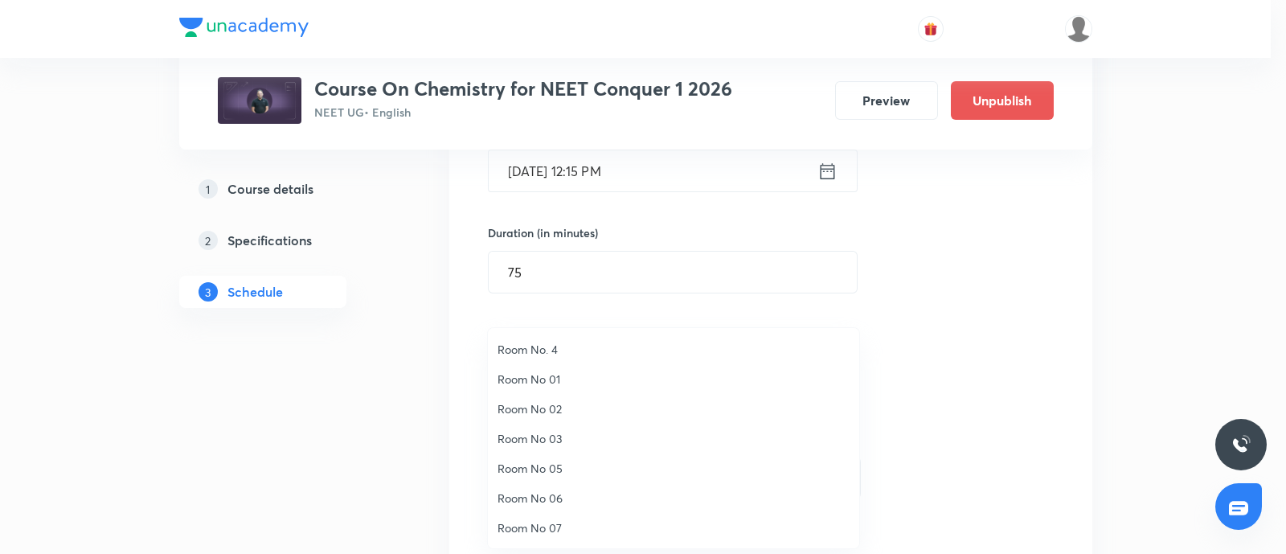
click at [553, 522] on span "Room No 07" at bounding box center [674, 527] width 352 height 17
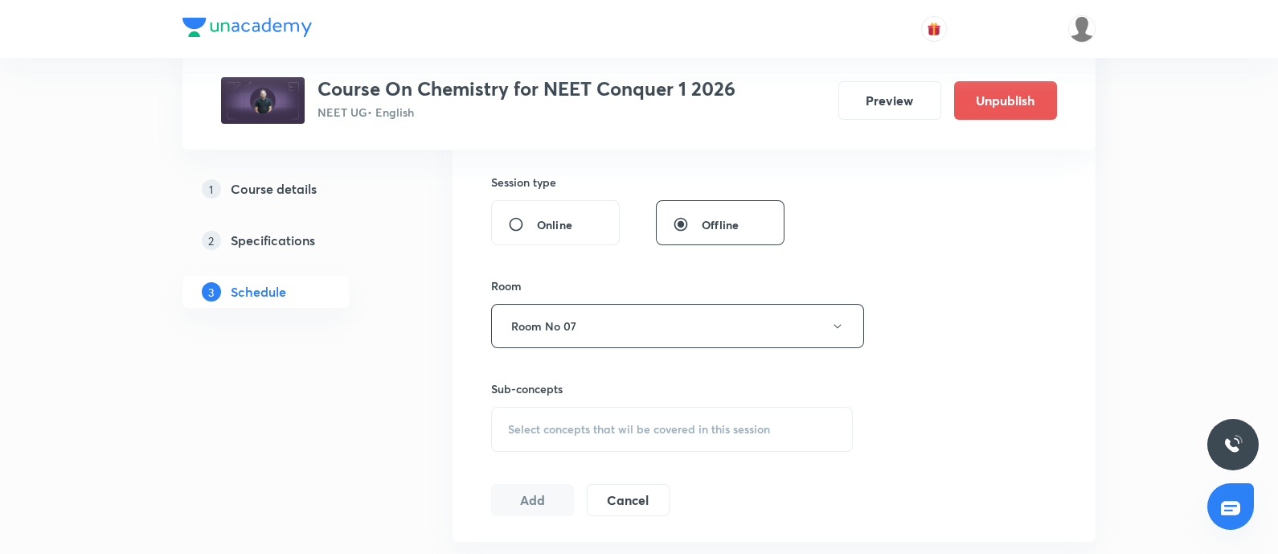
scroll to position [588, 0]
click at [594, 431] on span "Select concepts that wil be covered in this session" at bounding box center [639, 426] width 262 height 13
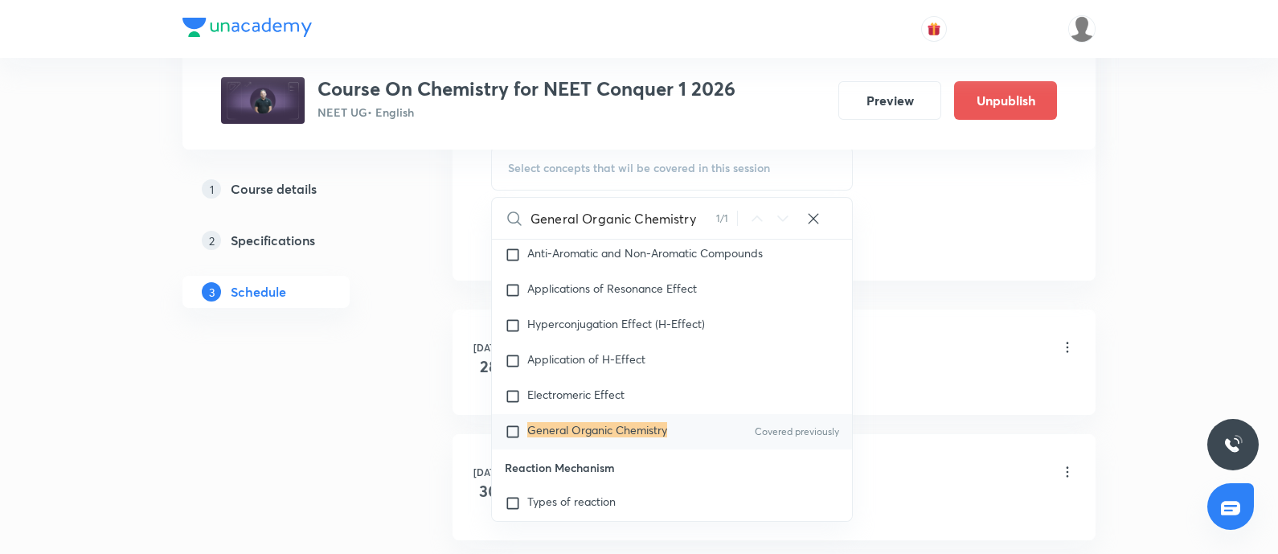
scroll to position [25146, 0]
type input "General Organic Chemistry"
click at [510, 439] on input "checkbox" at bounding box center [516, 431] width 23 height 16
checkbox input "true"
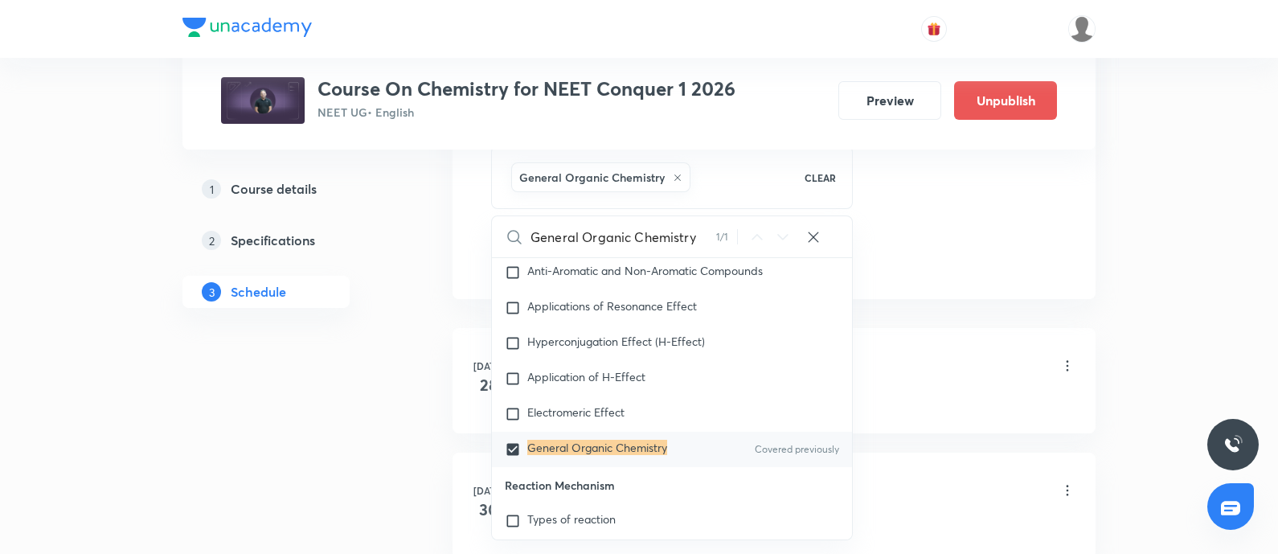
click at [940, 371] on div "Co-ordination Compounds - 01 Lesson 1 • 6:45 AM • 75 min • Room Room No 07" at bounding box center [799, 367] width 551 height 38
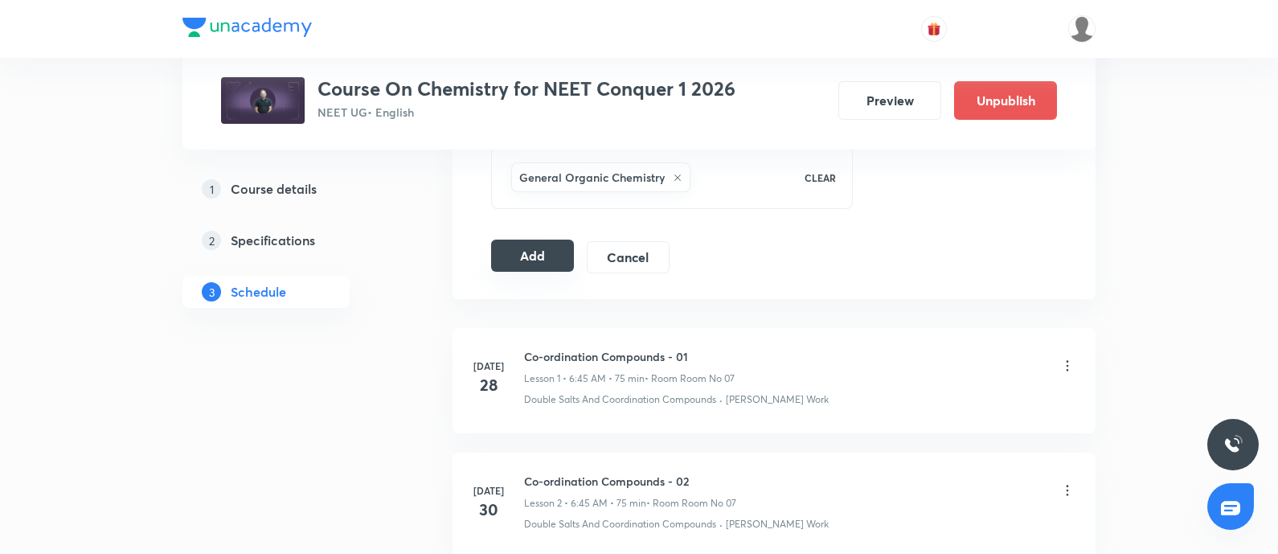
click at [519, 243] on button "Add" at bounding box center [532, 256] width 83 height 32
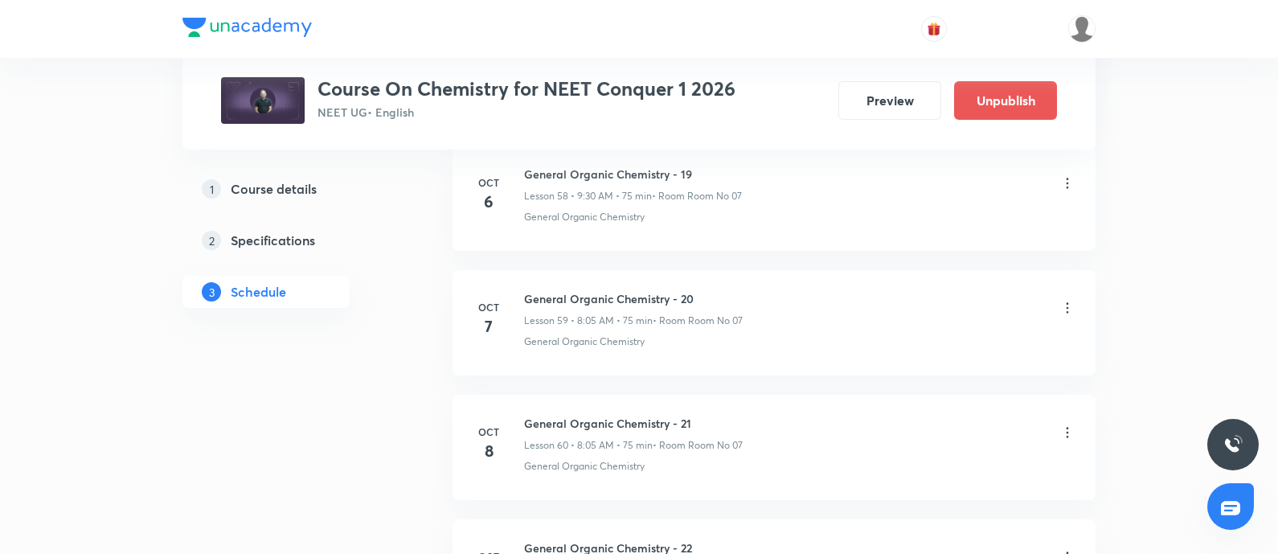
scroll to position [8583, 0]
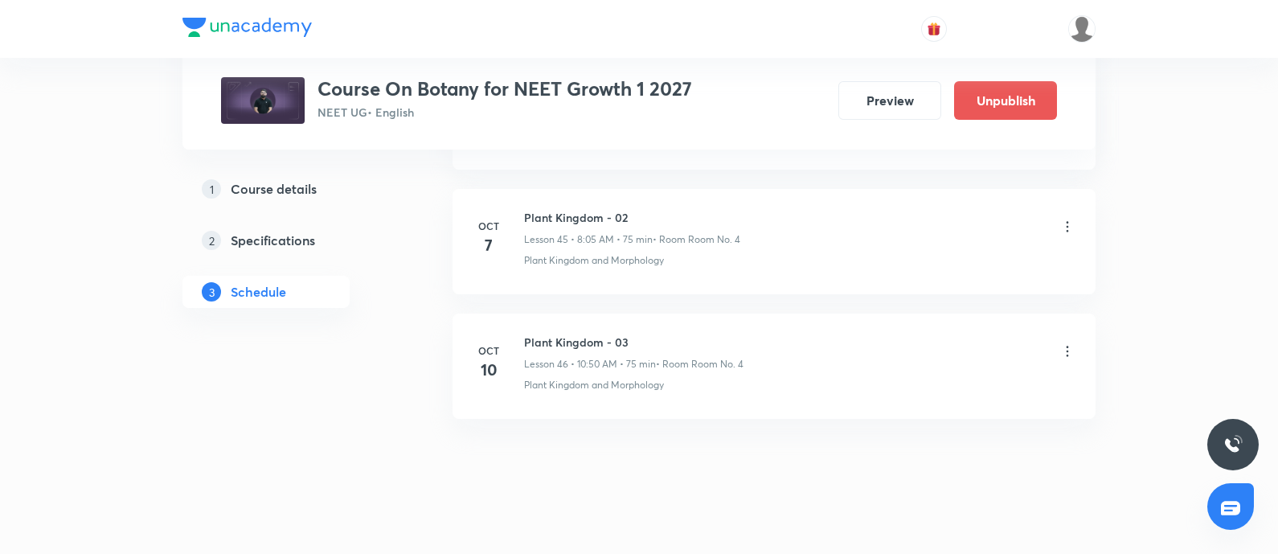
click at [527, 334] on h6 "Plant Kingdom - 03" at bounding box center [633, 342] width 219 height 17
copy h6 "Plant Kingdom - 03"
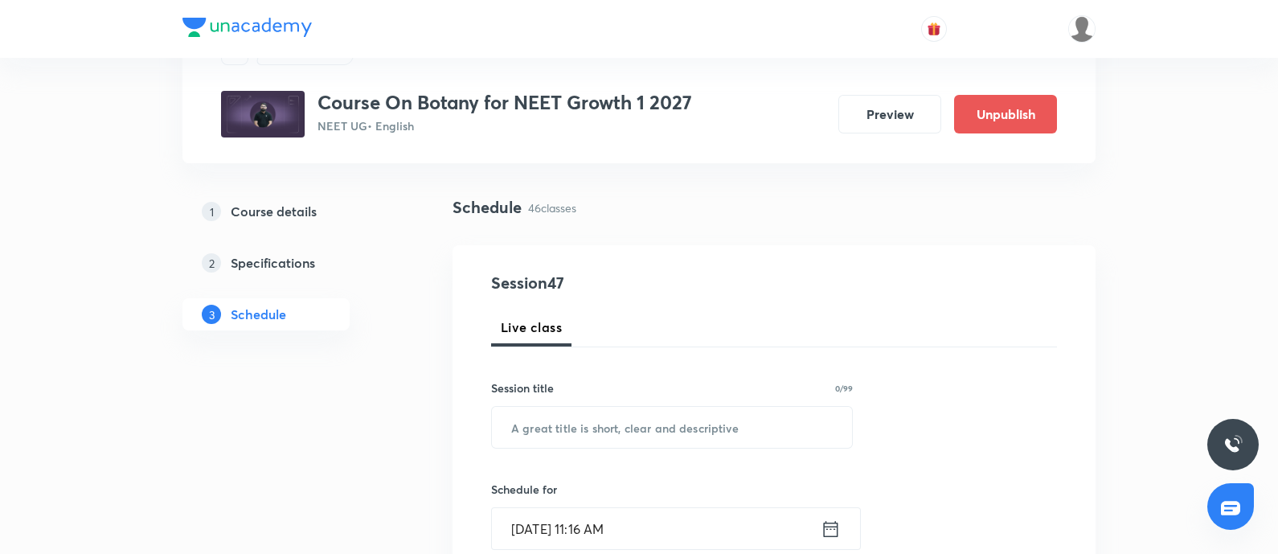
scroll to position [96, 0]
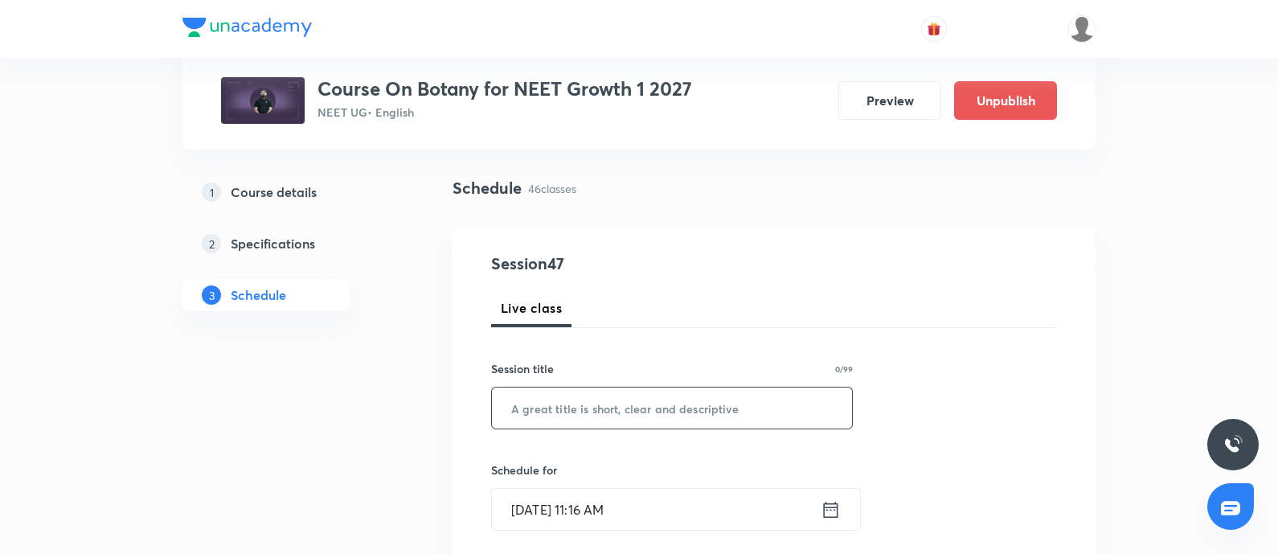
click at [574, 408] on input "text" at bounding box center [672, 407] width 360 height 41
paste input "Plant Kingdom - 03"
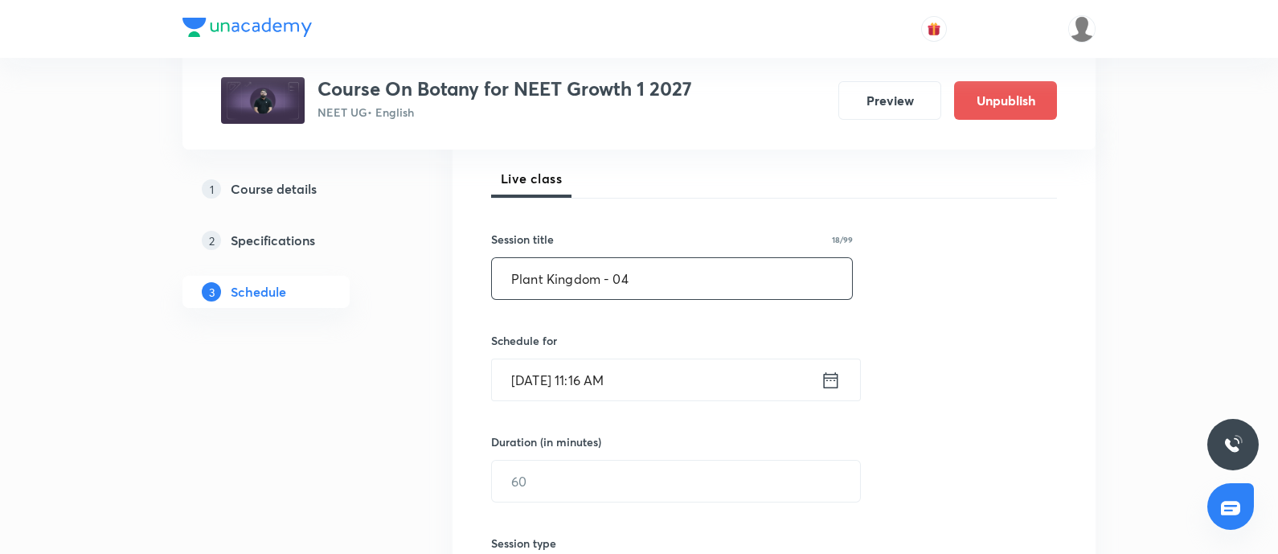
scroll to position [236, 0]
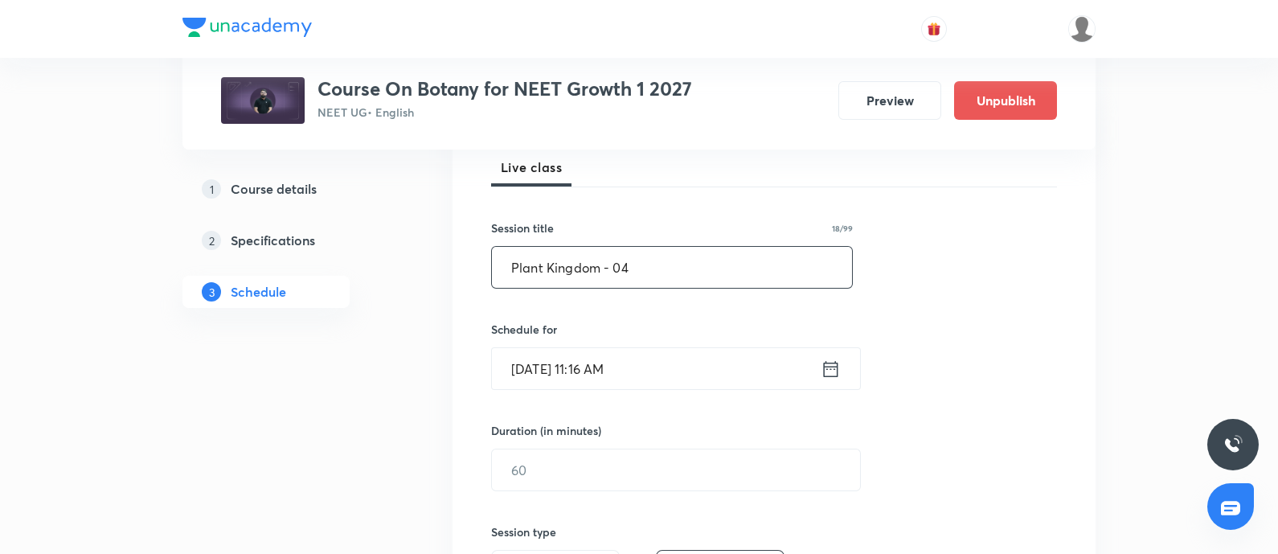
type input "Plant Kingdom - 04"
click at [676, 375] on input "Oct 8, 2025, 11:16 AM" at bounding box center [656, 368] width 329 height 41
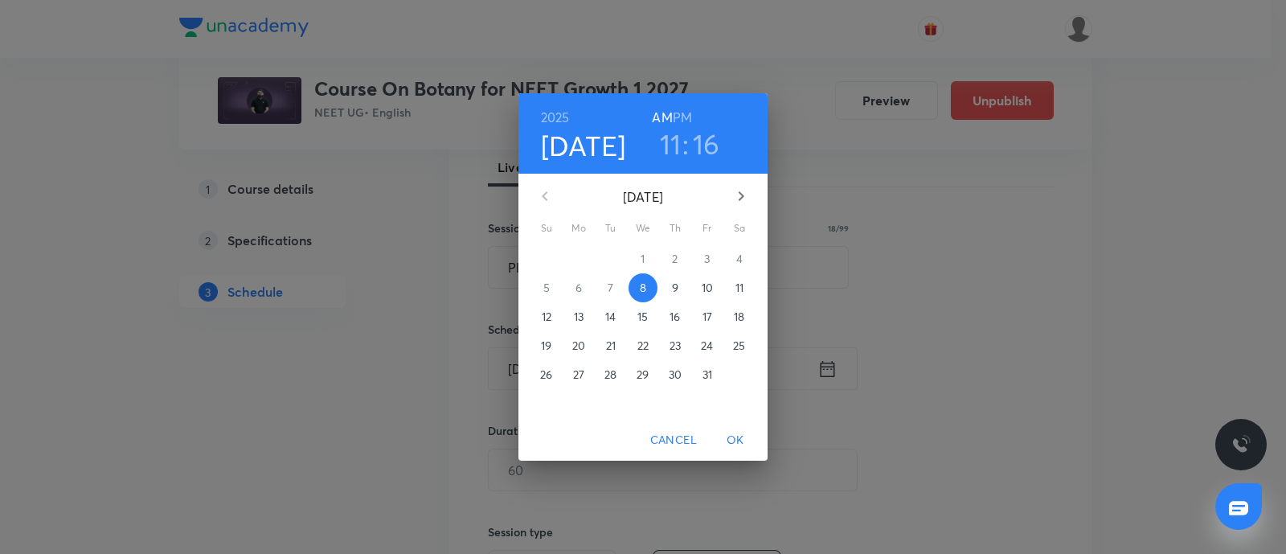
click at [743, 289] on p "11" at bounding box center [740, 288] width 8 height 16
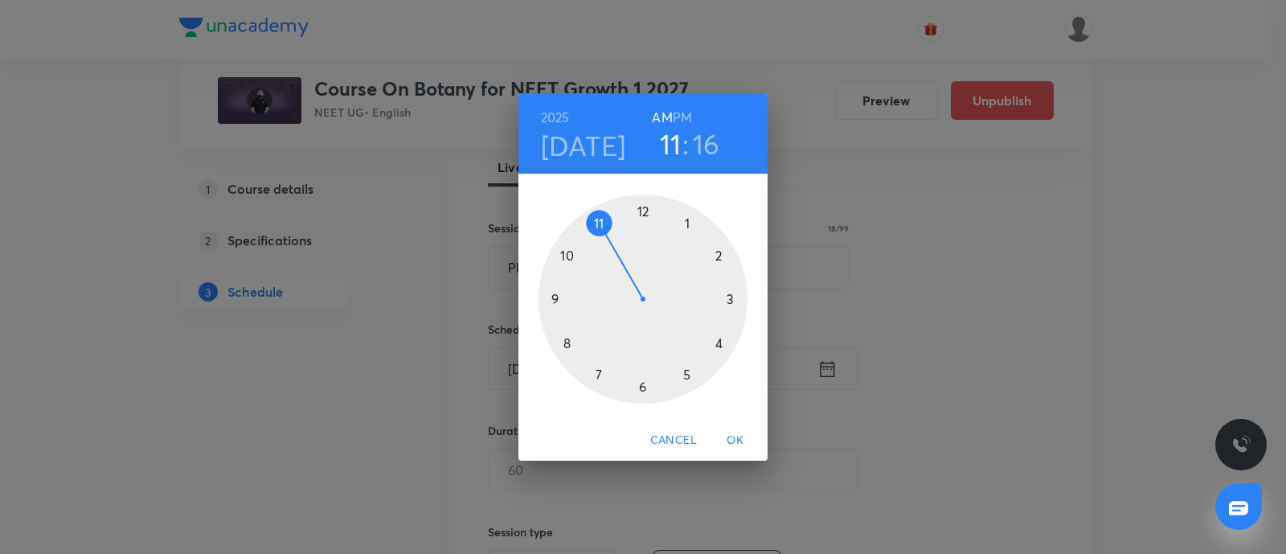
click at [568, 343] on div at bounding box center [643, 299] width 209 height 209
click at [686, 226] on div at bounding box center [643, 299] width 209 height 209
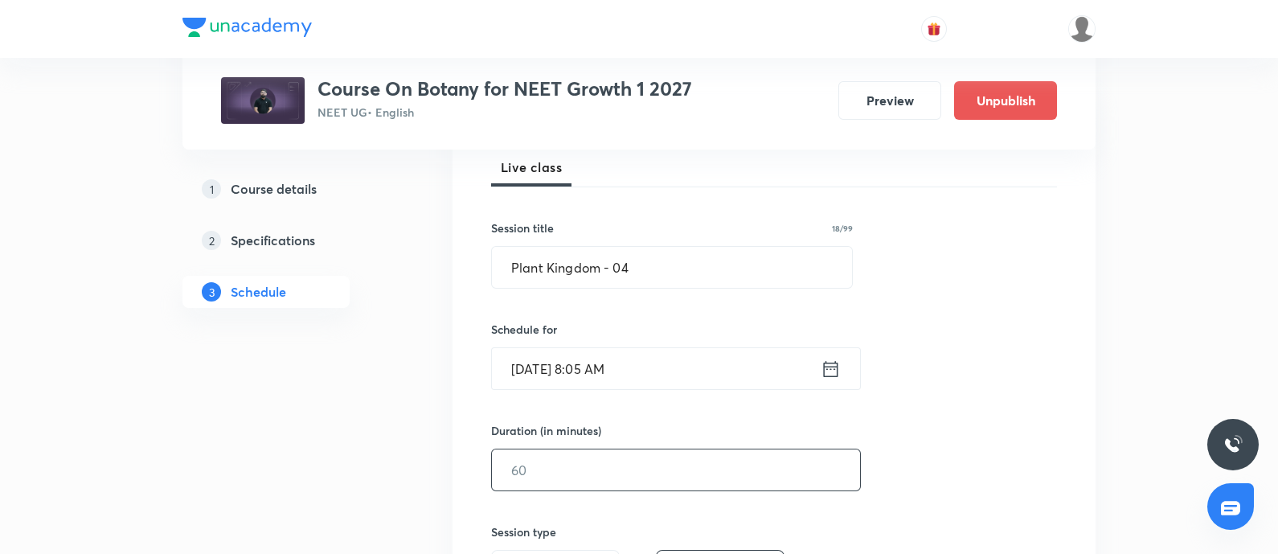
click at [556, 465] on input "text" at bounding box center [676, 469] width 368 height 41
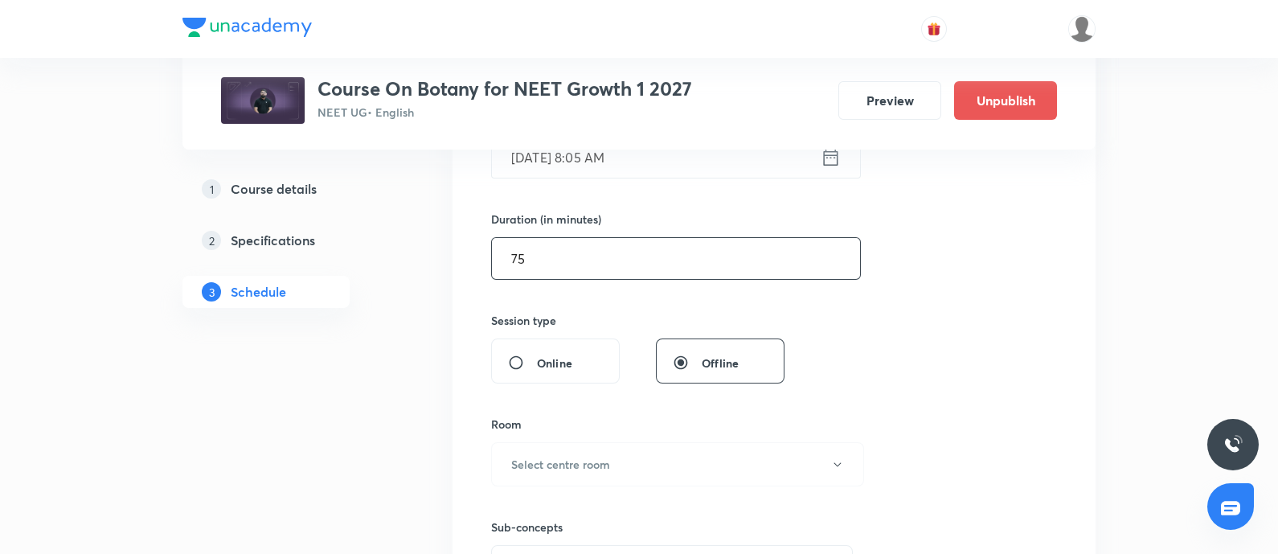
scroll to position [450, 0]
type input "75"
click at [556, 465] on h6 "Select centre room" at bounding box center [560, 461] width 99 height 17
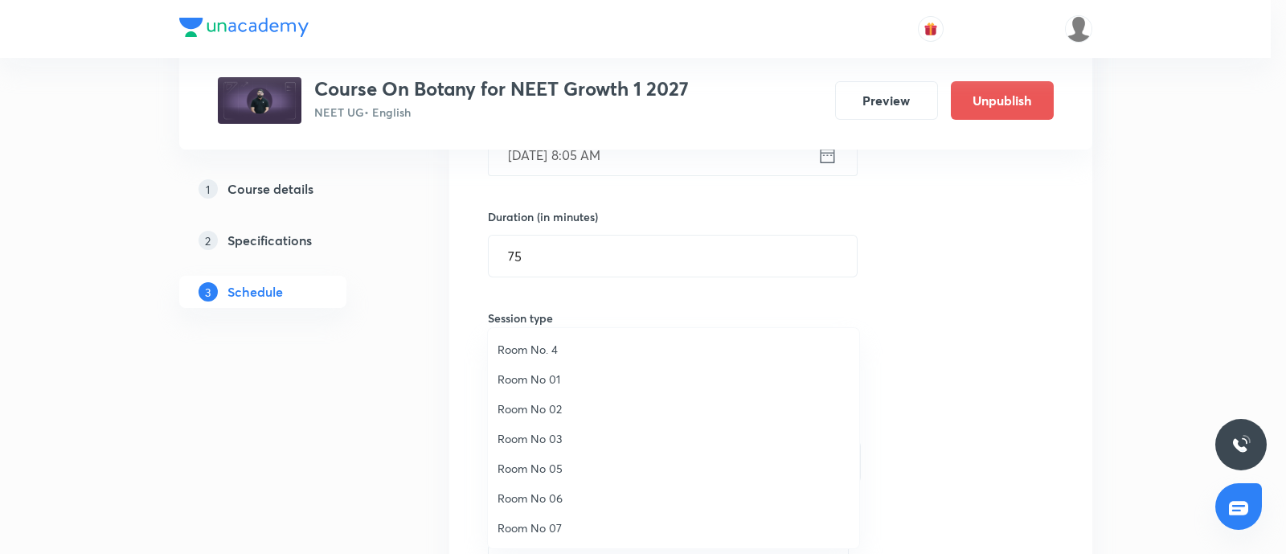
click at [544, 346] on span "Room No. 4" at bounding box center [674, 349] width 352 height 17
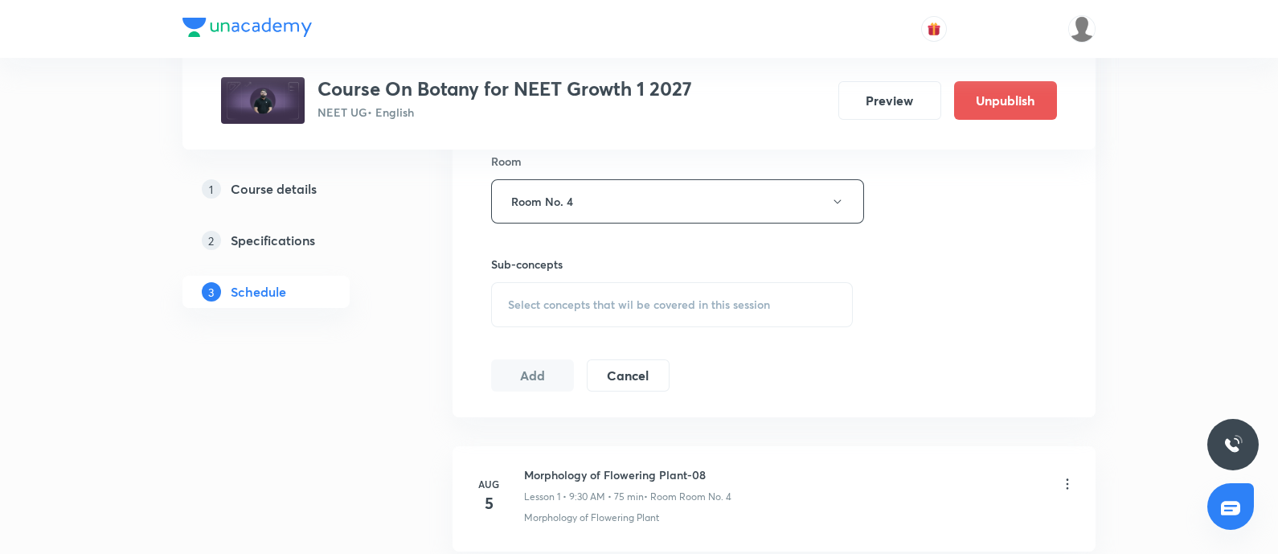
scroll to position [717, 0]
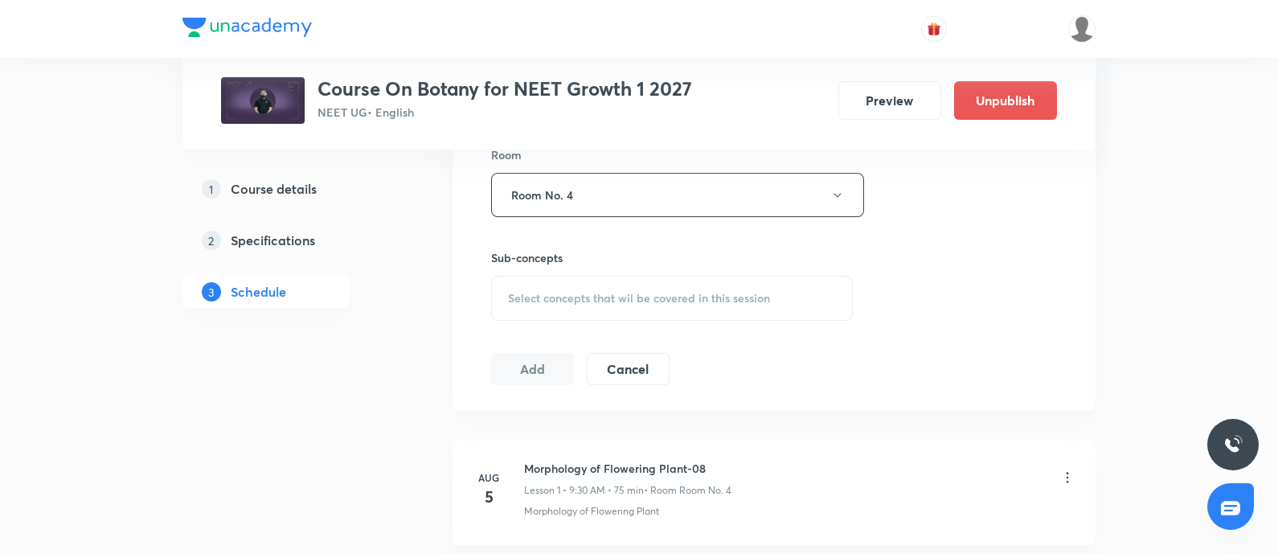
click at [574, 279] on div "Select concepts that wil be covered in this session" at bounding box center [672, 298] width 362 height 45
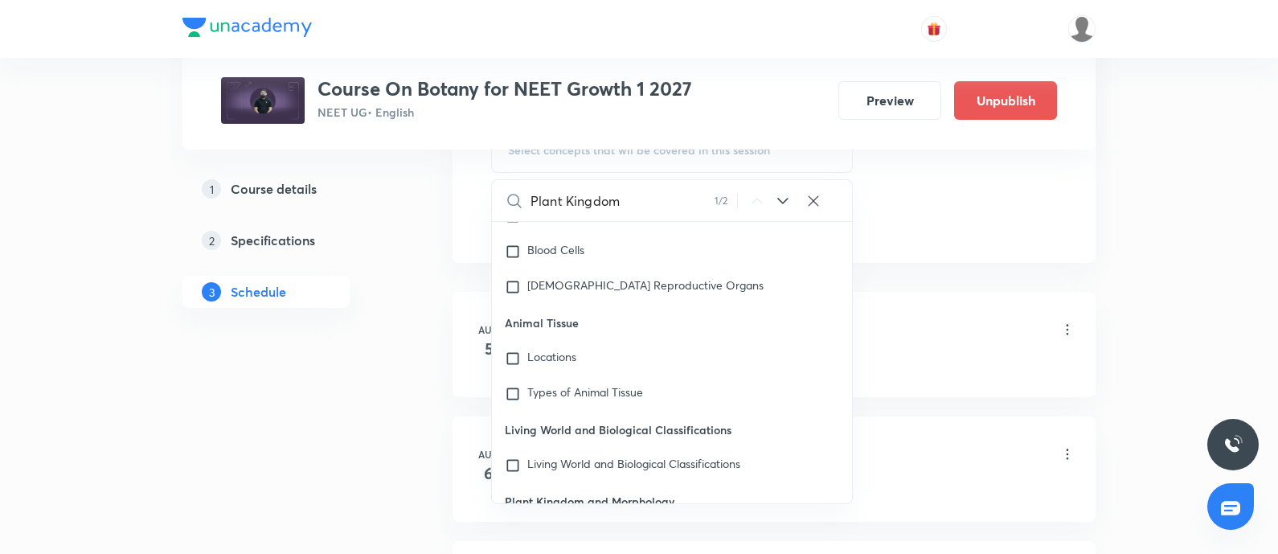
scroll to position [73514, 0]
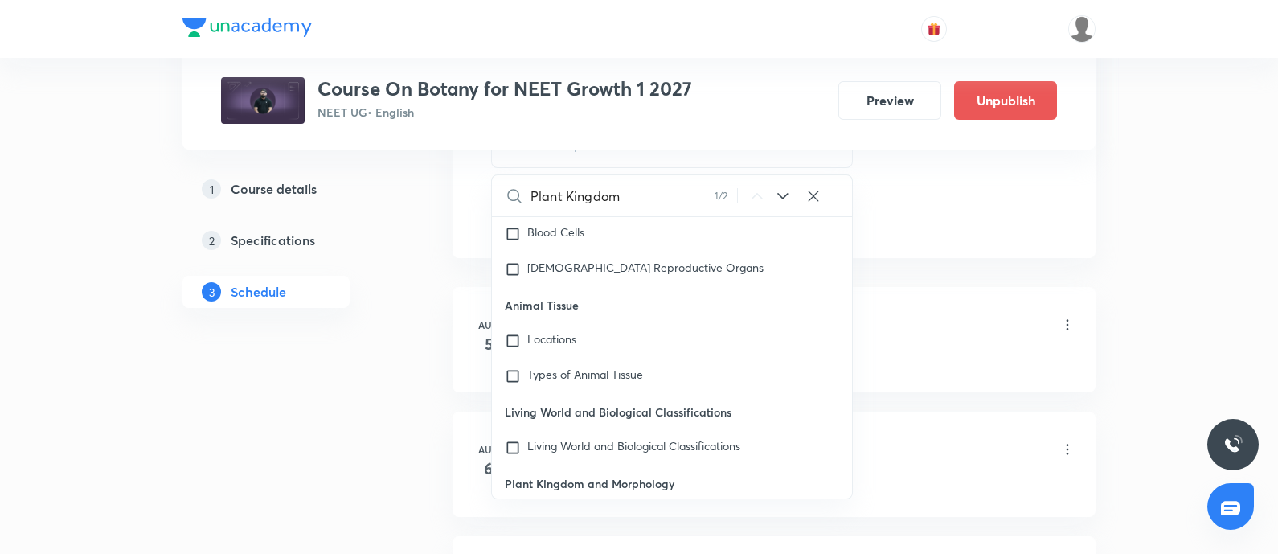
type input "Plant Kingdom"
click at [514, 511] on input "checkbox" at bounding box center [516, 519] width 23 height 16
checkbox input "true"
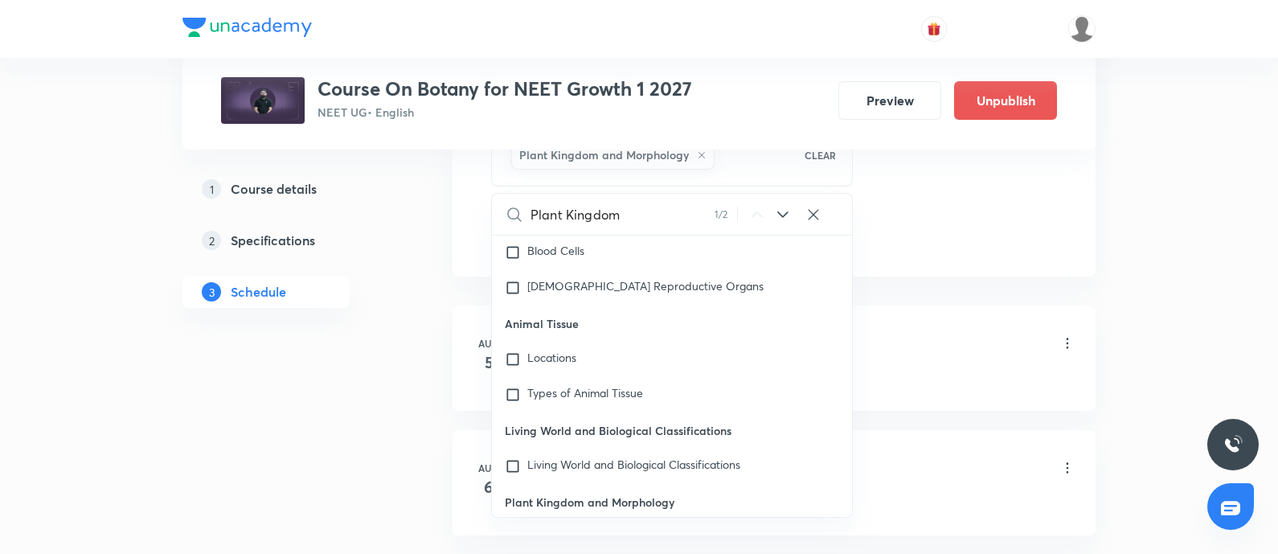
click at [902, 360] on div "Morphology of Flowering Plant-08 Lesson 1 • 9:30 AM • 75 min • Room Room No. 4" at bounding box center [799, 345] width 551 height 38
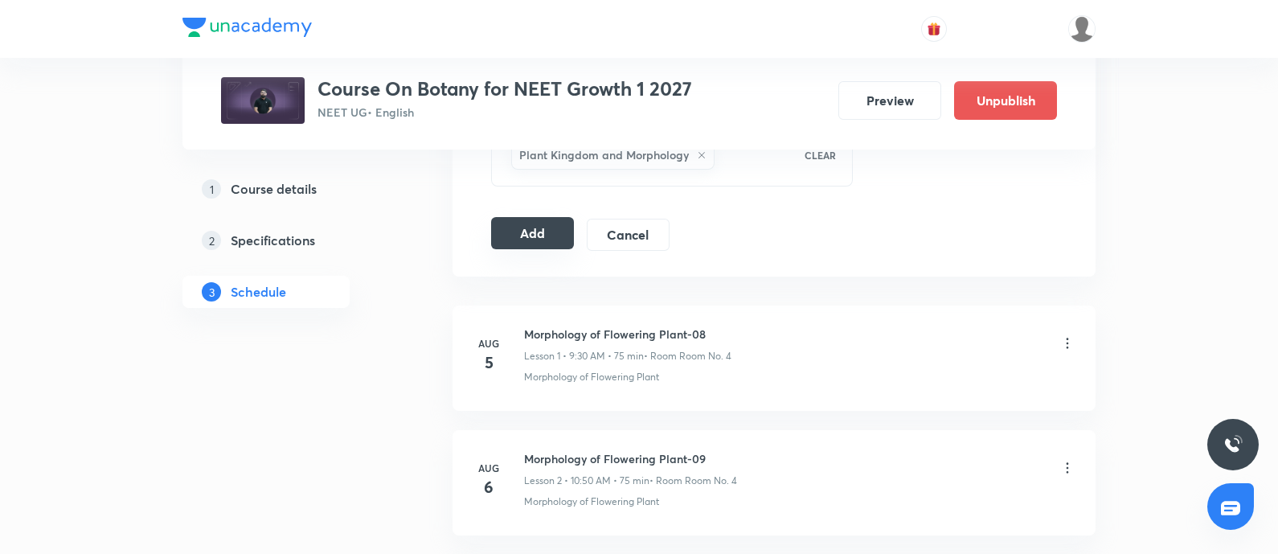
click at [539, 236] on button "Add" at bounding box center [532, 233] width 83 height 32
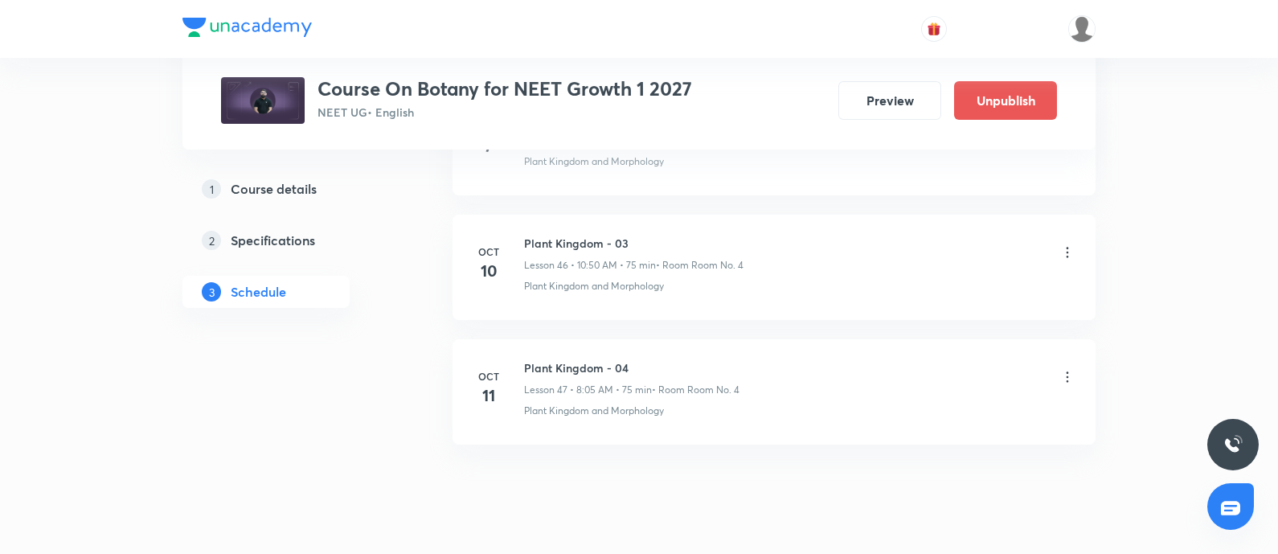
scroll to position [5839, 0]
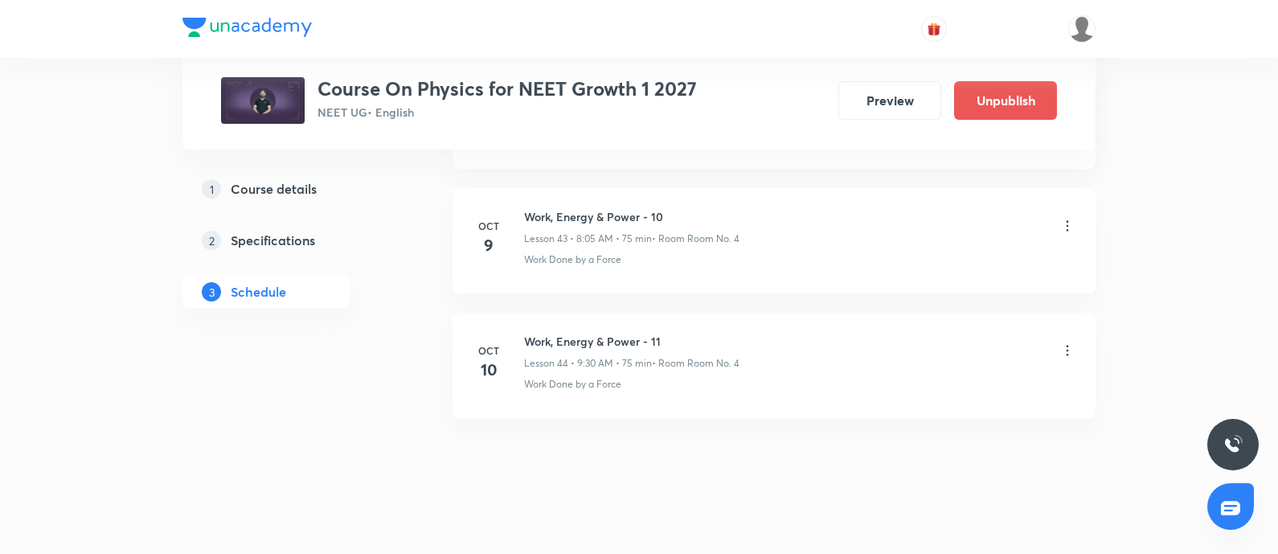
click at [531, 333] on h6 "Work, Energy & Power - 11" at bounding box center [631, 341] width 215 height 17
copy h6 "Work, Energy & Power - 11"
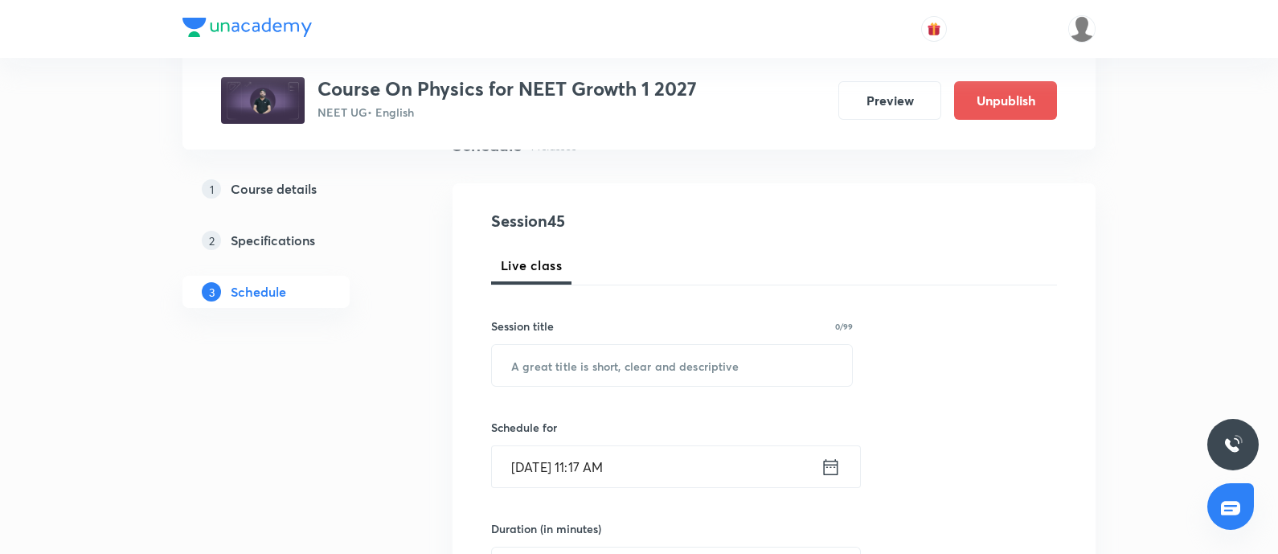
scroll to position [142, 0]
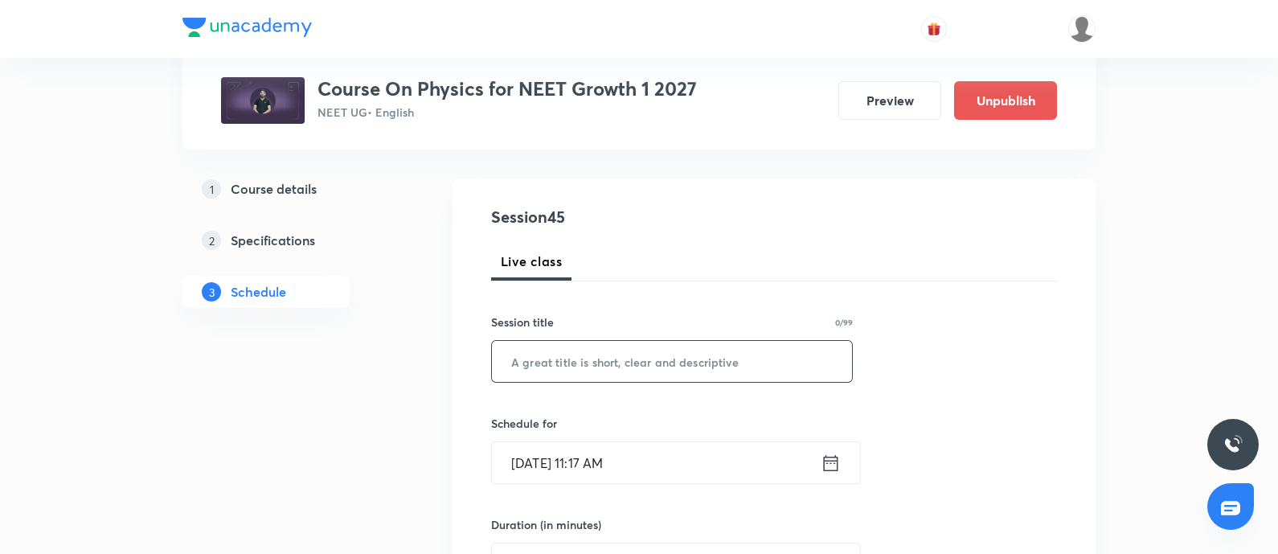
click at [550, 343] on input "text" at bounding box center [672, 361] width 360 height 41
paste input "Work, Energy & Power - 11"
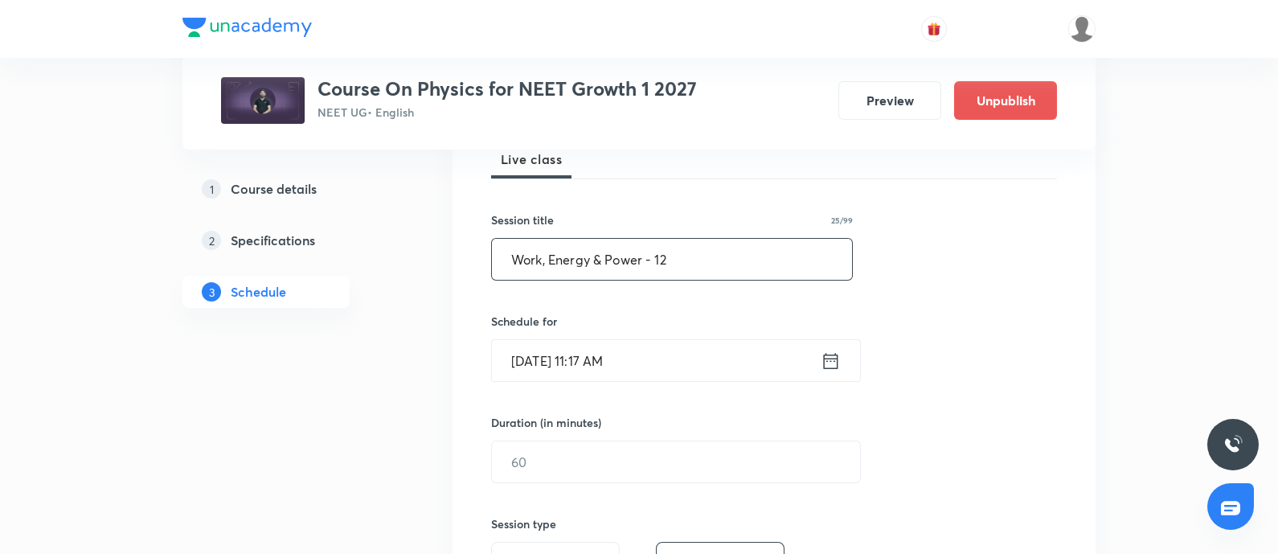
scroll to position [245, 0]
type input "Work, Energy & Power - 12"
click at [654, 355] on input "Oct 8, 2025, 11:17 AM" at bounding box center [656, 359] width 329 height 41
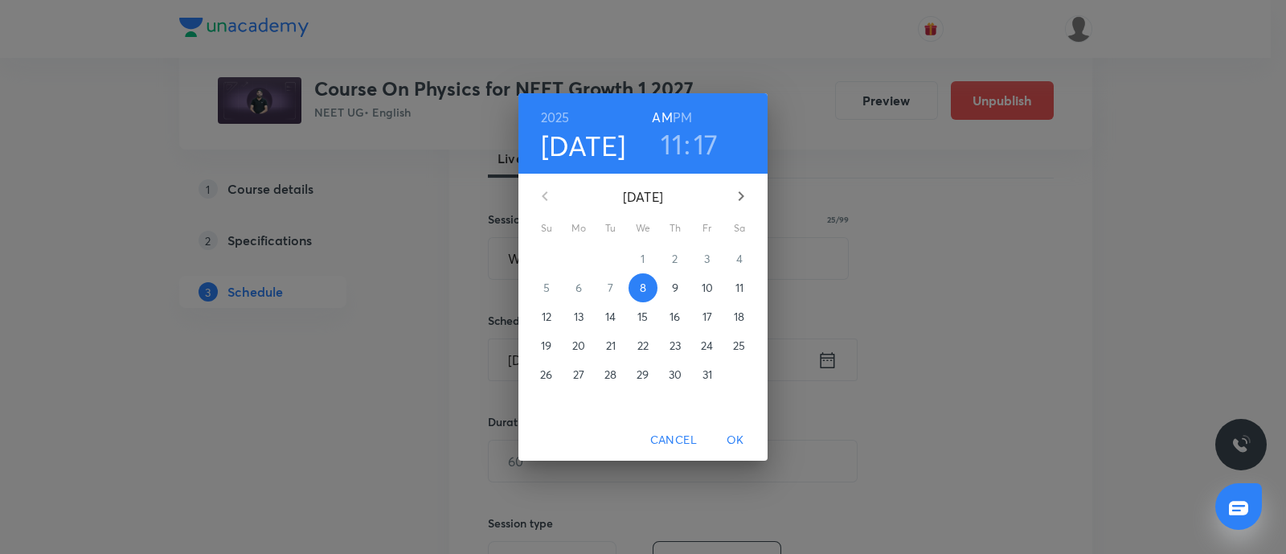
click at [738, 290] on p "11" at bounding box center [740, 288] width 8 height 16
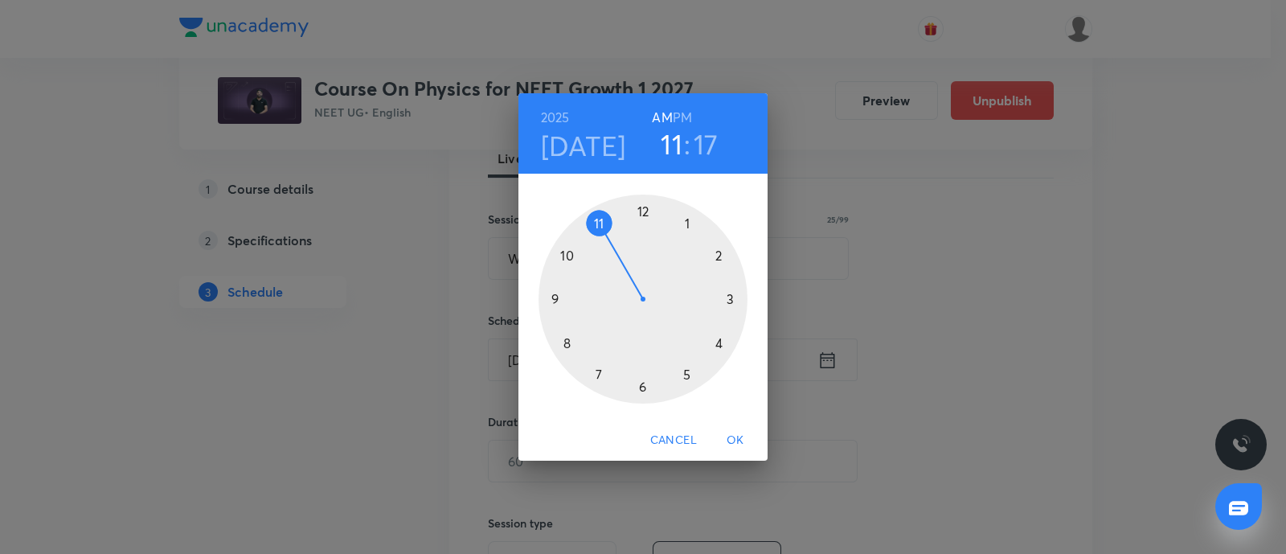
click at [558, 299] on div at bounding box center [643, 299] width 209 height 209
click at [640, 384] on div at bounding box center [643, 299] width 209 height 209
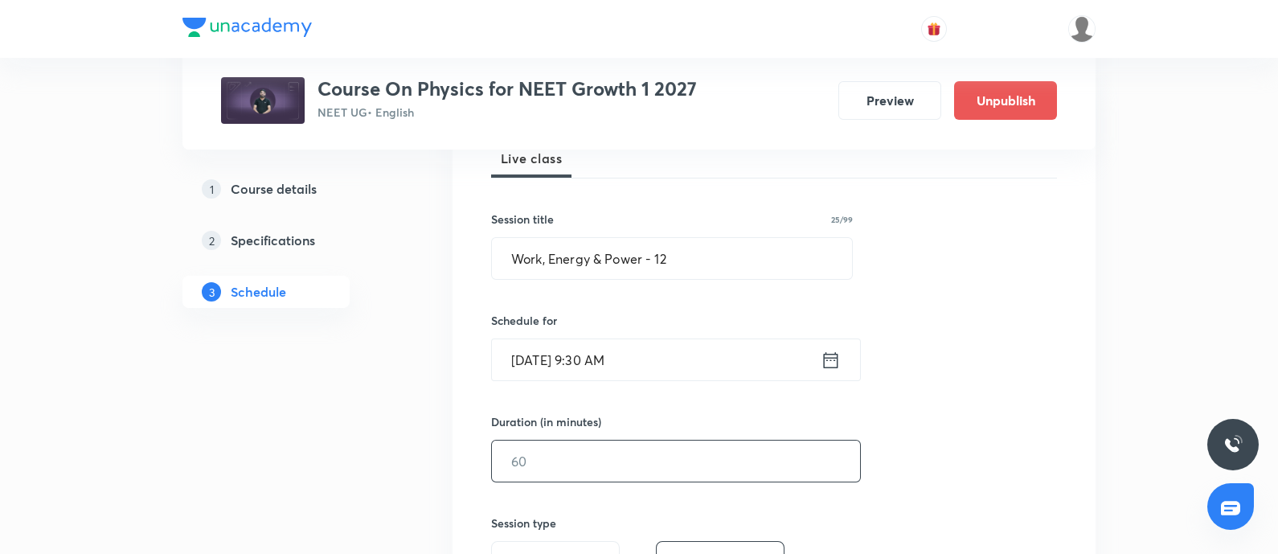
click at [547, 469] on input "text" at bounding box center [676, 461] width 368 height 41
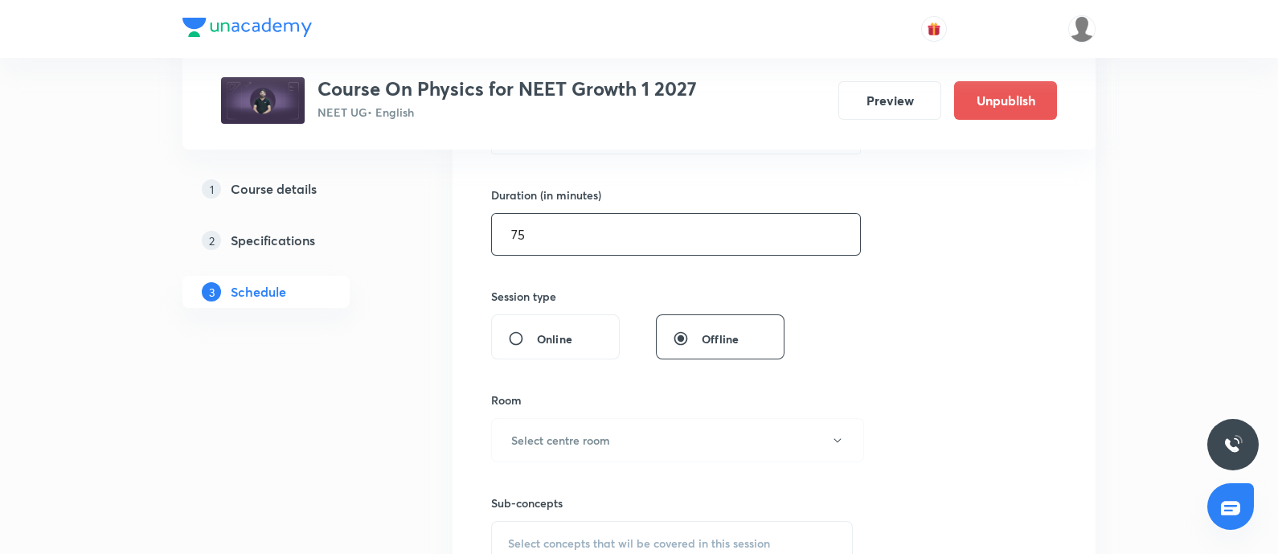
scroll to position [475, 0]
type input "75"
click at [568, 434] on h6 "Select centre room" at bounding box center [560, 436] width 99 height 17
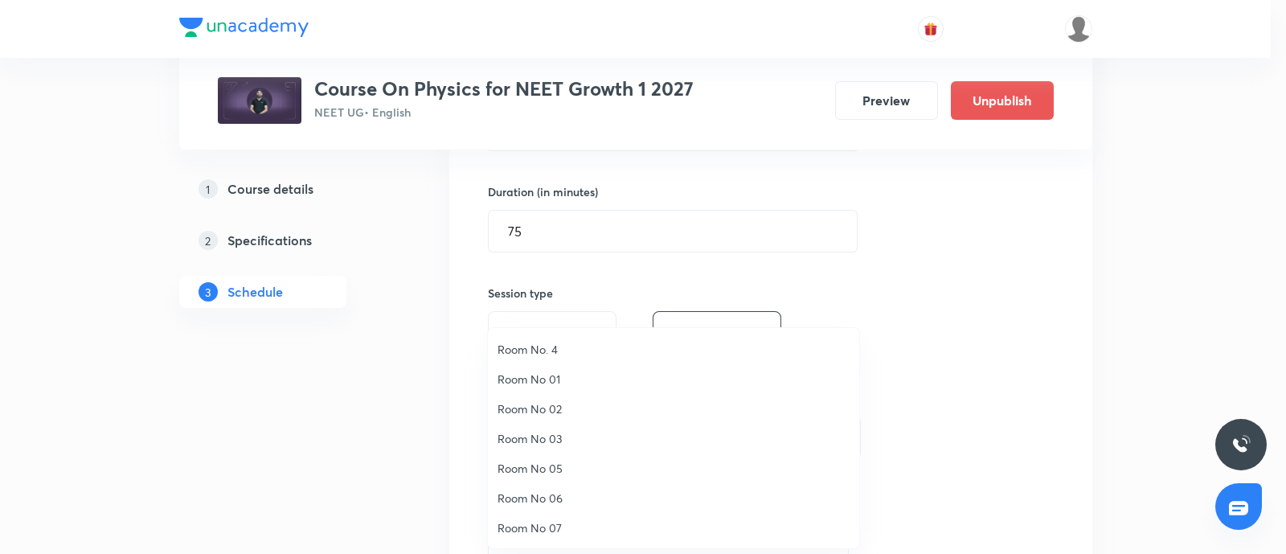
click at [542, 342] on span "Room No. 4" at bounding box center [674, 349] width 352 height 17
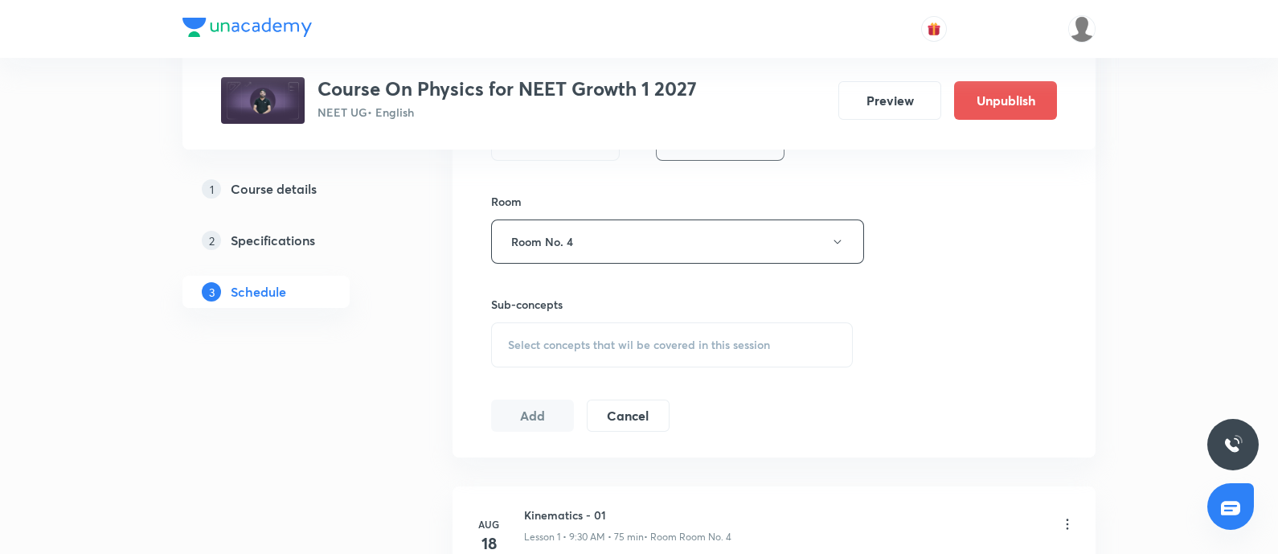
scroll to position [673, 0]
click at [542, 342] on span "Select concepts that wil be covered in this session" at bounding box center [639, 342] width 262 height 13
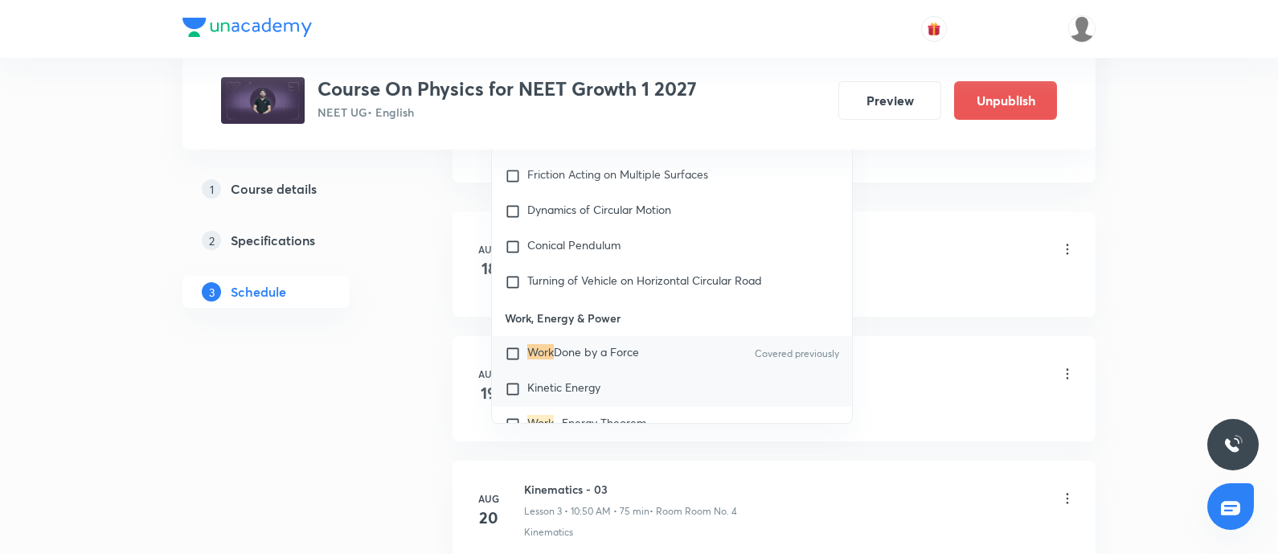
scroll to position [946, 0]
type input "Work"
click at [510, 347] on input "checkbox" at bounding box center [516, 353] width 23 height 16
checkbox input "true"
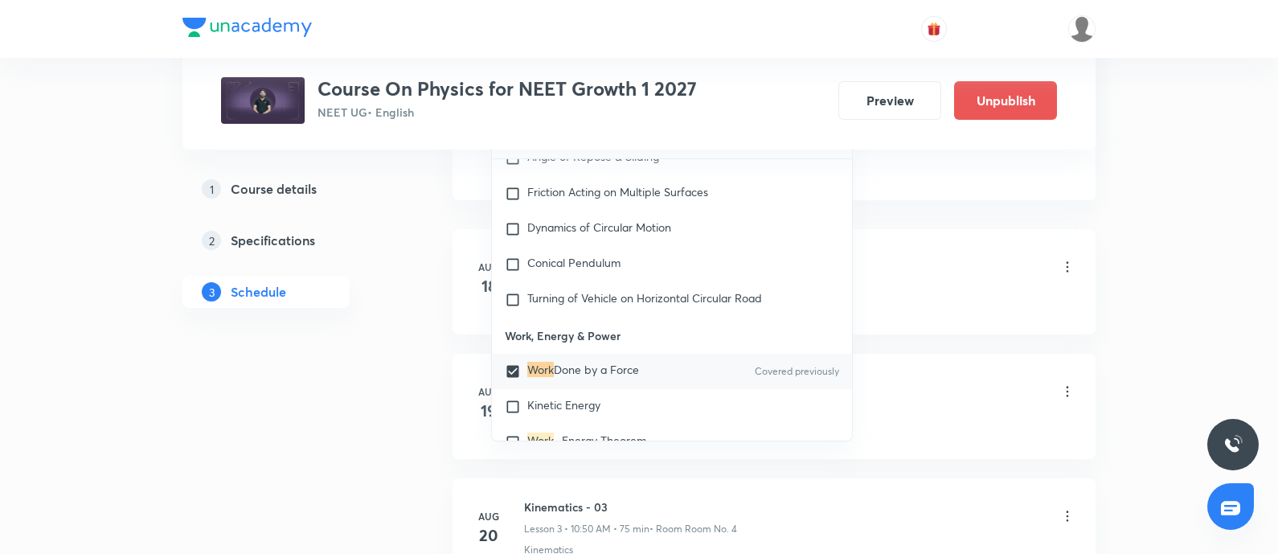
click at [929, 284] on div "Kinematics - 01 Lesson 1 • 9:30 AM • 75 min • Room Room No. 4" at bounding box center [799, 268] width 551 height 38
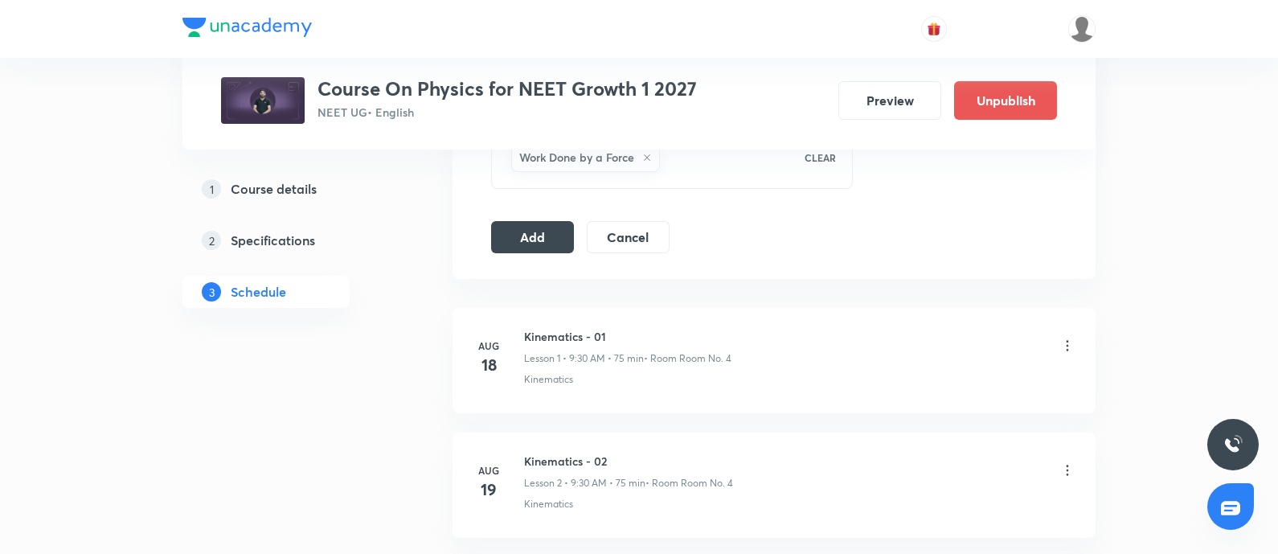
scroll to position [864, 0]
click at [547, 235] on button "Add" at bounding box center [532, 239] width 83 height 32
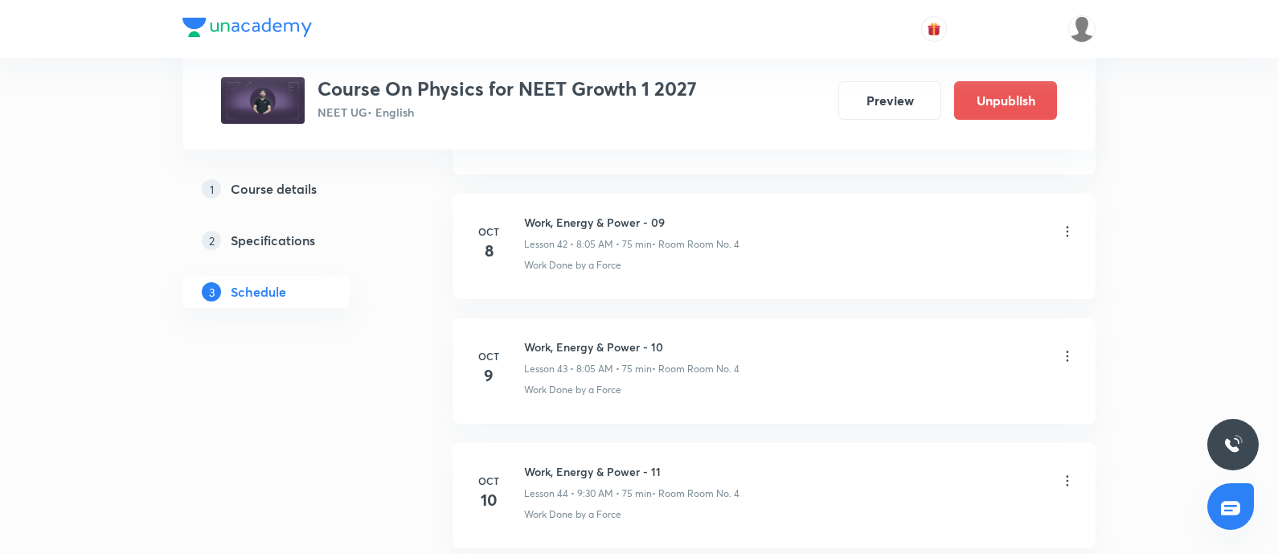
scroll to position [5590, 0]
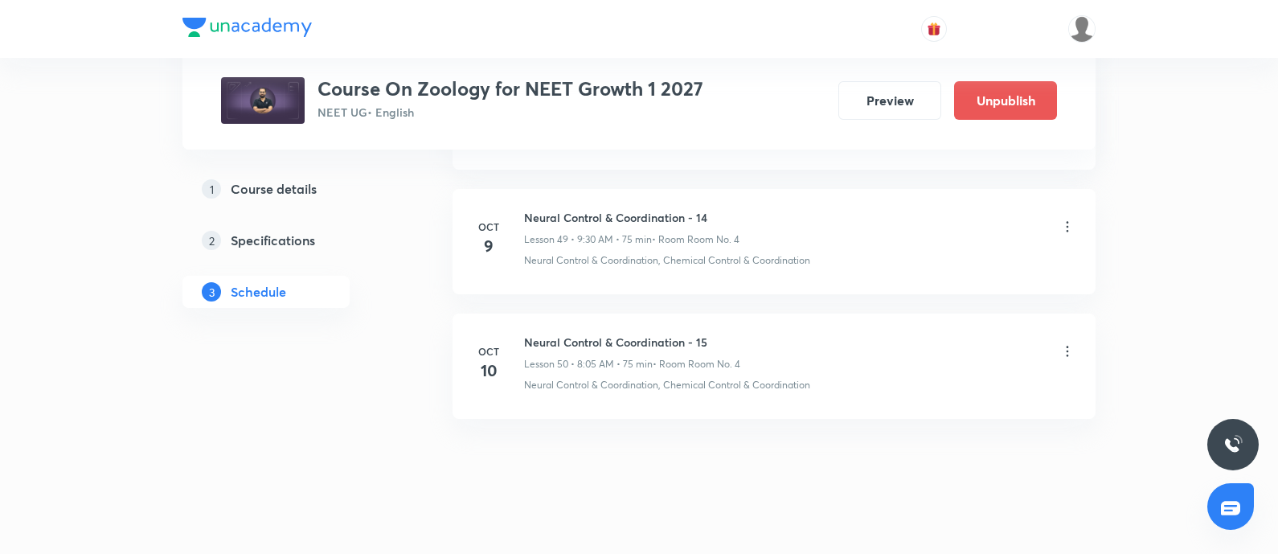
click at [527, 334] on h6 "Neural Control & Coordination - 15" at bounding box center [632, 342] width 216 height 17
copy h6 "Neural Control & Coordination - 15"
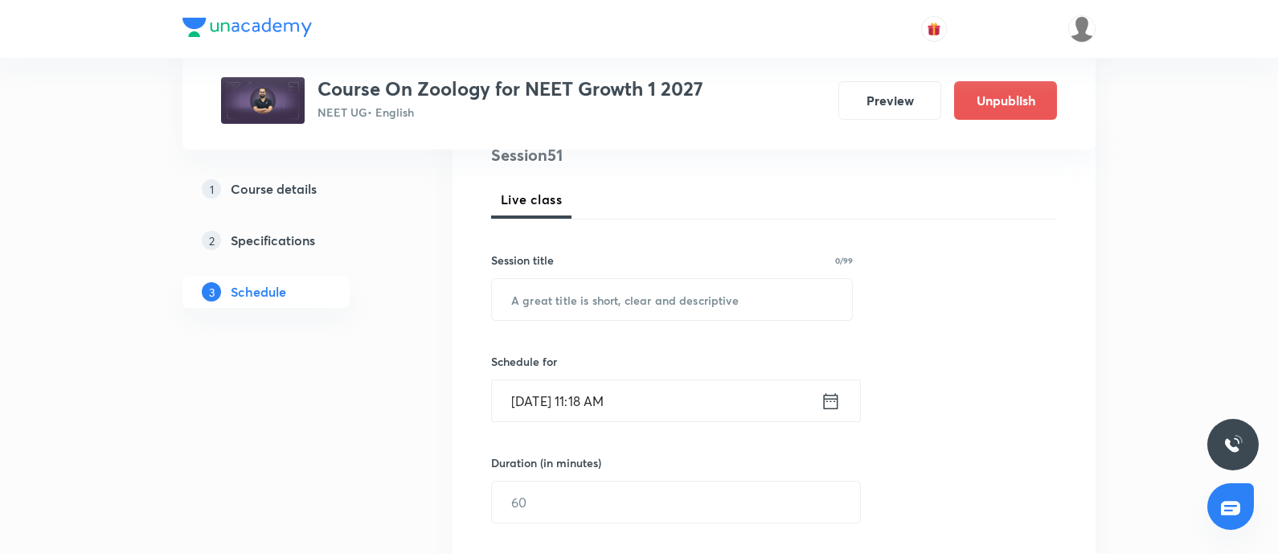
scroll to position [207, 0]
click at [607, 303] on input "text" at bounding box center [672, 297] width 360 height 41
paste input "Neural Control & Coordination - 15"
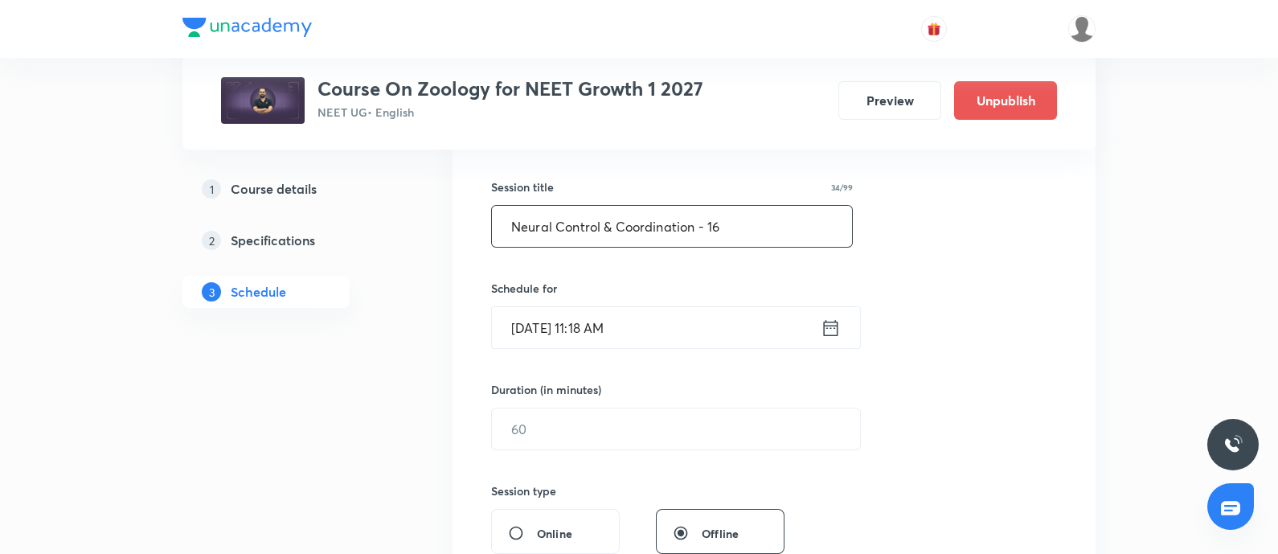
scroll to position [281, 0]
type input "Neural Control & Coordination - 16"
click at [659, 322] on input "[DATE] 11:18 AM" at bounding box center [656, 323] width 329 height 41
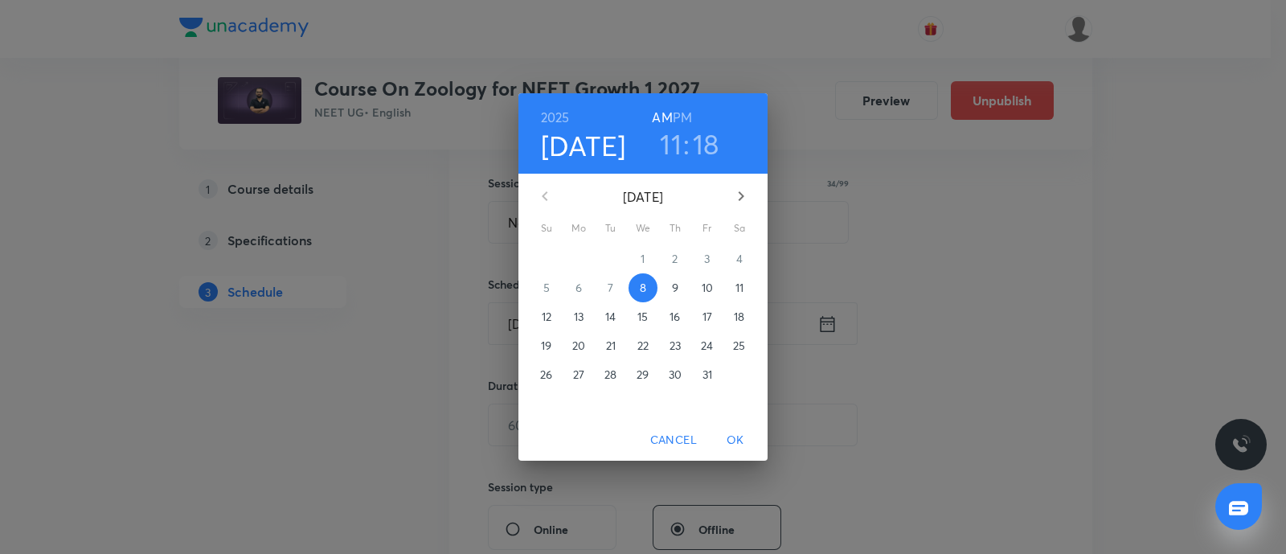
click at [739, 291] on p "11" at bounding box center [740, 288] width 8 height 16
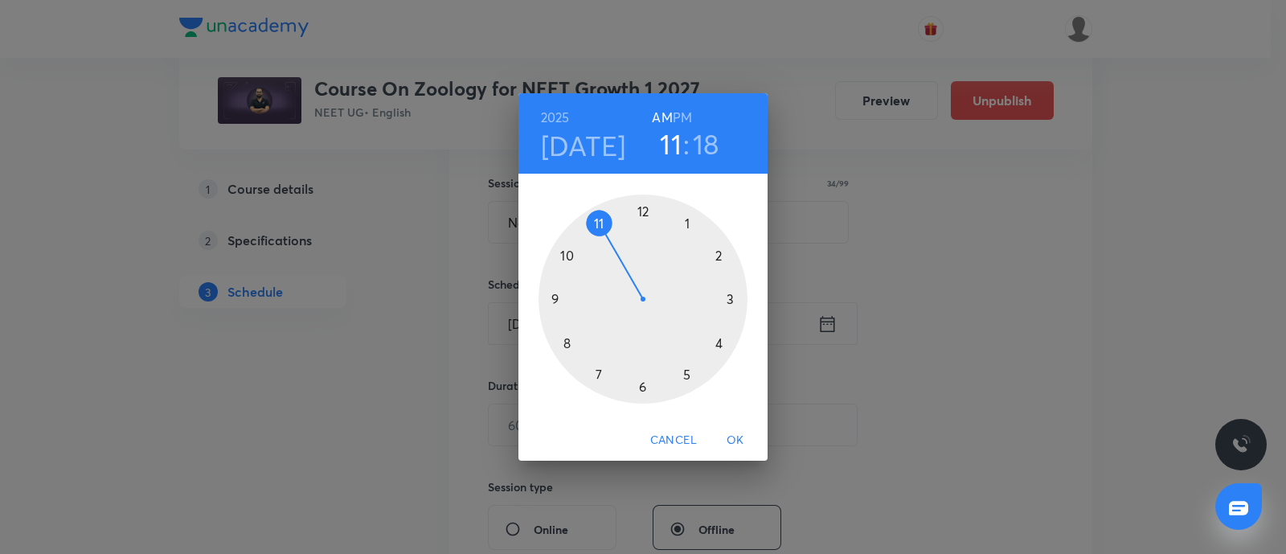
click at [568, 258] on div at bounding box center [643, 299] width 209 height 209
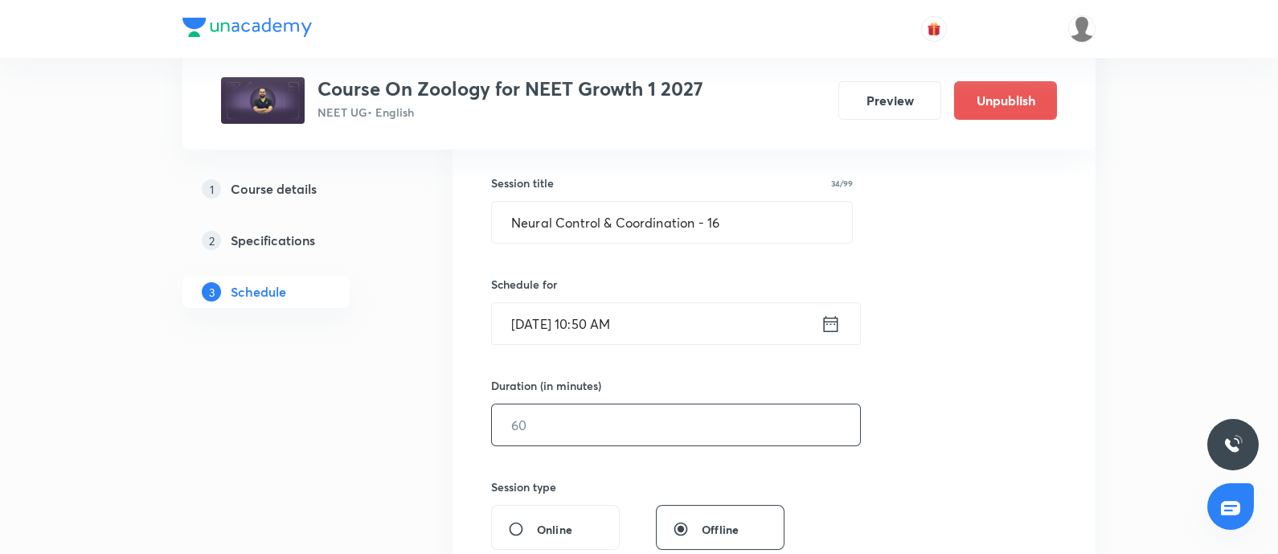
click at [567, 420] on input "text" at bounding box center [676, 424] width 368 height 41
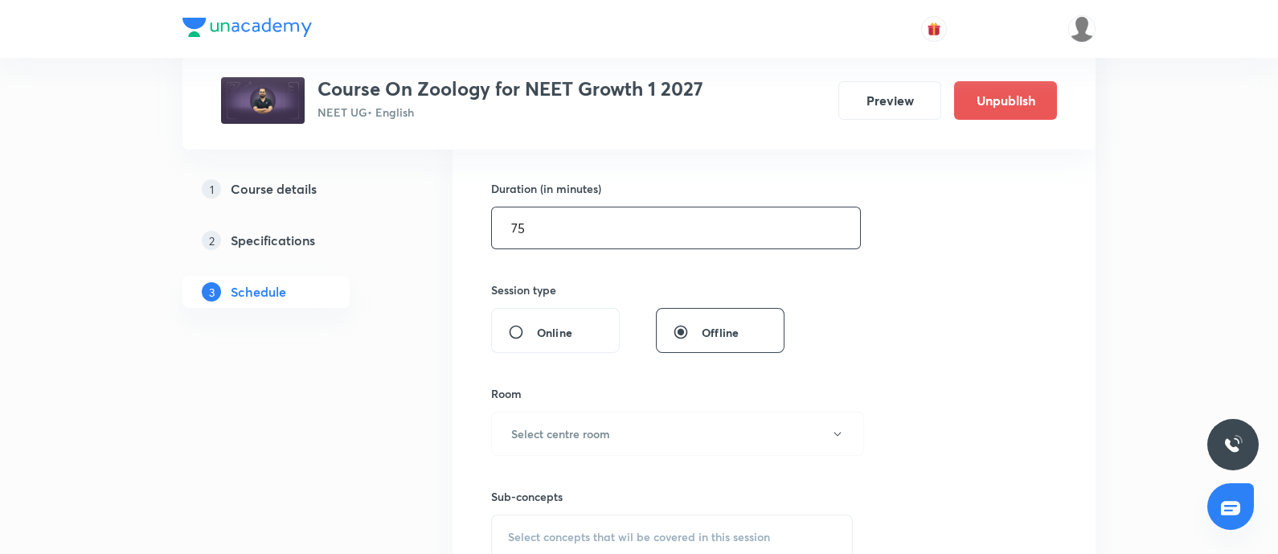
scroll to position [492, 0]
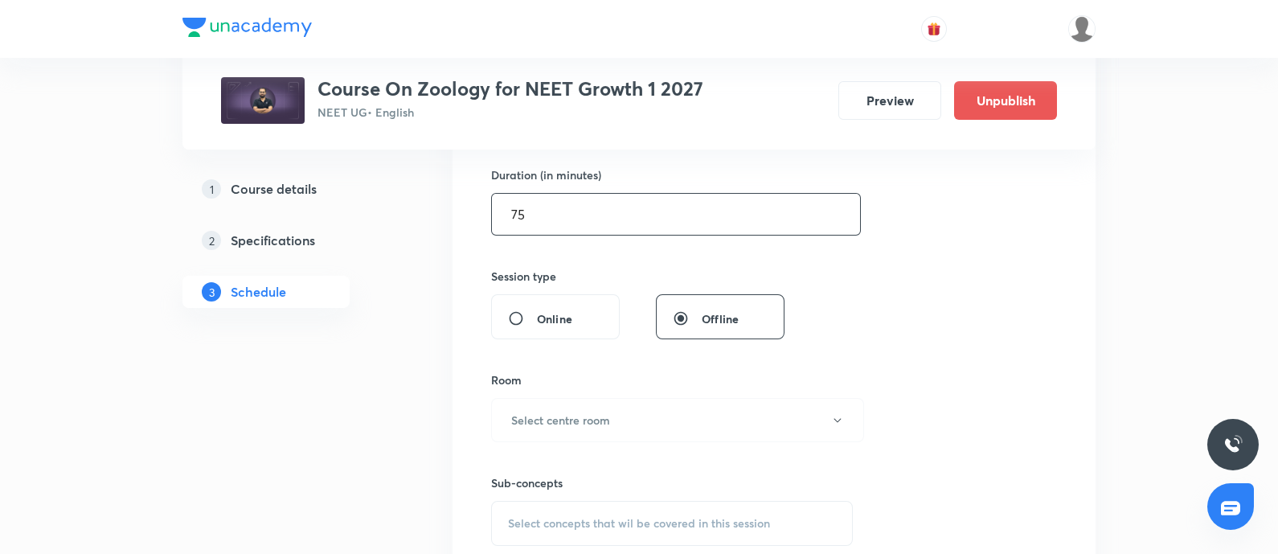
type input "75"
click at [567, 420] on h6 "Select centre room" at bounding box center [560, 420] width 99 height 17
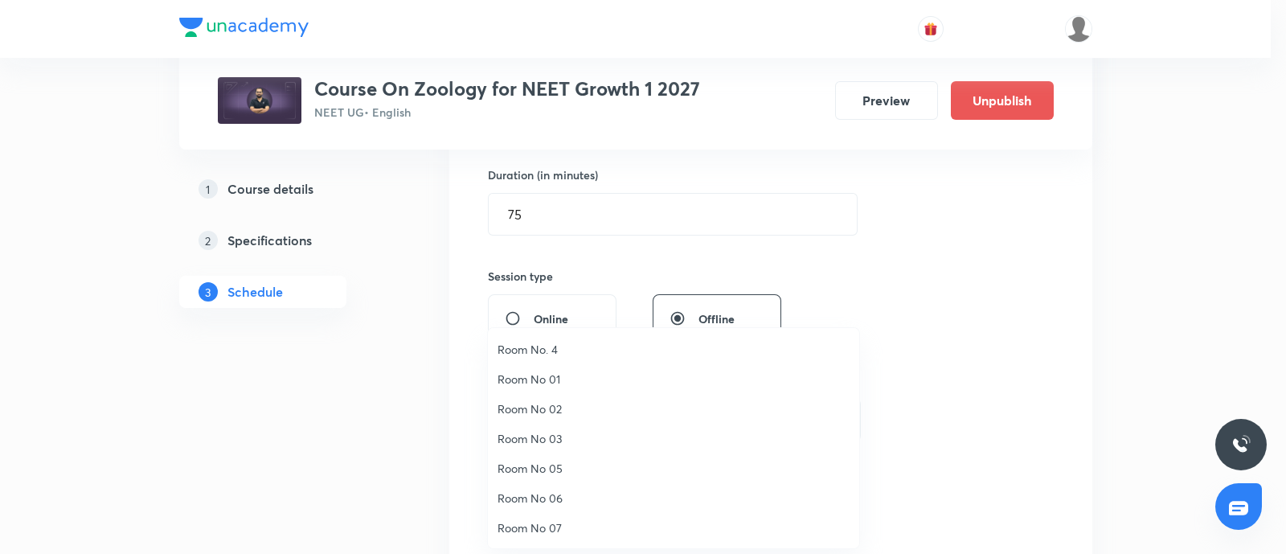
click at [546, 354] on span "Room No. 4" at bounding box center [674, 349] width 352 height 17
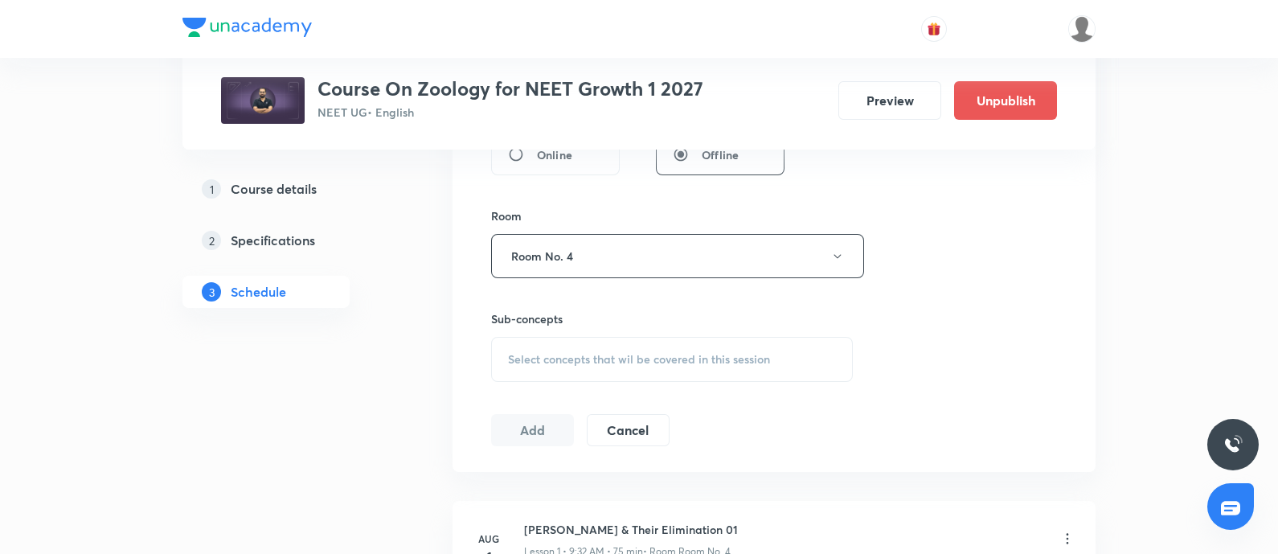
scroll to position [662, 0]
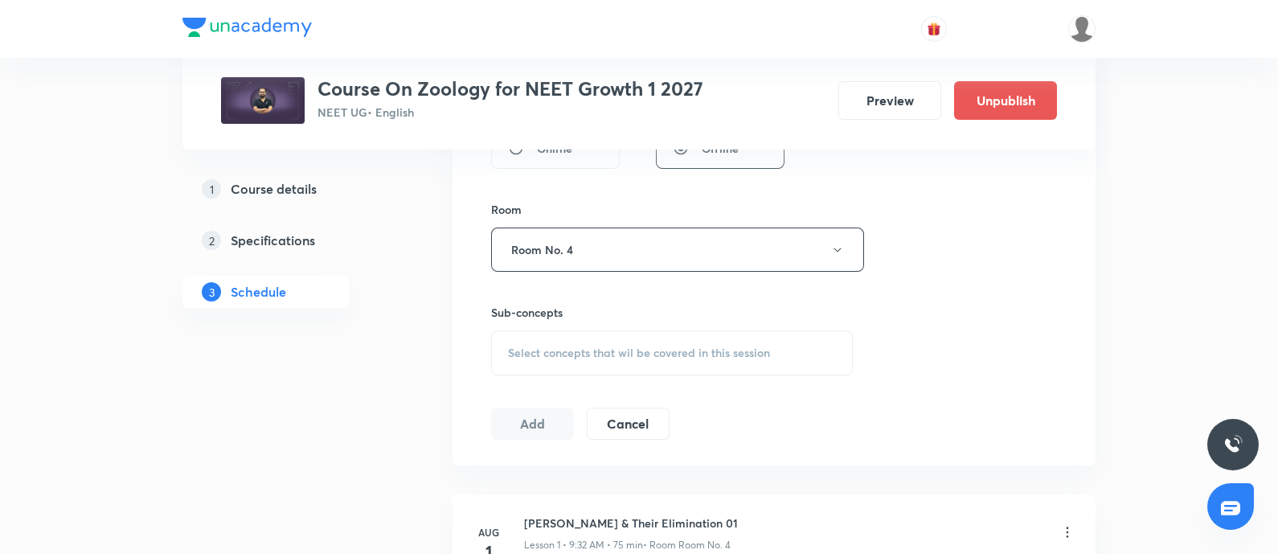
click at [546, 354] on span "Select concepts that wil be covered in this session" at bounding box center [639, 352] width 262 height 13
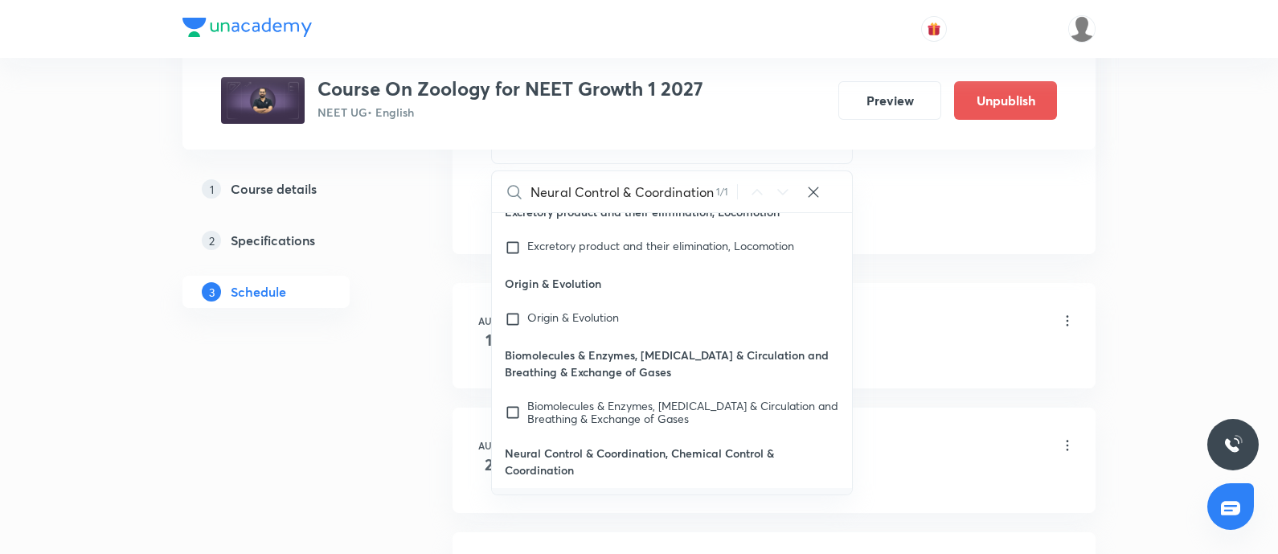
scroll to position [886, 0]
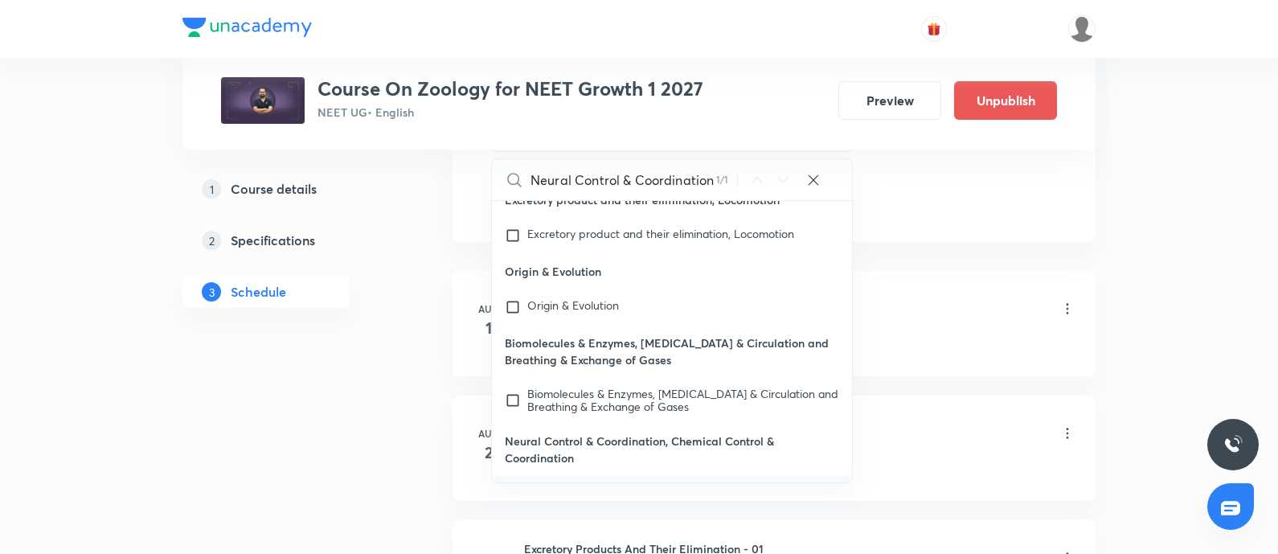
type input "Neural Control & Coordination"
click at [513, 486] on input "checkbox" at bounding box center [516, 505] width 23 height 39
checkbox input "true"
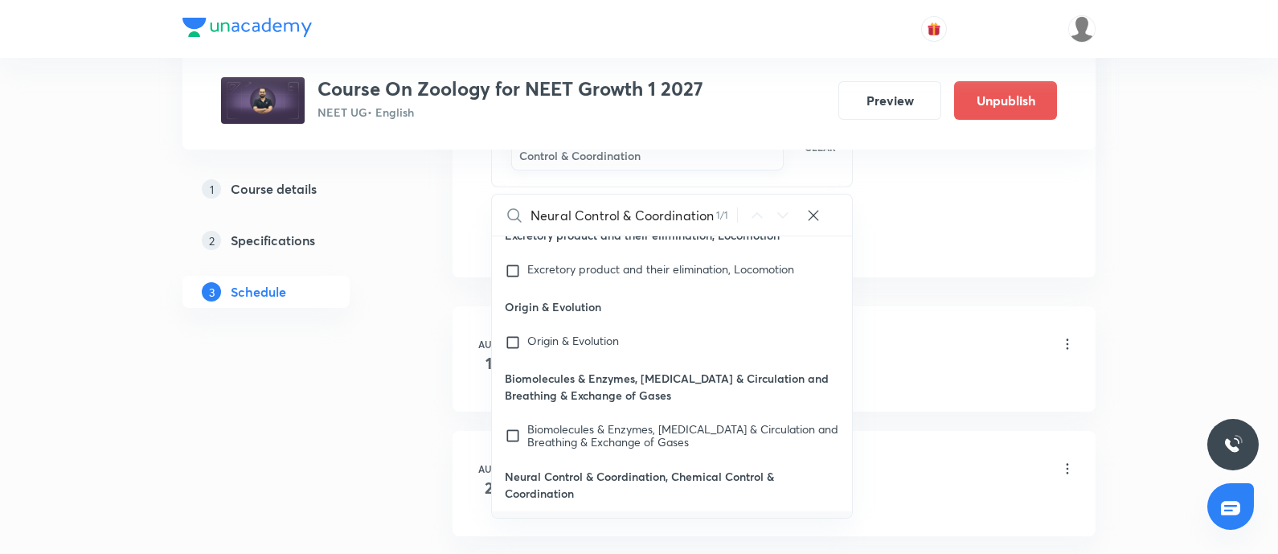
click at [937, 385] on li "[DATE] Nitrogenous Waste & Their Elimination 01 Lesson 1 • 9:32 AM • 75 min • R…" at bounding box center [774, 358] width 643 height 105
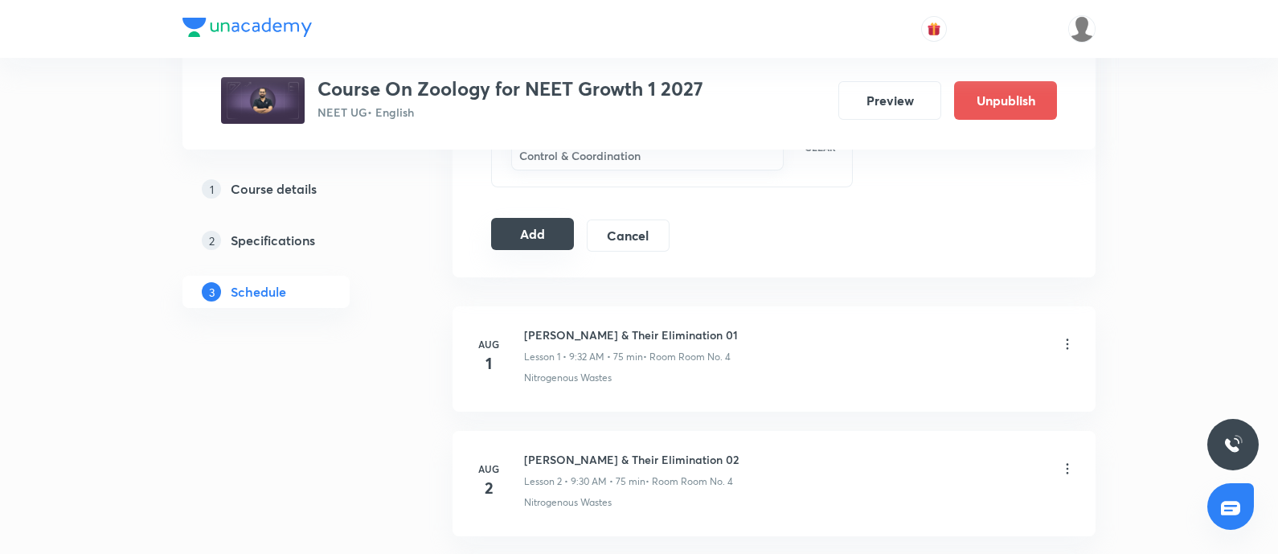
click at [543, 226] on button "Add" at bounding box center [532, 234] width 83 height 32
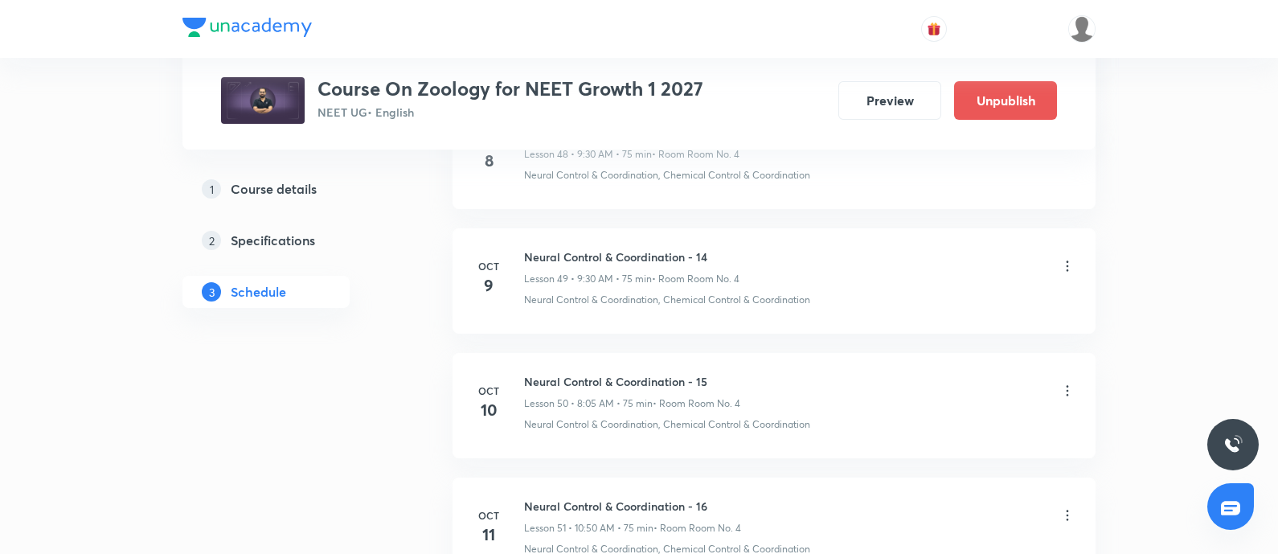
scroll to position [6336, 0]
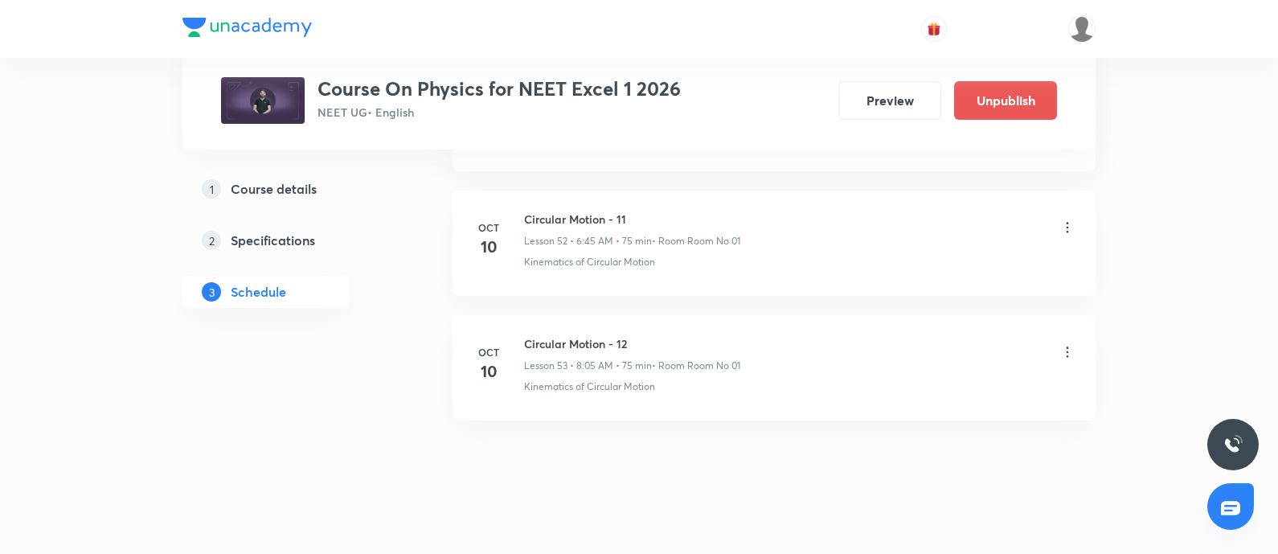
click at [530, 335] on h6 "Circular Motion - 12" at bounding box center [632, 343] width 216 height 17
copy h6 "Circular Motion - 12"
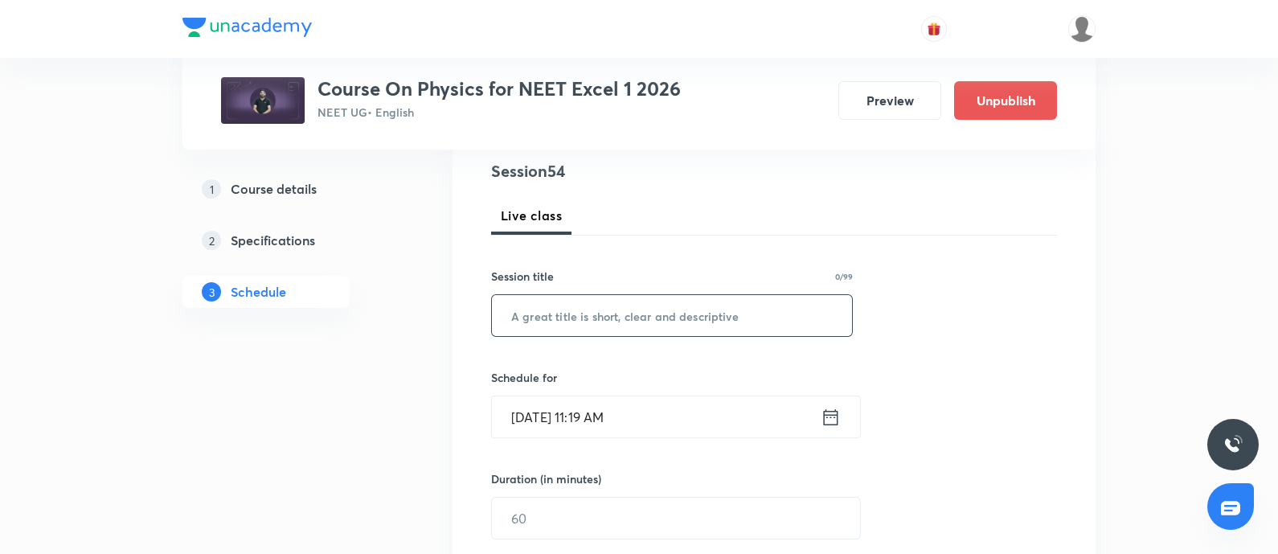
scroll to position [187, 0]
click at [576, 326] on input "text" at bounding box center [672, 317] width 360 height 41
paste input "Circular Motion - 12"
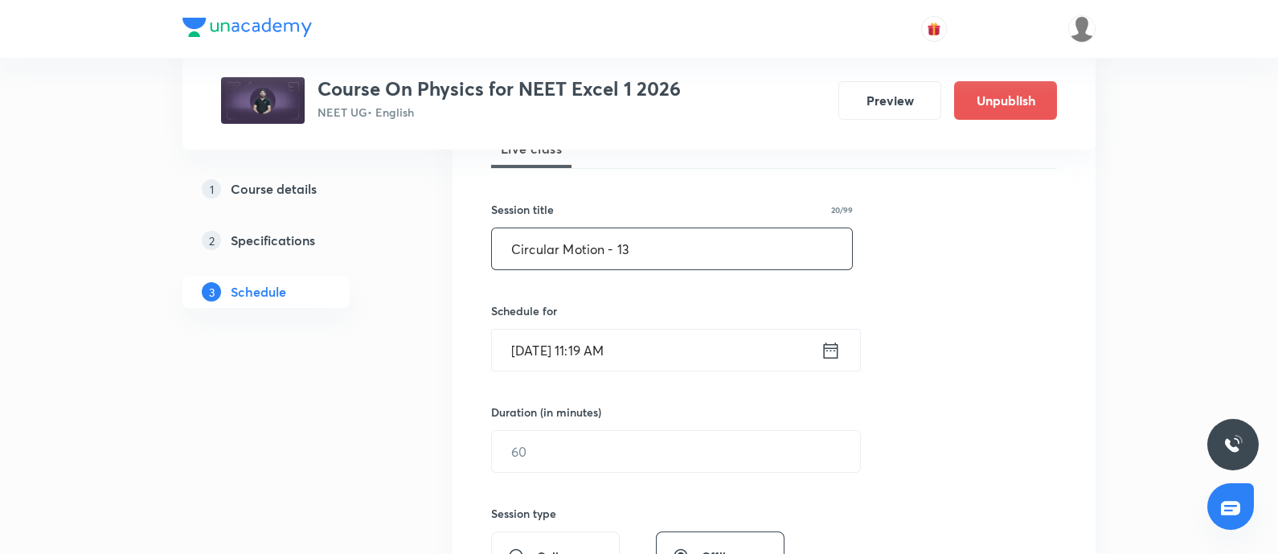
scroll to position [286, 0]
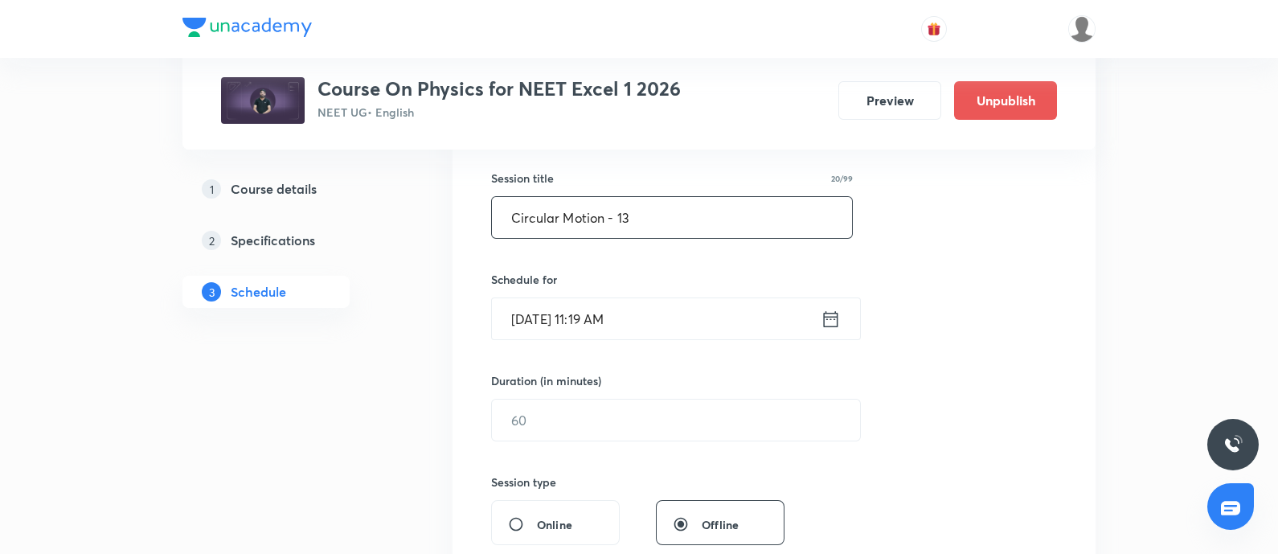
type input "Circular Motion - 13"
click at [674, 324] on input "[DATE] 11:19 AM" at bounding box center [656, 318] width 329 height 41
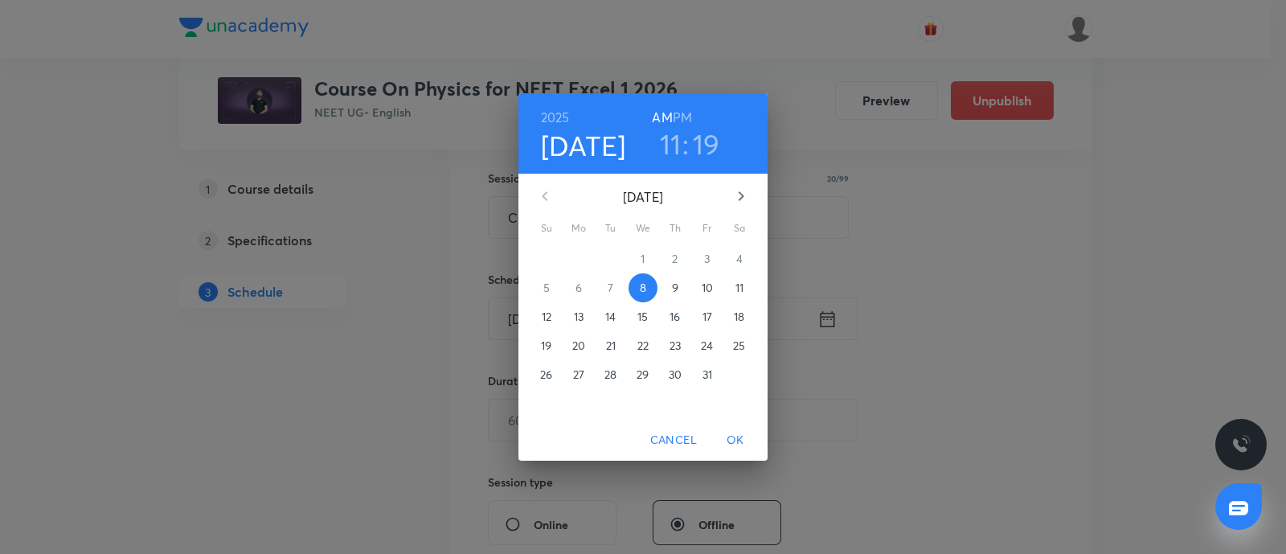
click at [746, 285] on span "11" at bounding box center [739, 288] width 29 height 16
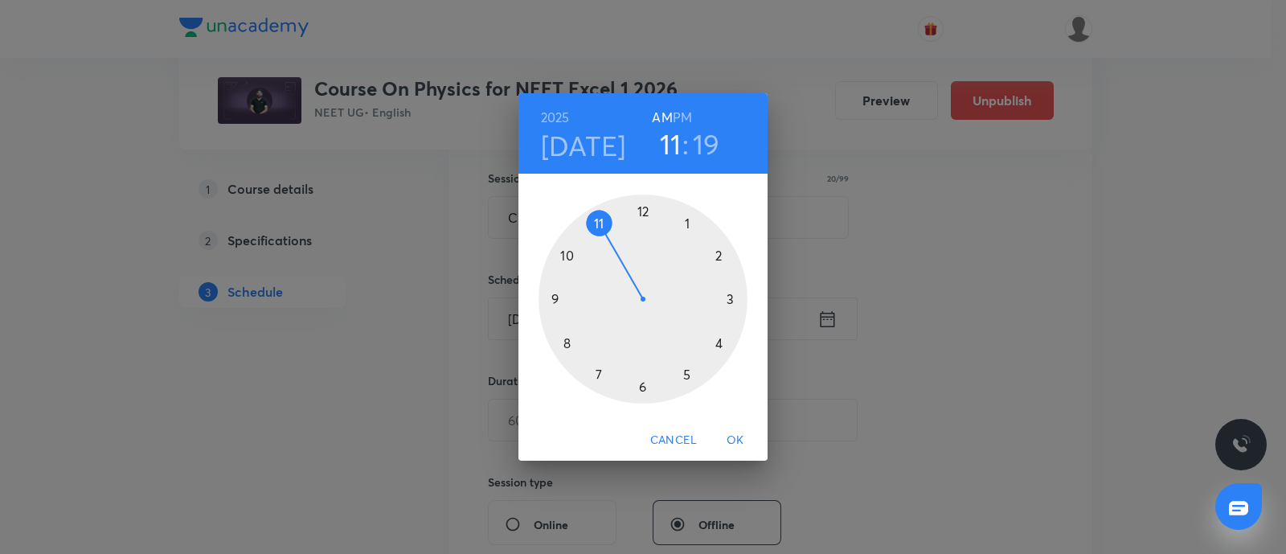
click at [568, 340] on div at bounding box center [643, 299] width 209 height 209
click at [686, 222] on div at bounding box center [643, 299] width 209 height 209
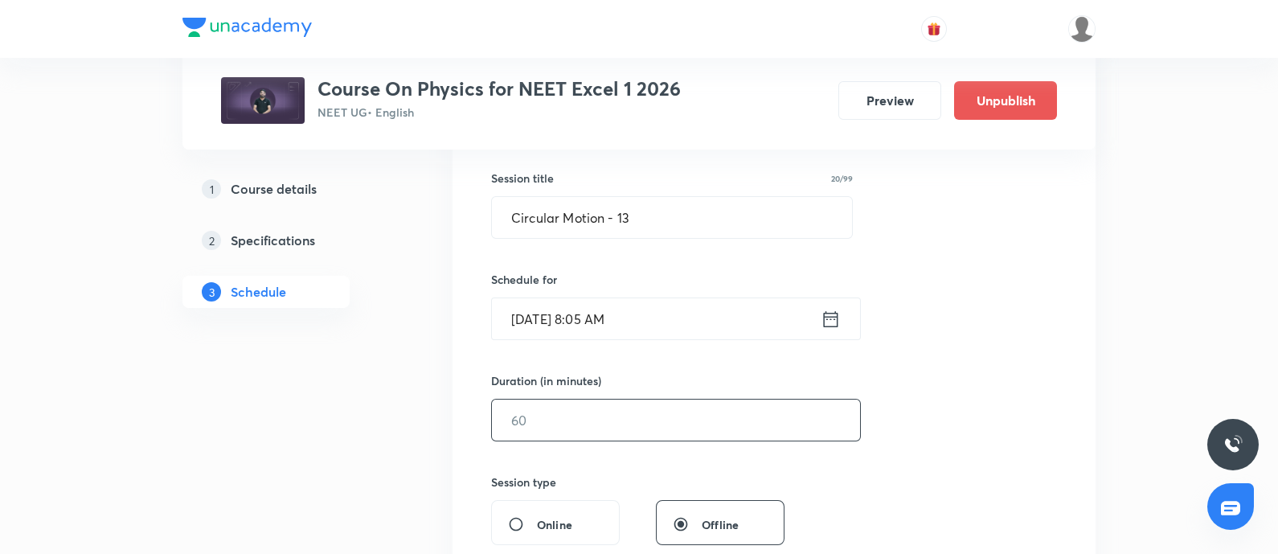
click at [559, 420] on input "text" at bounding box center [676, 420] width 368 height 41
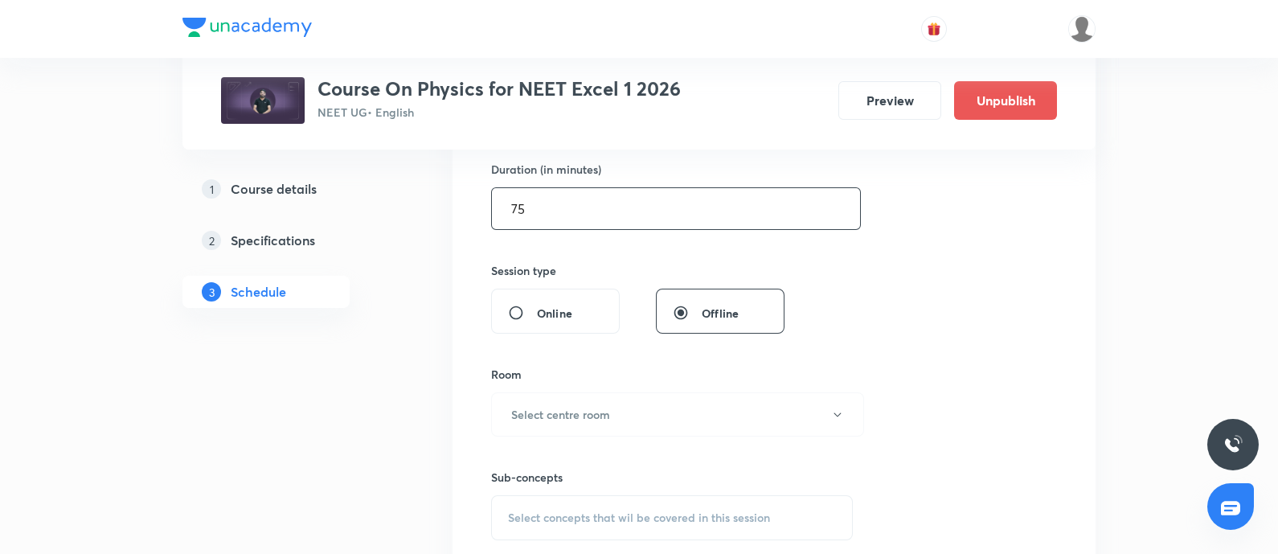
scroll to position [502, 0]
type input "75"
click at [559, 420] on button "Select centre room" at bounding box center [677, 410] width 373 height 44
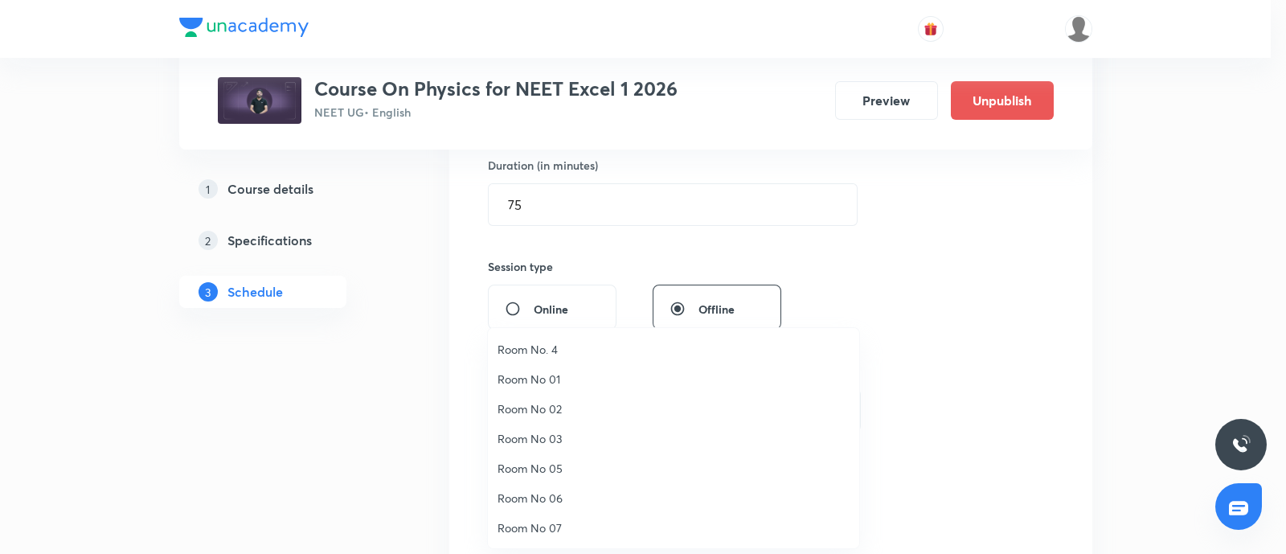
click at [531, 379] on span "Room No 01" at bounding box center [674, 379] width 352 height 17
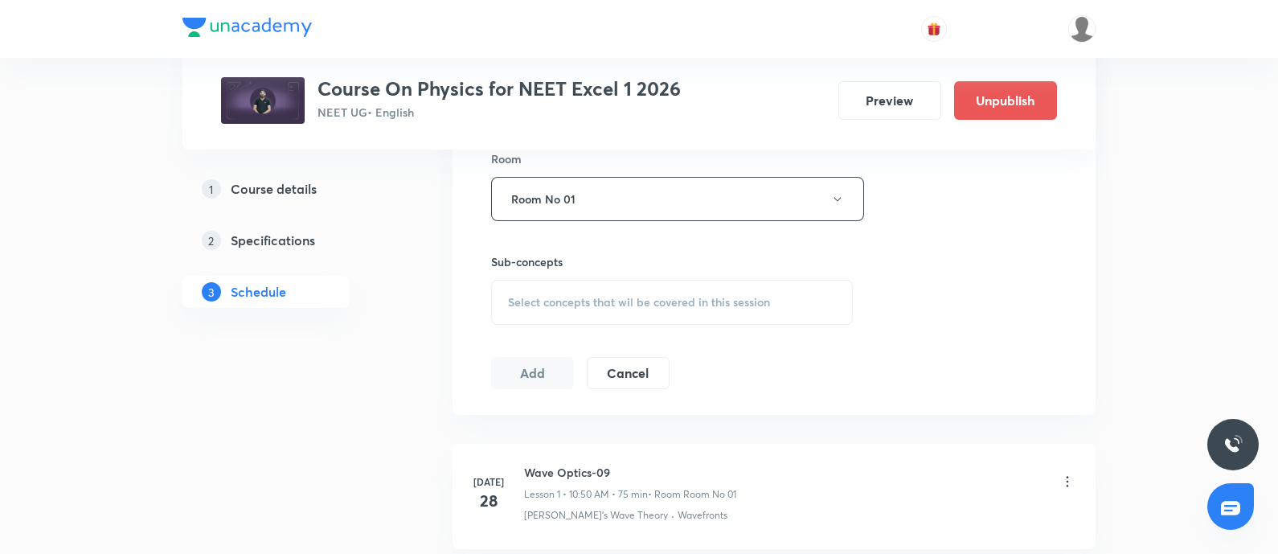
scroll to position [724, 0]
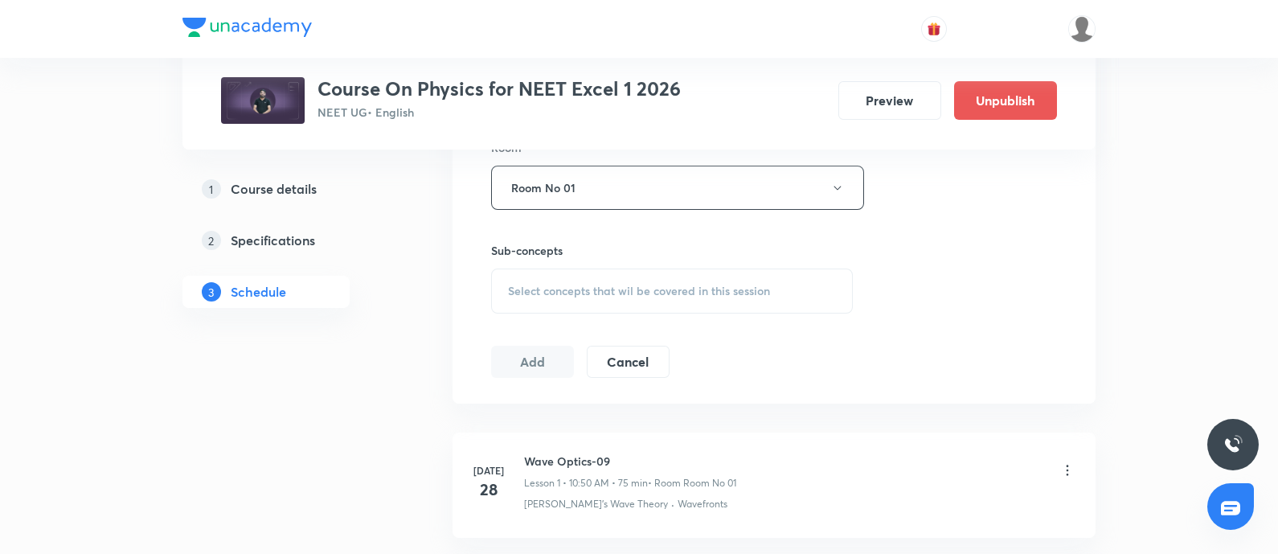
click at [605, 303] on div "Select concepts that wil be covered in this session" at bounding box center [672, 291] width 362 height 45
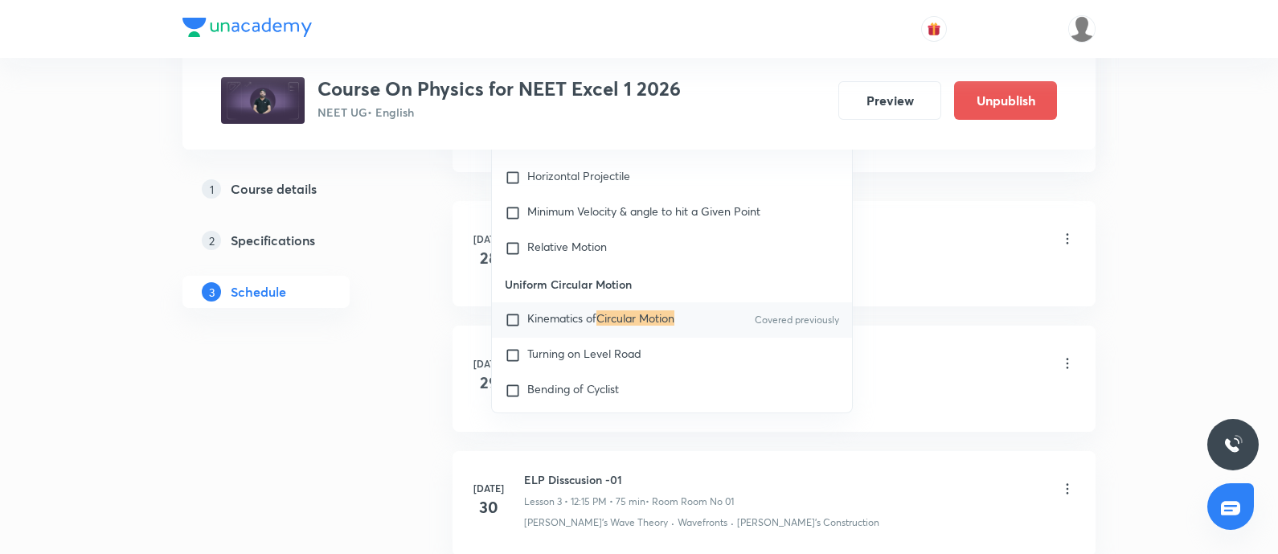
scroll to position [961, 0]
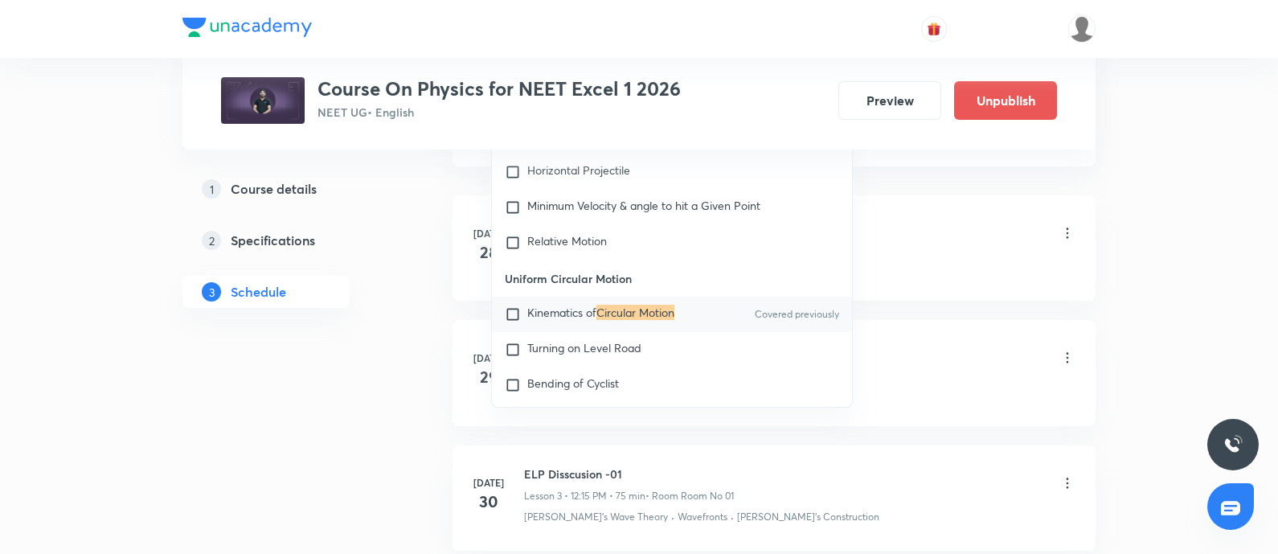
type input "Circular Motion"
click at [555, 320] on span "Kinematics of" at bounding box center [561, 312] width 69 height 15
checkbox input "true"
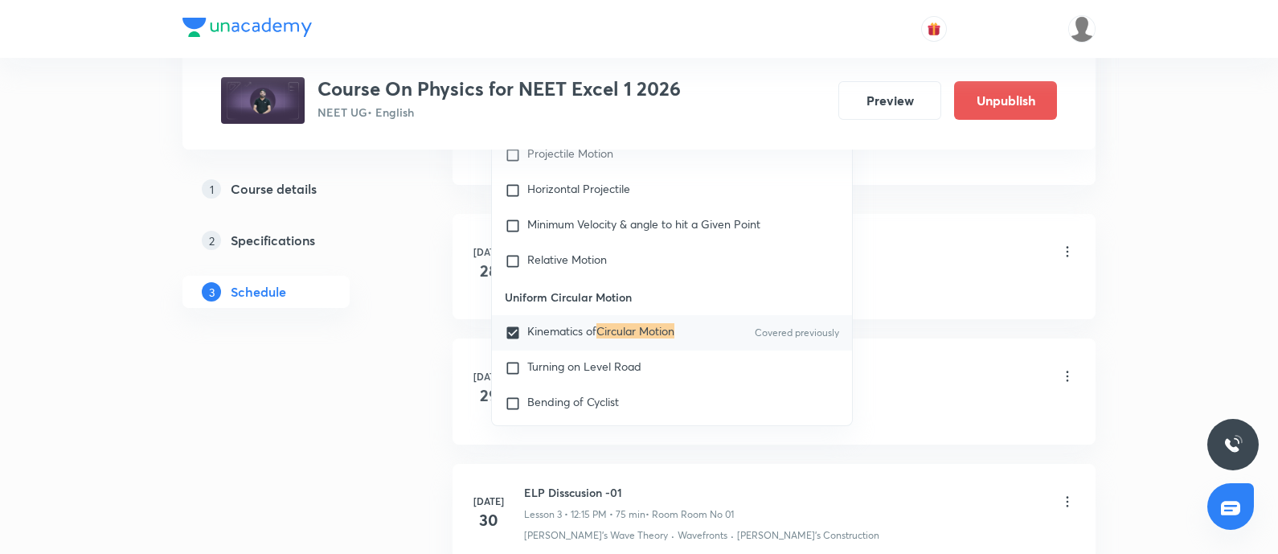
click at [937, 282] on div "[PERSON_NAME]'s Wave Theory · Wavefronts" at bounding box center [799, 285] width 551 height 14
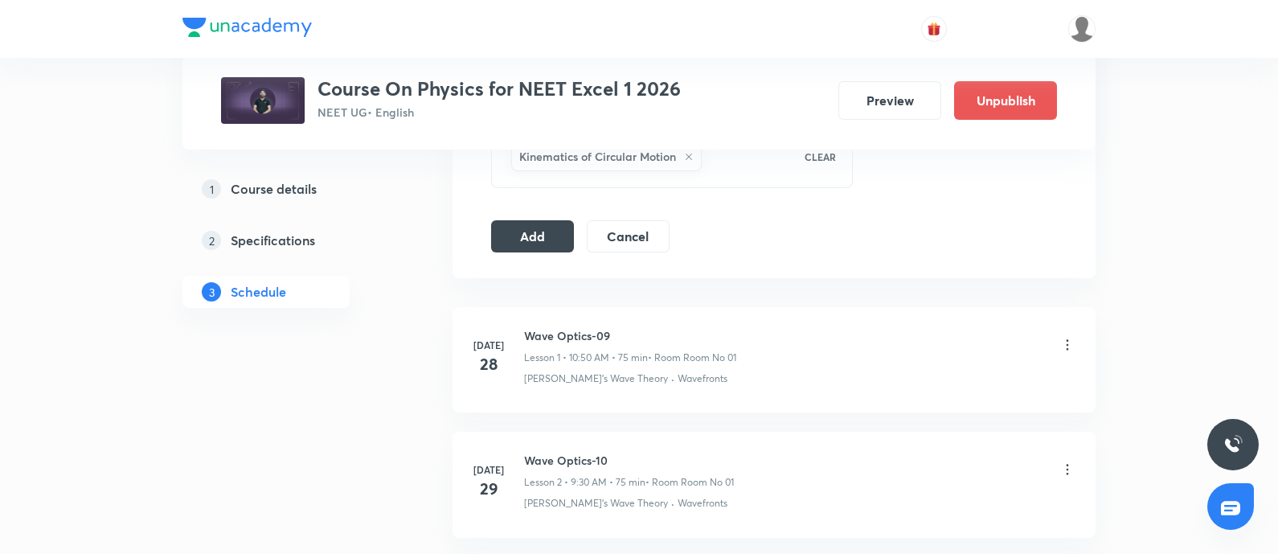
scroll to position [864, 0]
click at [536, 235] on button "Add" at bounding box center [532, 239] width 83 height 32
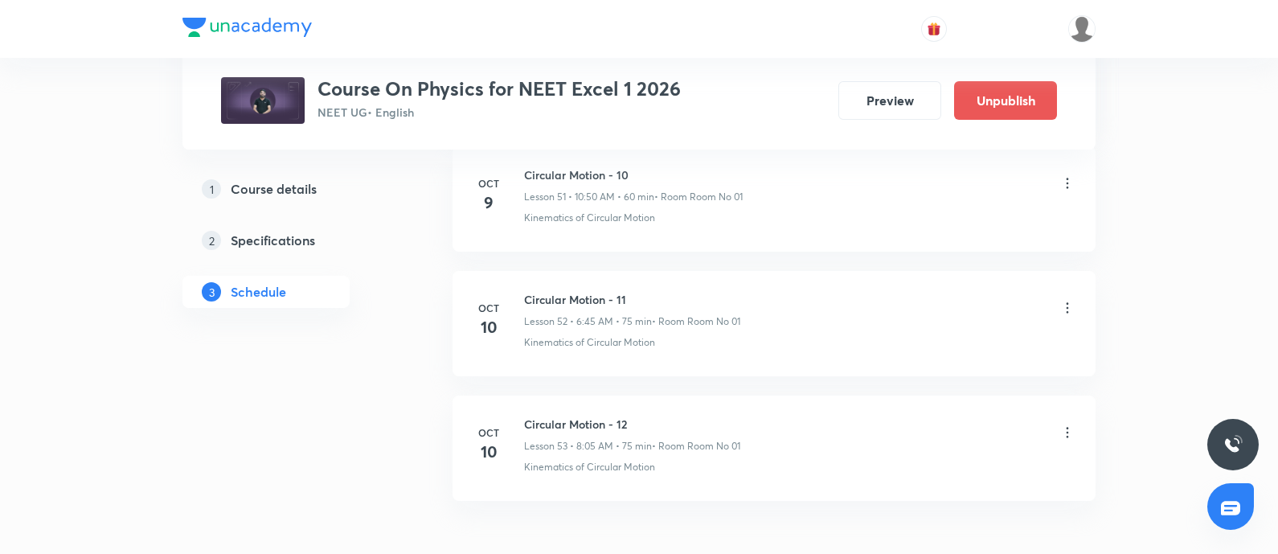
scroll to position [7341, 0]
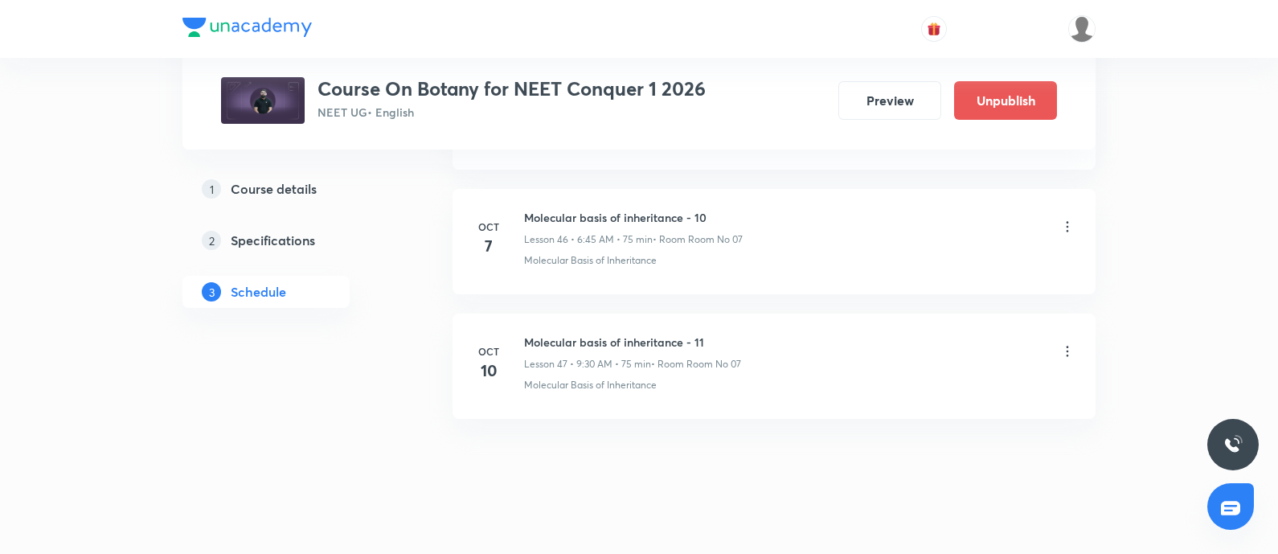
click at [534, 334] on h6 "Molecular basis of inheritance - 11" at bounding box center [632, 342] width 217 height 17
copy h6 "Molecular basis of inheritance - 11"
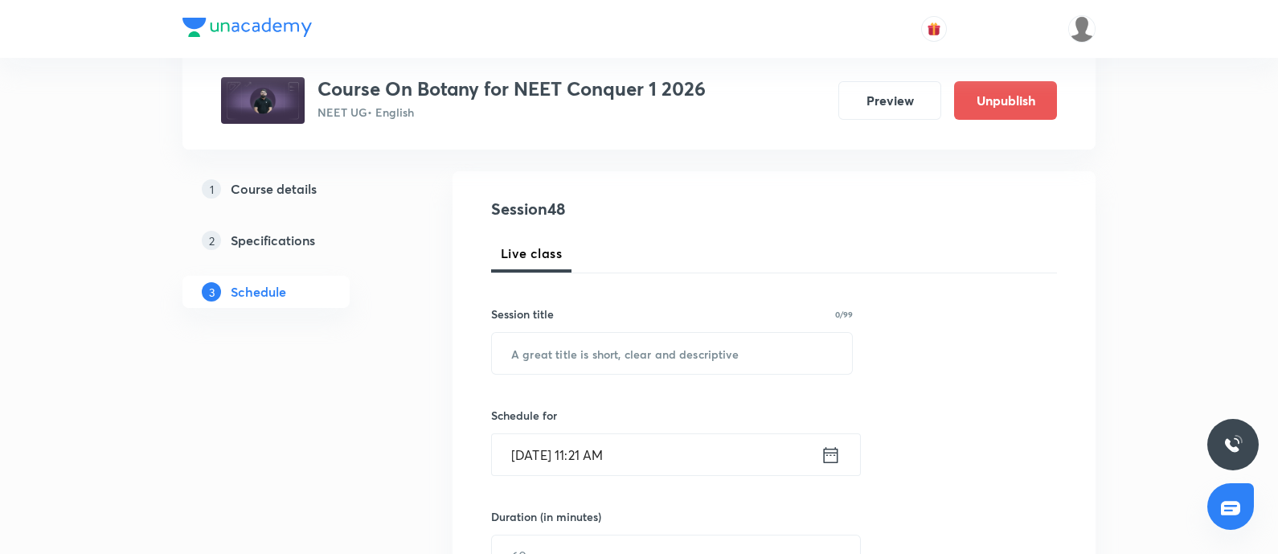
scroll to position [154, 0]
click at [575, 342] on input "text" at bounding box center [672, 349] width 360 height 41
paste input "Molecular basis of inheritance - 11"
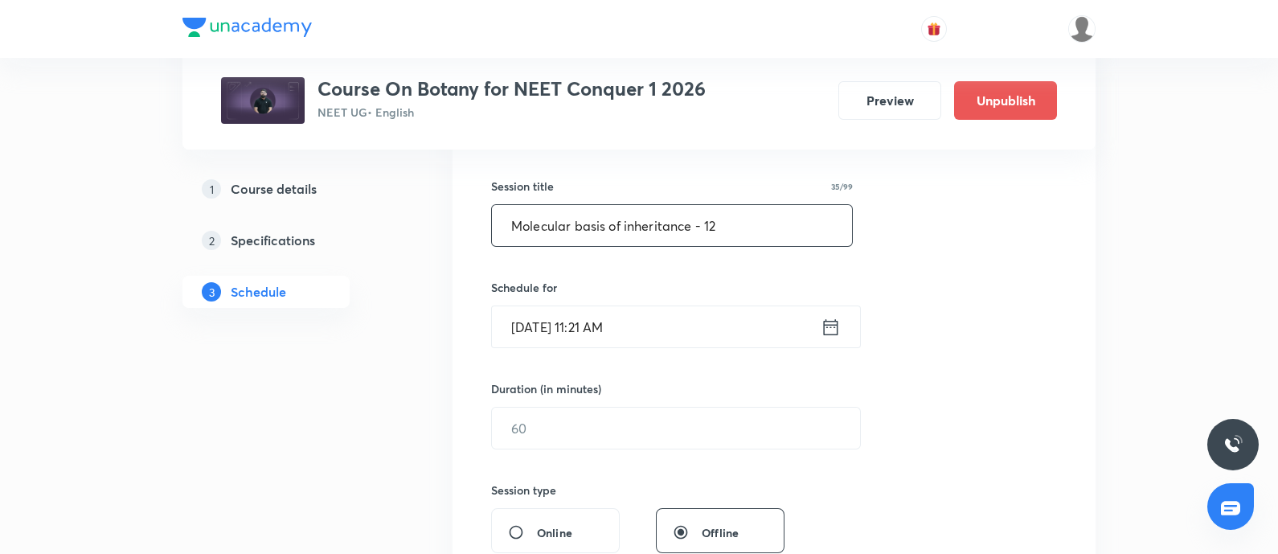
scroll to position [279, 0]
type input "Molecular basis of inheritance - 12"
click at [677, 333] on input "[DATE] 11:21 AM" at bounding box center [656, 325] width 329 height 41
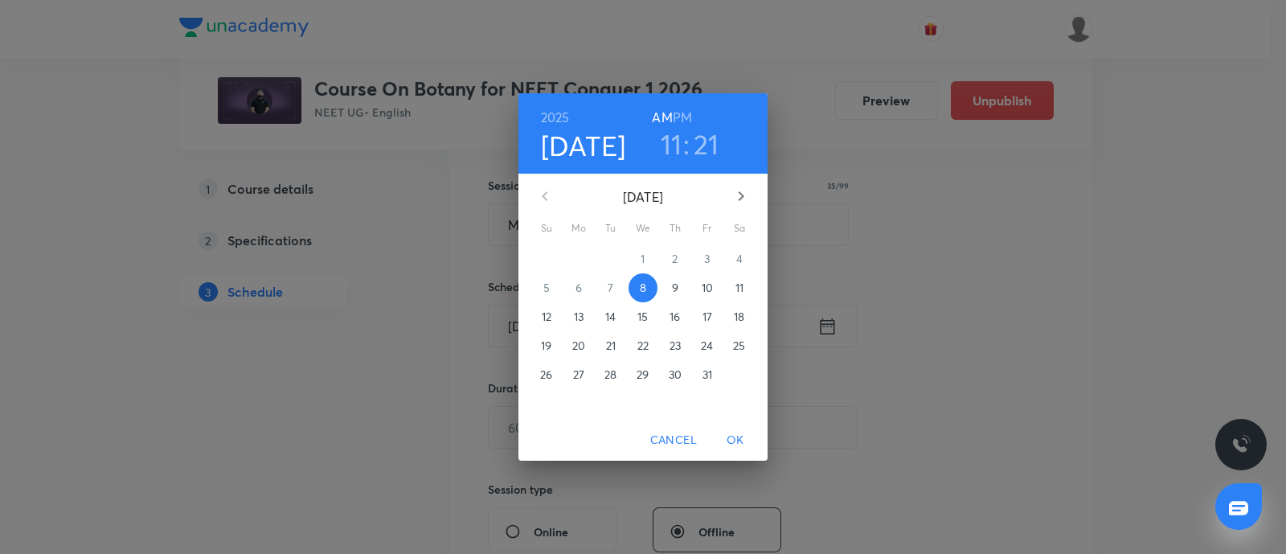
click at [739, 289] on p "11" at bounding box center [740, 288] width 8 height 16
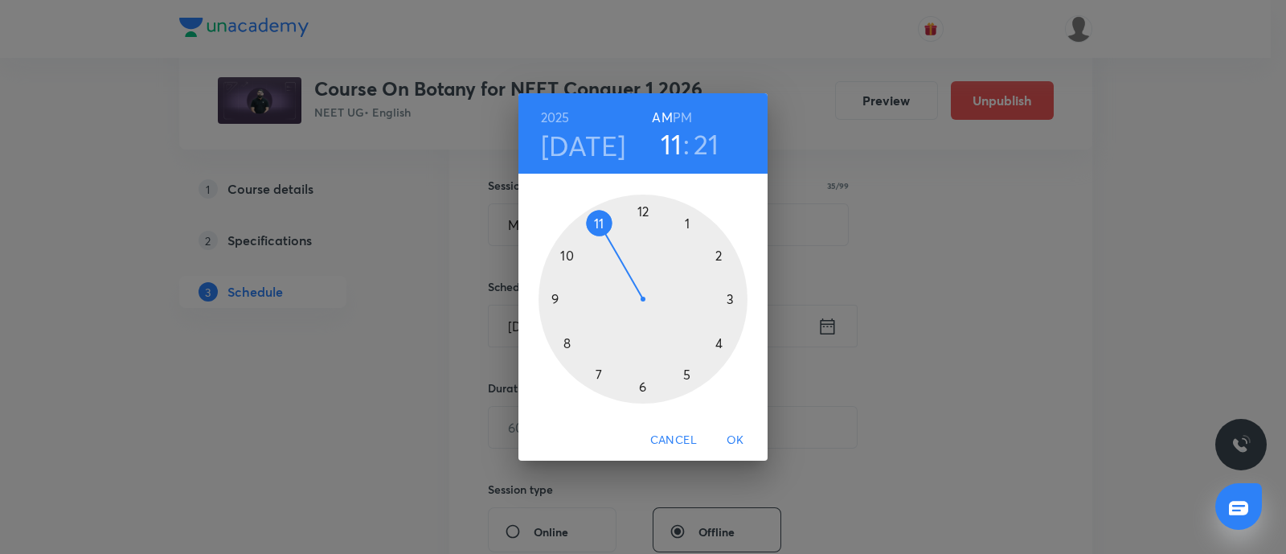
click at [643, 388] on div at bounding box center [643, 299] width 209 height 209
click at [563, 301] on div at bounding box center [643, 299] width 209 height 209
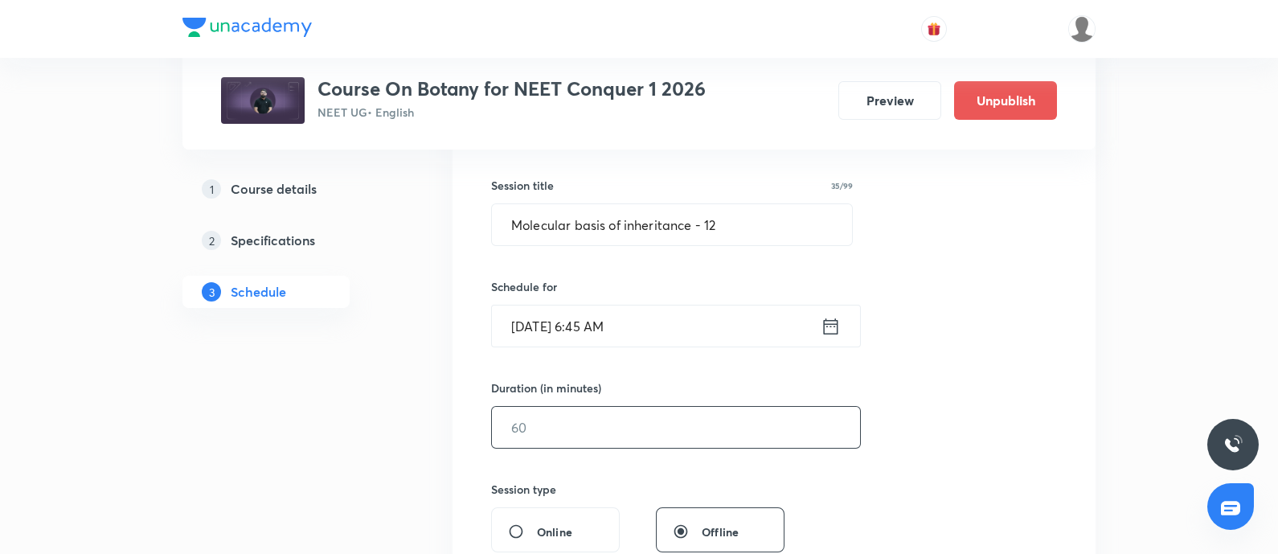
click at [551, 424] on input "text" at bounding box center [676, 427] width 368 height 41
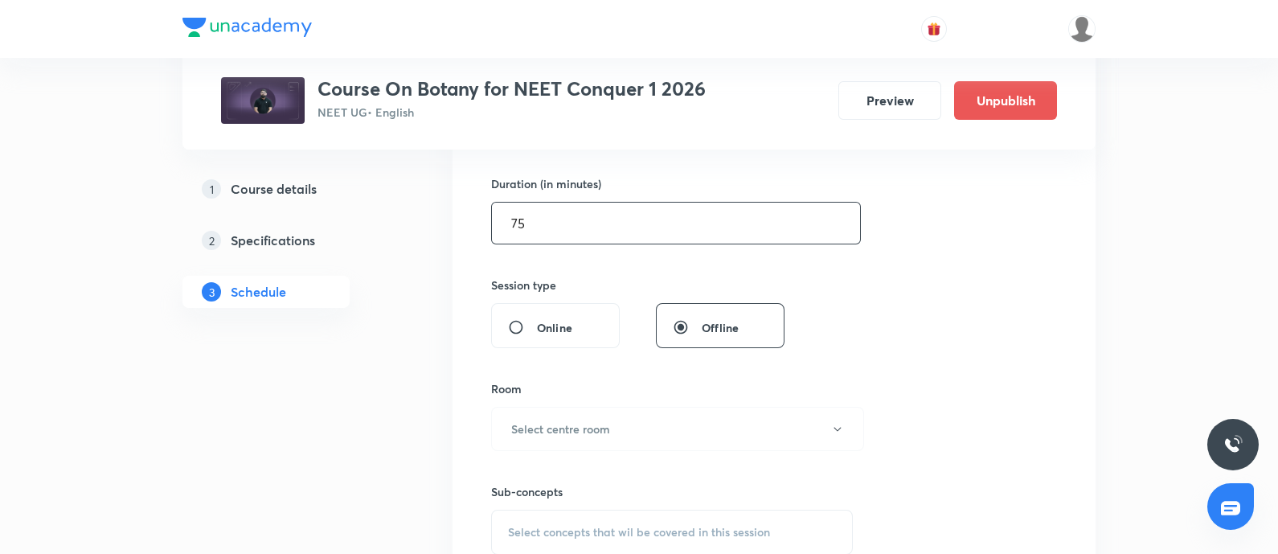
scroll to position [484, 0]
type input "75"
click at [551, 424] on h6 "Select centre room" at bounding box center [560, 428] width 99 height 17
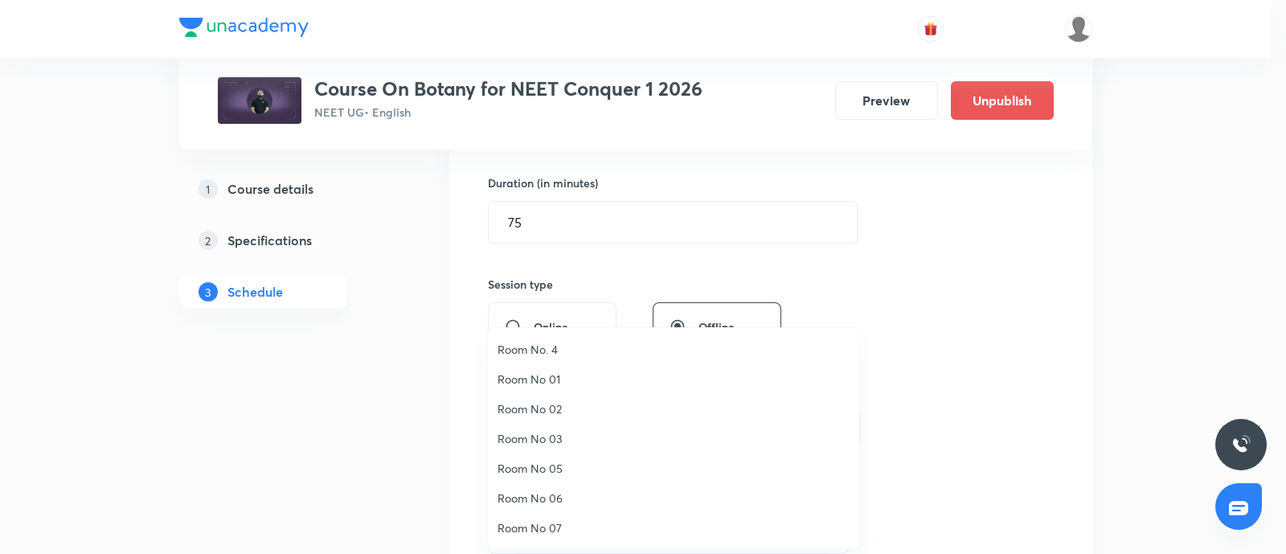
click at [539, 527] on span "Room No 07" at bounding box center [674, 527] width 352 height 17
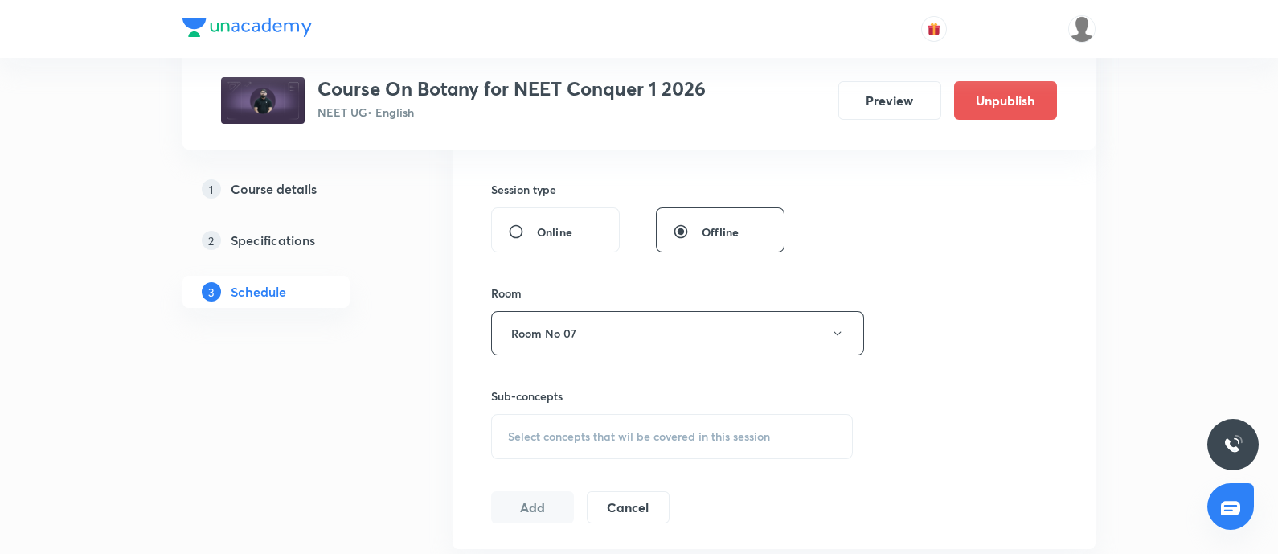
scroll to position [616, 0]
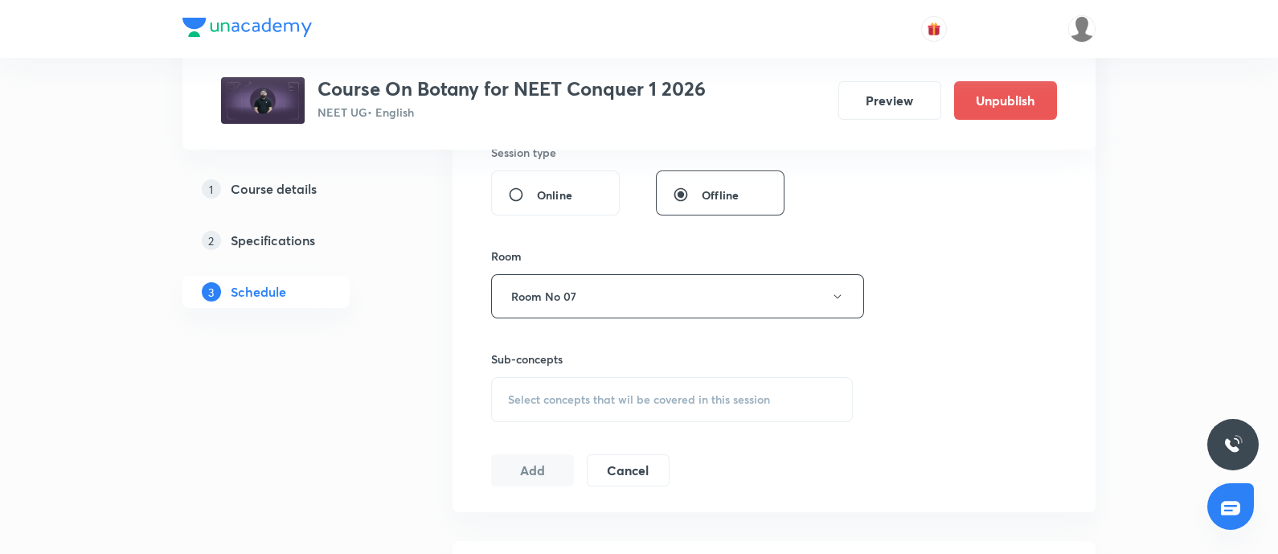
click at [581, 406] on div "Select concepts that wil be covered in this session" at bounding box center [672, 399] width 362 height 45
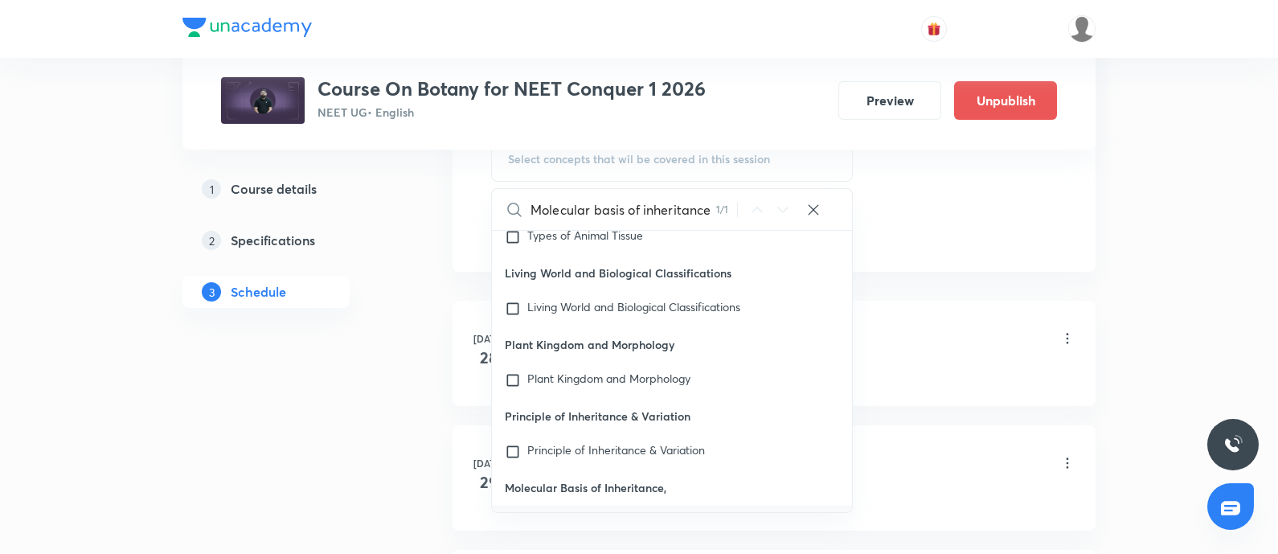
scroll to position [857, 0]
type input "Molecular basis of inheritance"
click at [513, 515] on input "checkbox" at bounding box center [516, 523] width 23 height 16
checkbox input "true"
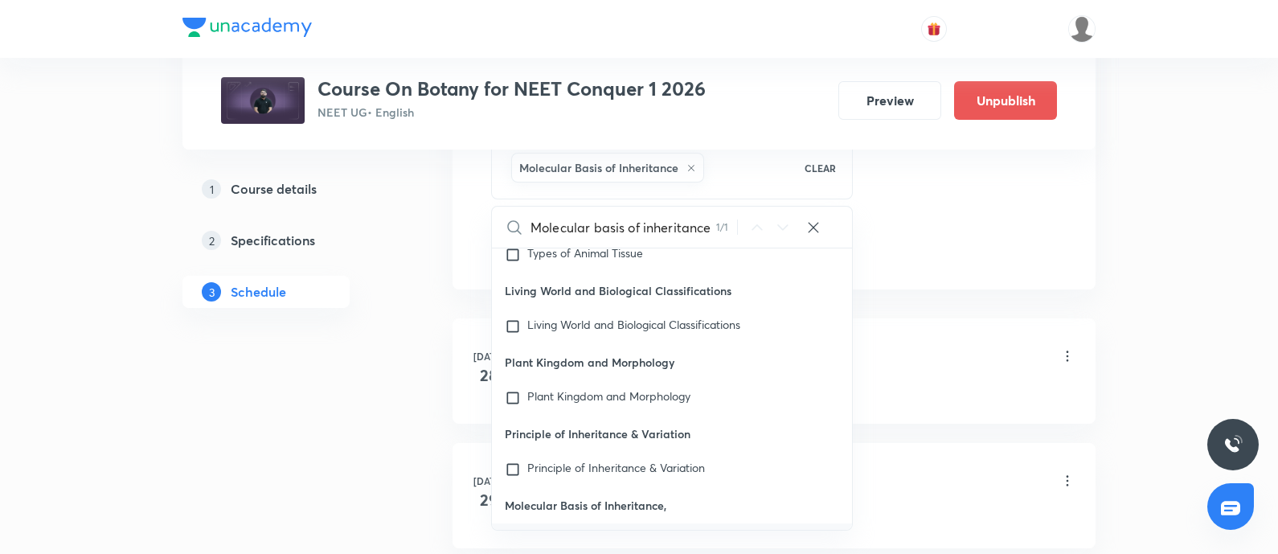
click at [917, 371] on div "Ecosystem - 01 Lesson 1 • 9:30 AM • 75 min • Room Room No 07" at bounding box center [799, 357] width 551 height 38
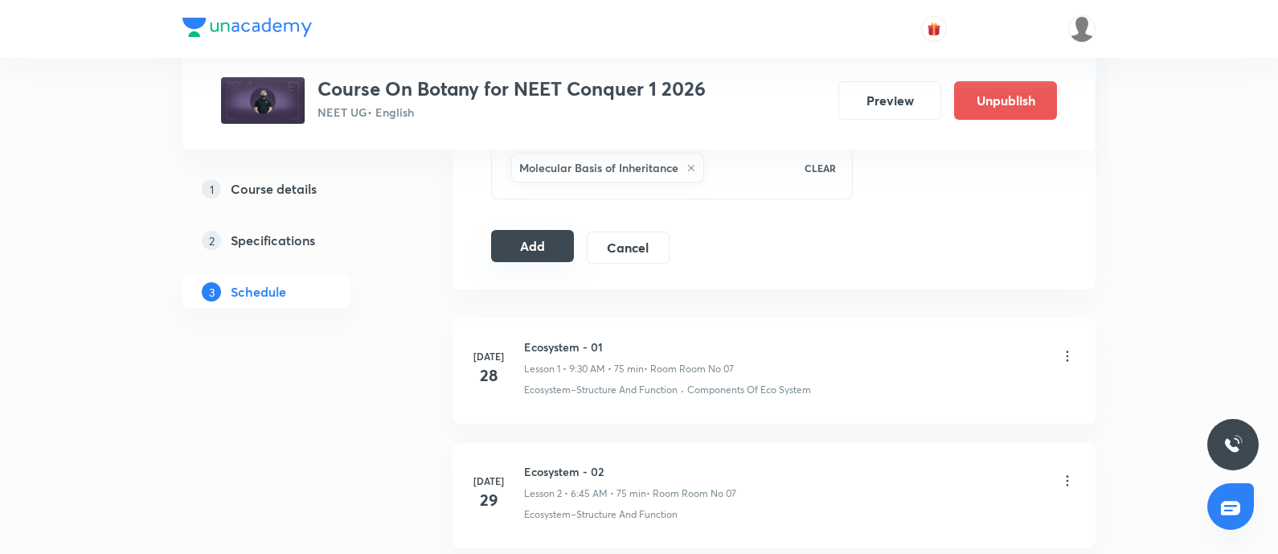
click at [530, 248] on button "Add" at bounding box center [532, 246] width 83 height 32
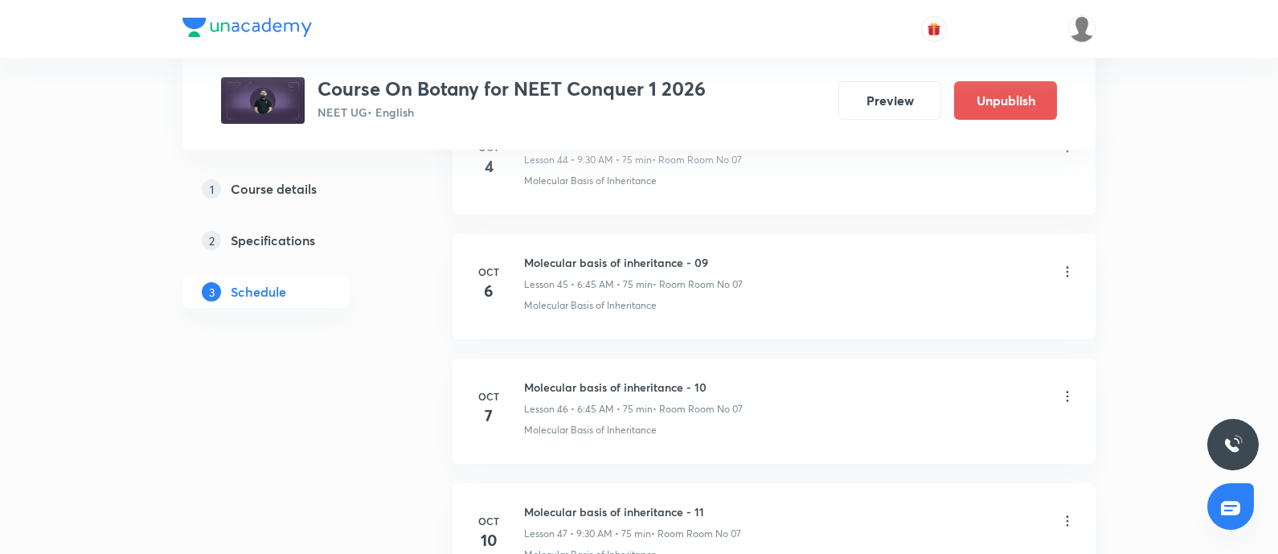
scroll to position [6594, 0]
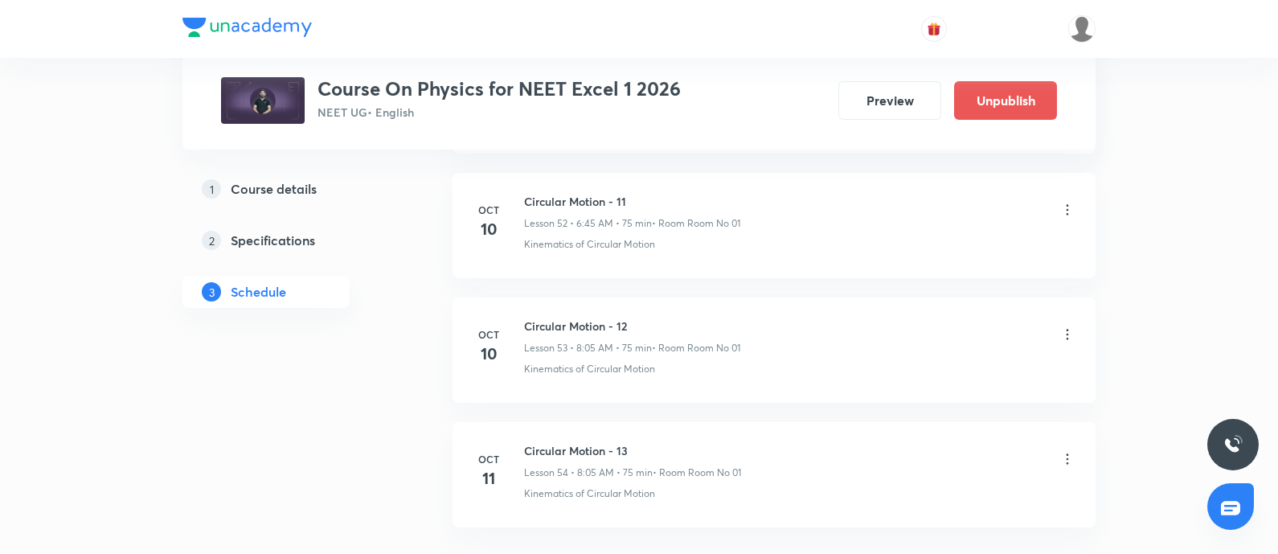
scroll to position [7447, 0]
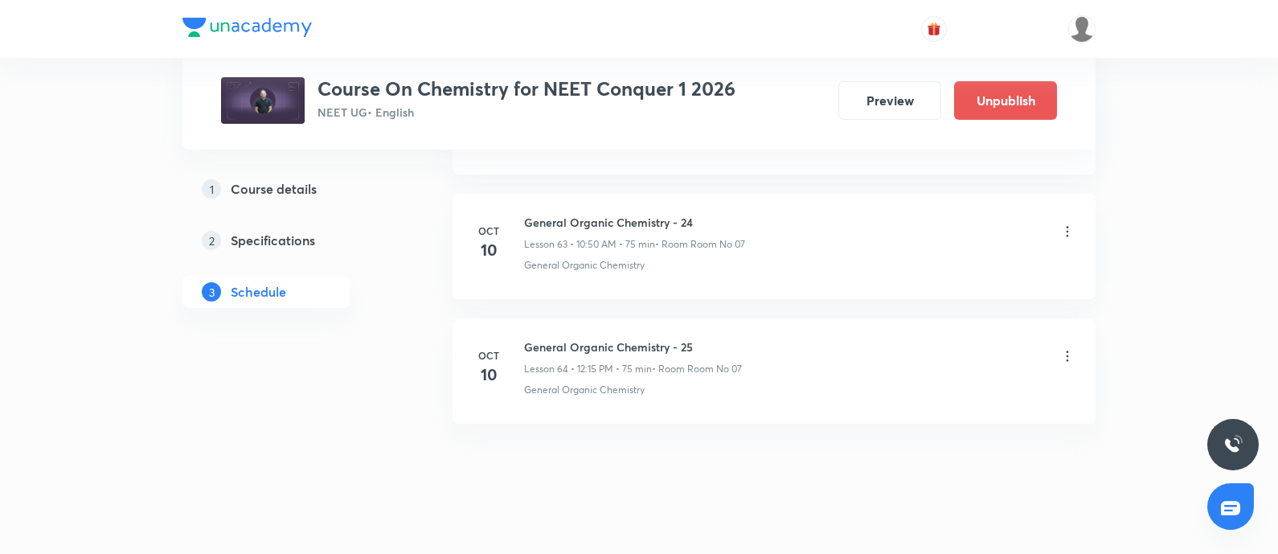
click at [527, 338] on h6 "General Organic Chemistry - 25" at bounding box center [633, 346] width 218 height 17
copy h6 "General Organic Chemistry - 25"
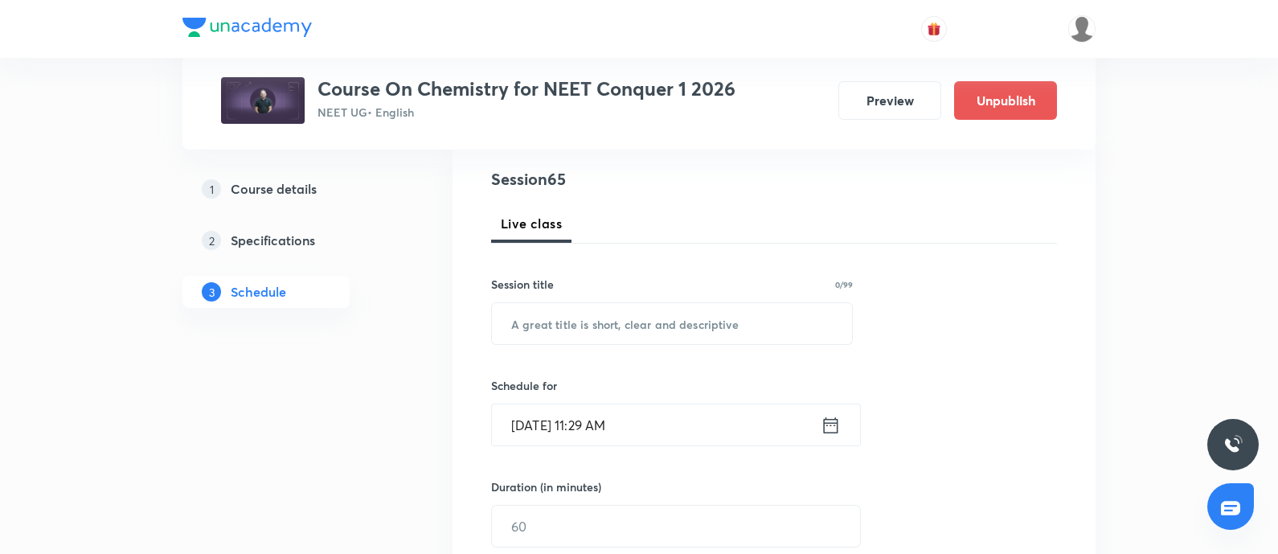
scroll to position [194, 0]
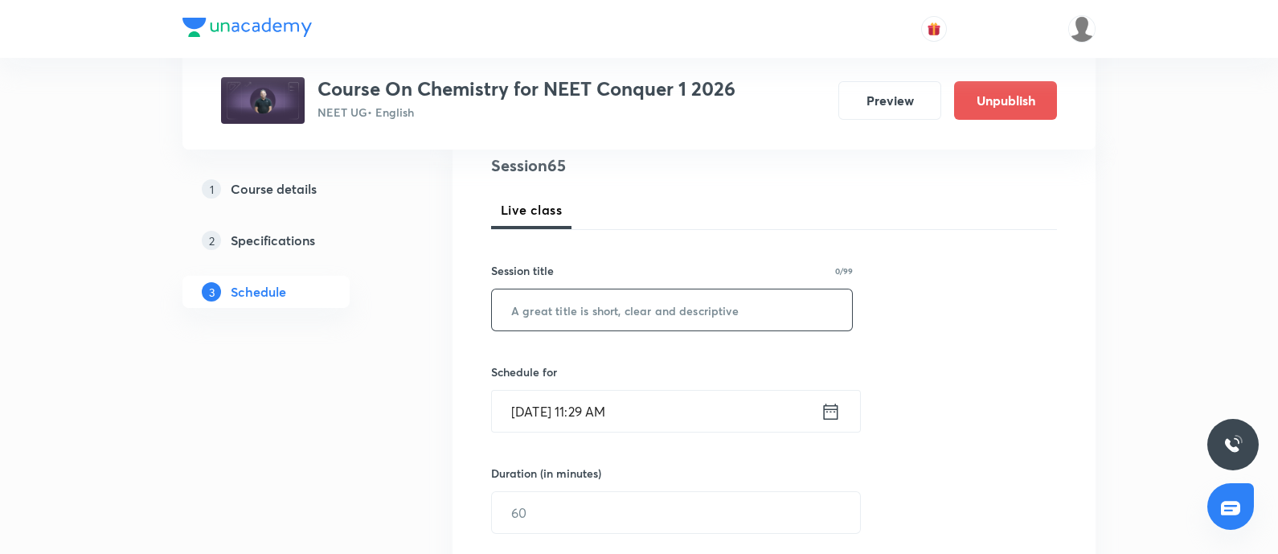
click at [568, 316] on input "text" at bounding box center [672, 309] width 360 height 41
paste input "General Organic Chemistry - 25"
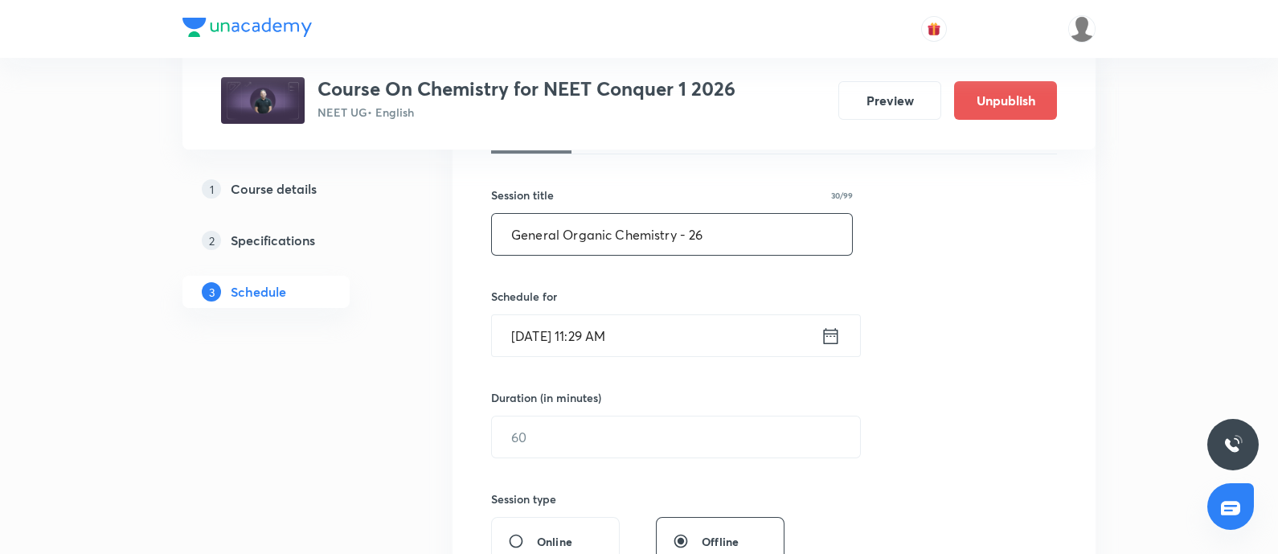
scroll to position [273, 0]
type input "General Organic Chemistry - 26"
click at [732, 339] on input "[DATE] 11:29 AM" at bounding box center [656, 332] width 329 height 41
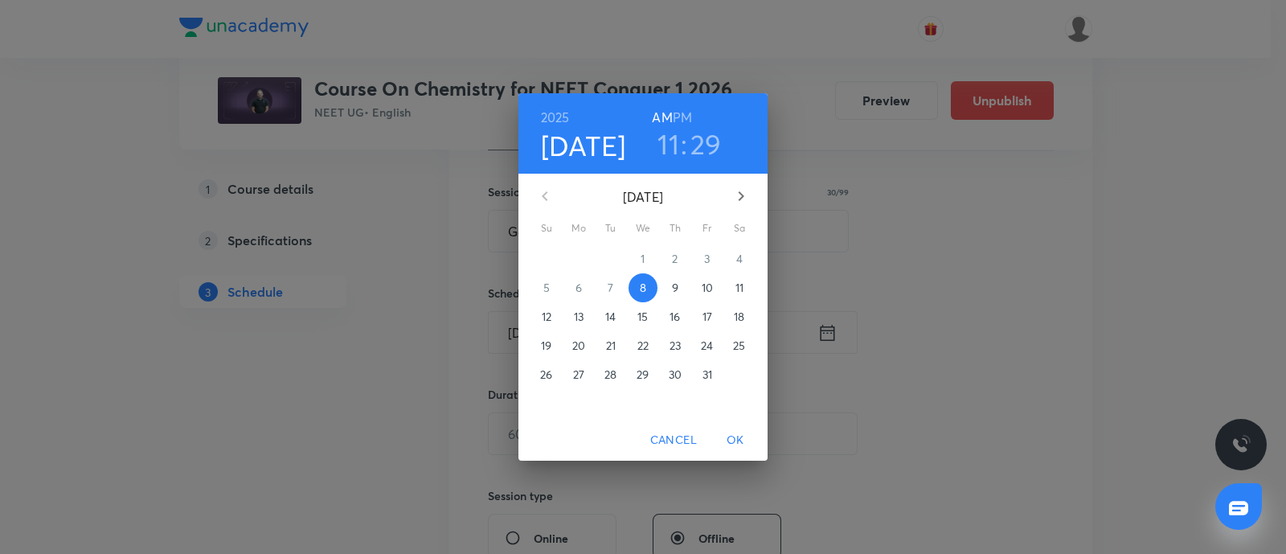
click at [740, 288] on p "11" at bounding box center [740, 288] width 8 height 16
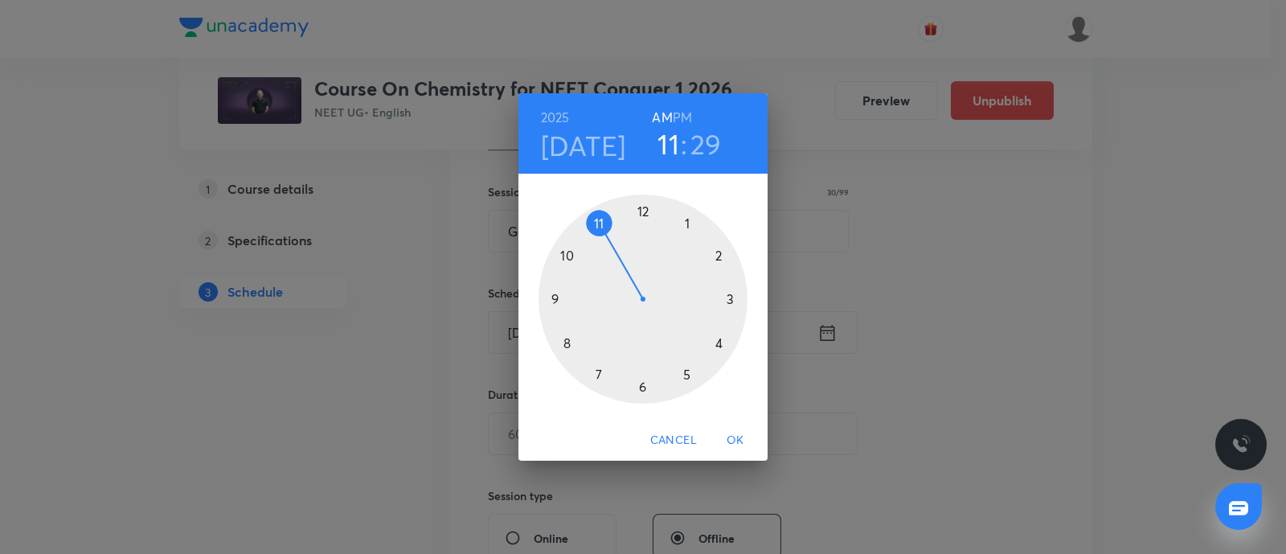
click at [568, 343] on div at bounding box center [643, 299] width 209 height 209
click at [687, 223] on div at bounding box center [643, 299] width 209 height 209
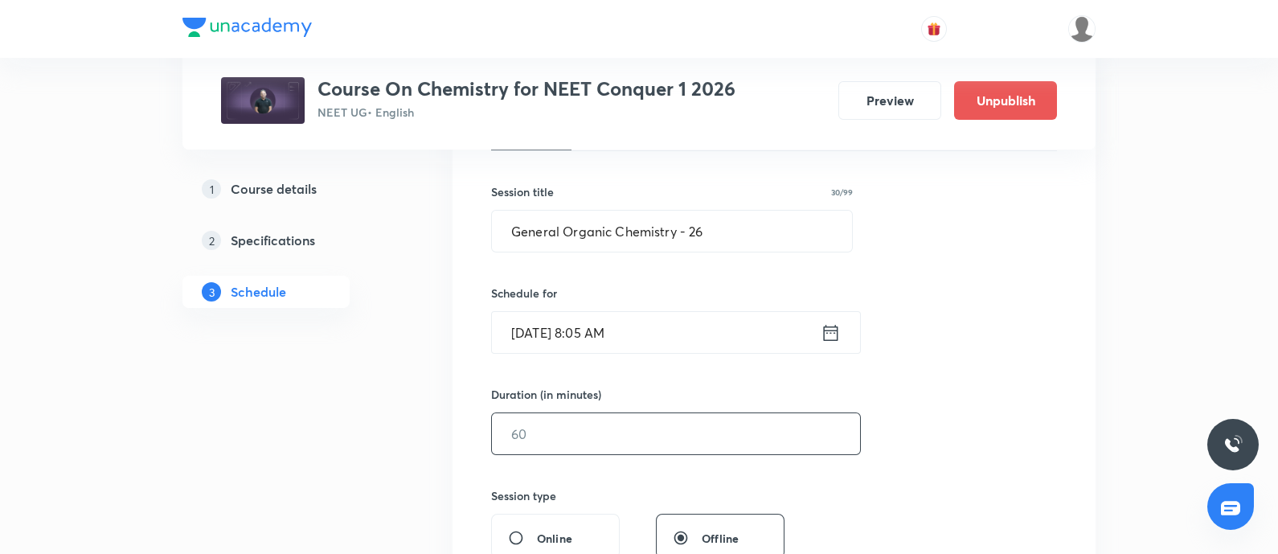
click at [559, 426] on input "text" at bounding box center [676, 433] width 368 height 41
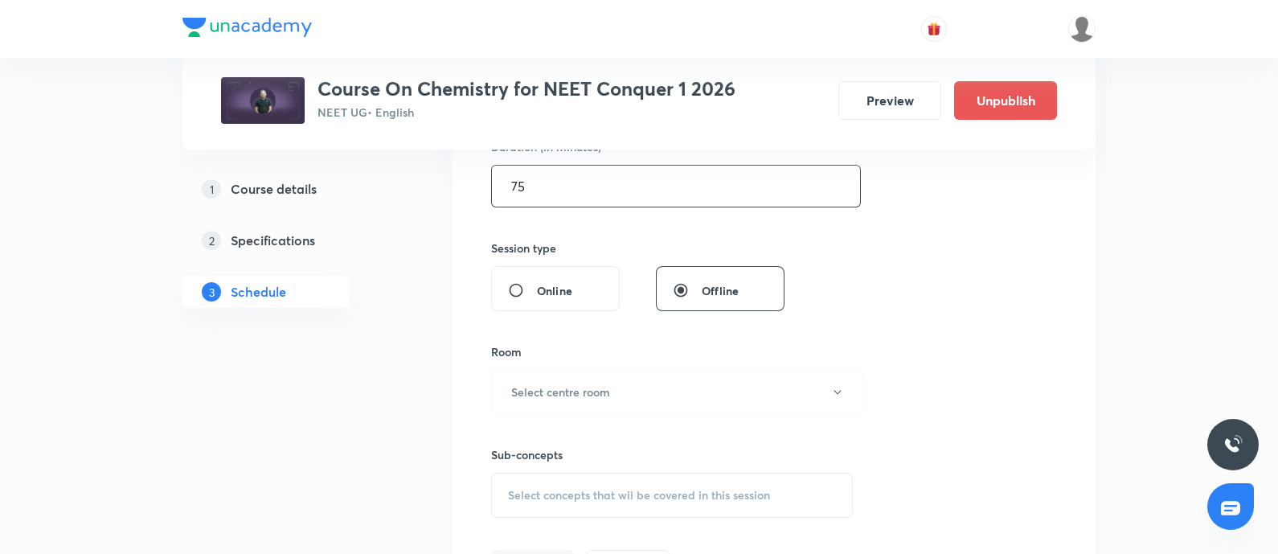
scroll to position [527, 0]
type input "75"
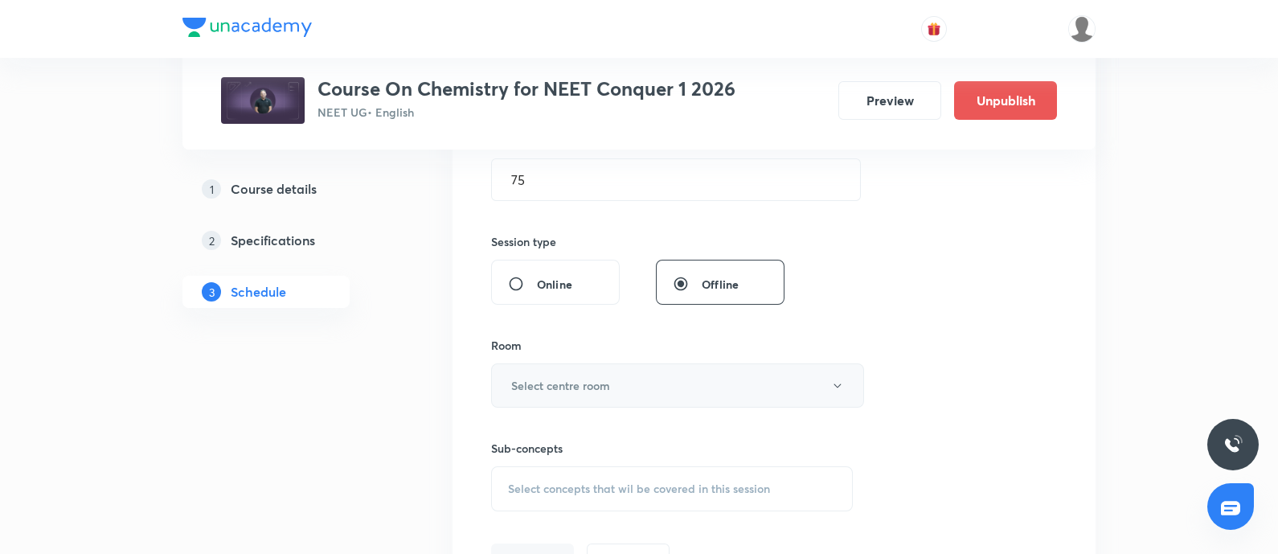
click at [571, 385] on h6 "Select centre room" at bounding box center [560, 385] width 99 height 17
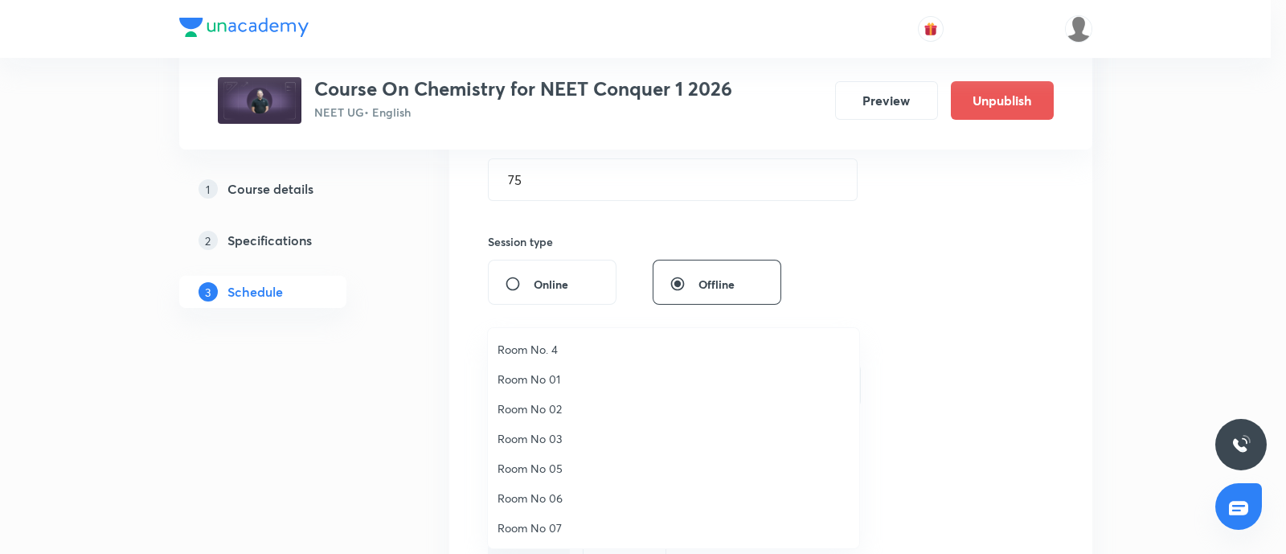
click at [531, 527] on span "Room No 07" at bounding box center [674, 527] width 352 height 17
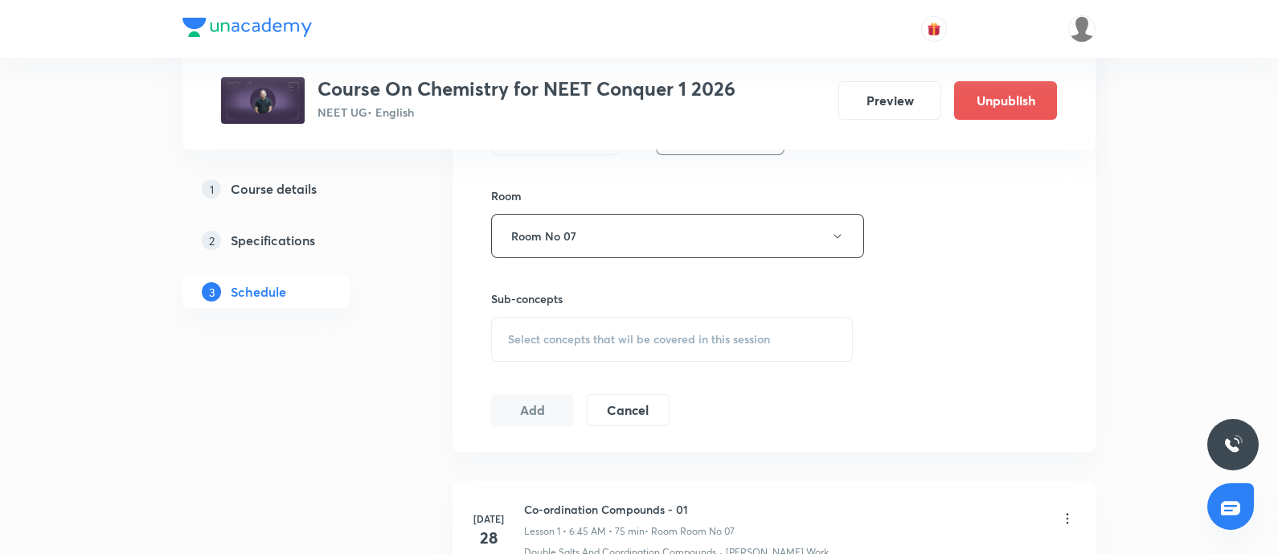
scroll to position [677, 0]
click at [574, 339] on span "Select concepts that wil be covered in this session" at bounding box center [639, 338] width 262 height 13
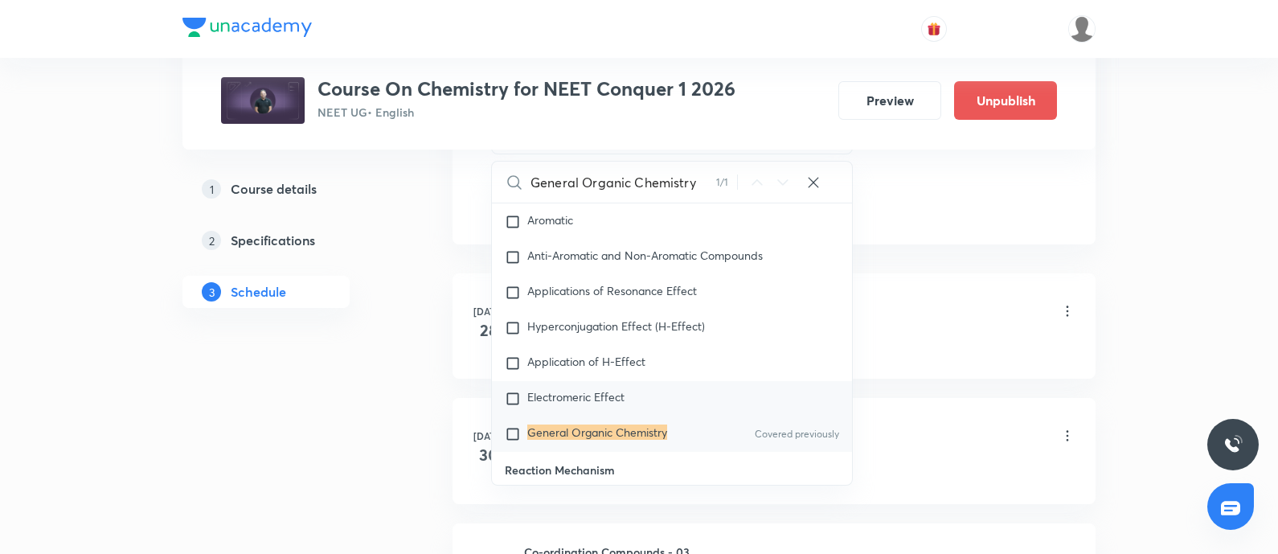
scroll to position [25146, 0]
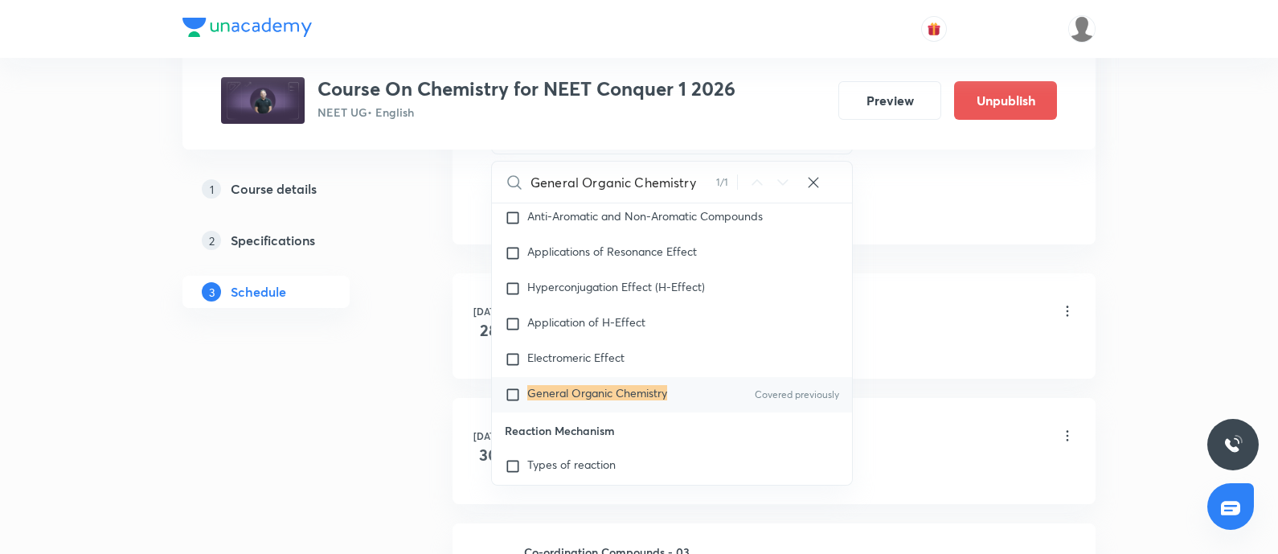
type input "General Organic Chemistry"
click at [512, 403] on input "checkbox" at bounding box center [516, 395] width 23 height 16
checkbox input "true"
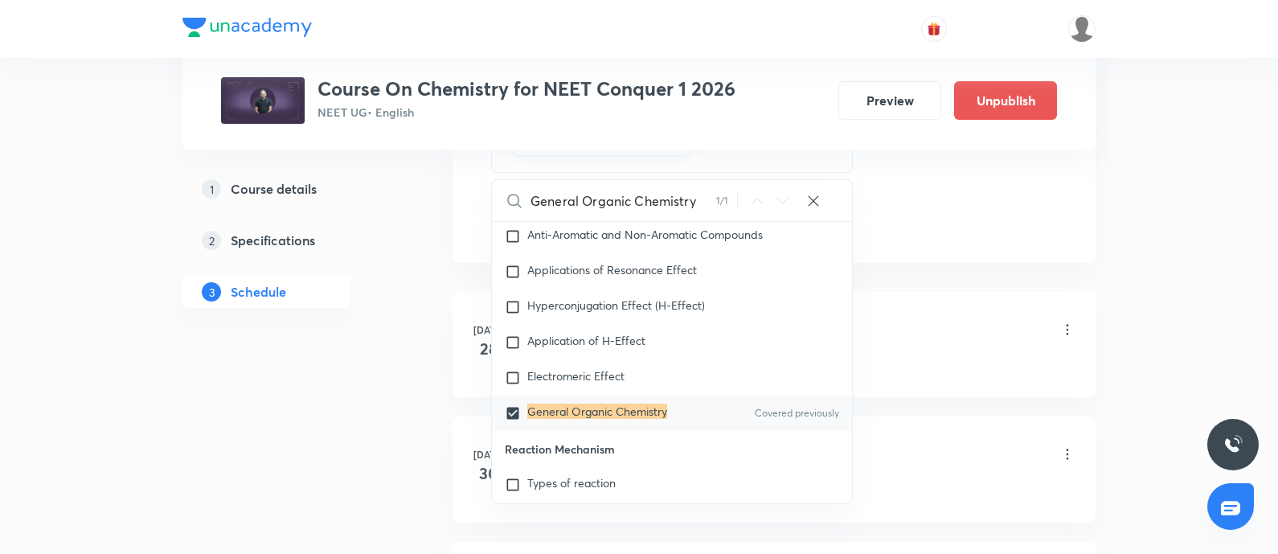
click at [944, 342] on div "Co-ordination Compounds - 01 Lesson 1 • 6:45 AM • 75 min • Room Room No 07" at bounding box center [799, 331] width 551 height 38
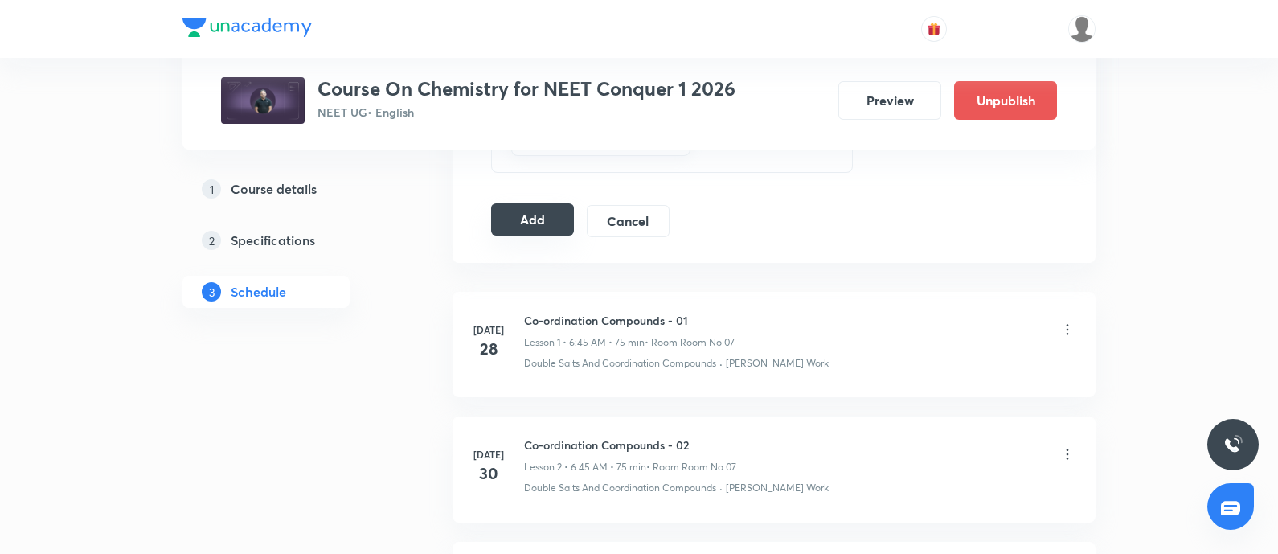
click at [547, 227] on button "Add" at bounding box center [532, 219] width 83 height 32
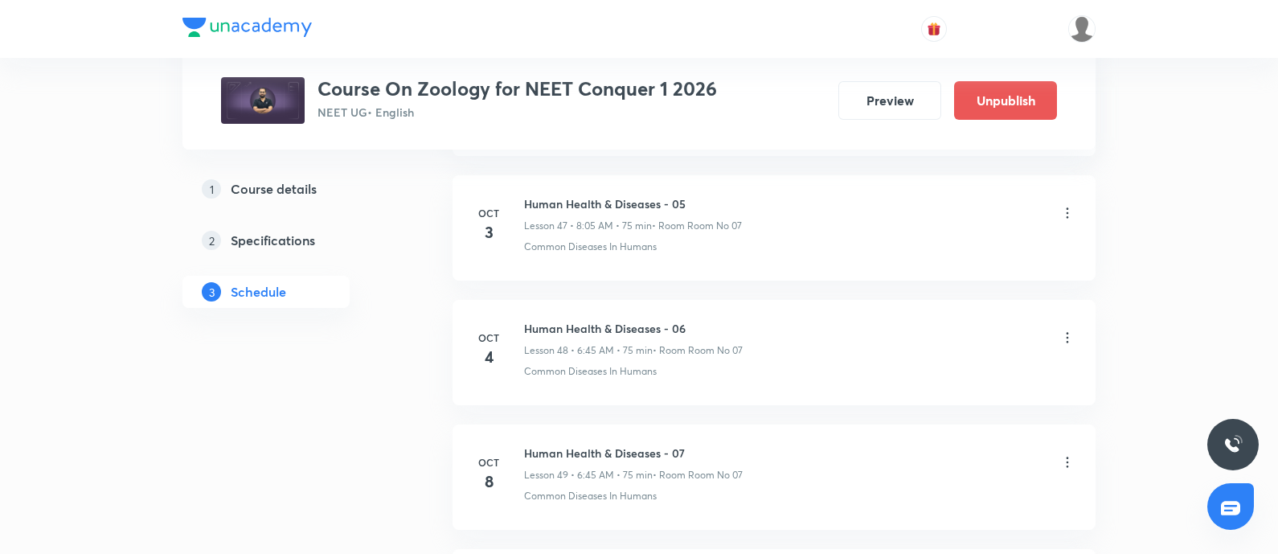
scroll to position [7073, 0]
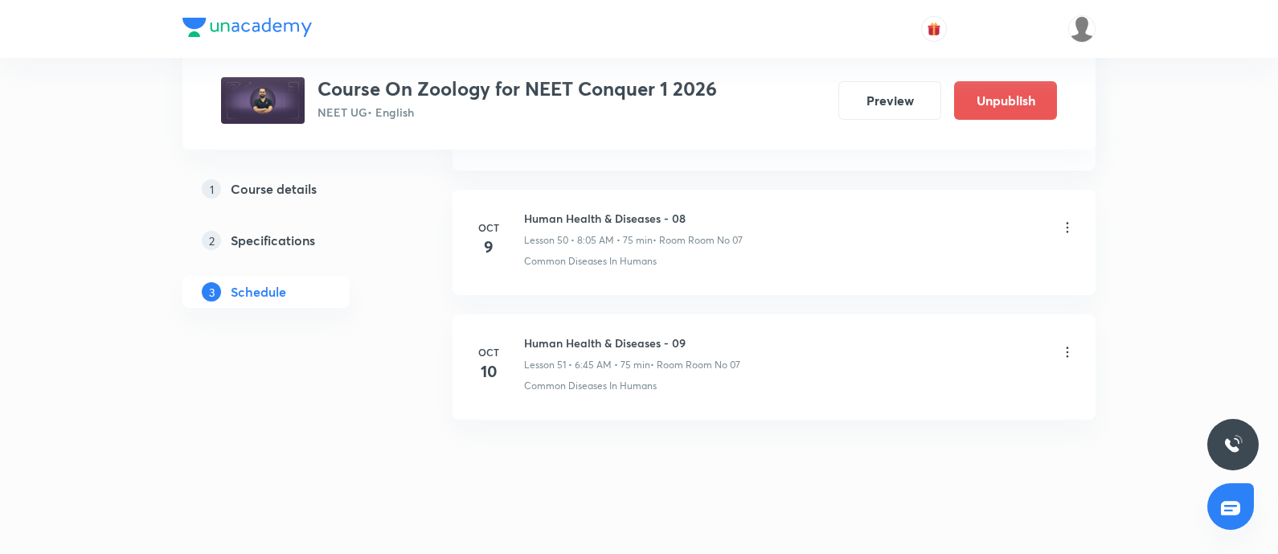
click at [524, 334] on h6 "Human Health & Diseases - 09" at bounding box center [632, 342] width 216 height 17
copy h6 "Human Health & Diseases - 09"
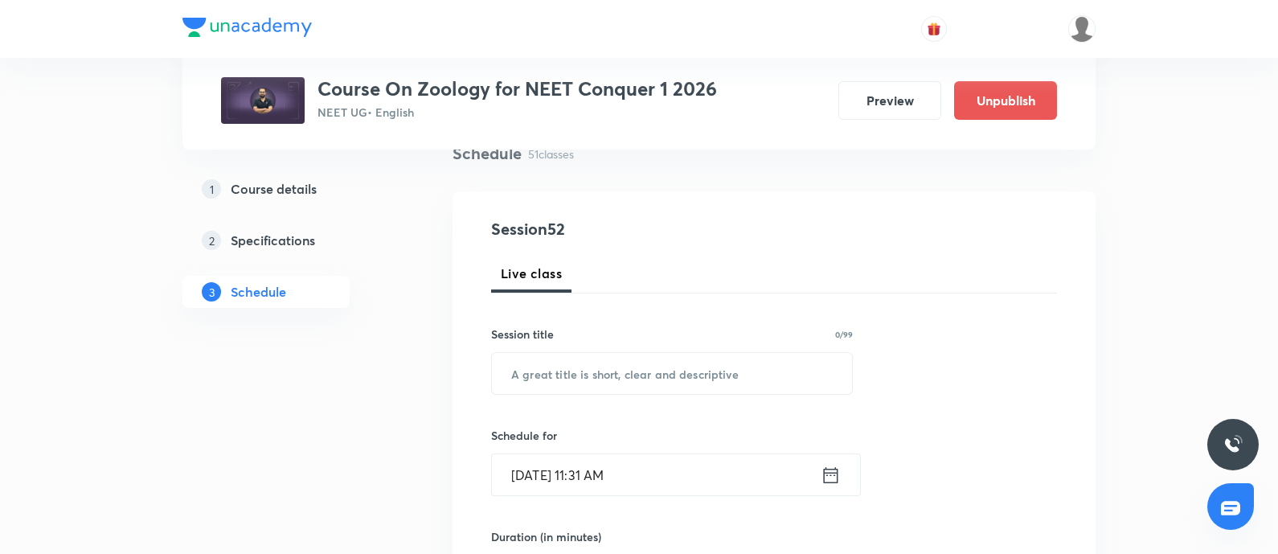
scroll to position [141, 0]
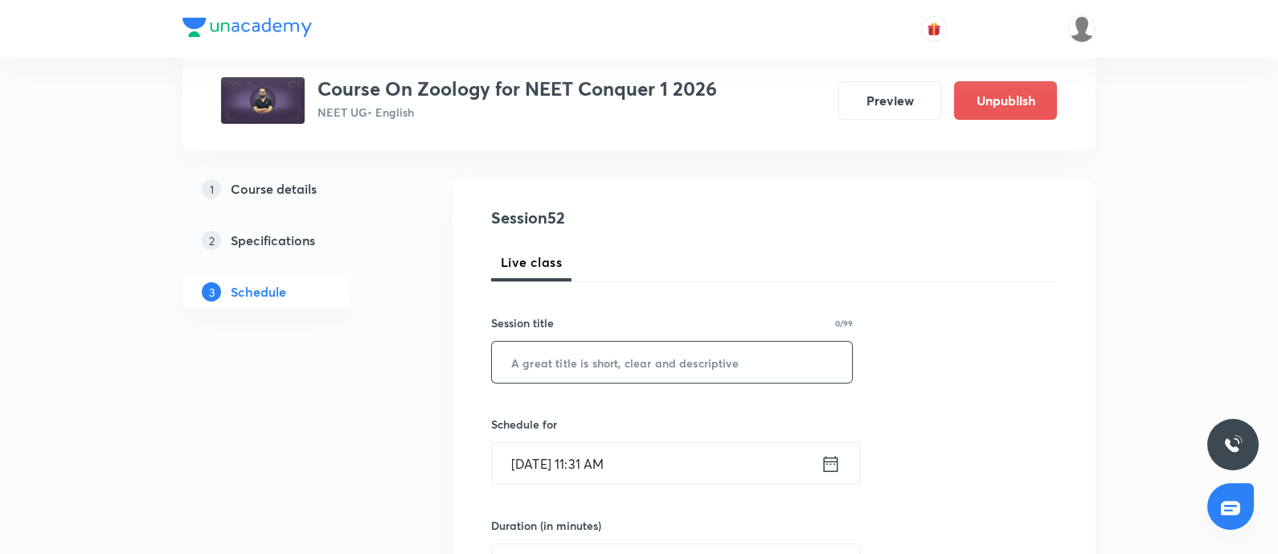
click at [564, 358] on input "text" at bounding box center [672, 362] width 360 height 41
paste input "Human Health & Diseases - 09"
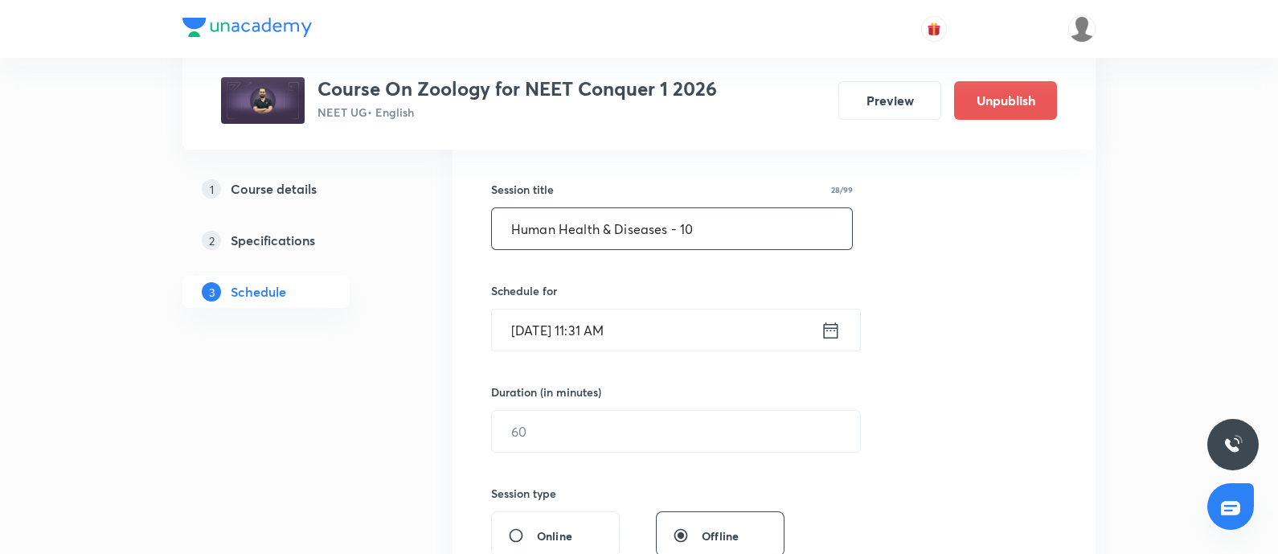
scroll to position [277, 0]
type input "Human Health & Diseases - 10"
click at [668, 334] on input "[DATE] 11:31 AM" at bounding box center [656, 328] width 329 height 41
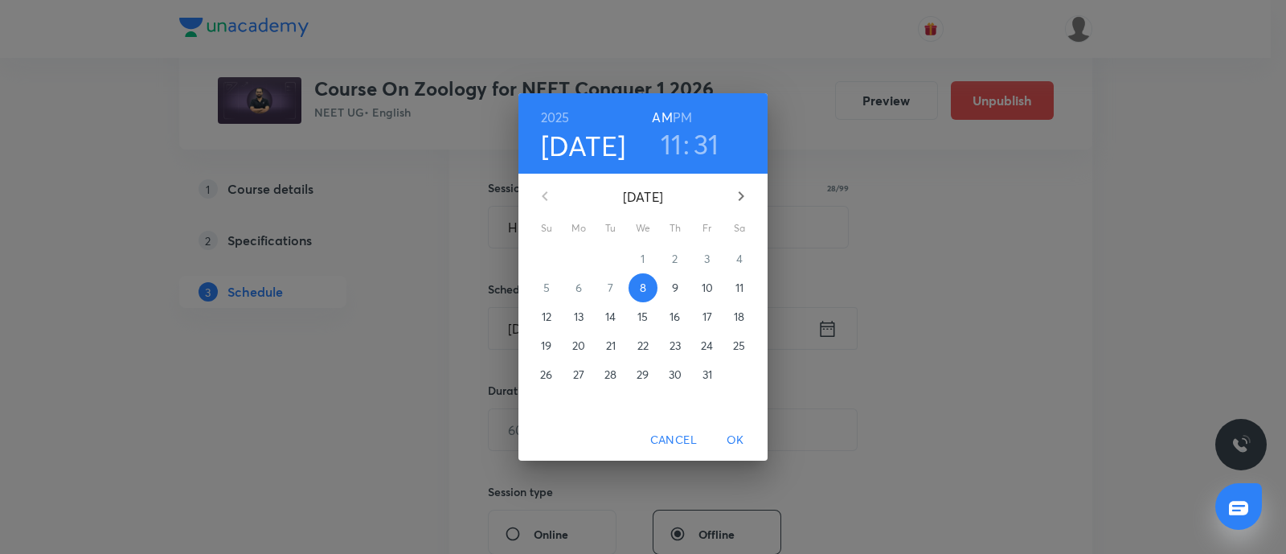
click at [738, 291] on p "11" at bounding box center [740, 288] width 8 height 16
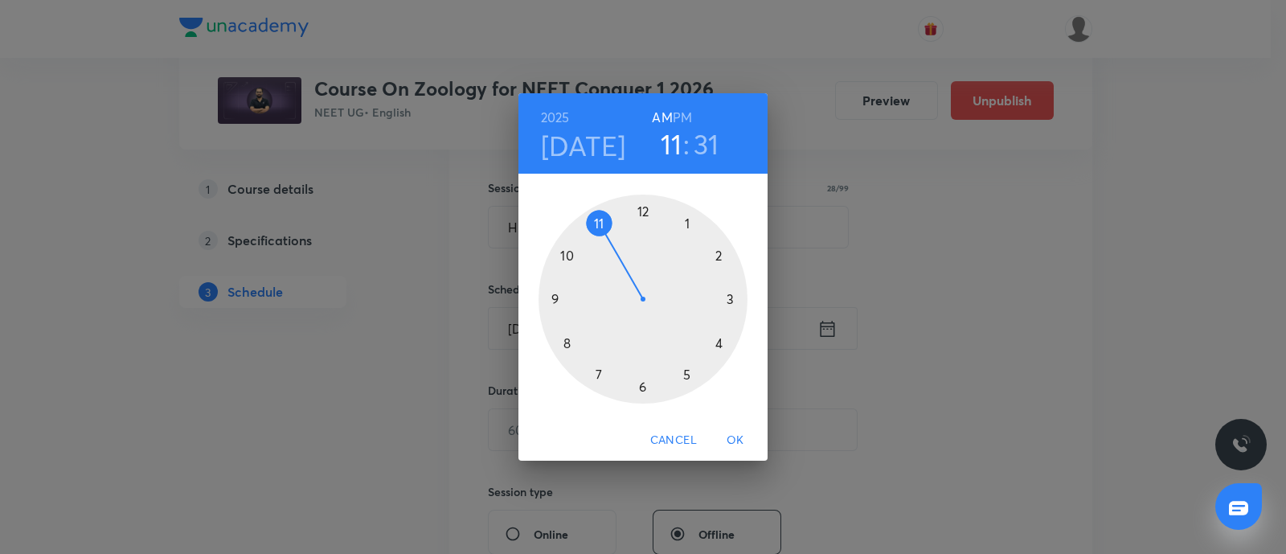
click at [560, 299] on div at bounding box center [643, 299] width 209 height 209
click at [644, 390] on div at bounding box center [643, 299] width 209 height 209
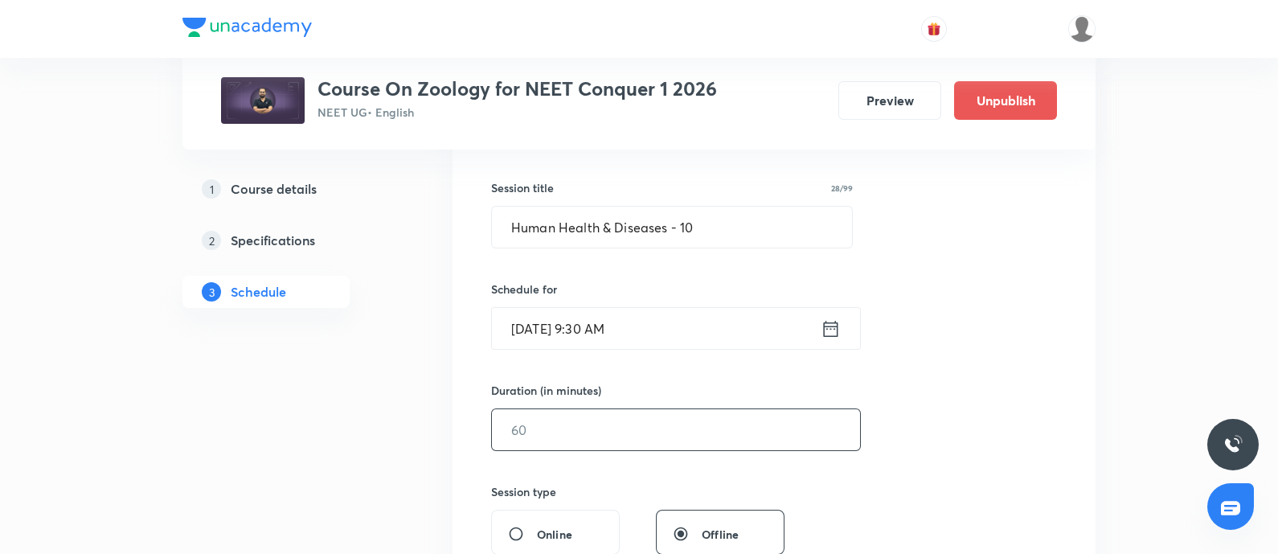
click at [592, 424] on input "text" at bounding box center [676, 429] width 368 height 41
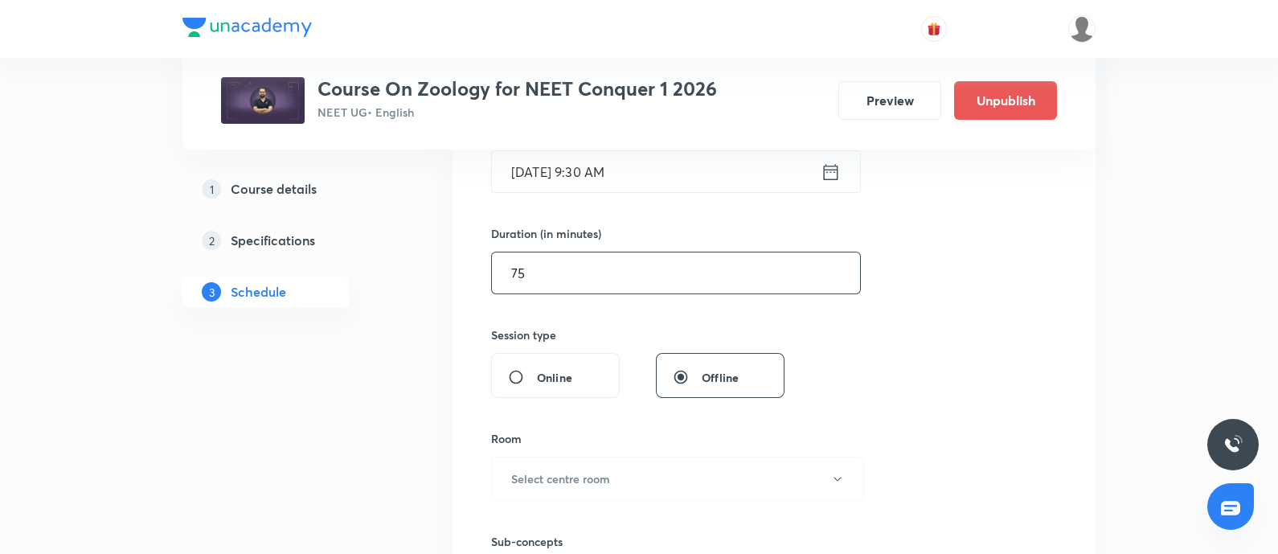
scroll to position [447, 0]
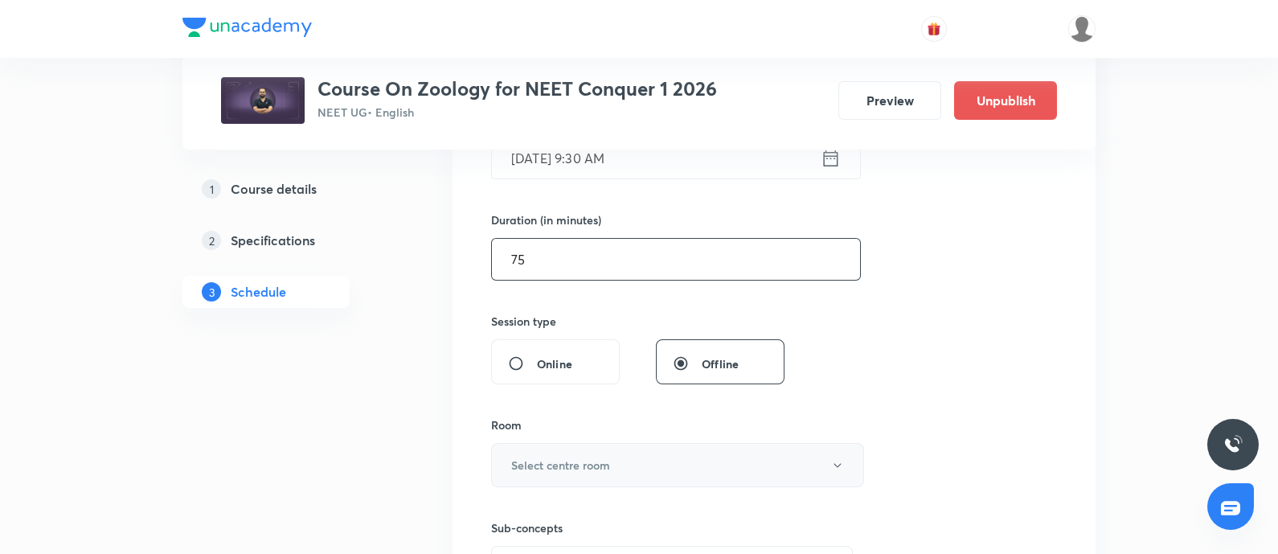
type input "75"
click at [581, 457] on h6 "Select centre room" at bounding box center [560, 465] width 99 height 17
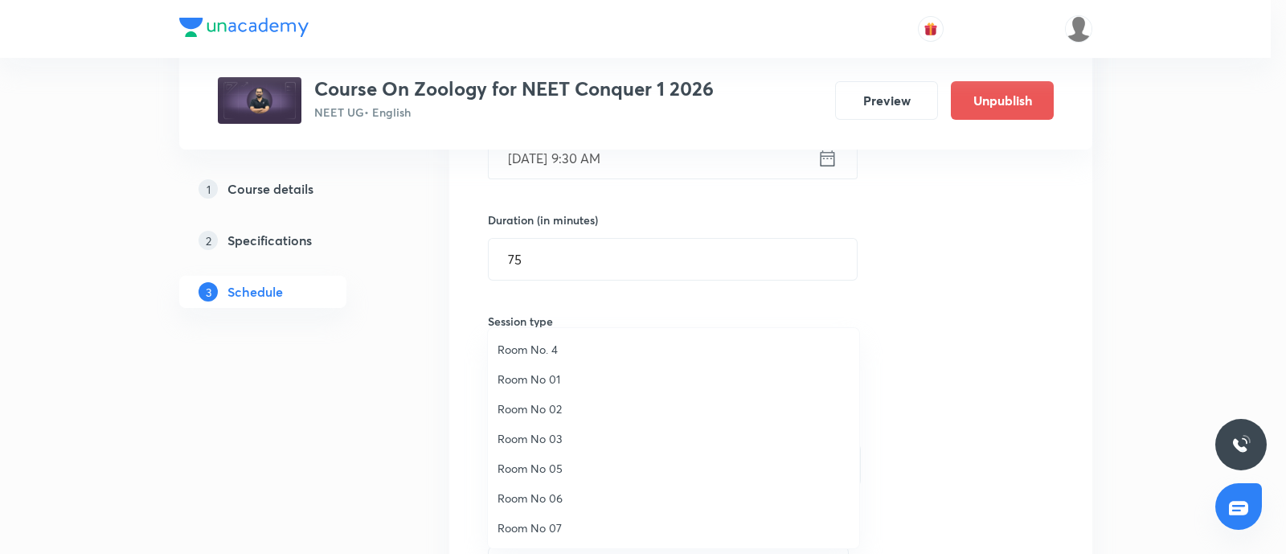
click at [547, 518] on li "Room No 07" at bounding box center [673, 528] width 371 height 30
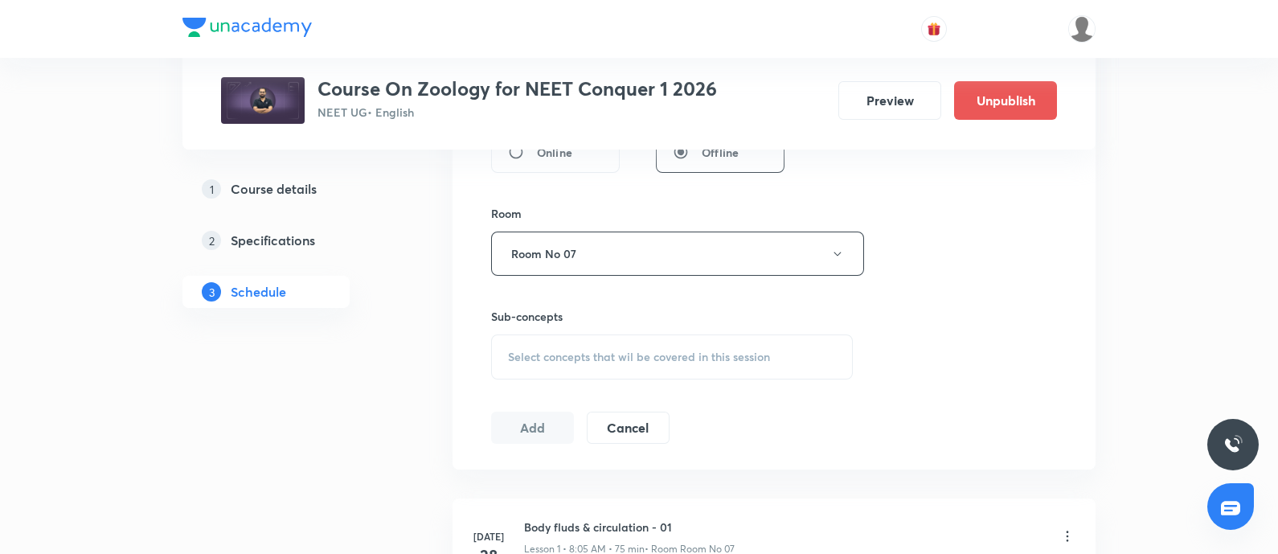
scroll to position [660, 0]
click at [564, 349] on span "Select concepts that wil be covered in this session" at bounding box center [639, 355] width 262 height 13
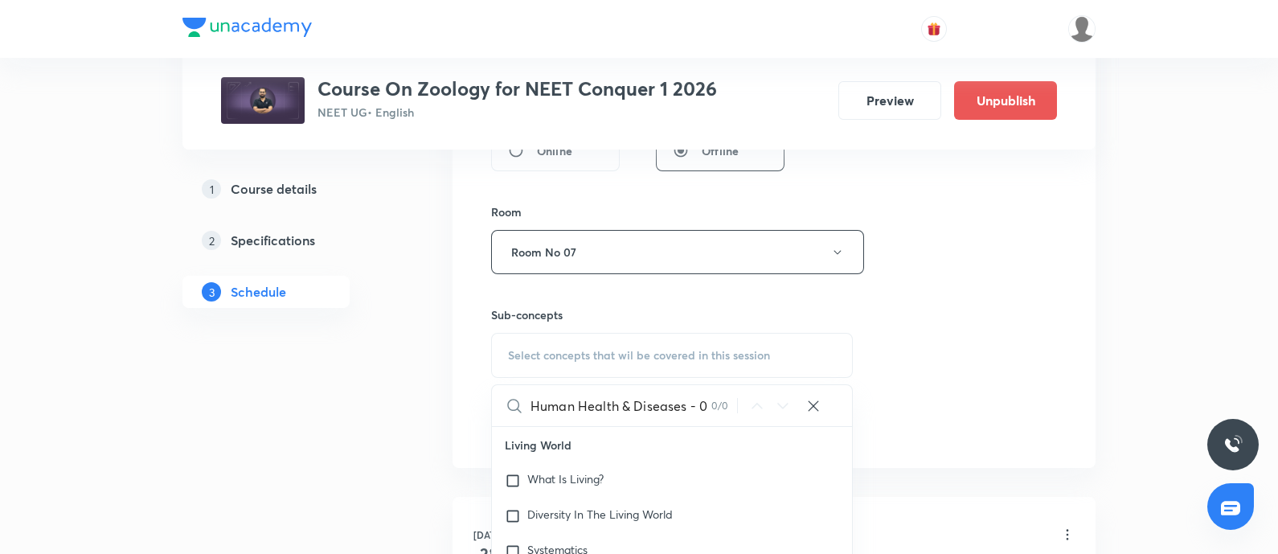
scroll to position [0, 0]
type input "H"
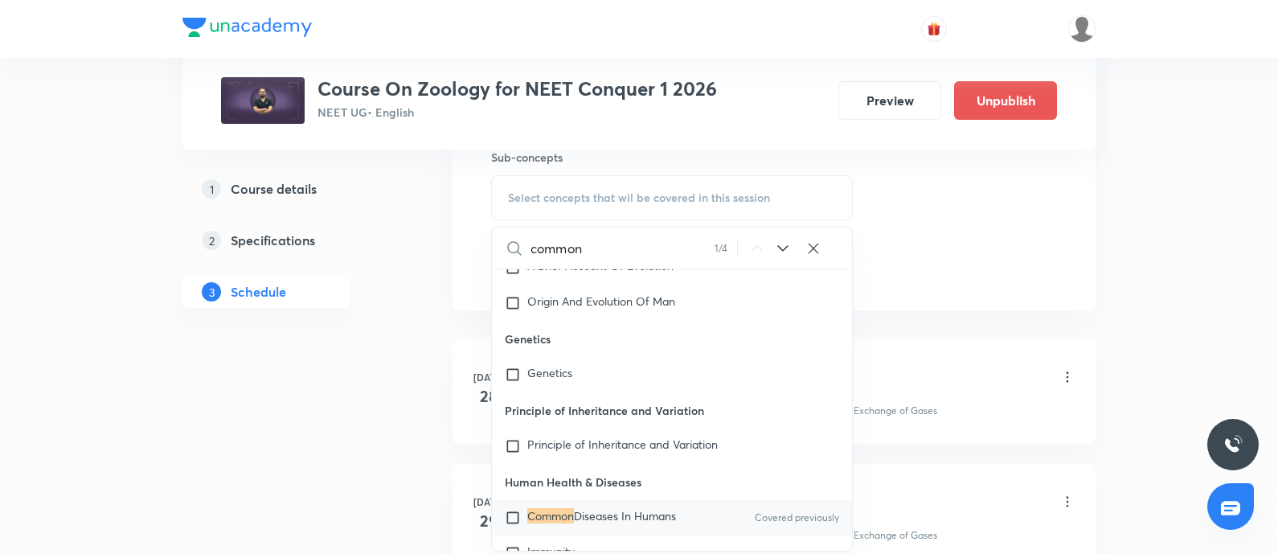
scroll to position [12761, 0]
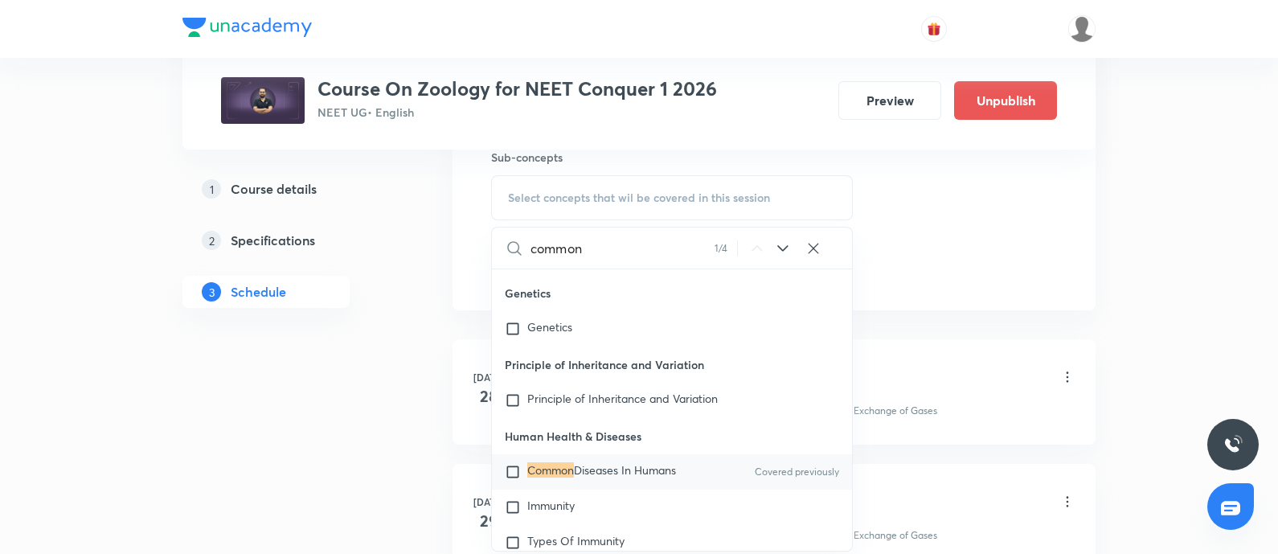
type input "common"
click at [511, 472] on input "checkbox" at bounding box center [516, 472] width 23 height 16
checkbox input "true"
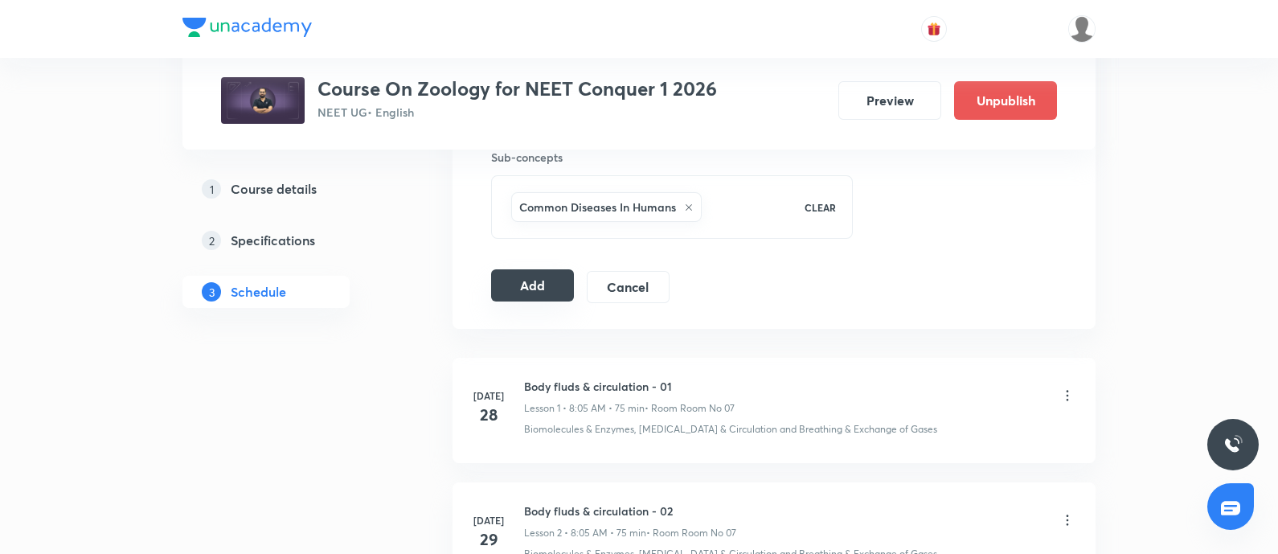
click at [547, 283] on button "Add" at bounding box center [532, 285] width 83 height 32
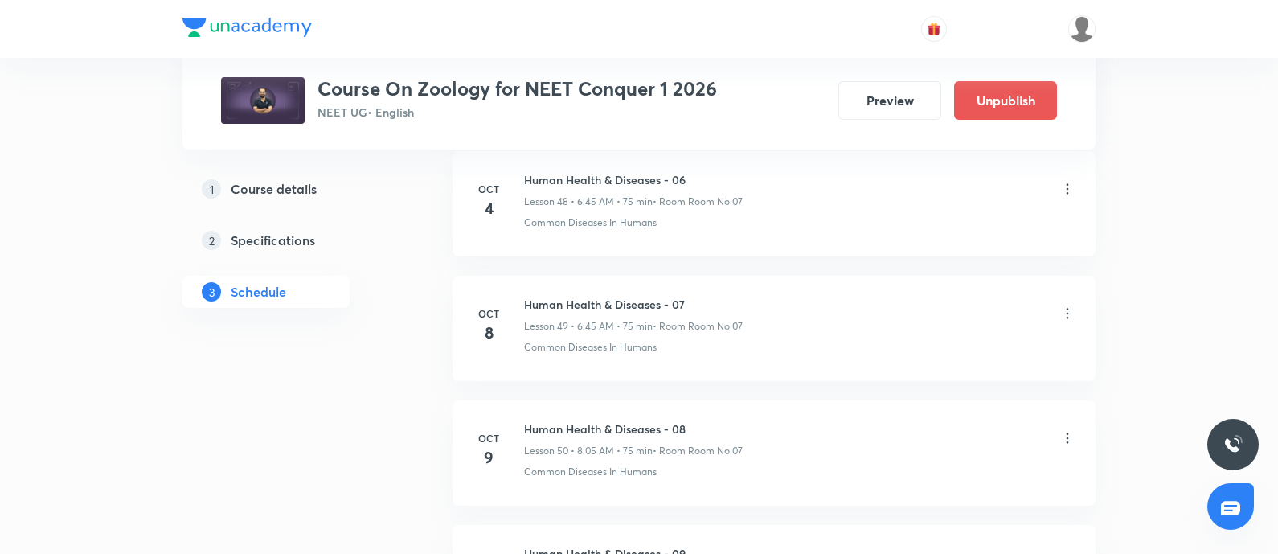
scroll to position [7091, 0]
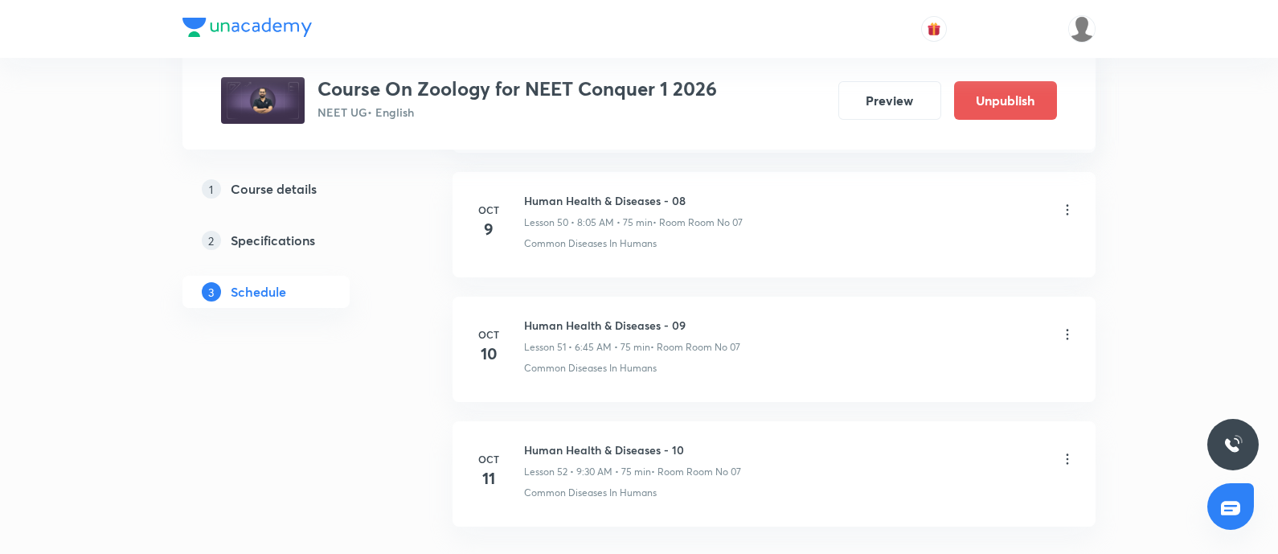
scroll to position [7197, 0]
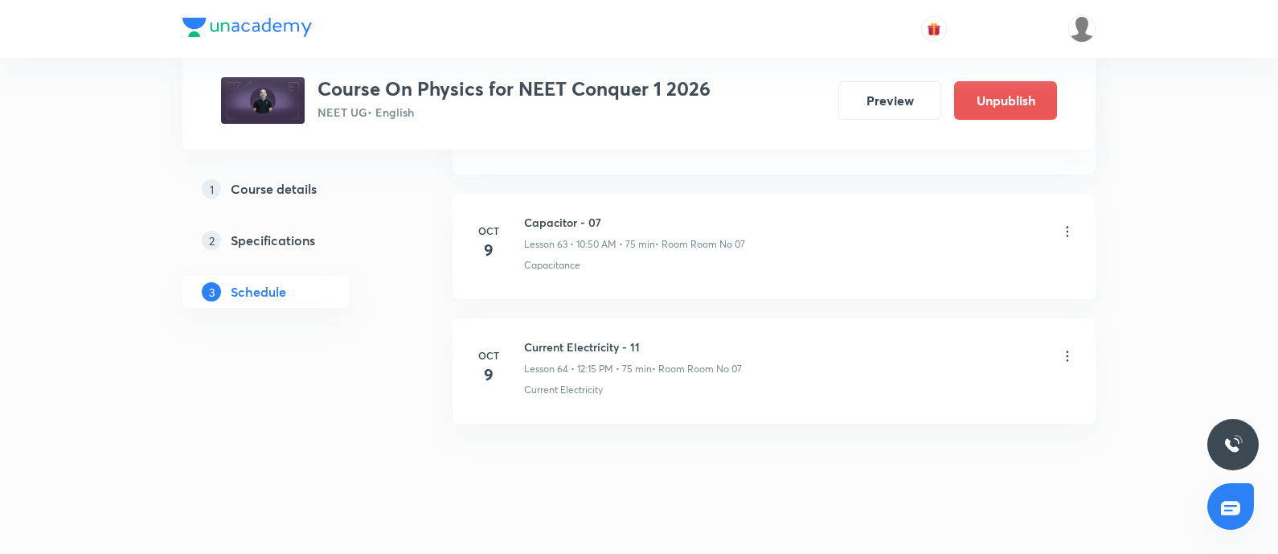
click at [528, 214] on h6 "Capacitor - 07" at bounding box center [634, 222] width 221 height 17
copy h6 "Capacitor - 07"
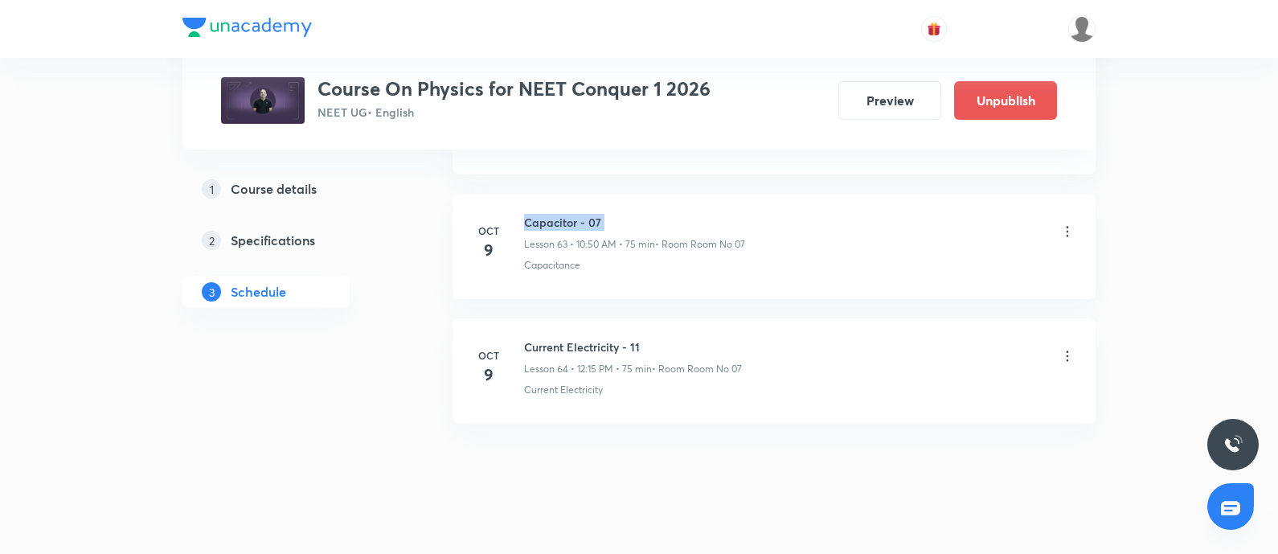
copy h6 "Capacitor - 07"
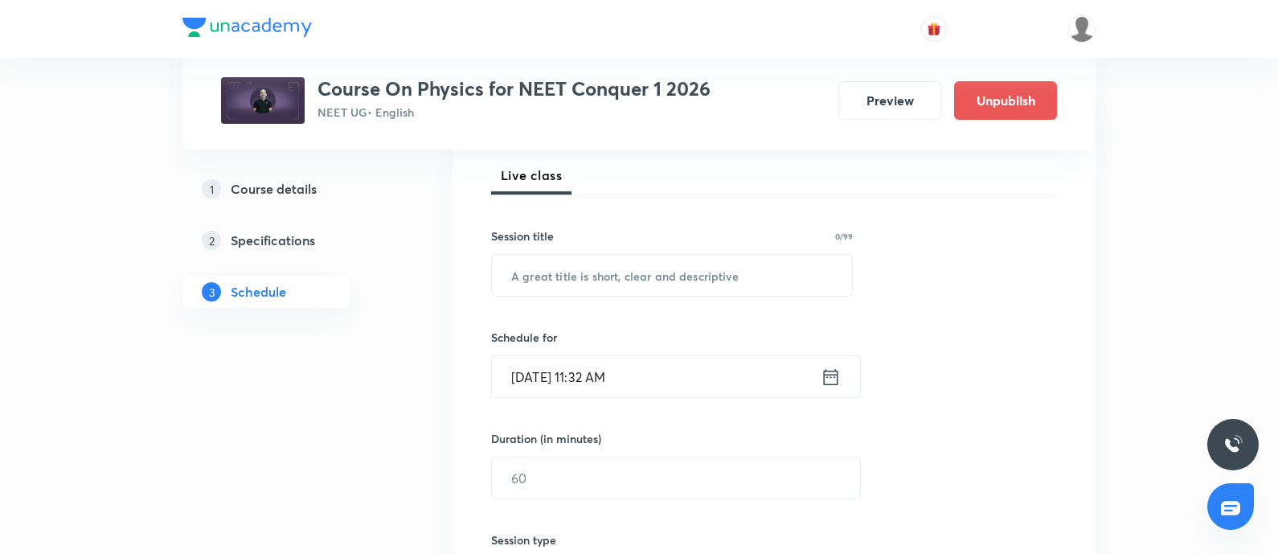
scroll to position [231, 0]
click at [567, 284] on input "text" at bounding box center [672, 272] width 360 height 41
paste input "Capacitor - 07"
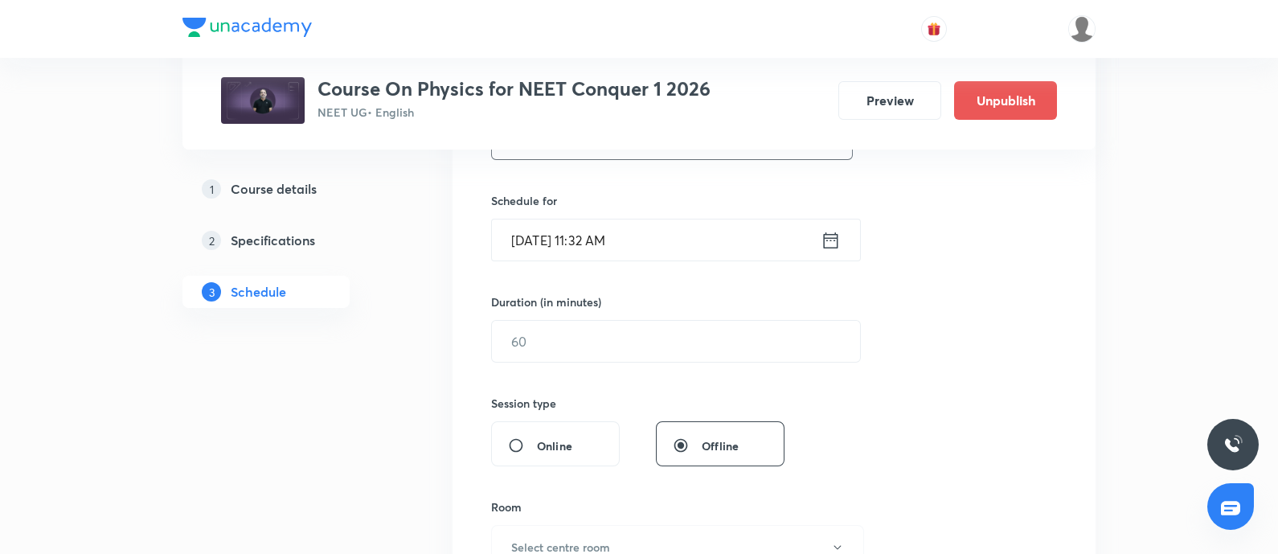
scroll to position [377, 0]
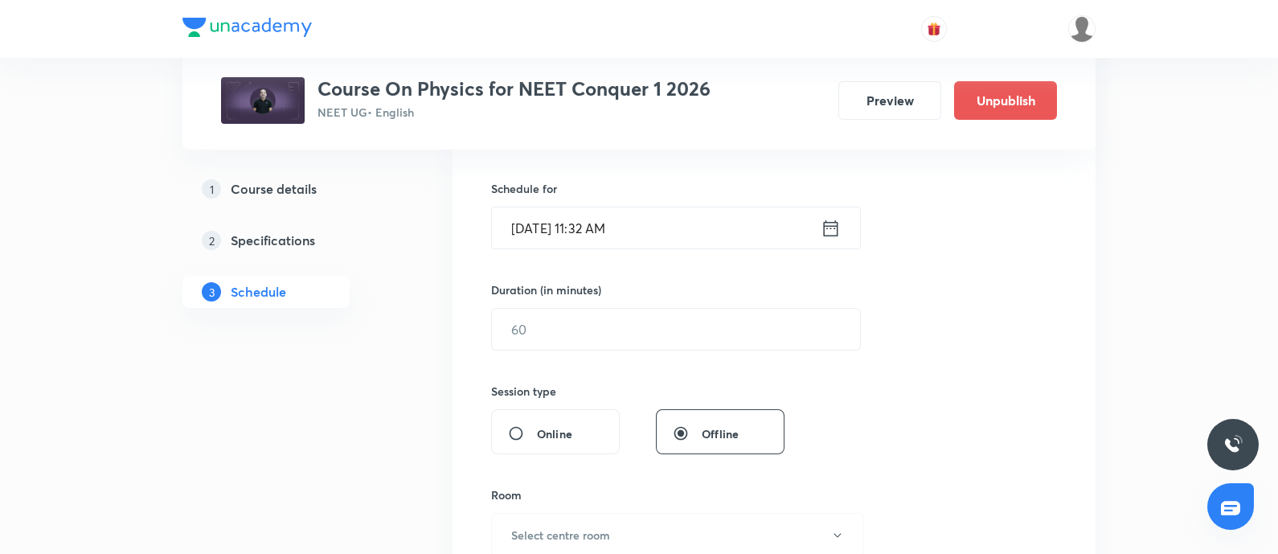
type input "Capacitor - 08"
click at [686, 217] on input "[DATE] 11:32 AM" at bounding box center [656, 227] width 329 height 41
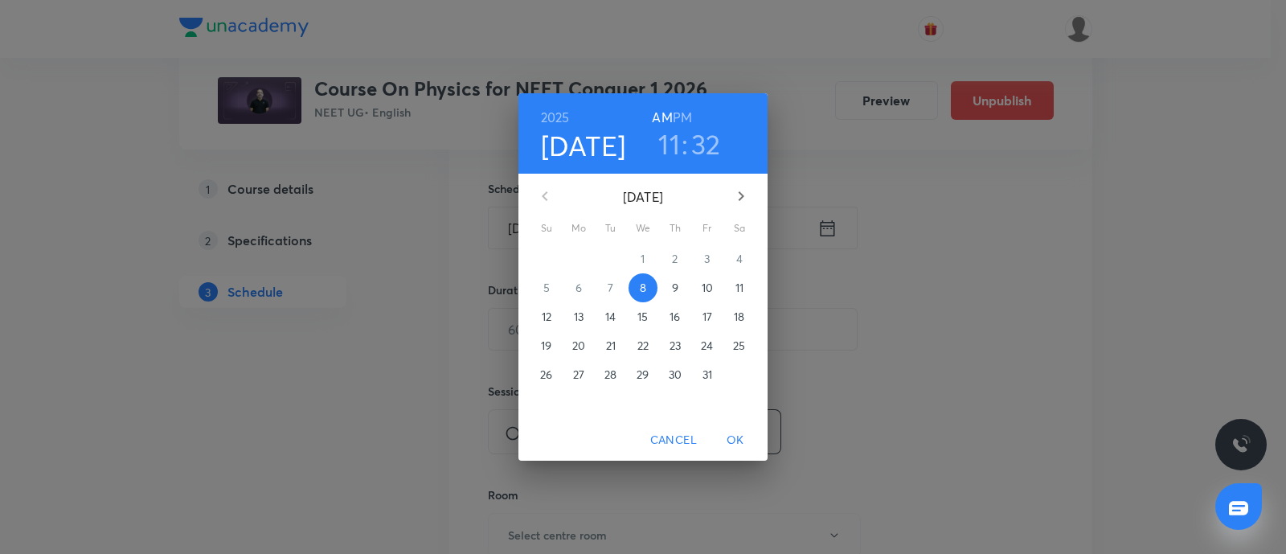
click at [734, 283] on span "11" at bounding box center [739, 288] width 29 height 16
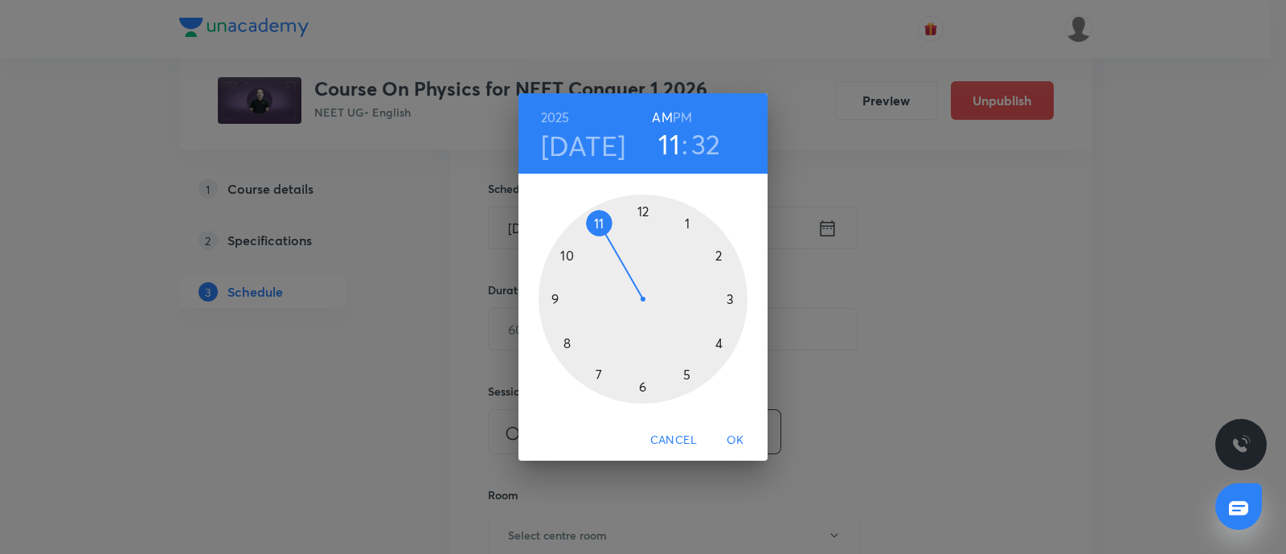
click at [566, 255] on div at bounding box center [643, 299] width 209 height 209
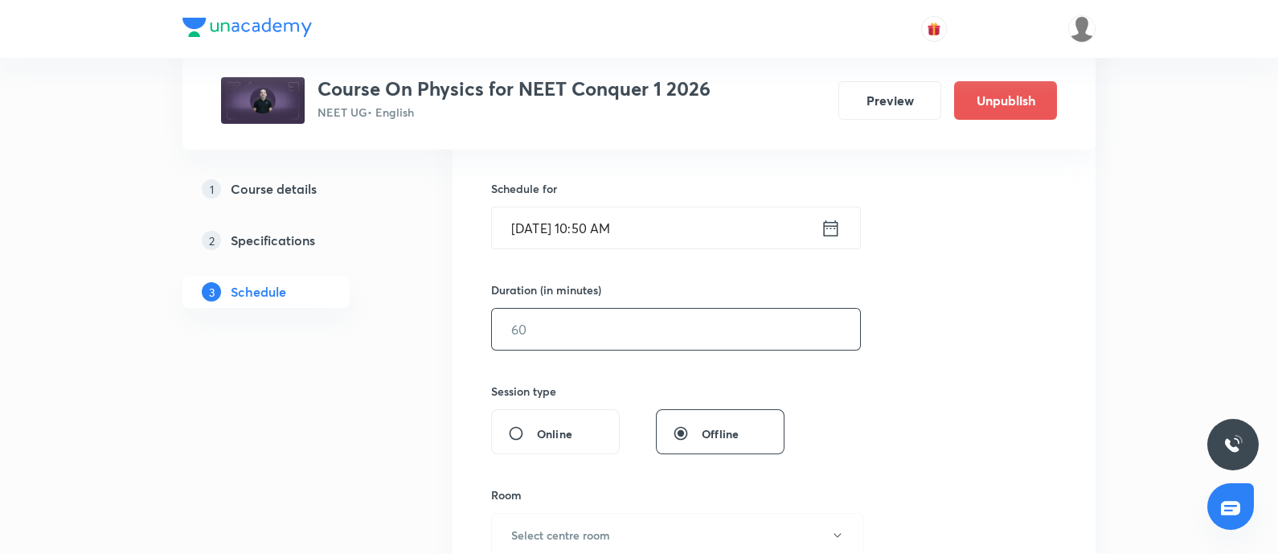
click at [544, 327] on input "text" at bounding box center [676, 329] width 368 height 41
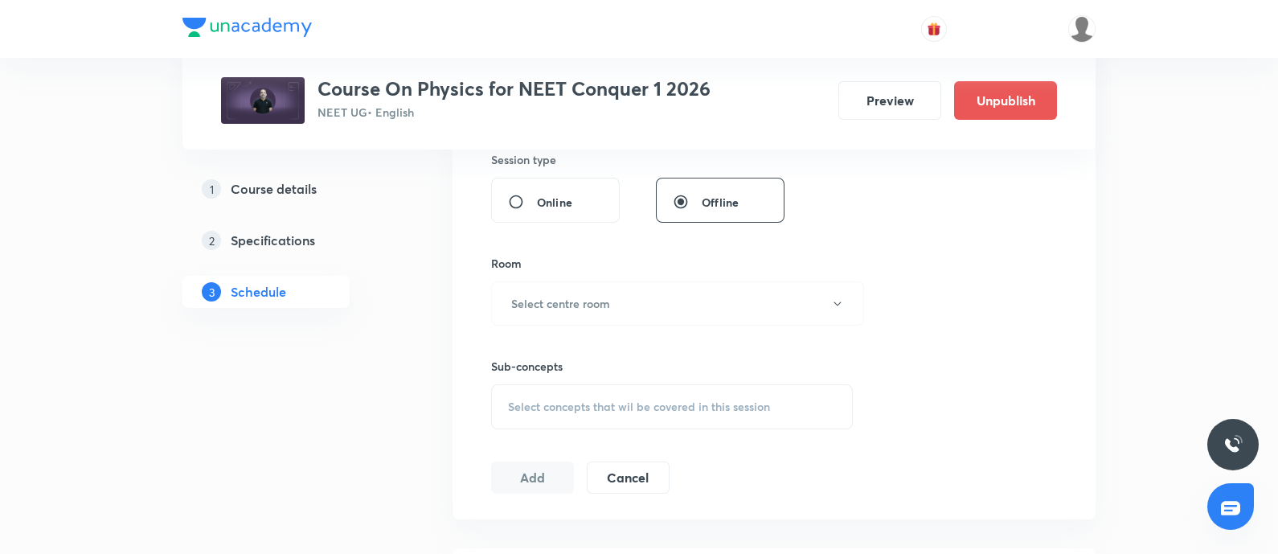
scroll to position [612, 0]
type input "75"
click at [567, 309] on button "Select centre room" at bounding box center [677, 300] width 373 height 44
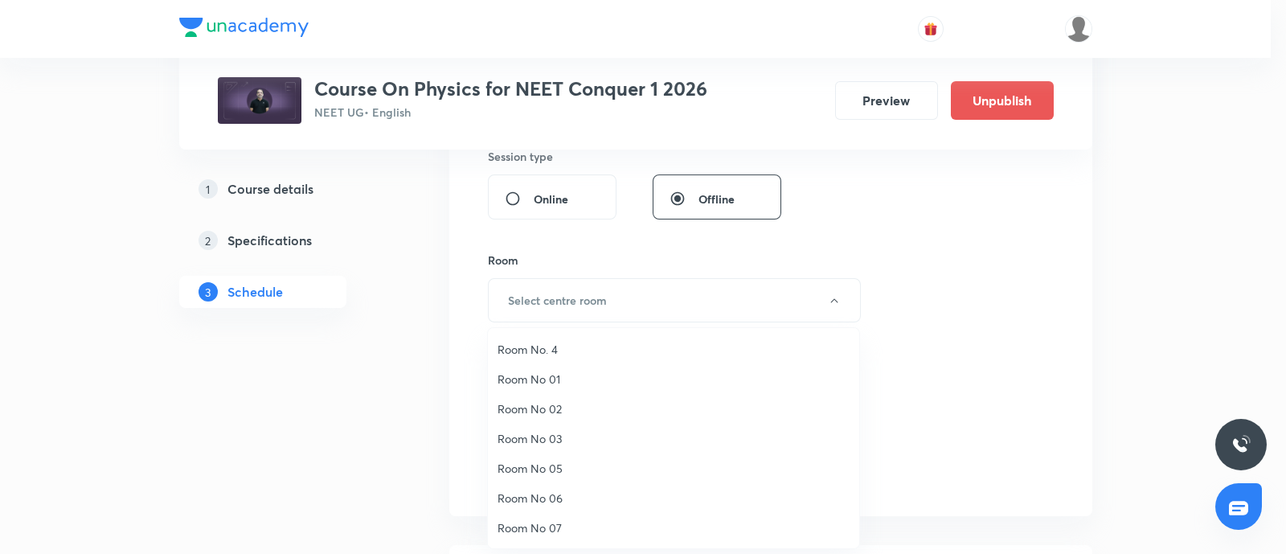
click at [551, 513] on li "Room No 07" at bounding box center [673, 528] width 371 height 30
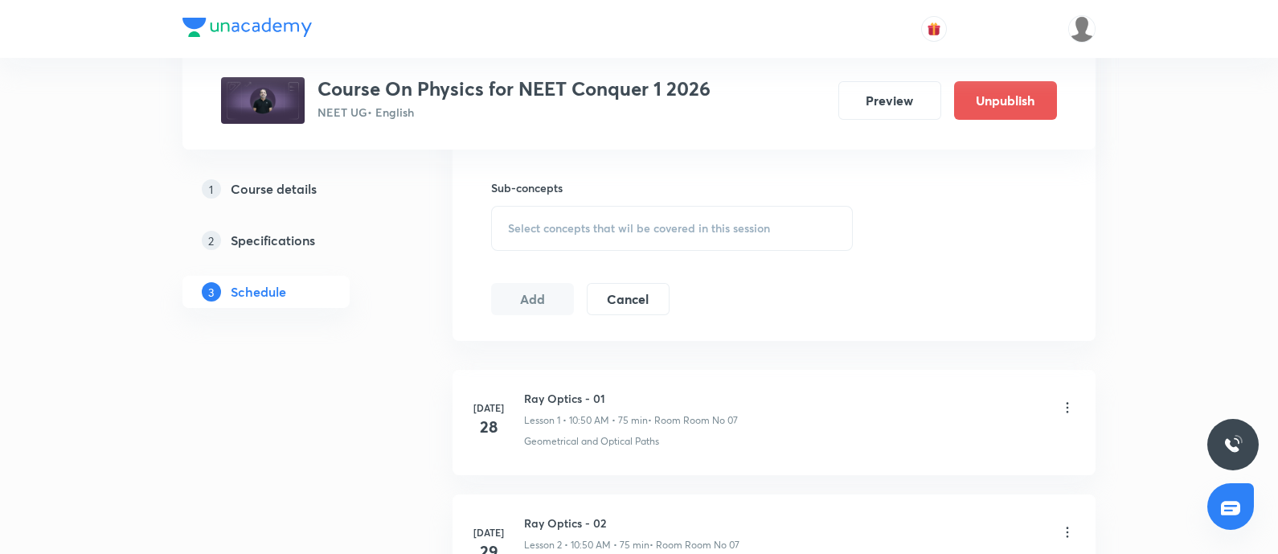
scroll to position [791, 0]
click at [599, 226] on span "Select concepts that wil be covered in this session" at bounding box center [639, 224] width 262 height 13
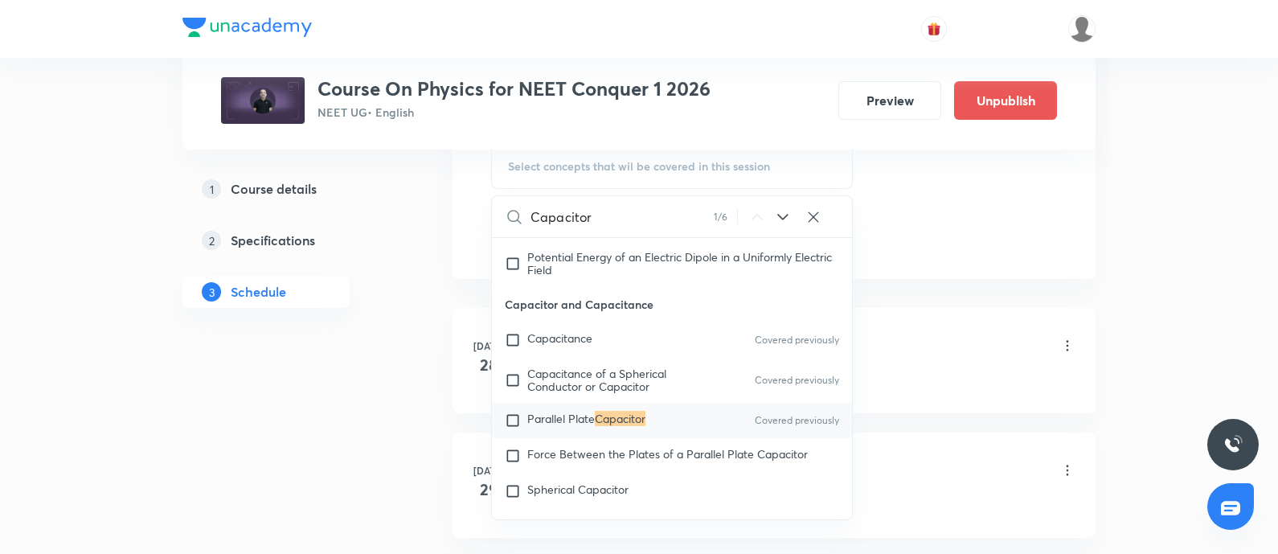
scroll to position [855, 0]
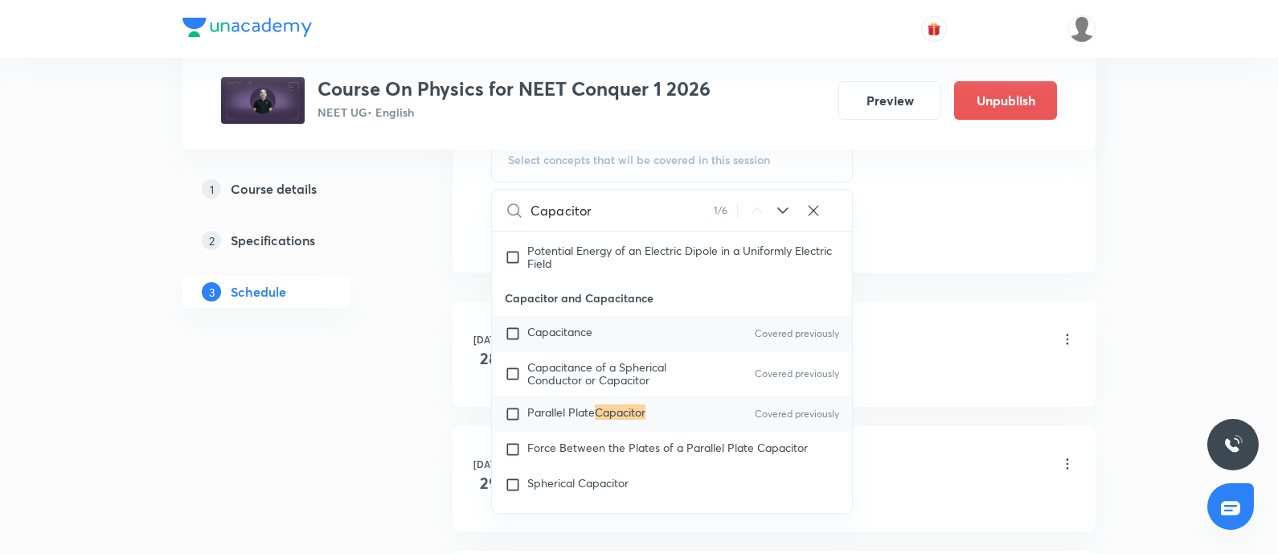
type input "Capacitor"
click at [512, 342] on input "checkbox" at bounding box center [516, 334] width 23 height 16
checkbox input "true"
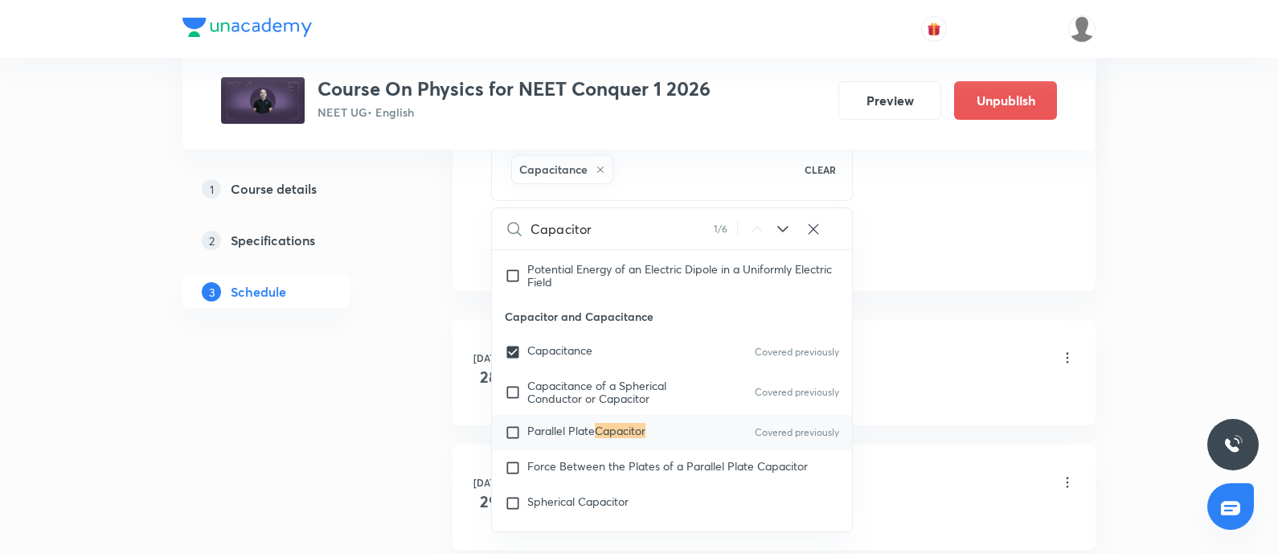
click at [941, 363] on div "Ray Optics - 01 Lesson 1 • 10:50 AM • 75 min • Room Room No 07" at bounding box center [799, 359] width 551 height 38
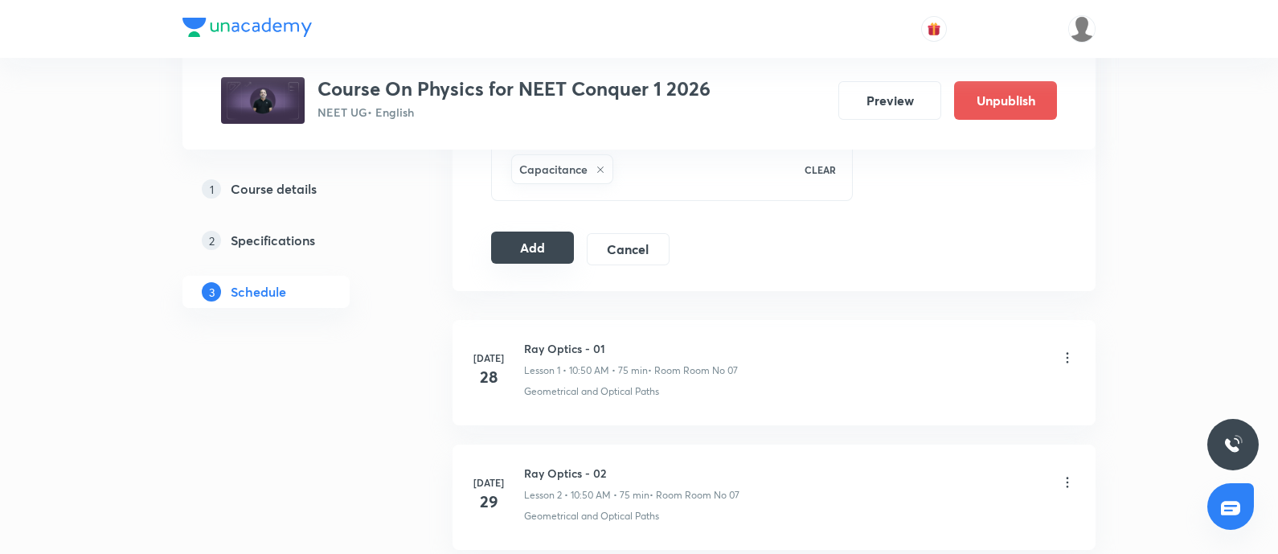
click at [527, 239] on button "Add" at bounding box center [532, 248] width 83 height 32
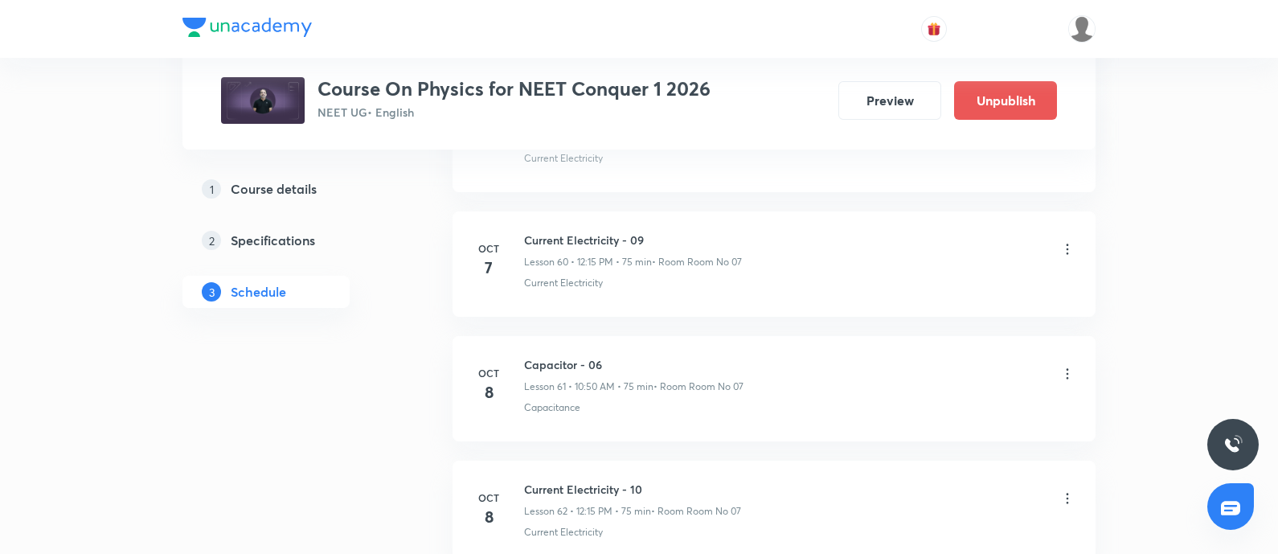
scroll to position [8709, 0]
